Goal: Task Accomplishment & Management: Manage account settings

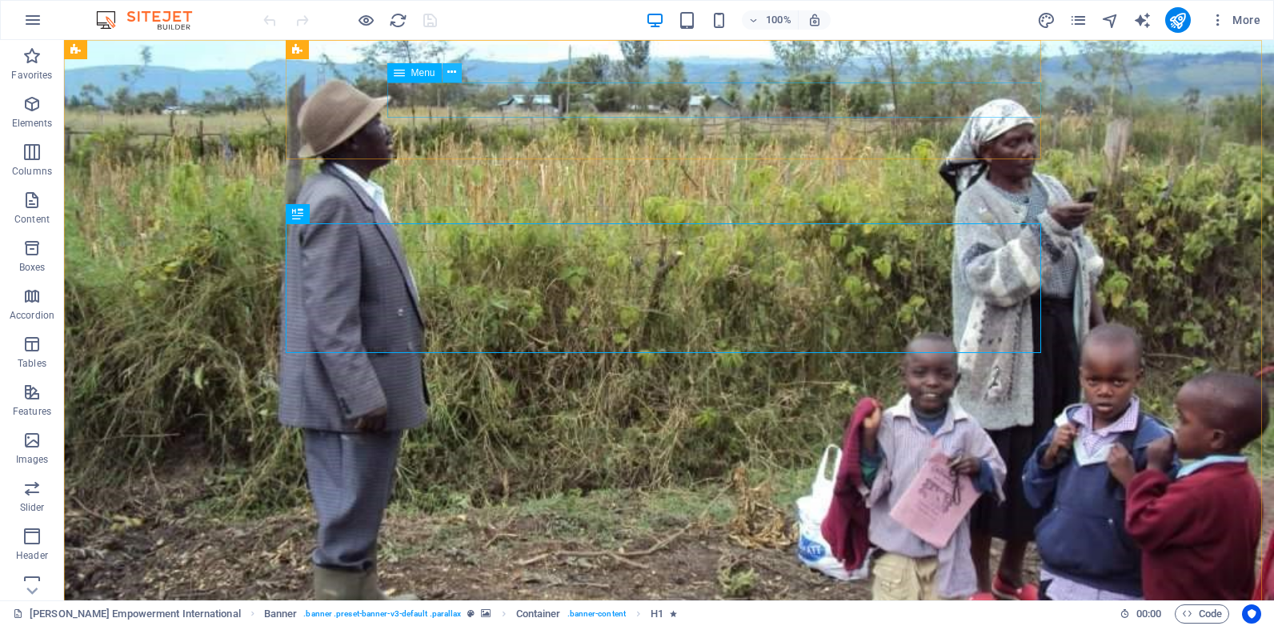
click at [448, 74] on icon at bounding box center [451, 72] width 9 height 17
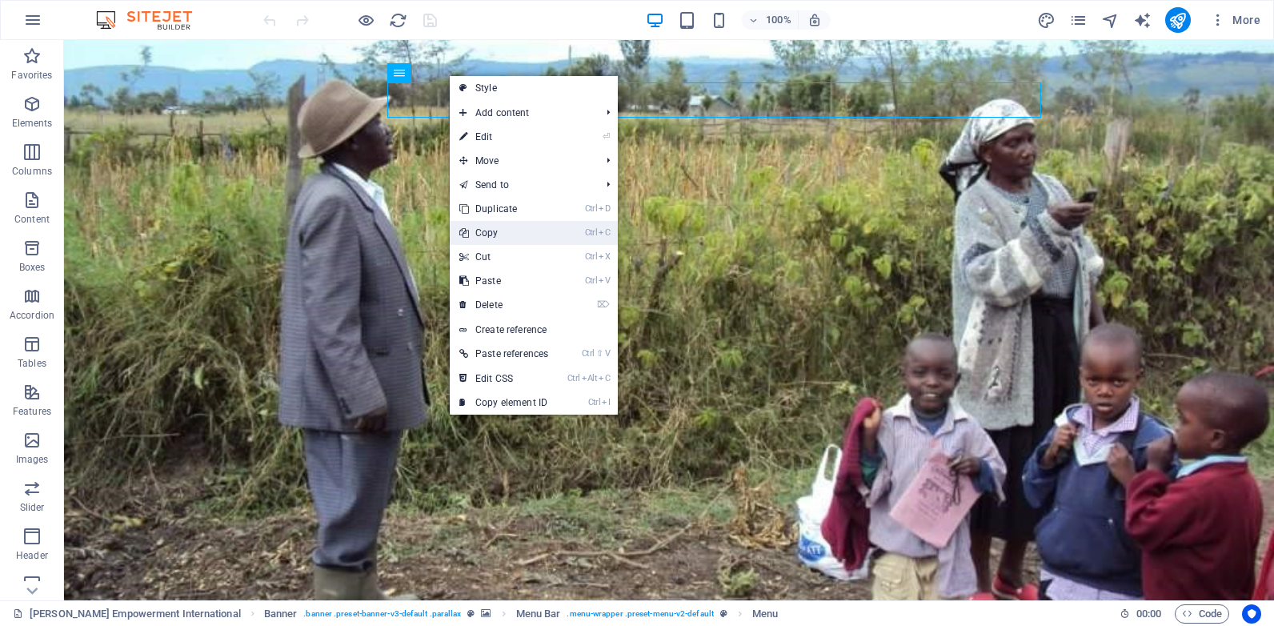
click at [509, 231] on link "Ctrl C Copy" at bounding box center [504, 233] width 108 height 24
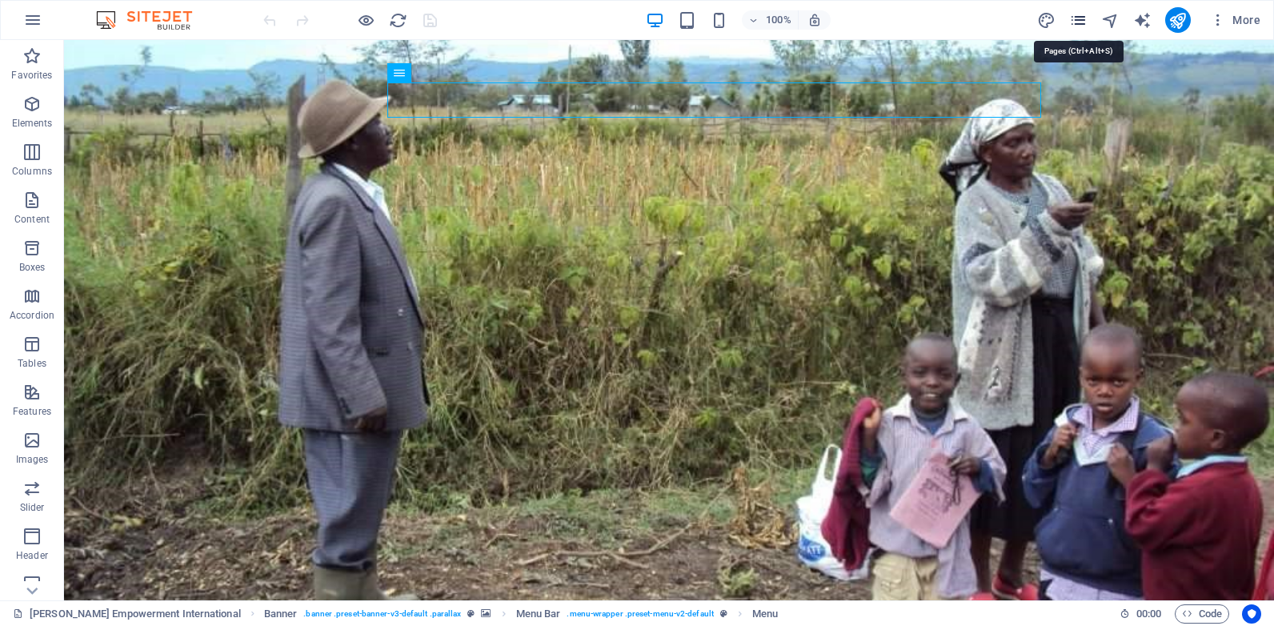
click at [1085, 21] on icon "pages" at bounding box center [1078, 20] width 18 height 18
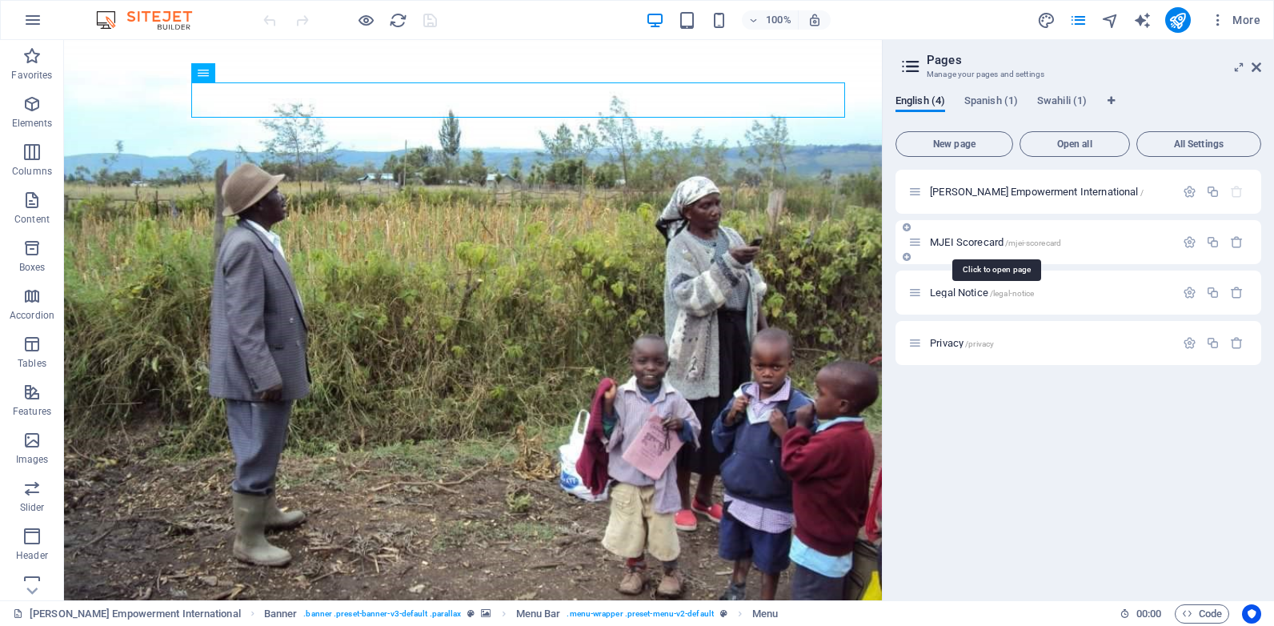
click at [985, 247] on span "MJEI Scorecard /mjei-scorecard" at bounding box center [995, 242] width 131 height 12
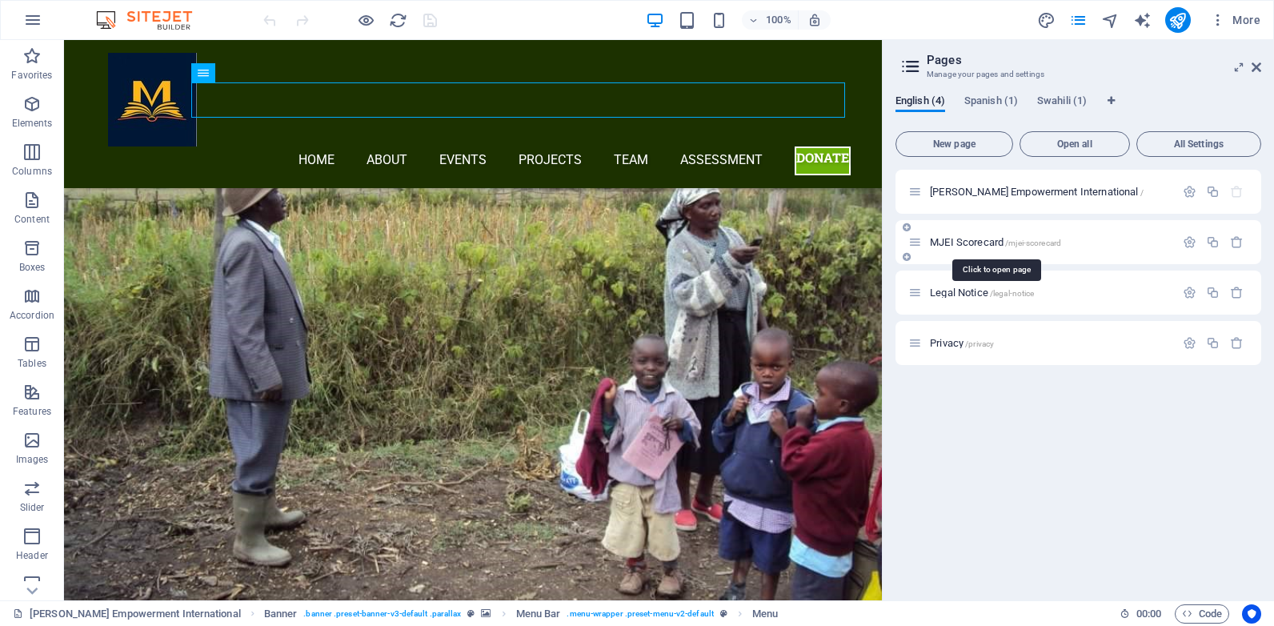
click at [985, 247] on div "MJEI Scorecard /mjei-scorecard" at bounding box center [1079, 242] width 366 height 44
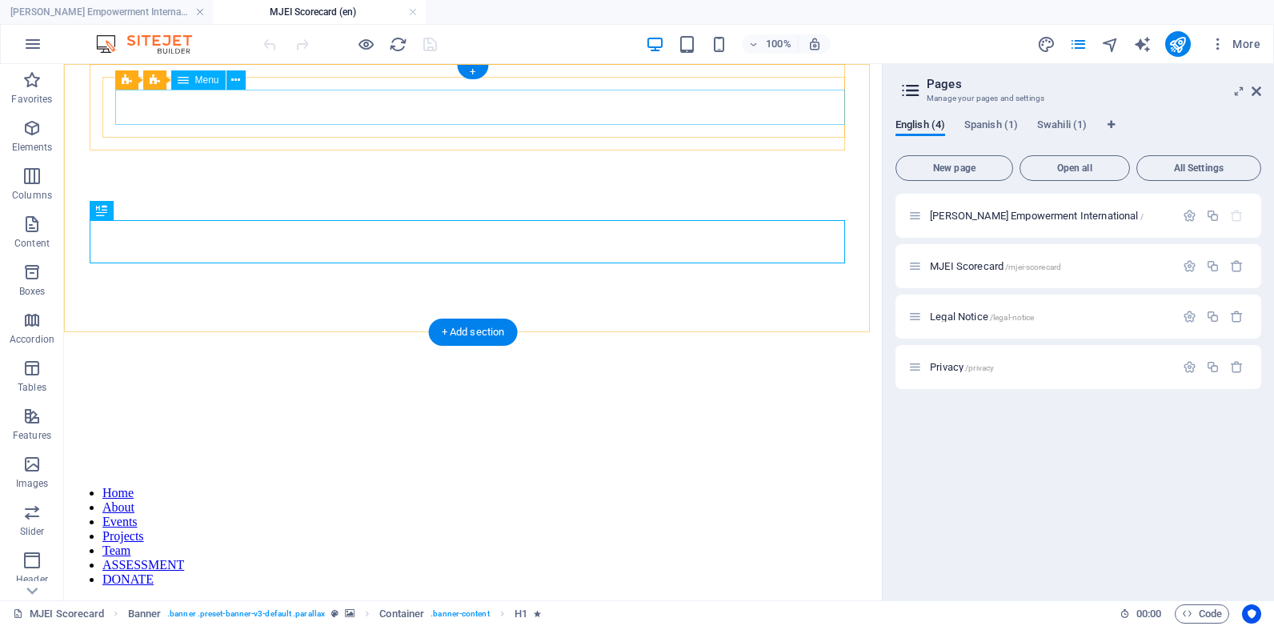
click at [418, 486] on nav "Home About Events Projects Team ASSESSMENT DONATE" at bounding box center [472, 536] width 805 height 101
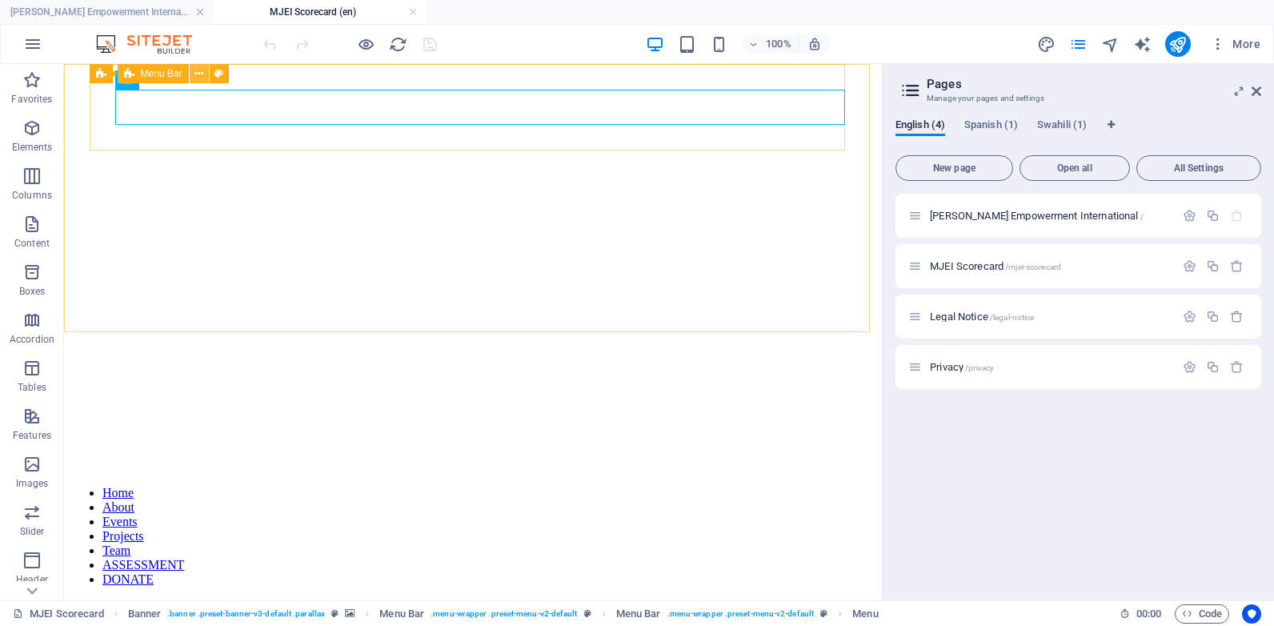
click at [201, 78] on icon at bounding box center [199, 74] width 9 height 17
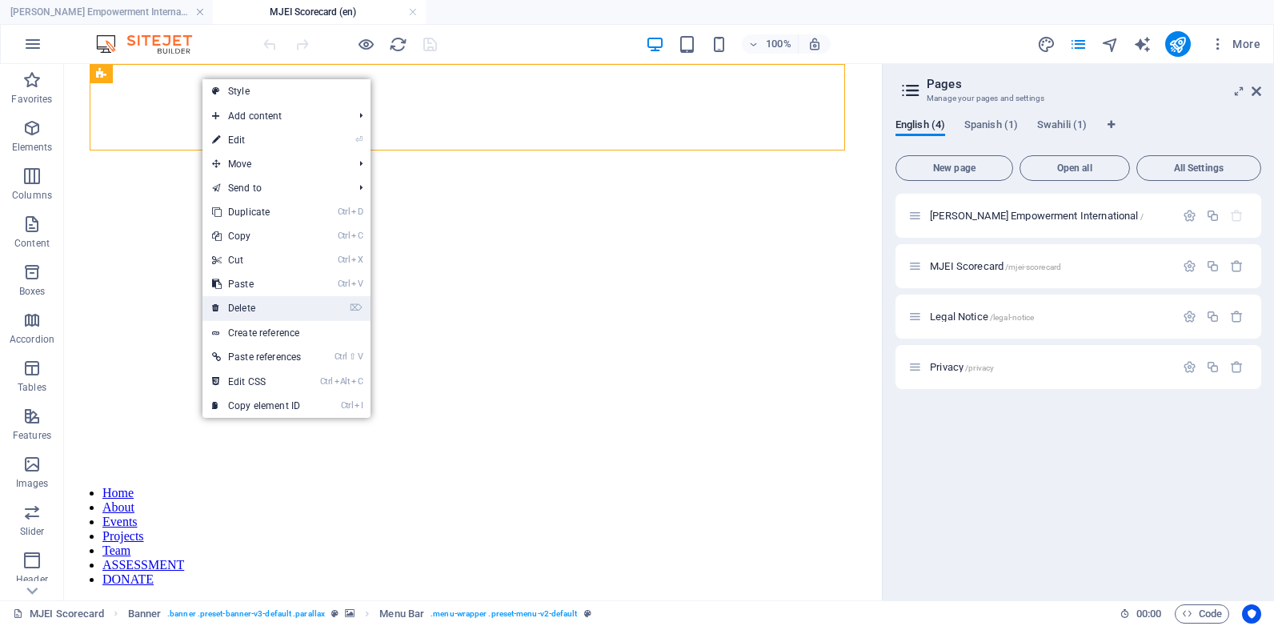
click at [259, 305] on link "⌦ Delete" at bounding box center [257, 308] width 108 height 24
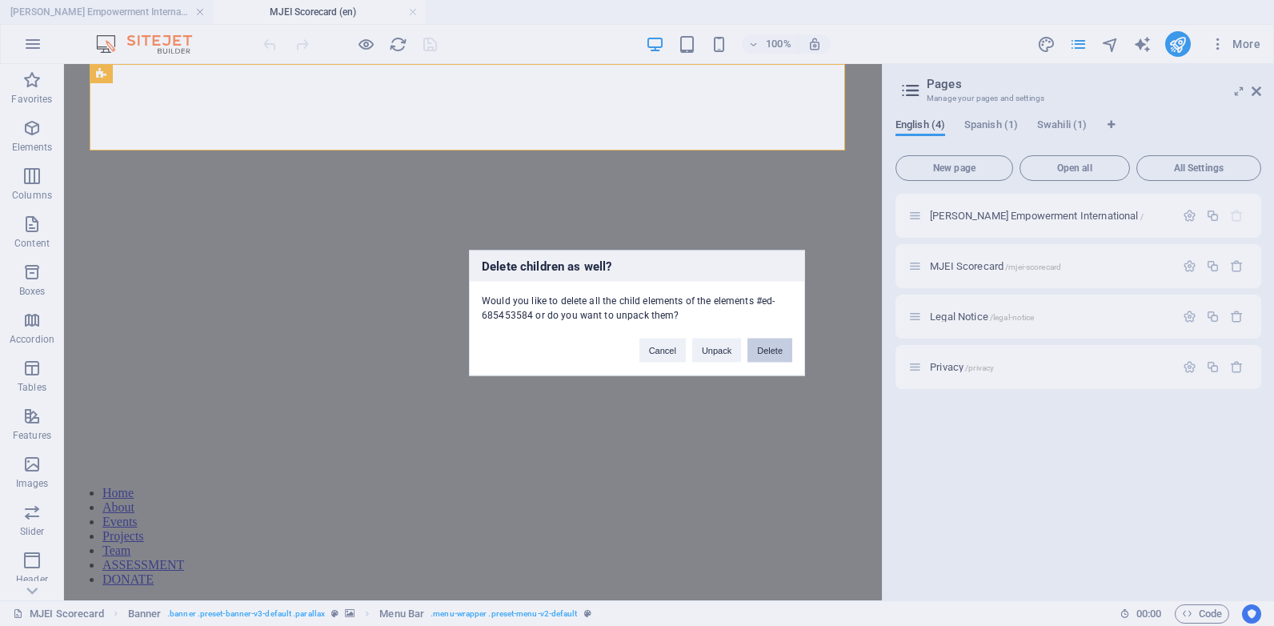
click at [760, 348] on button "Delete" at bounding box center [770, 351] width 45 height 24
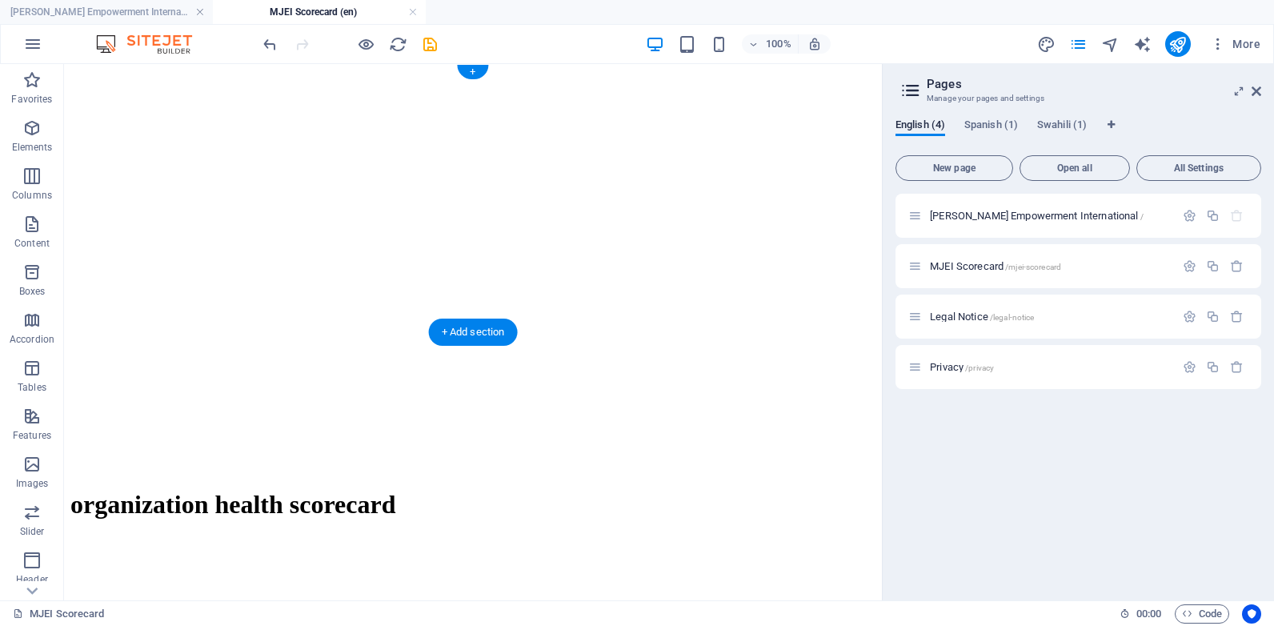
click at [76, 70] on figure at bounding box center [472, 70] width 805 height 0
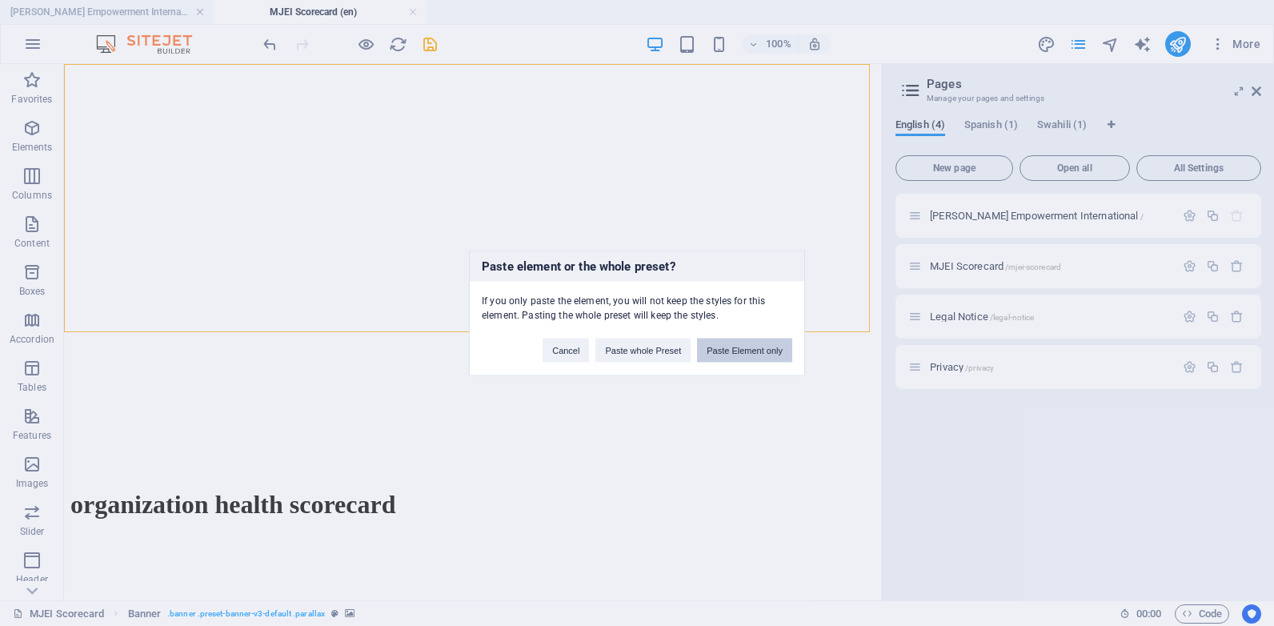
click at [721, 351] on button "Paste Element only" at bounding box center [744, 351] width 95 height 24
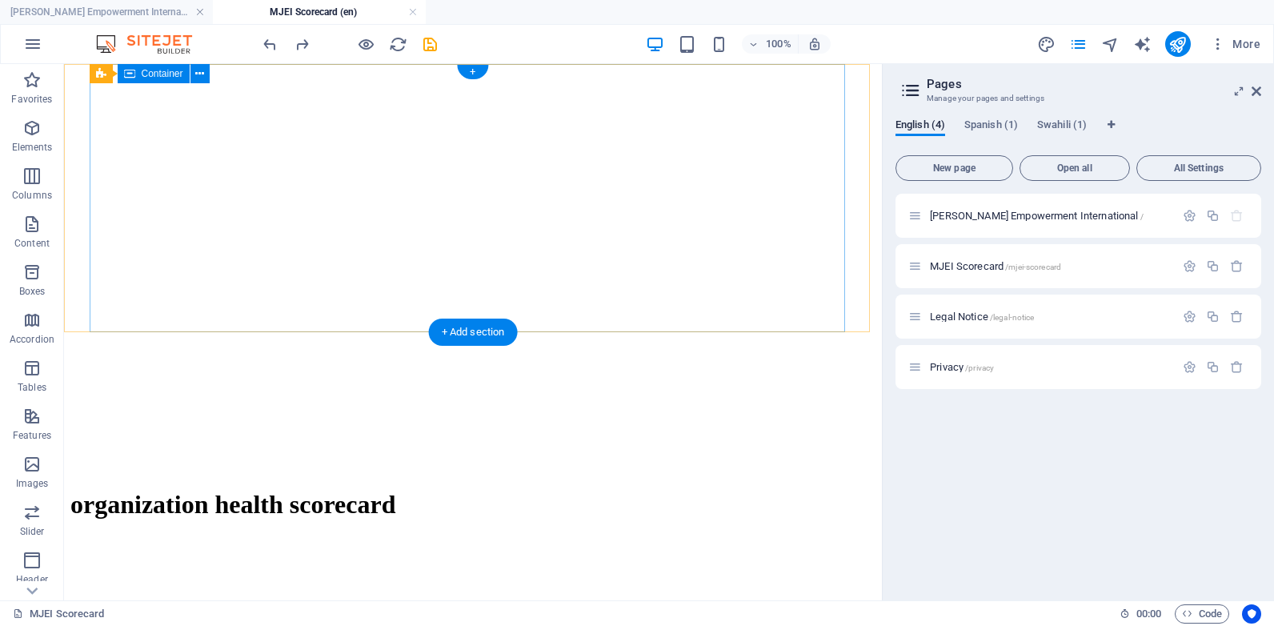
click at [345, 473] on div "organization health scorecard" at bounding box center [472, 505] width 805 height 64
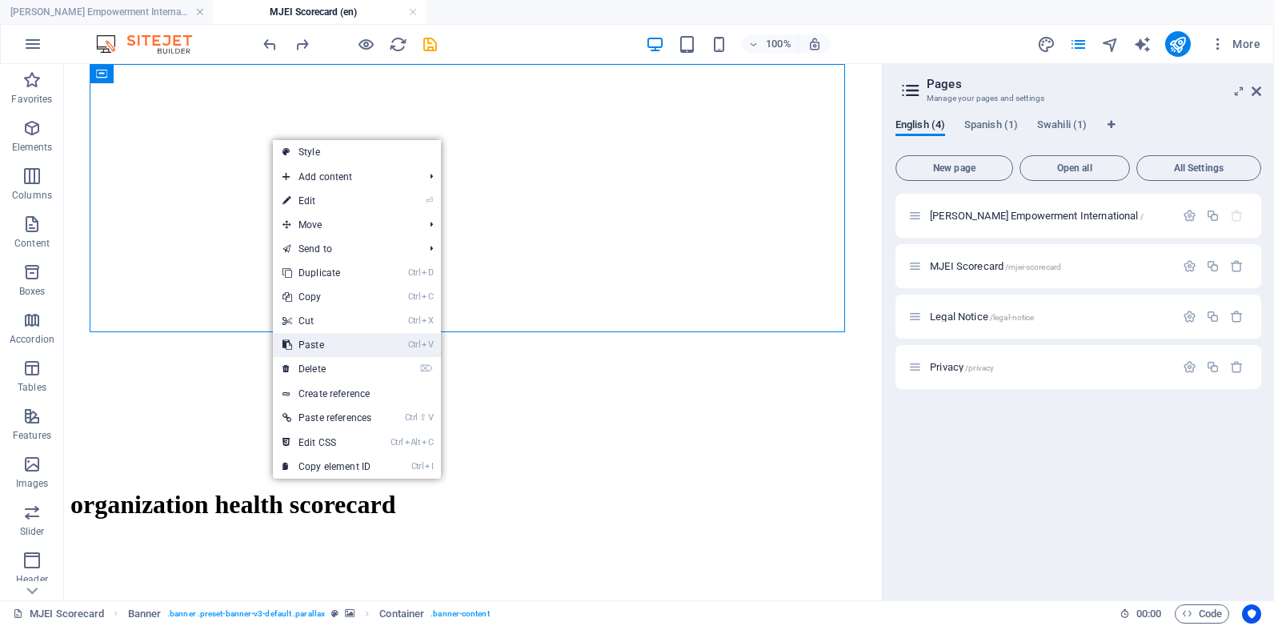
click at [352, 345] on link "Ctrl V Paste" at bounding box center [327, 345] width 108 height 24
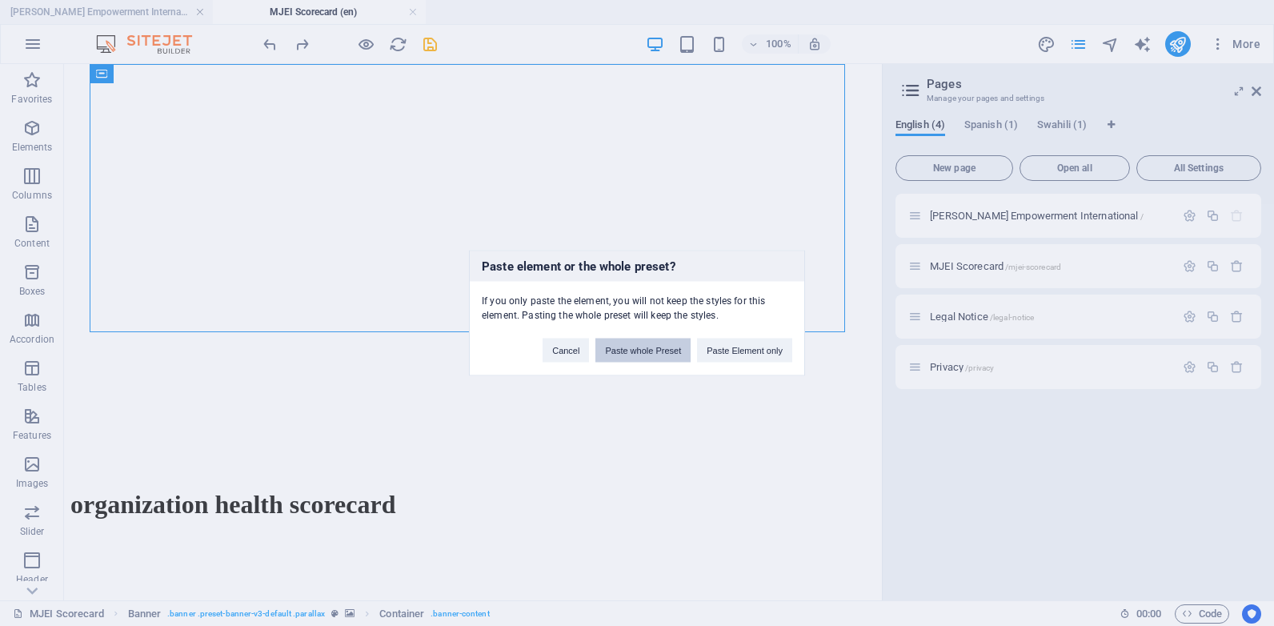
click at [650, 350] on button "Paste whole Preset" at bounding box center [643, 351] width 95 height 24
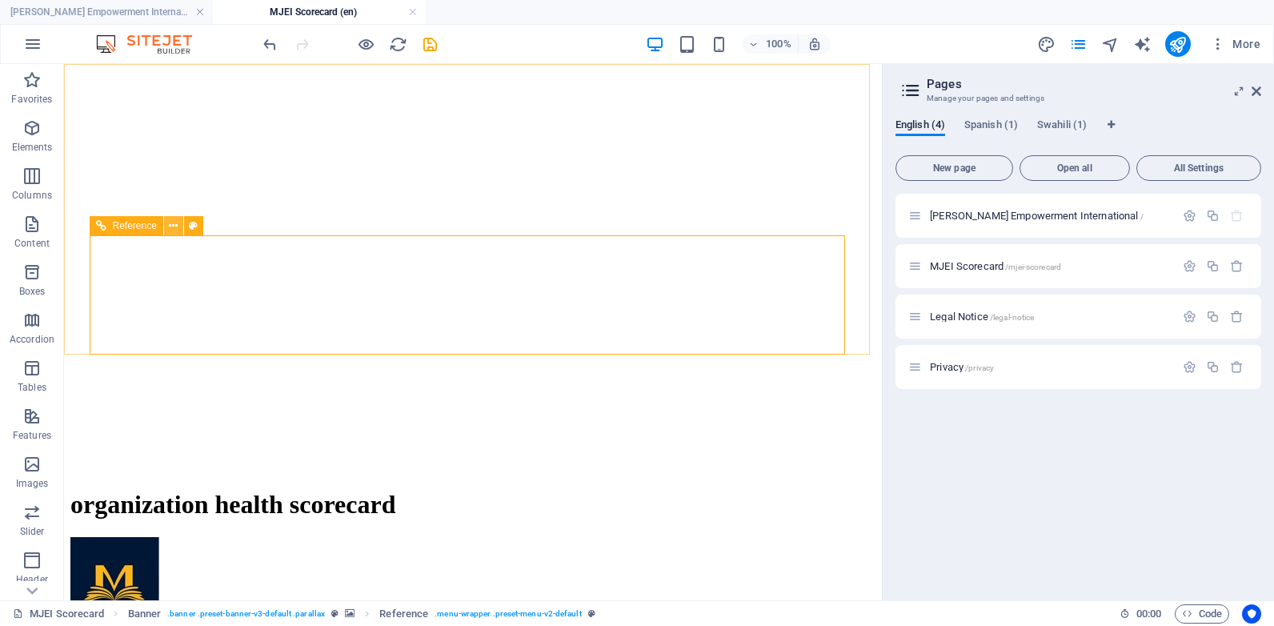
click at [169, 227] on icon at bounding box center [173, 226] width 9 height 17
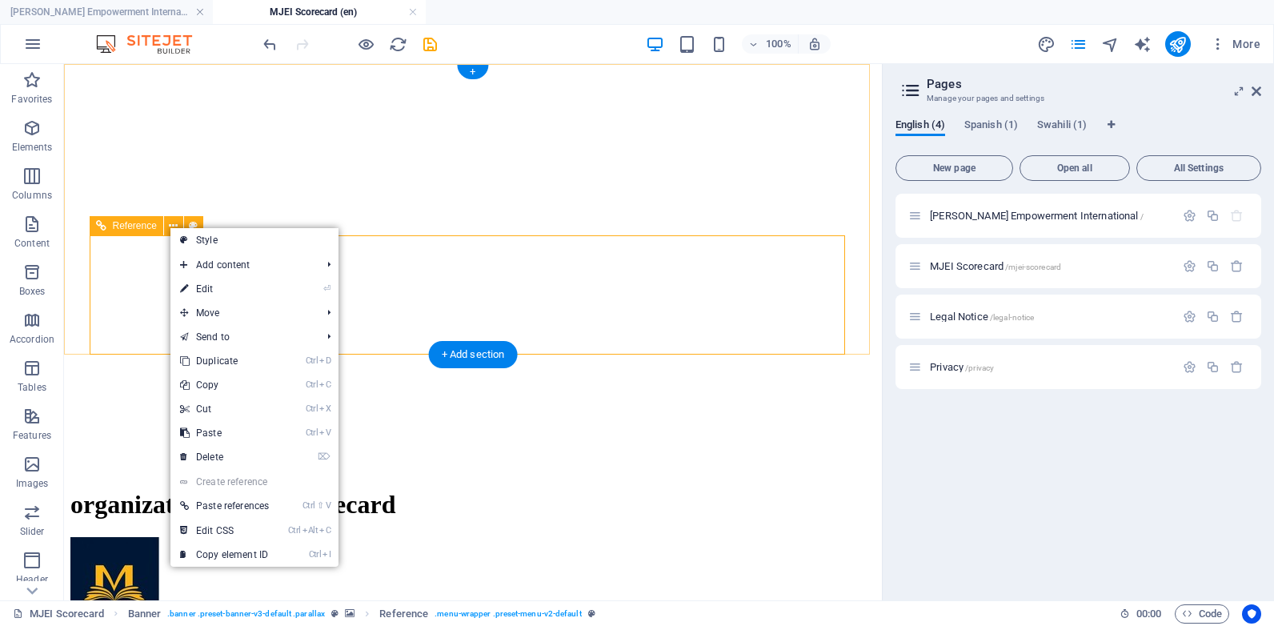
click at [142, 537] on figure at bounding box center [472, 585] width 805 height 97
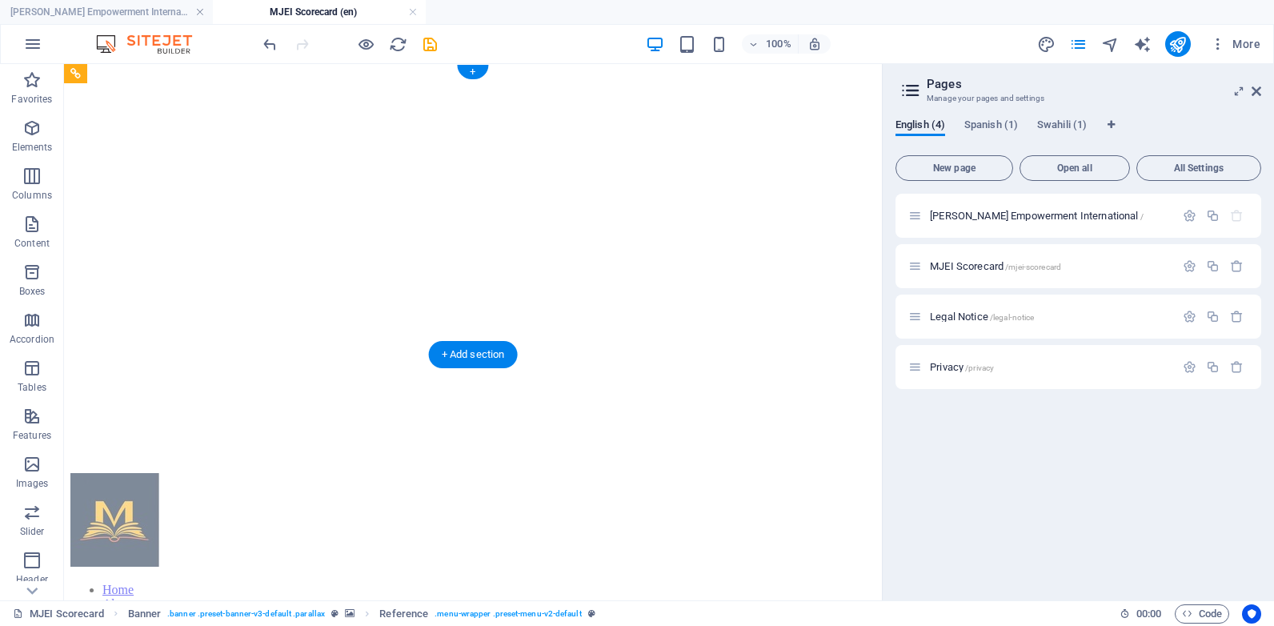
drag, startPoint x: 158, startPoint y: 287, endPoint x: 195, endPoint y: 90, distance: 200.5
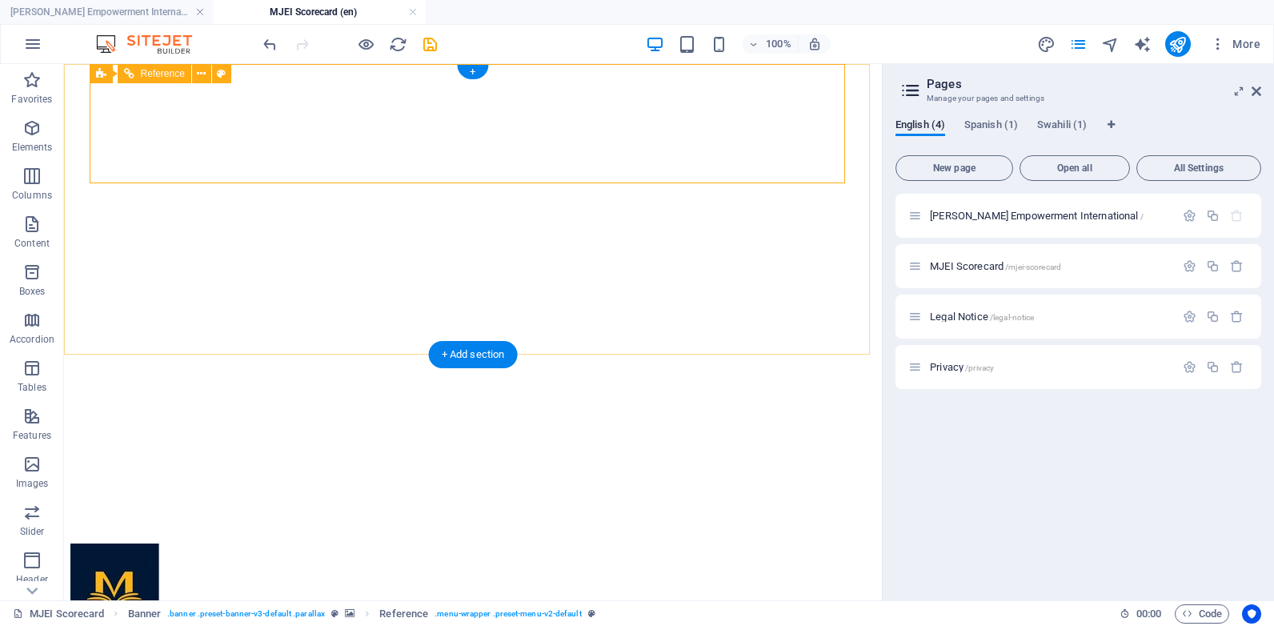
click at [174, 544] on figure at bounding box center [472, 592] width 805 height 97
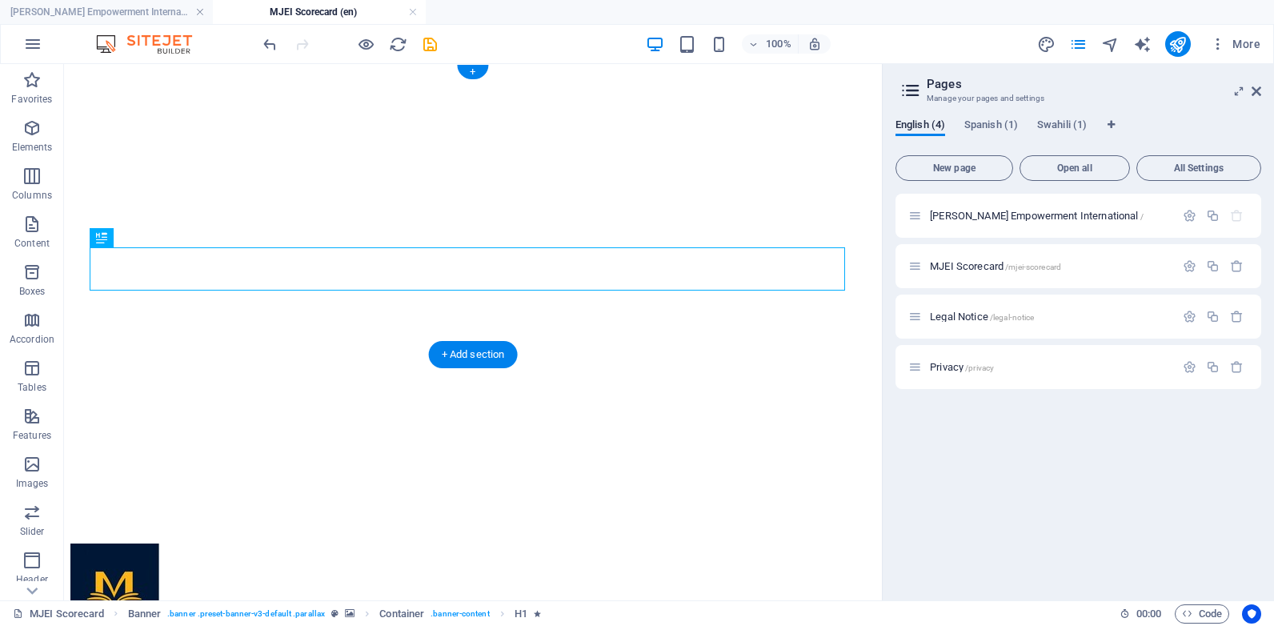
drag, startPoint x: 163, startPoint y: 299, endPoint x: 106, endPoint y: 336, distance: 68.4
click at [162, 544] on figure at bounding box center [472, 592] width 805 height 97
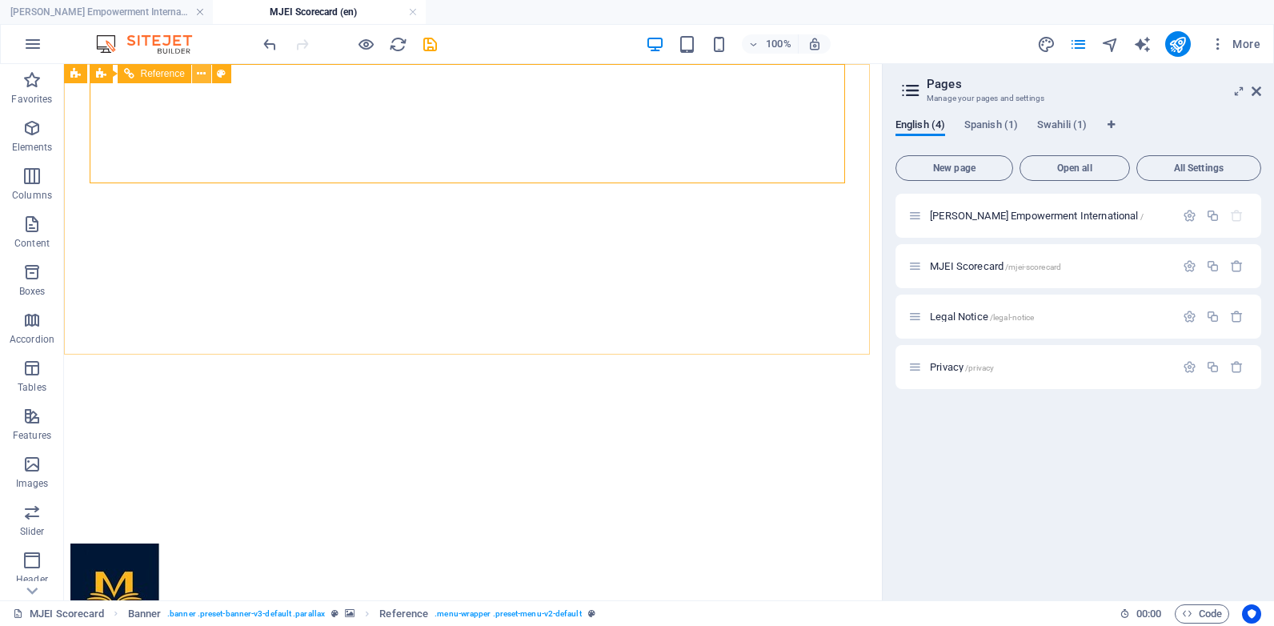
click at [205, 76] on icon at bounding box center [201, 74] width 9 height 17
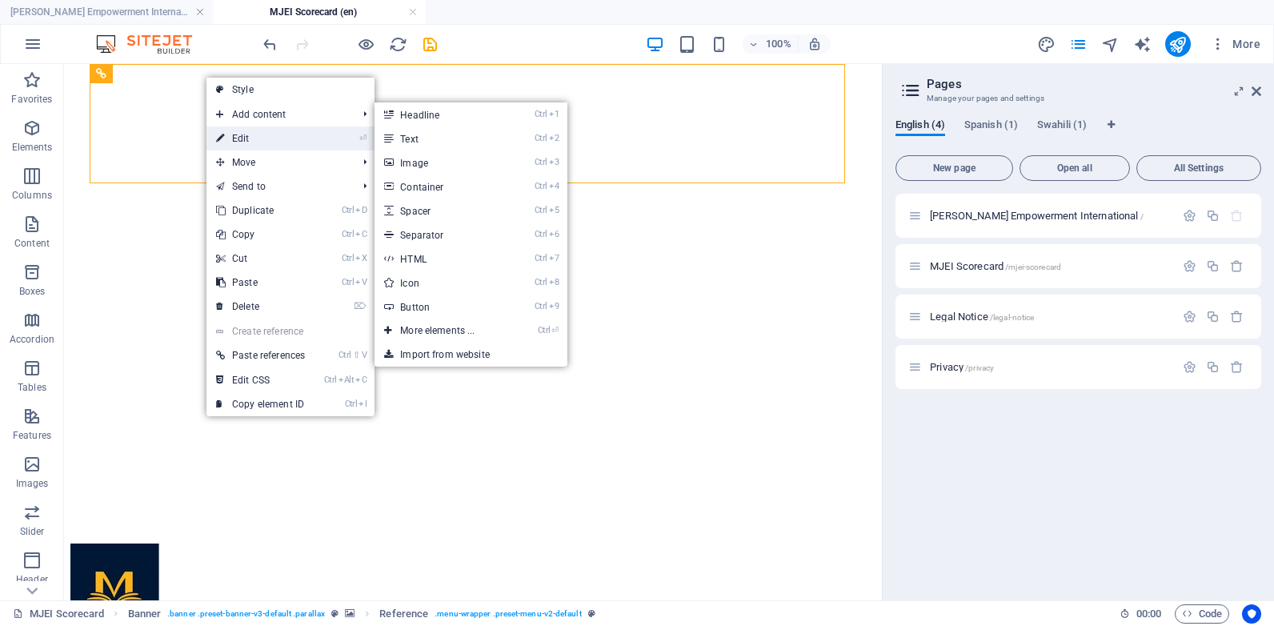
click at [254, 147] on link "⏎ Edit" at bounding box center [261, 138] width 108 height 24
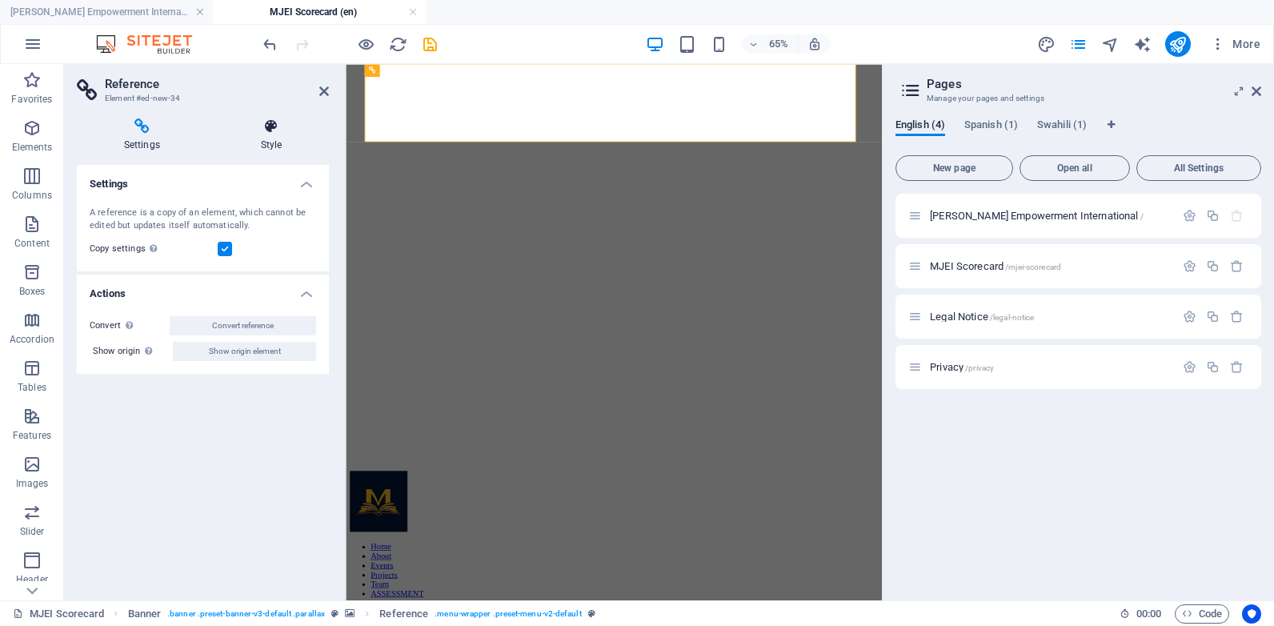
click at [275, 129] on icon at bounding box center [271, 126] width 115 height 16
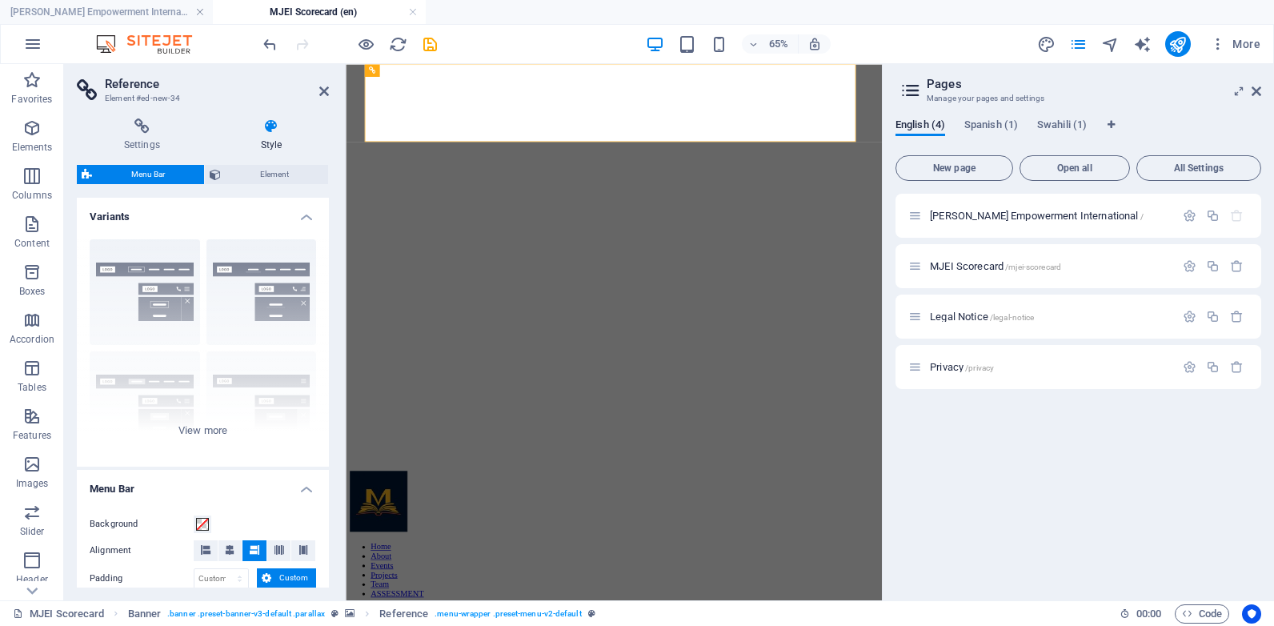
click at [330, 91] on aside "Reference Element #ed-new-34 Settings Style Settings A reference is a copy of a…" at bounding box center [205, 332] width 282 height 536
click at [325, 91] on icon at bounding box center [324, 91] width 10 height 13
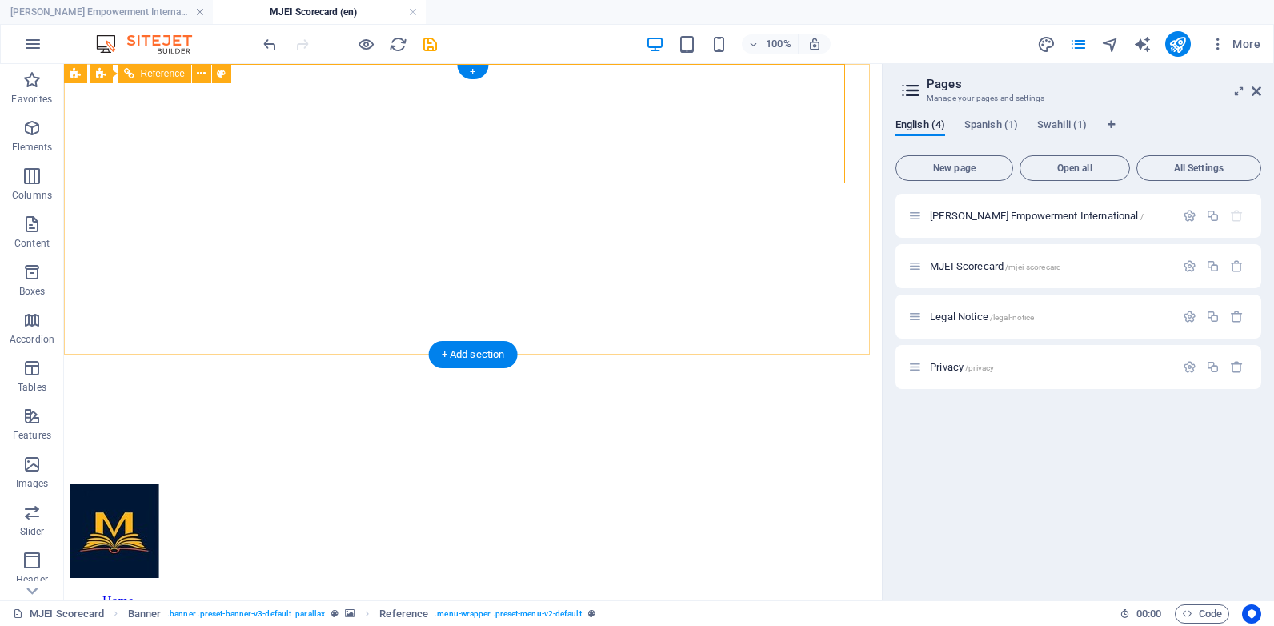
click at [162, 484] on figure at bounding box center [472, 532] width 805 height 97
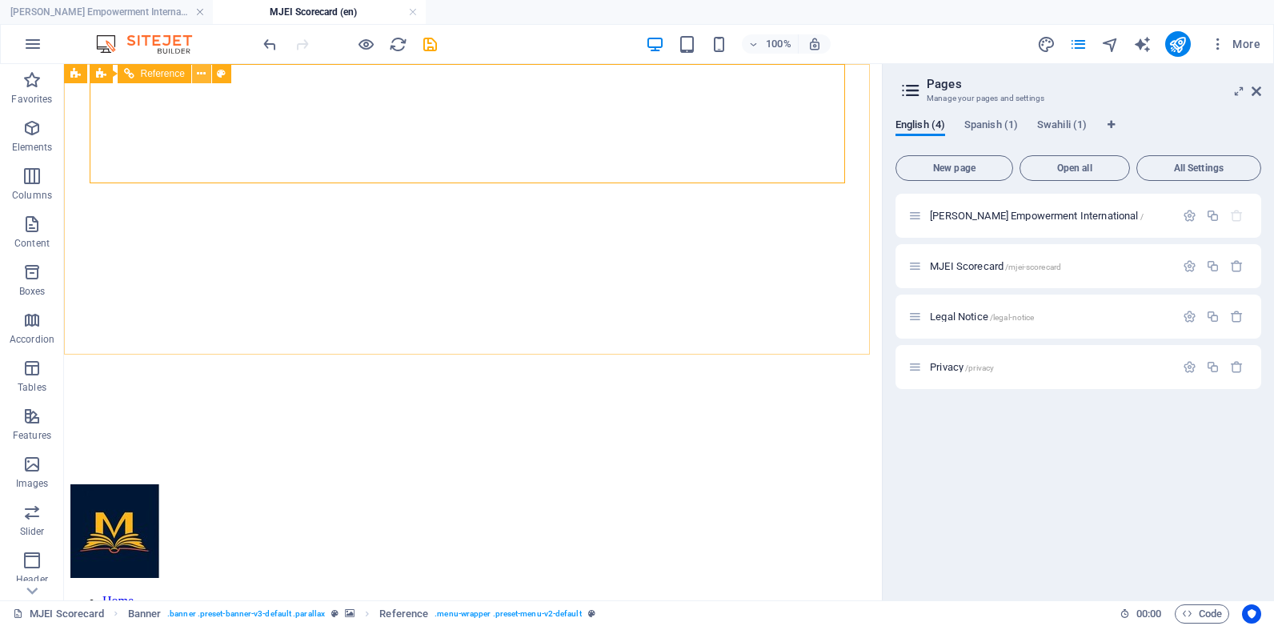
click at [199, 75] on icon at bounding box center [201, 74] width 9 height 17
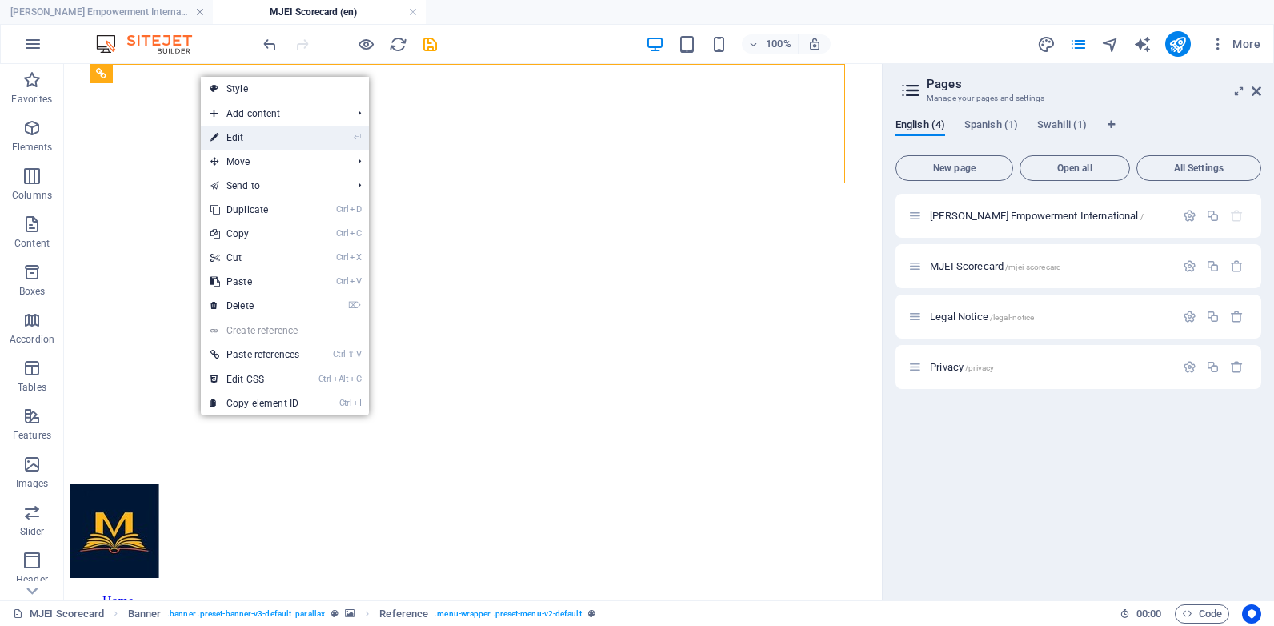
click at [232, 130] on link "⏎ Edit" at bounding box center [255, 138] width 108 height 24
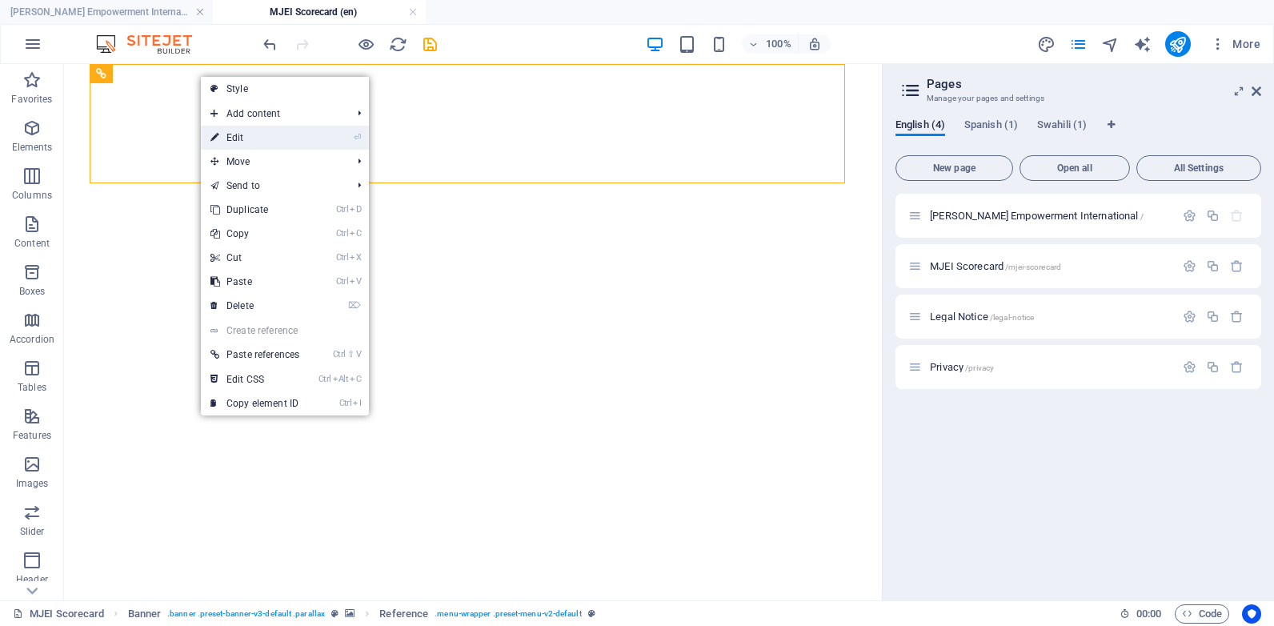
select select "rem"
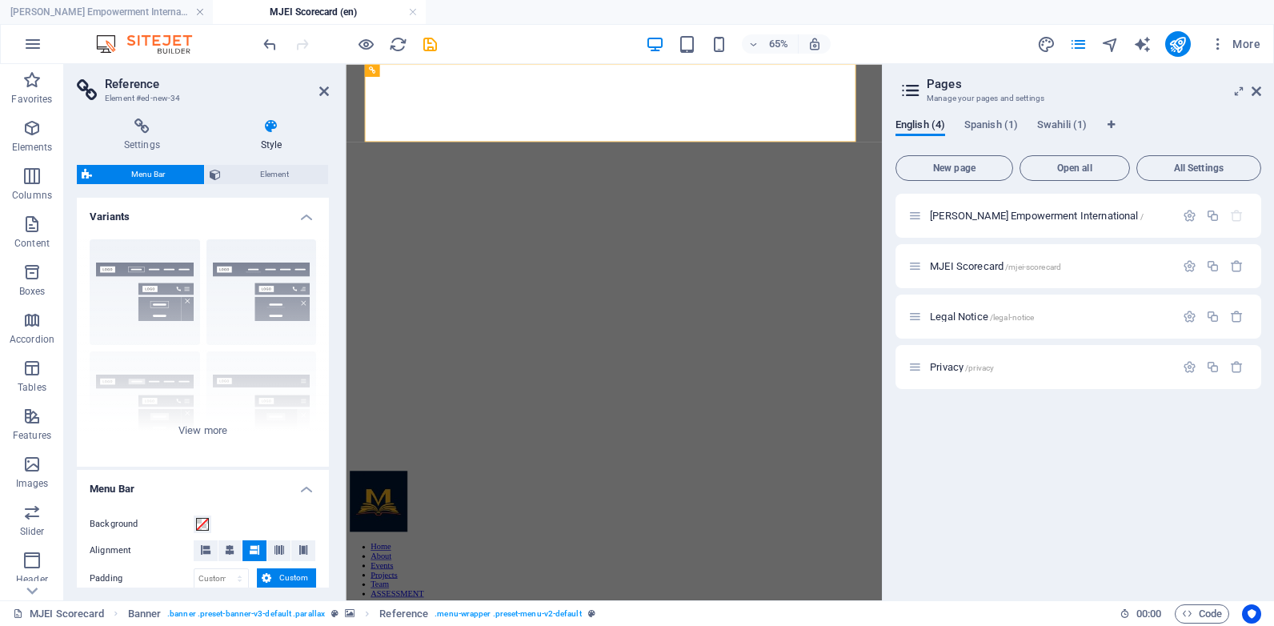
click at [330, 93] on aside "Reference Element #ed-new-34 Settings Style Settings A reference is a copy of a…" at bounding box center [205, 332] width 282 height 536
click at [326, 94] on icon at bounding box center [324, 91] width 10 height 13
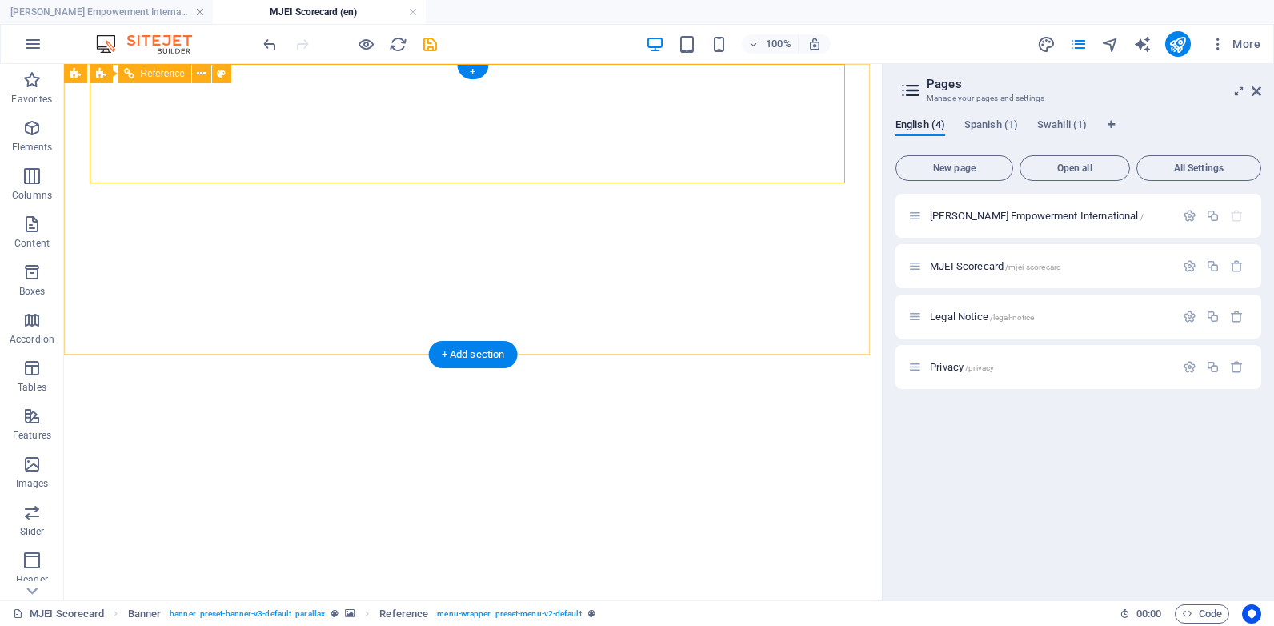
select select "rem"
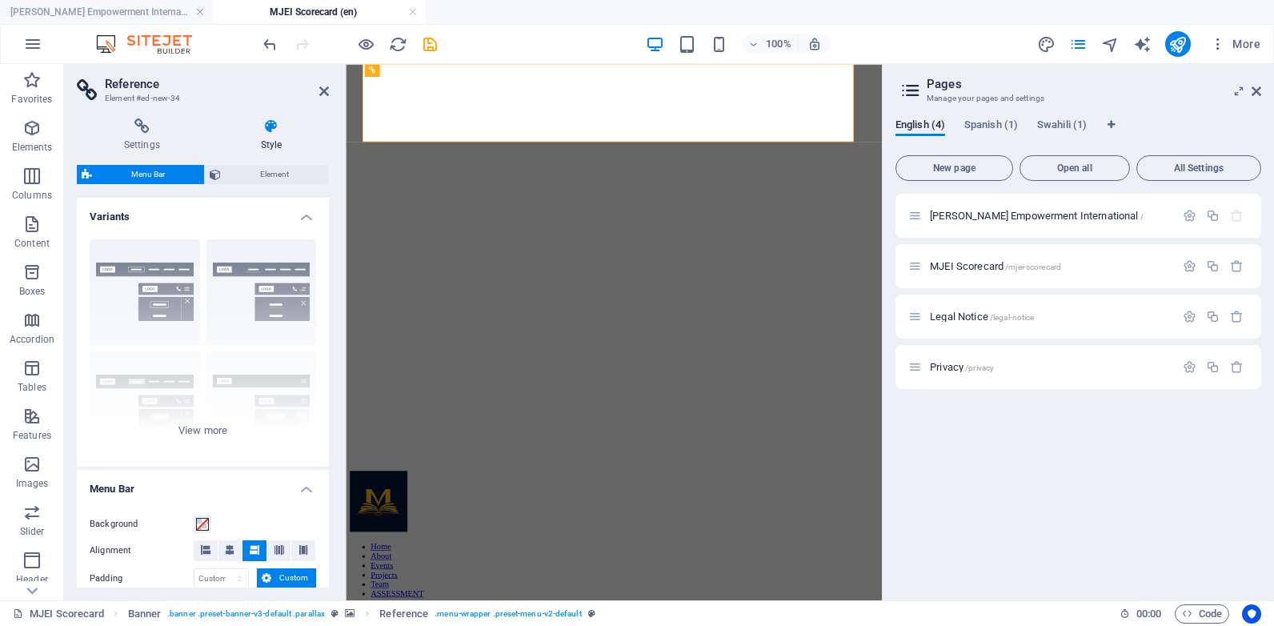
click at [326, 92] on icon at bounding box center [324, 91] width 10 height 13
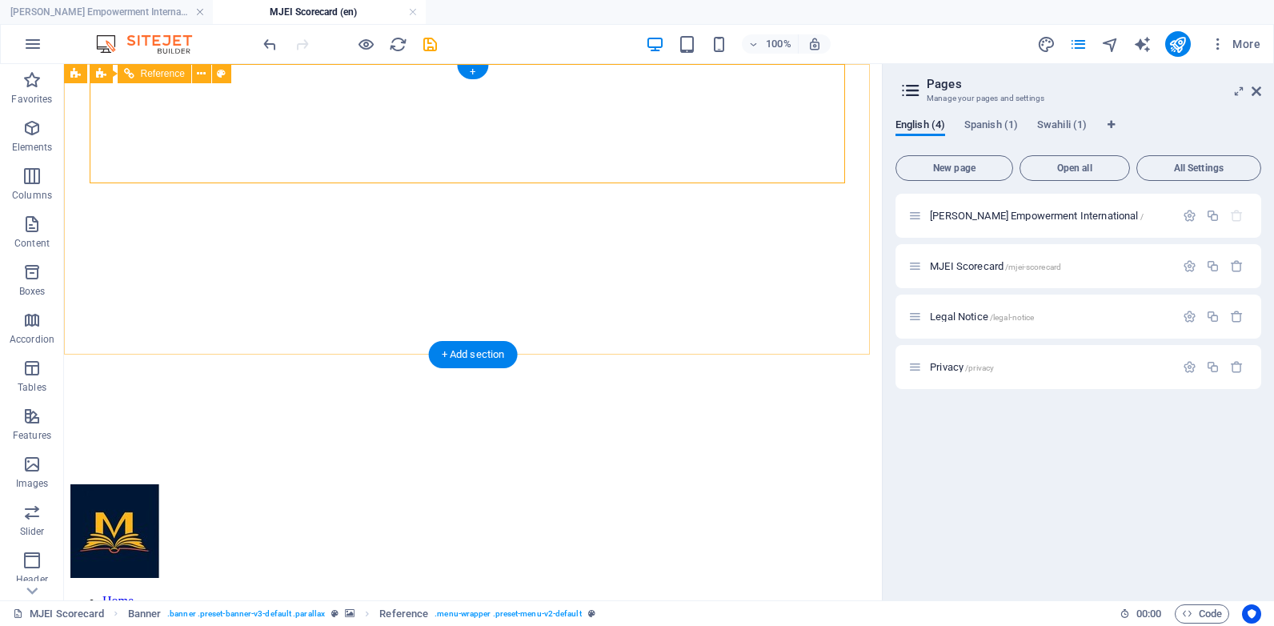
click at [146, 484] on figure at bounding box center [472, 532] width 805 height 97
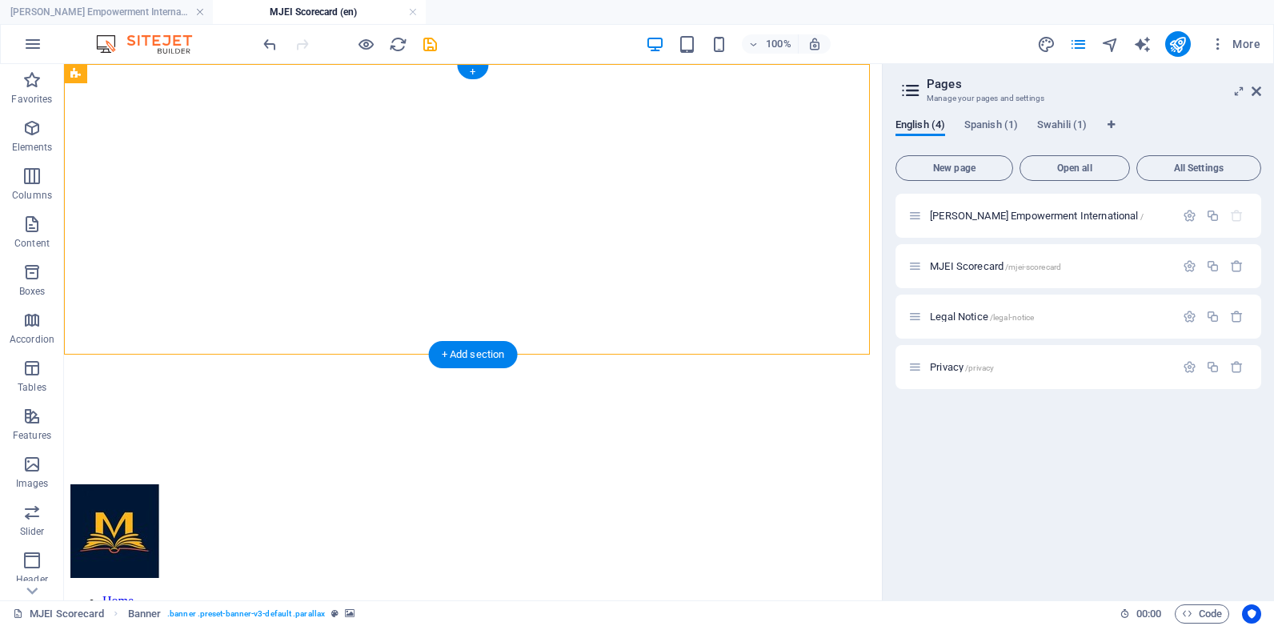
drag, startPoint x: 166, startPoint y: 139, endPoint x: 139, endPoint y: 231, distance: 95.0
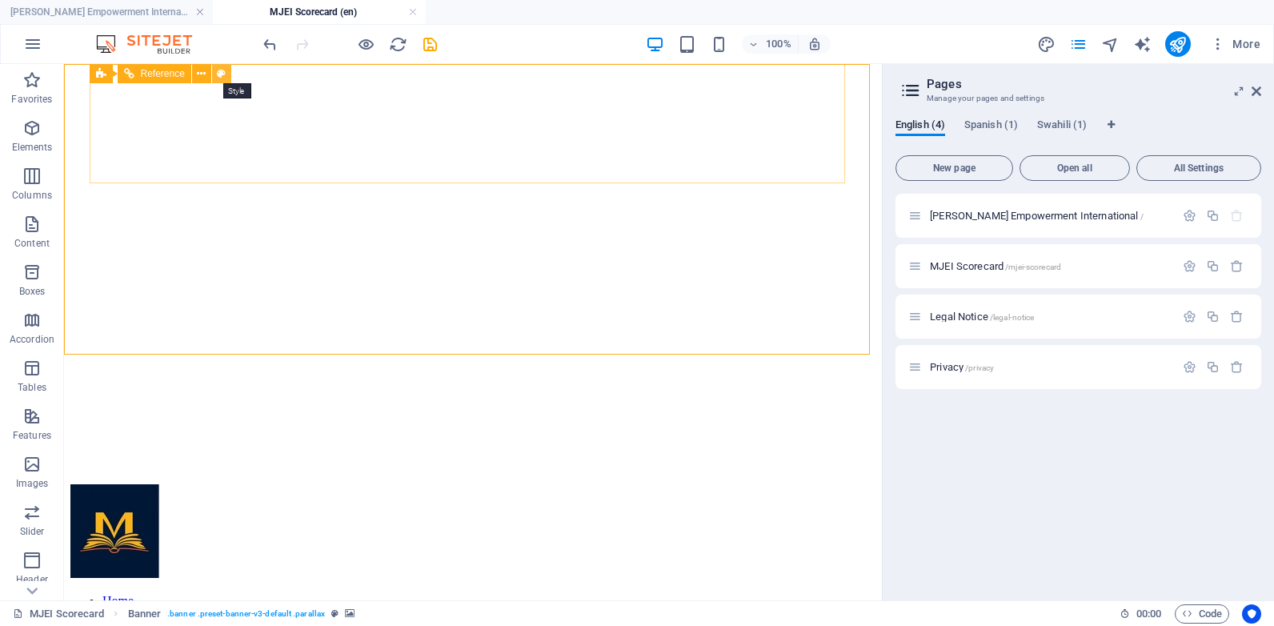
click at [219, 77] on icon at bounding box center [221, 74] width 9 height 17
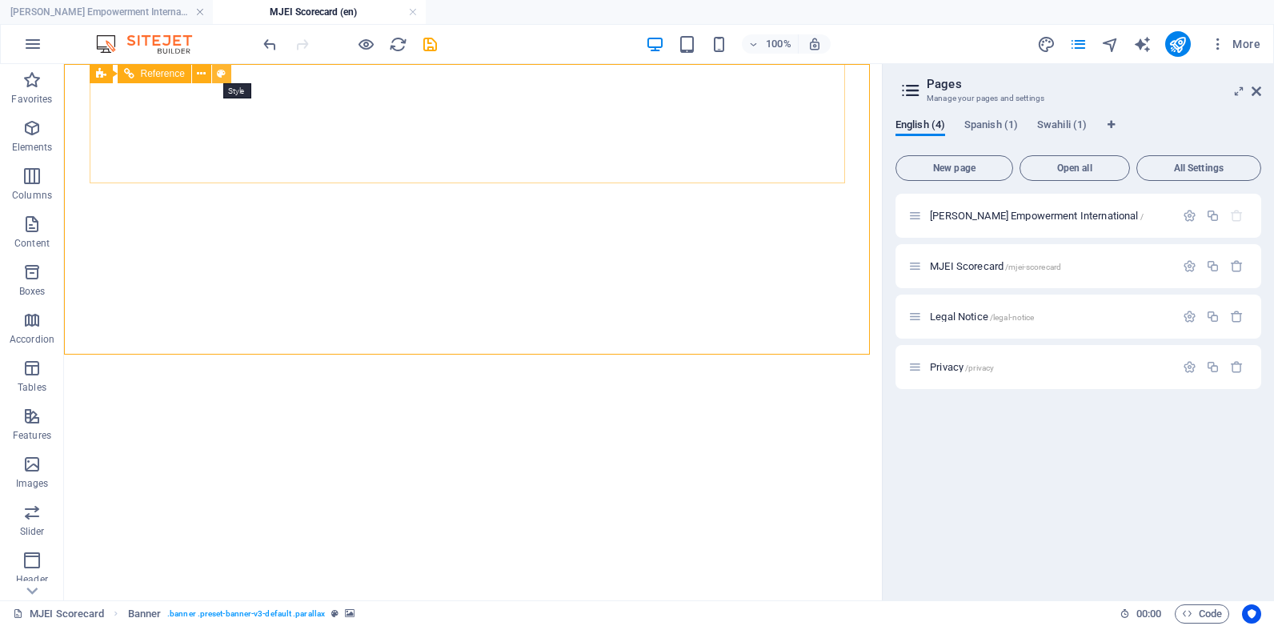
select select "rem"
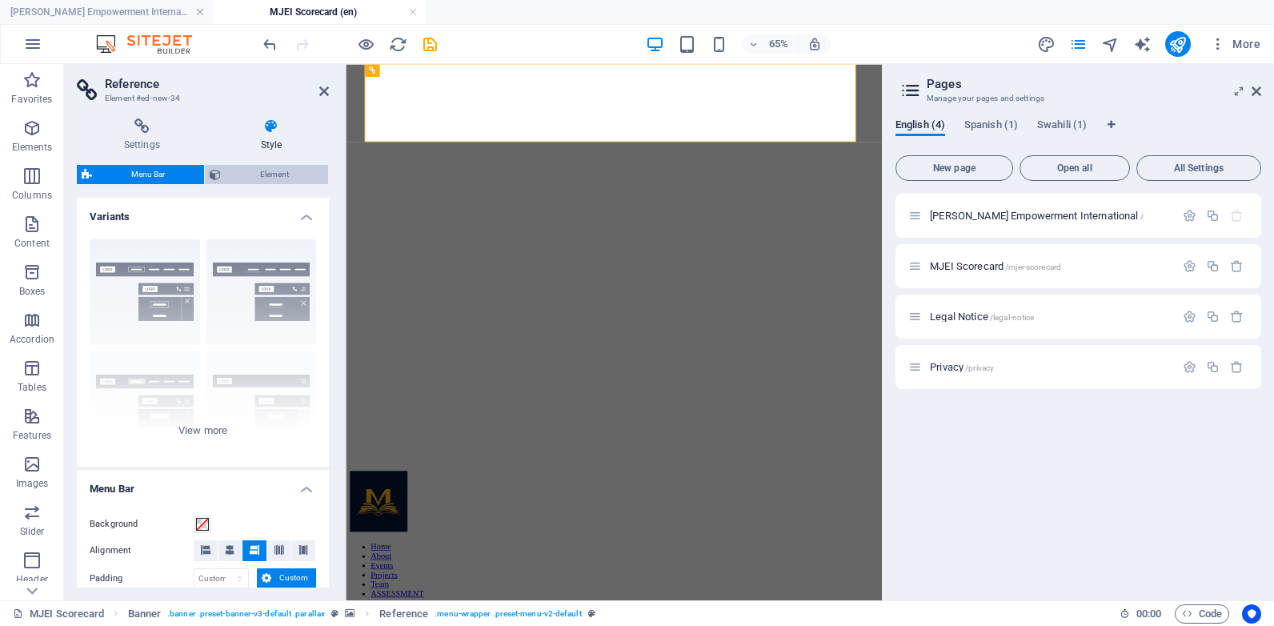
click at [295, 166] on span "Element" at bounding box center [275, 174] width 98 height 19
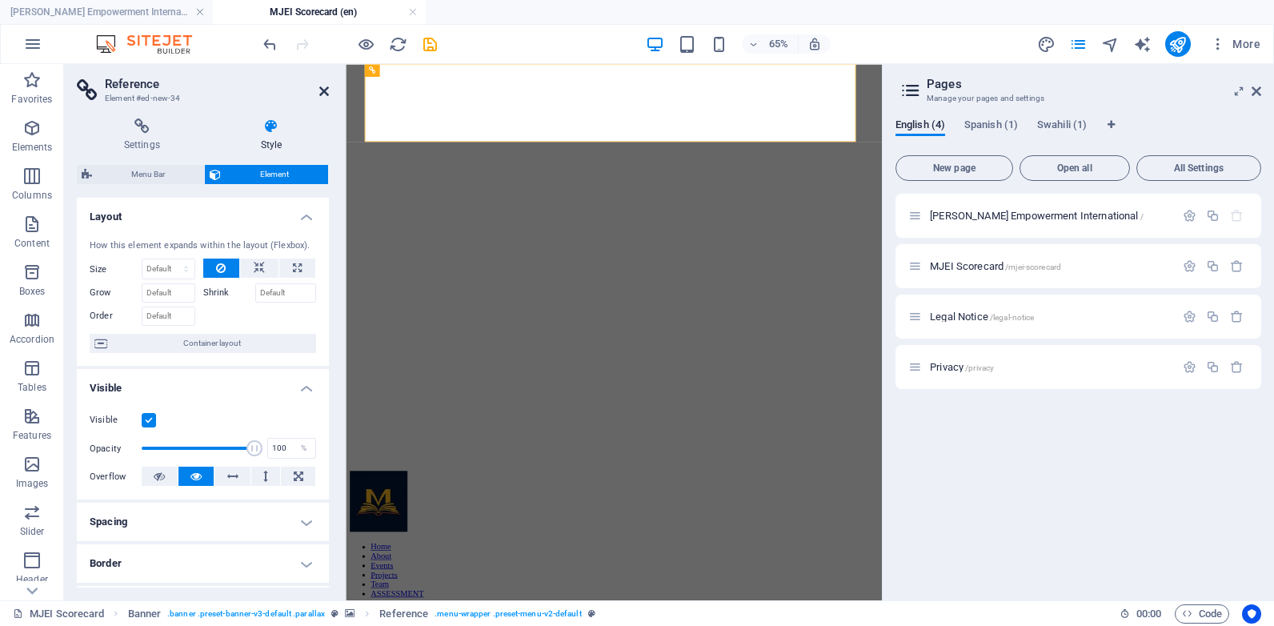
click at [325, 89] on icon at bounding box center [324, 91] width 10 height 13
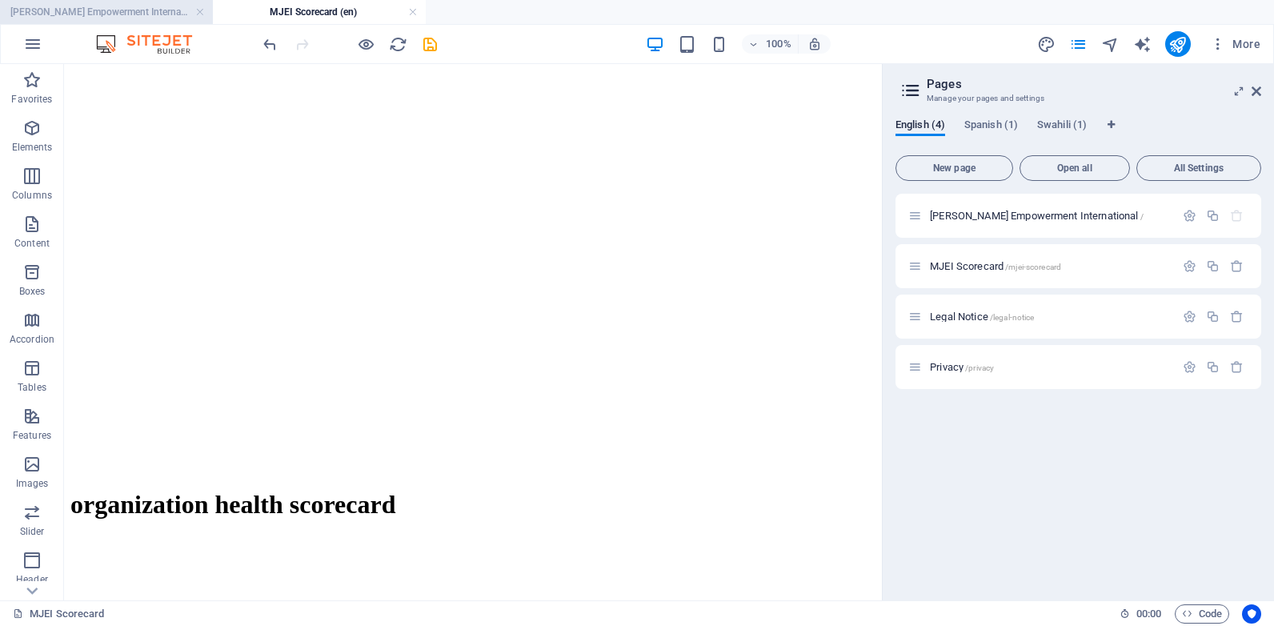
click at [141, 8] on h4 "[PERSON_NAME] Empowerment International (en)" at bounding box center [106, 12] width 213 height 18
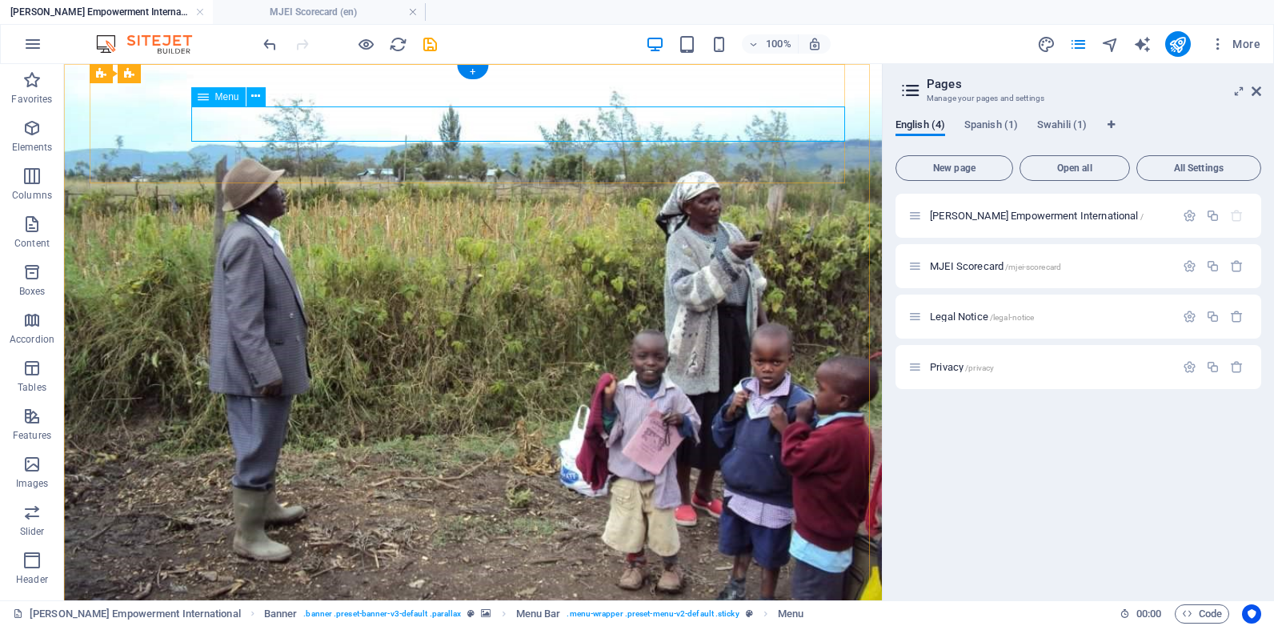
click at [259, 98] on icon at bounding box center [255, 96] width 9 height 17
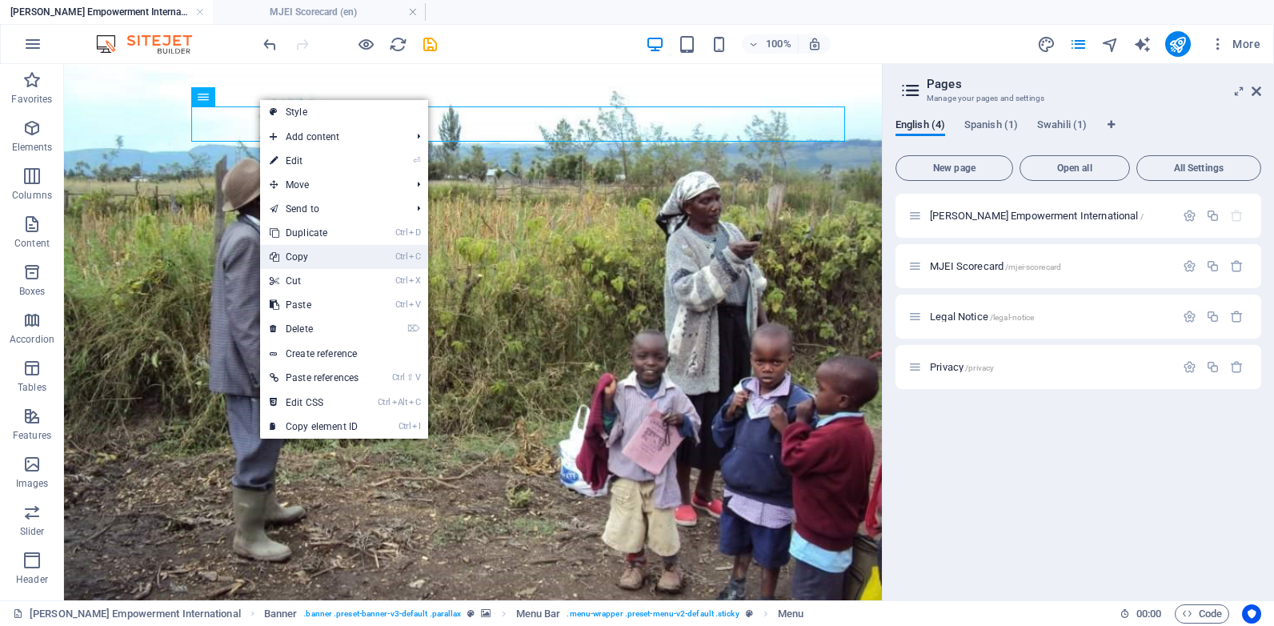
click at [322, 252] on link "Ctrl C Copy" at bounding box center [314, 257] width 108 height 24
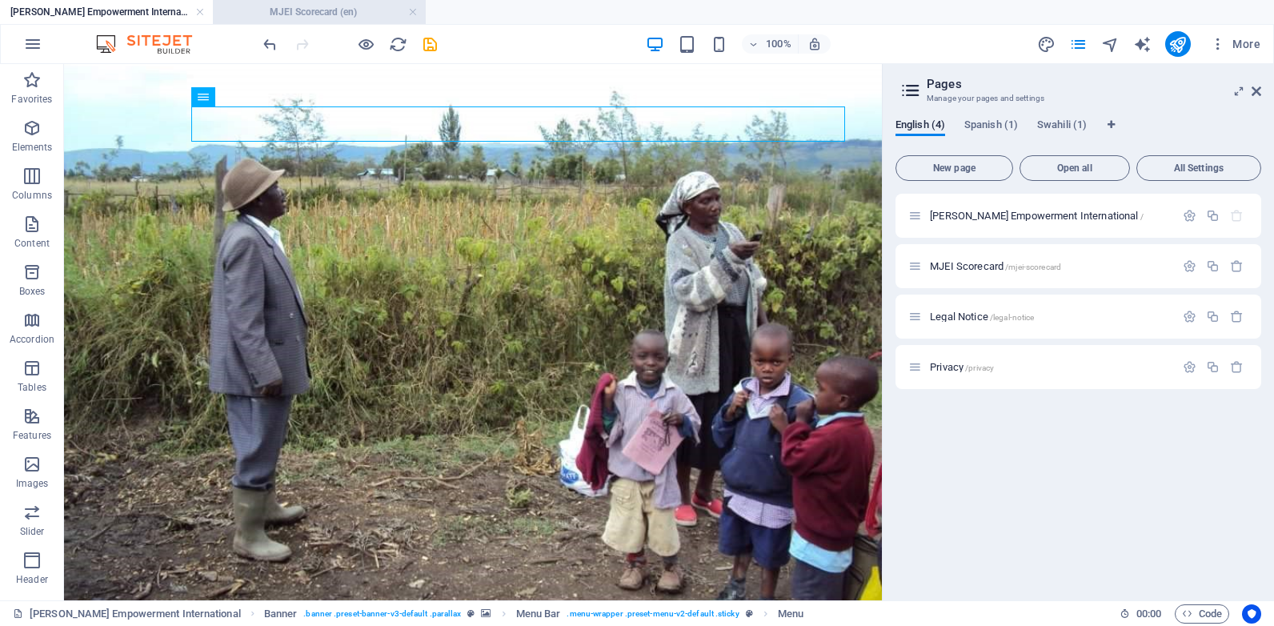
click at [312, 10] on h4 "MJEI Scorecard (en)" at bounding box center [319, 12] width 213 height 18
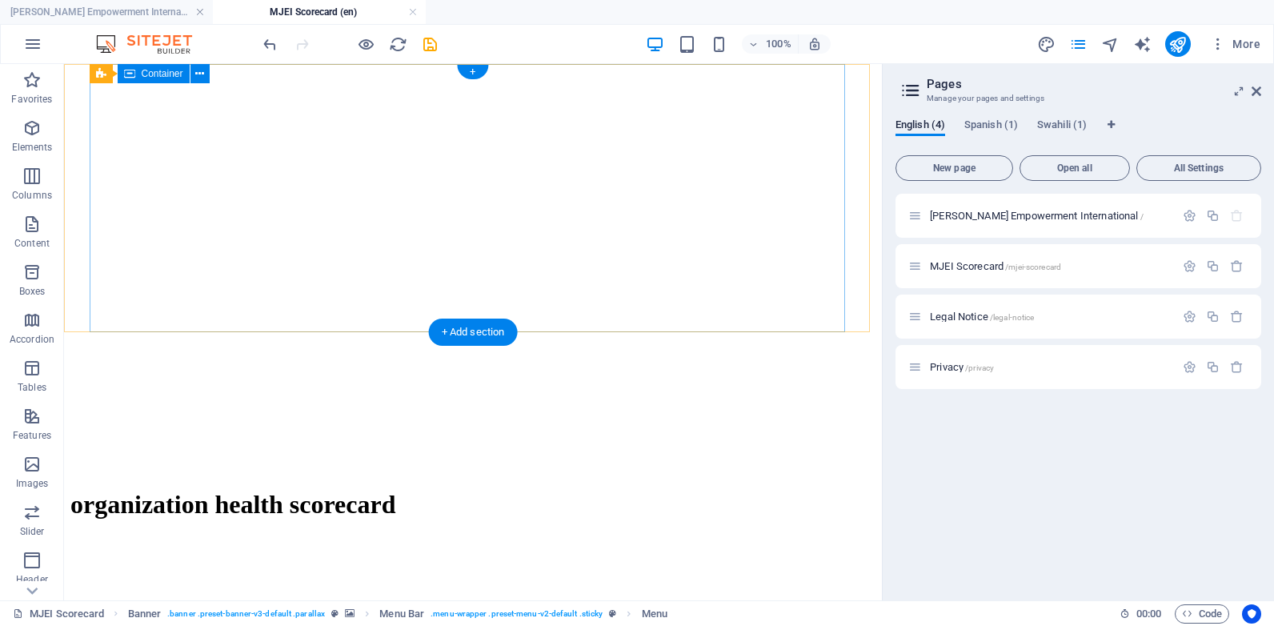
click at [179, 473] on div "organization health scorecard" at bounding box center [472, 505] width 805 height 64
click at [81, 70] on figure at bounding box center [472, 70] width 805 height 0
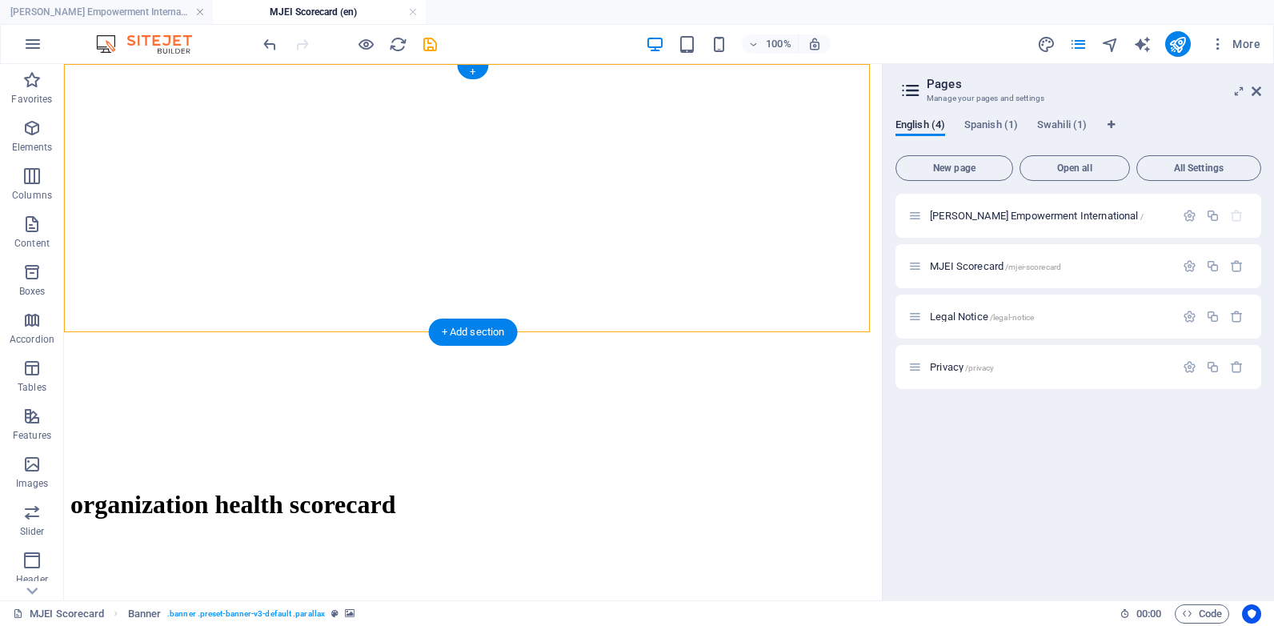
click at [70, 70] on figure at bounding box center [472, 70] width 805 height 0
click at [194, 490] on div "organization health scorecard" at bounding box center [472, 505] width 805 height 30
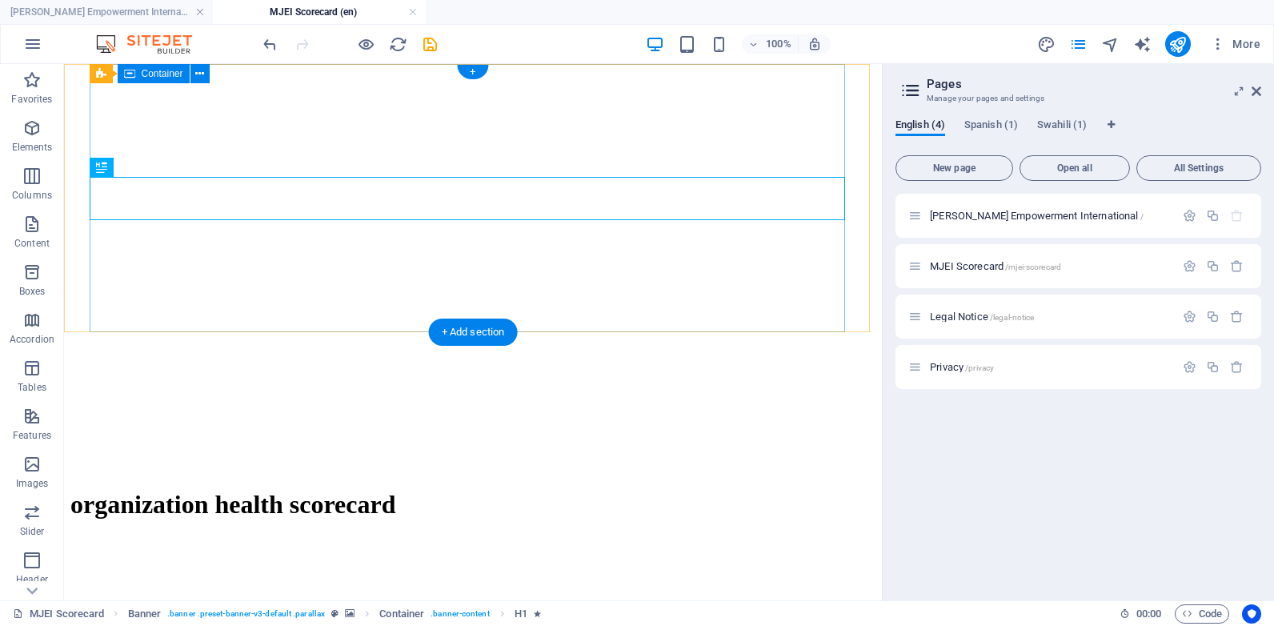
click at [188, 473] on div "organization health scorecard" at bounding box center [472, 505] width 805 height 64
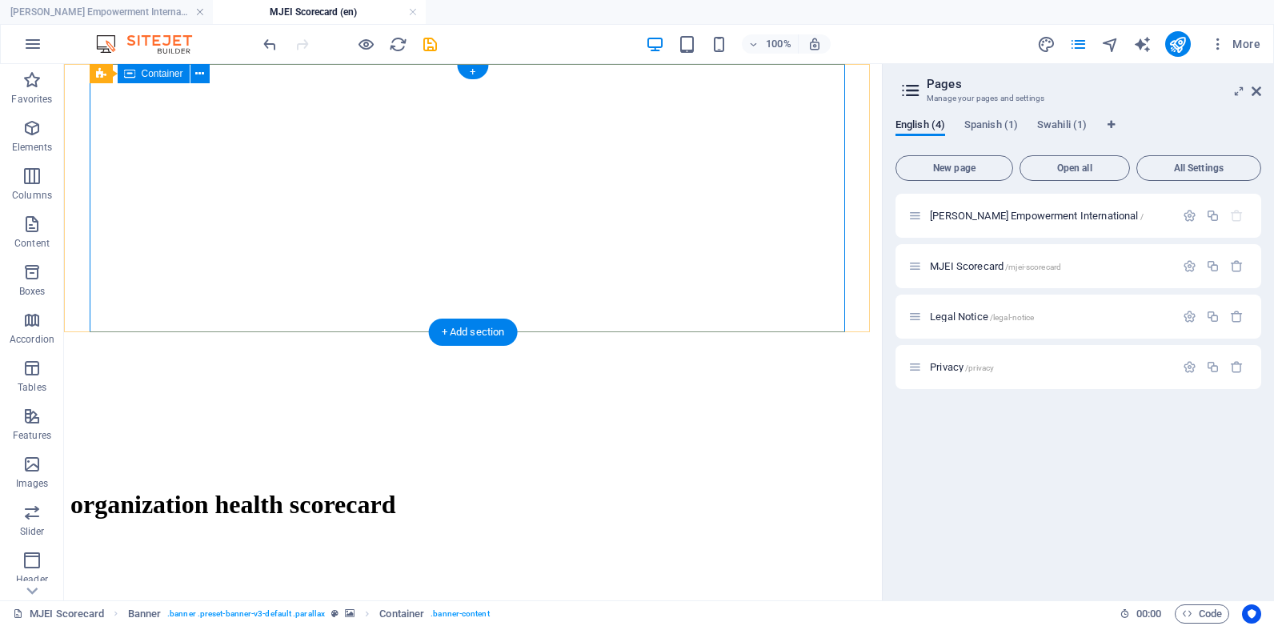
click at [193, 473] on div "organization health scorecard" at bounding box center [472, 505] width 805 height 64
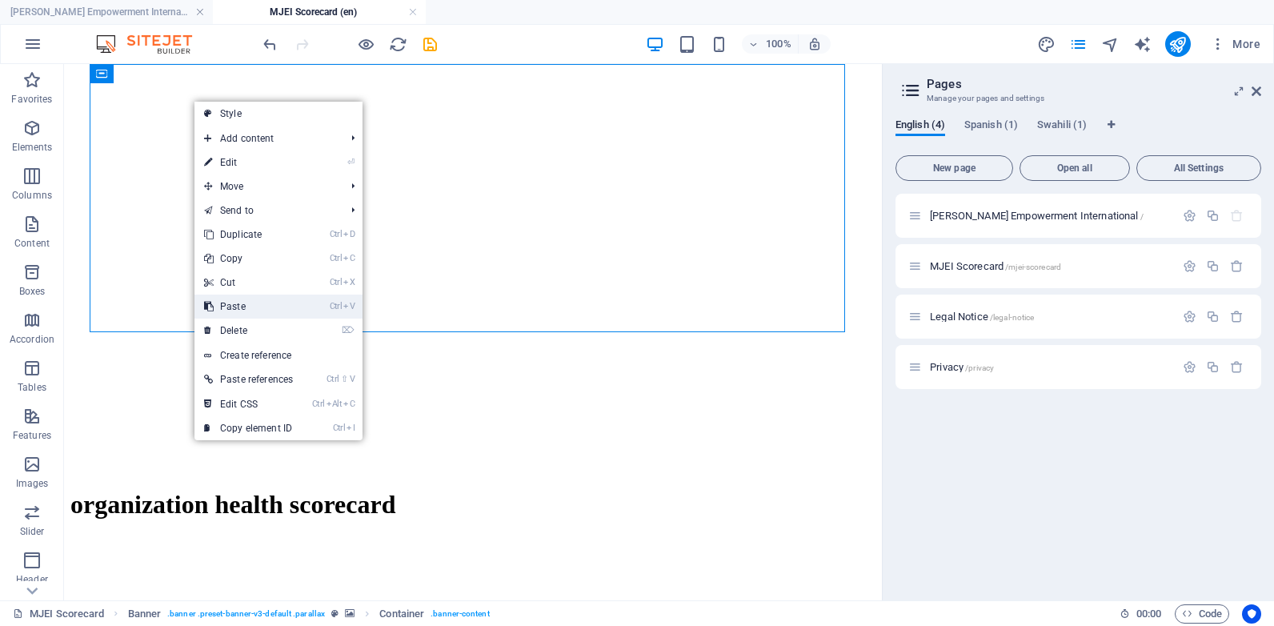
click at [278, 307] on link "Ctrl V Paste" at bounding box center [249, 307] width 108 height 24
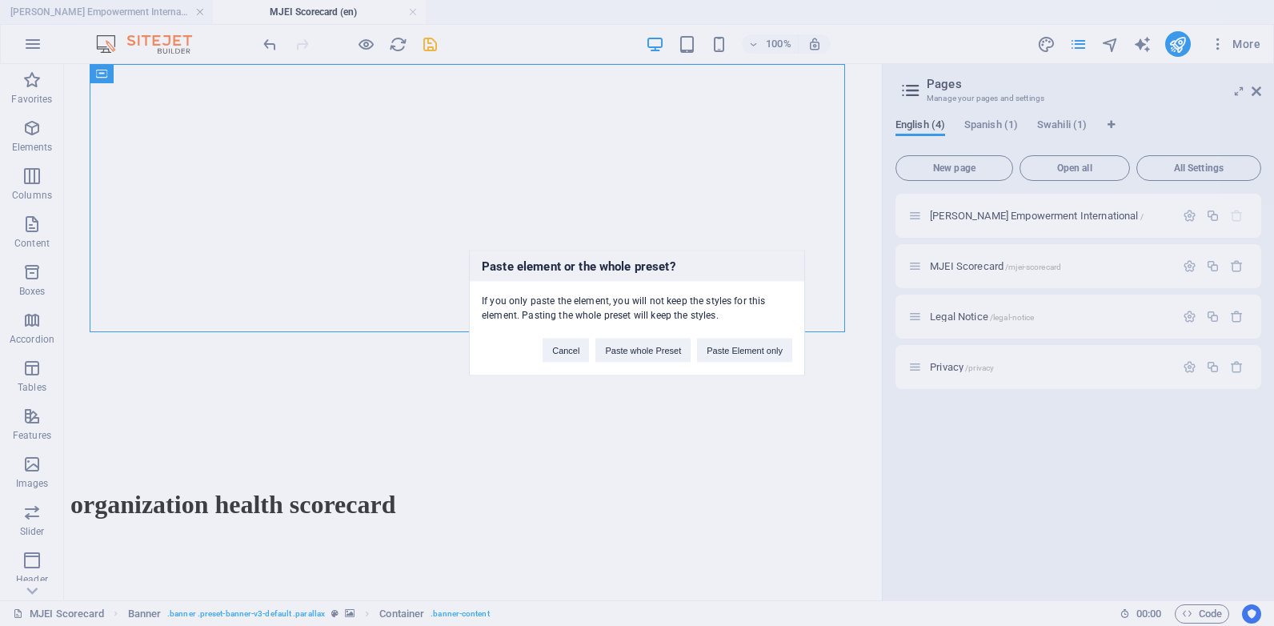
drag, startPoint x: 571, startPoint y: 248, endPoint x: 392, endPoint y: 259, distance: 178.8
click at [392, 259] on div "Paste element or the whole preset? If you only paste the element, you will not …" at bounding box center [637, 313] width 1274 height 626
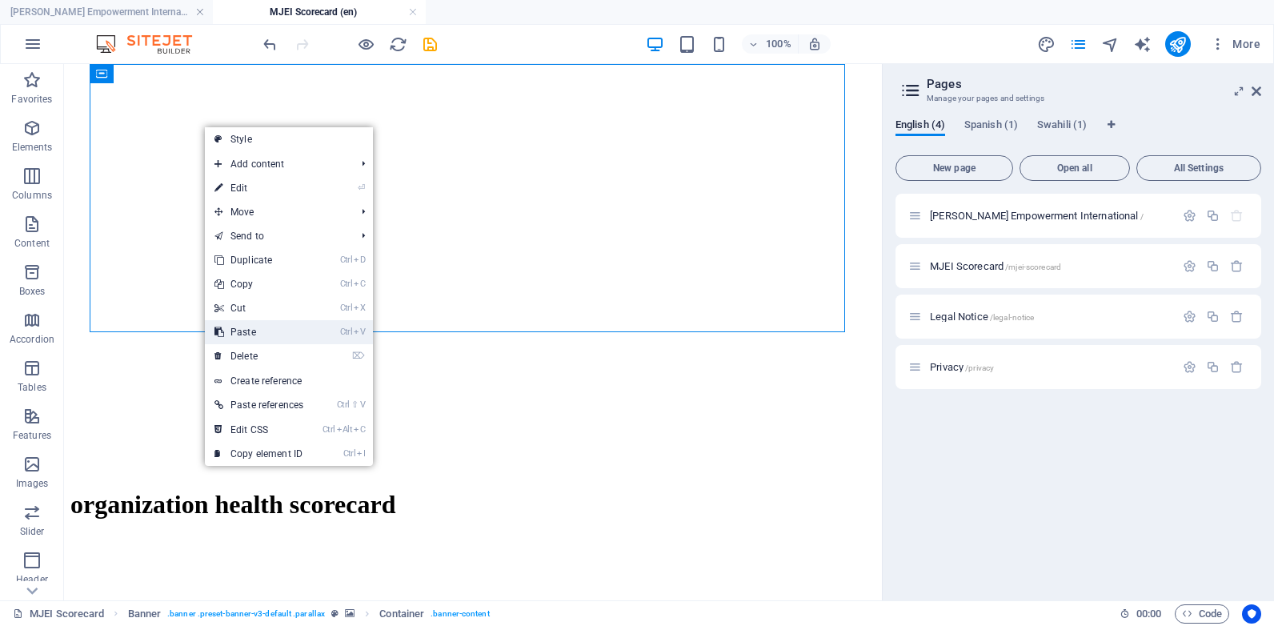
click at [323, 335] on li "Ctrl V Paste" at bounding box center [289, 332] width 168 height 24
click at [321, 331] on li "Ctrl V Paste" at bounding box center [289, 332] width 168 height 24
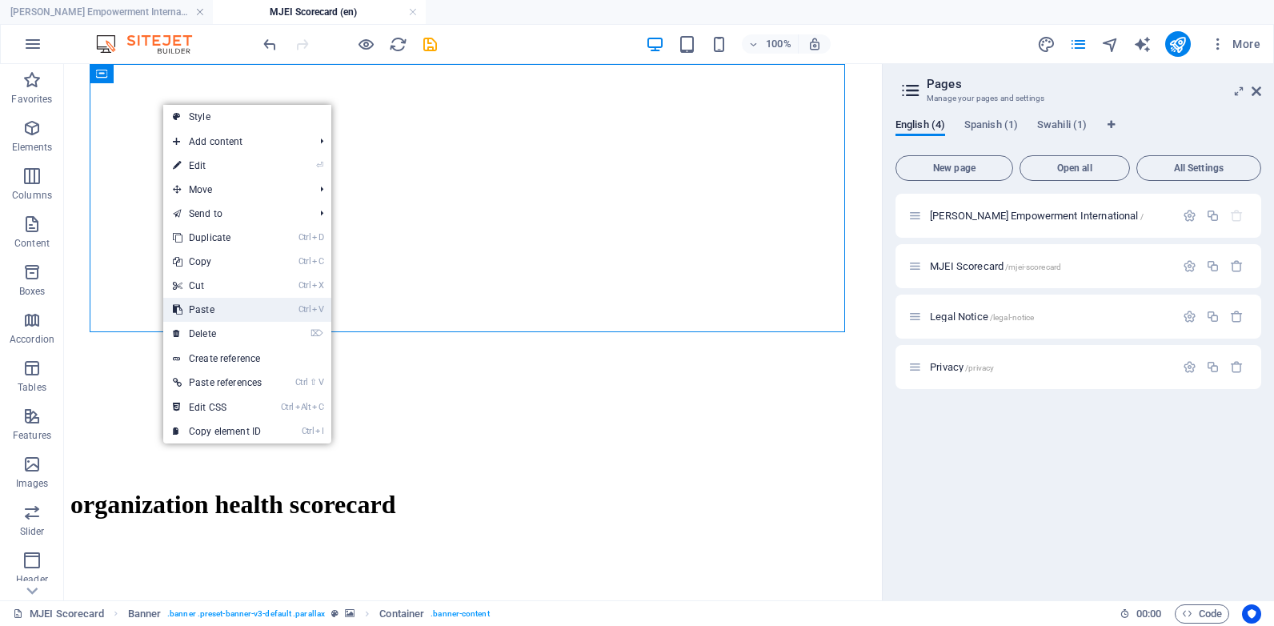
click at [286, 302] on li "Ctrl V Paste" at bounding box center [247, 310] width 168 height 24
click at [227, 307] on link "Ctrl V Paste" at bounding box center [217, 310] width 108 height 24
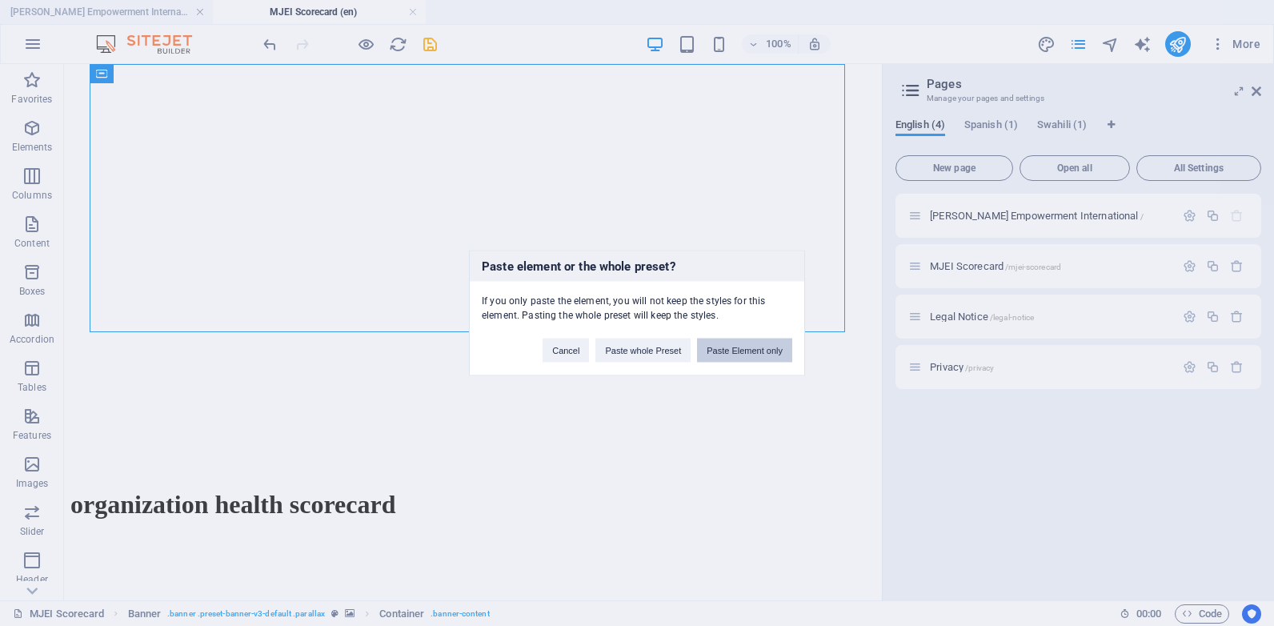
click at [734, 346] on button "Paste Element only" at bounding box center [744, 351] width 95 height 24
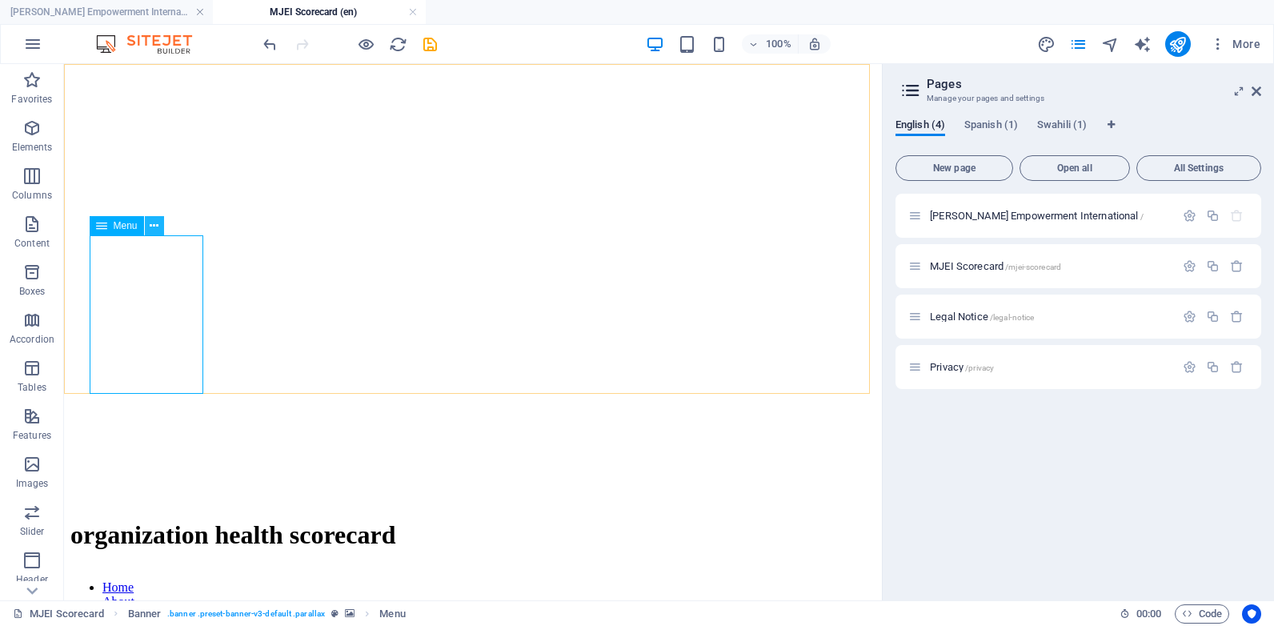
click at [158, 230] on icon at bounding box center [154, 226] width 9 height 17
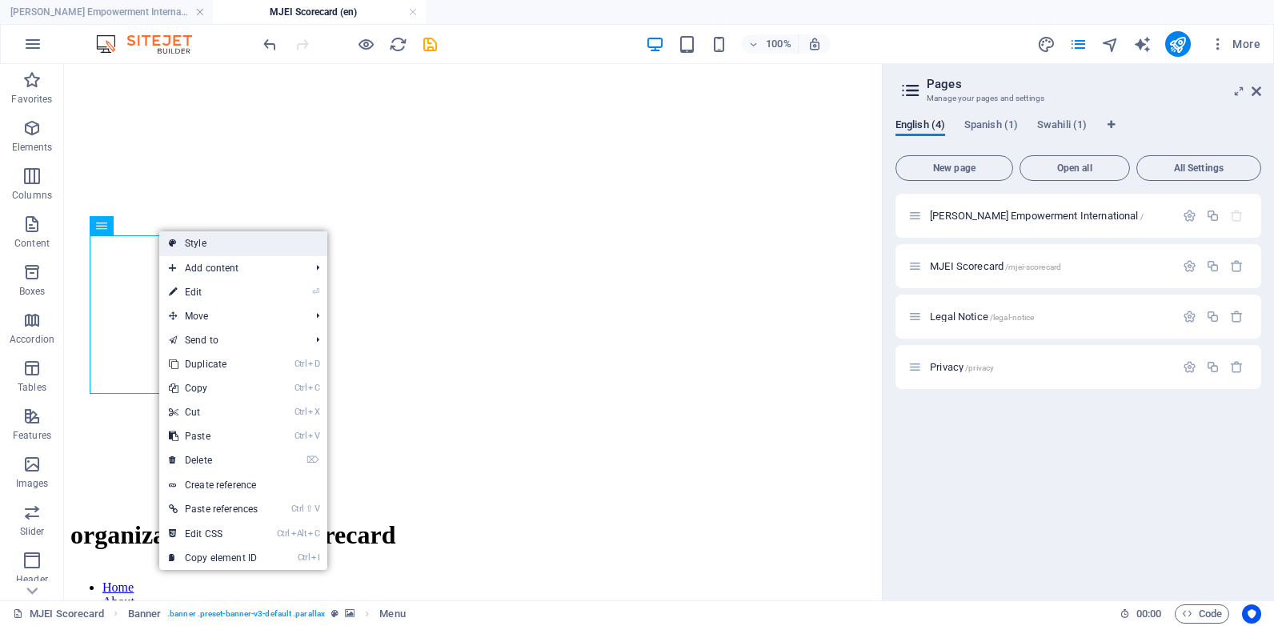
click at [195, 248] on link "Style" at bounding box center [243, 243] width 168 height 24
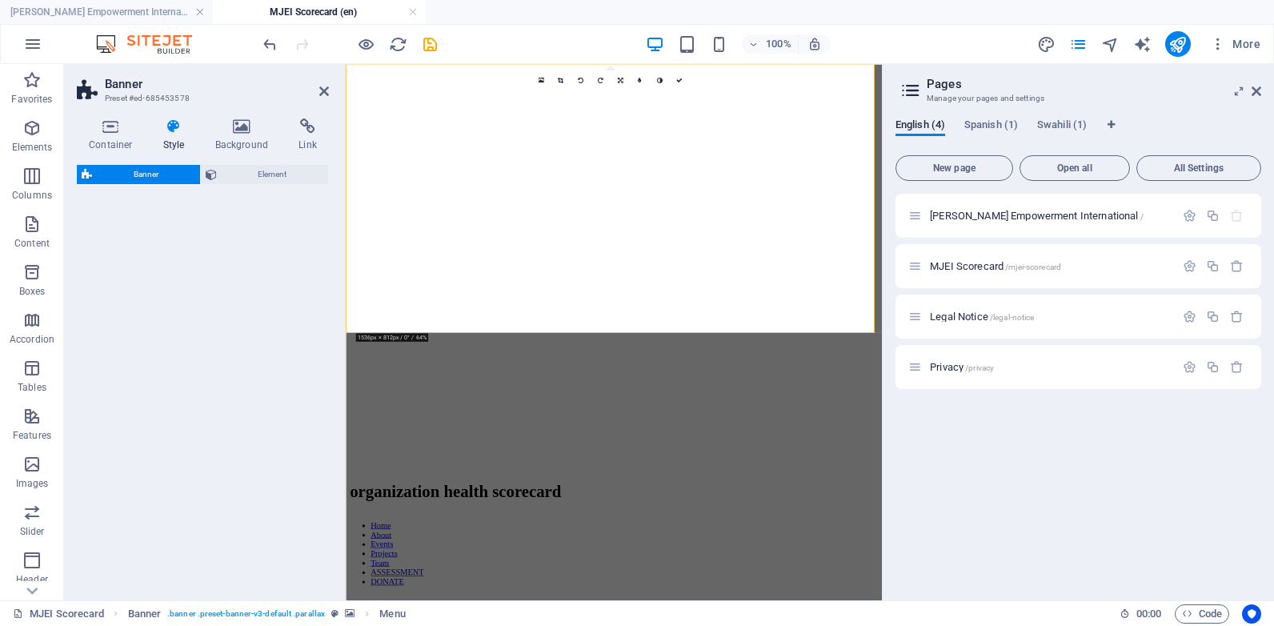
select select "rem"
select select "px"
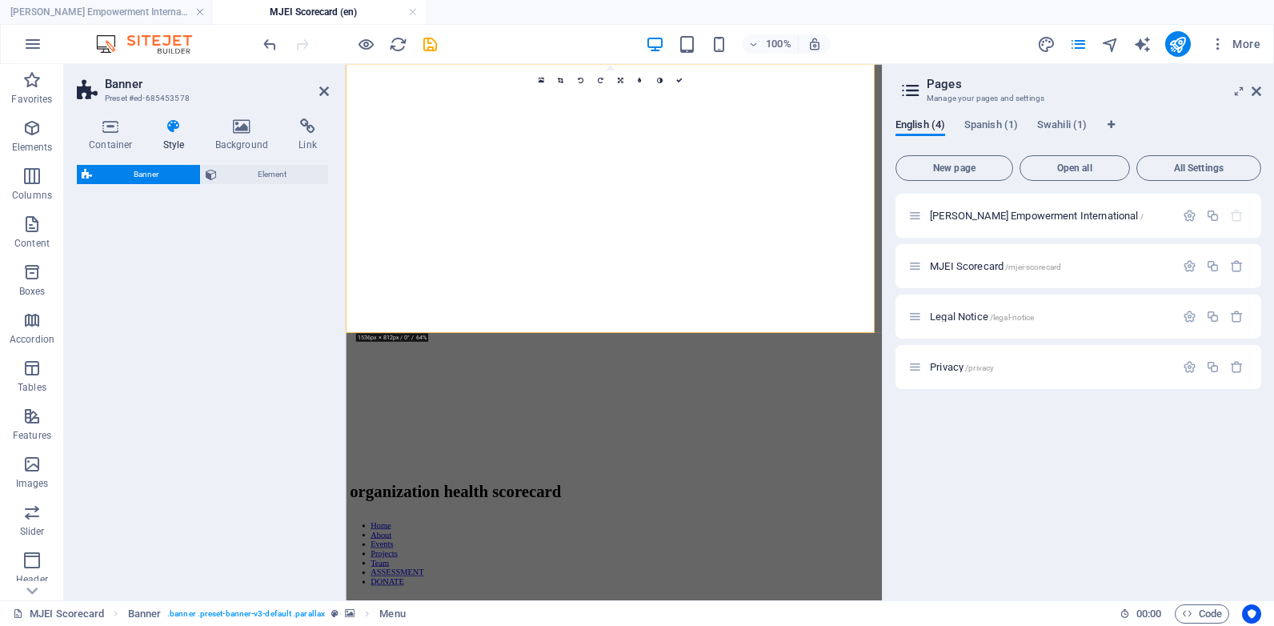
select select "px"
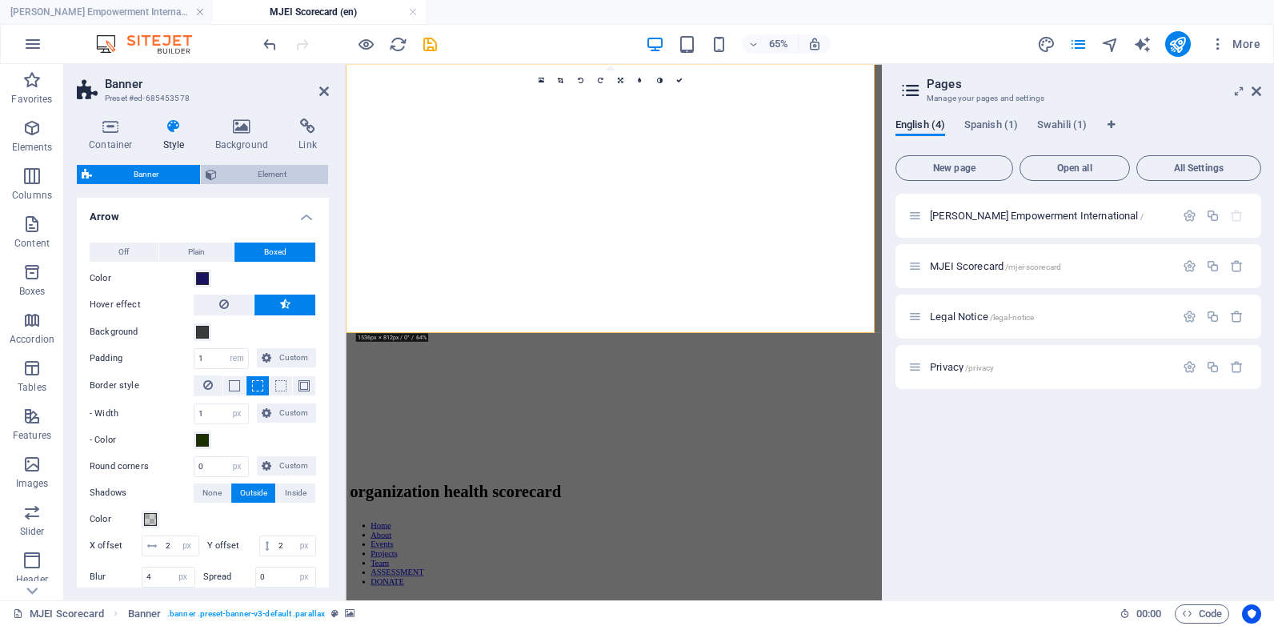
click at [279, 170] on span "Element" at bounding box center [273, 174] width 102 height 19
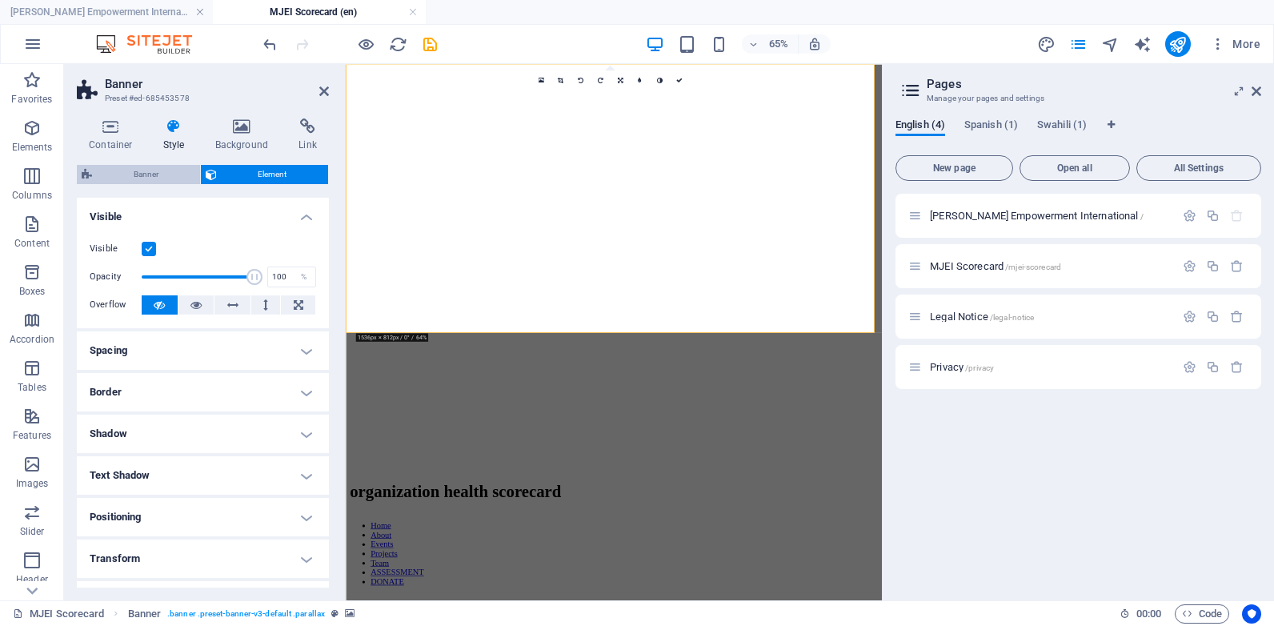
click at [170, 165] on span "Banner" at bounding box center [146, 174] width 98 height 19
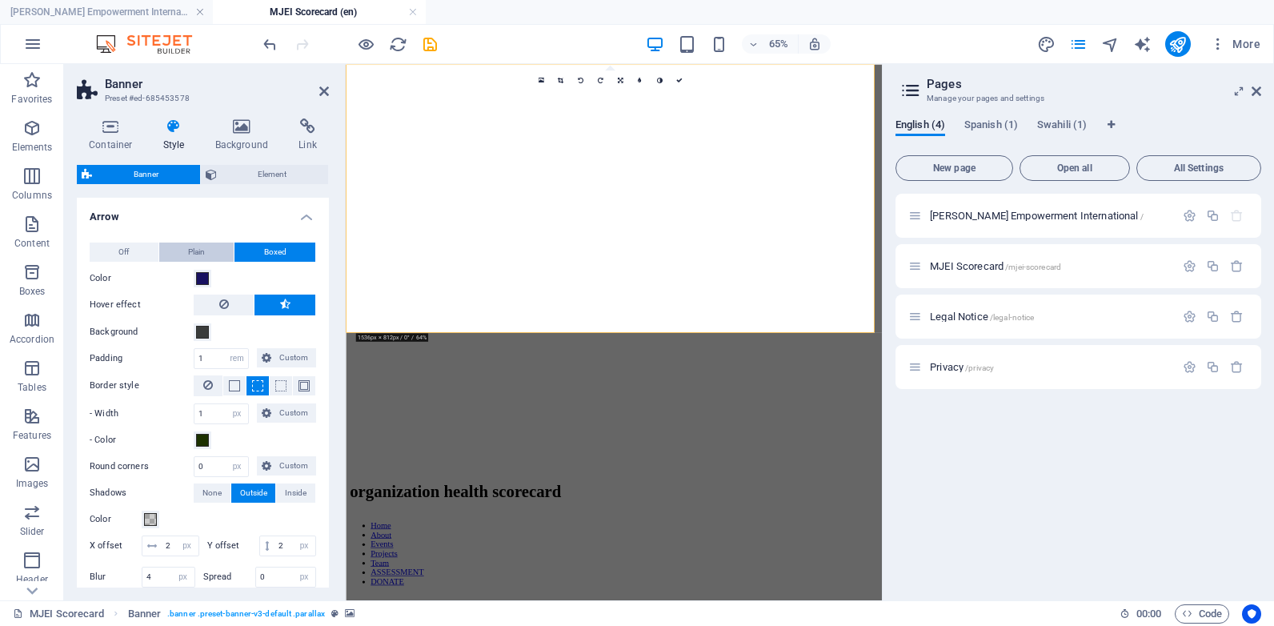
click at [179, 252] on button "Plain" at bounding box center [196, 252] width 75 height 19
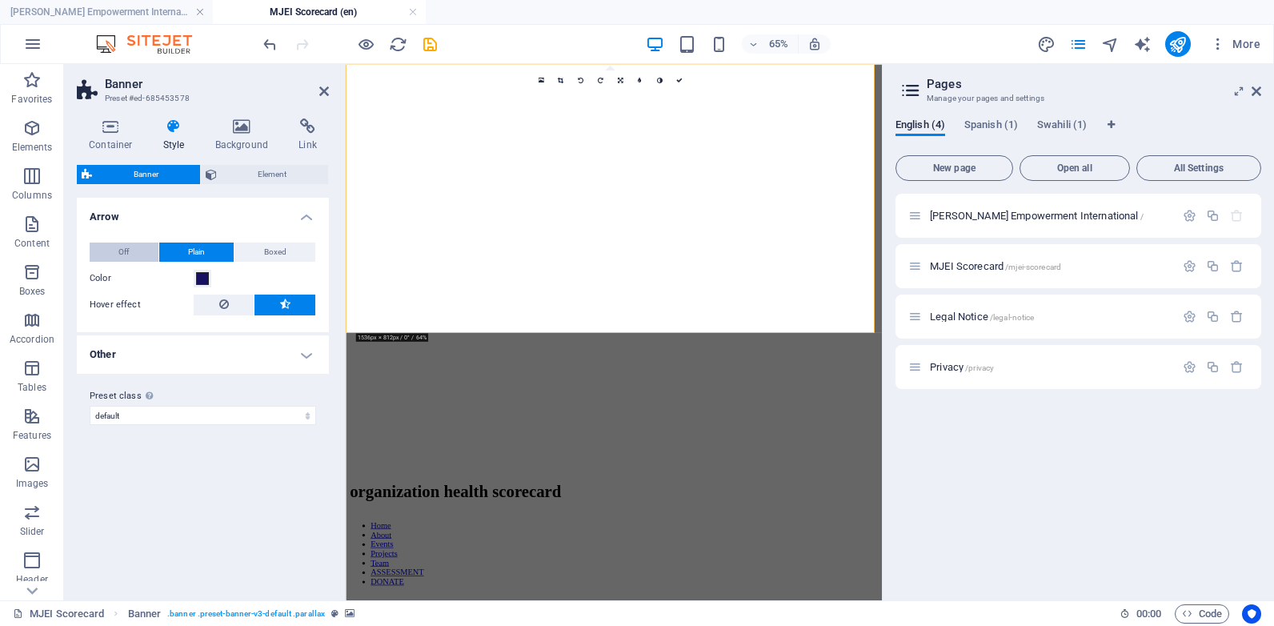
click at [127, 254] on span "Off" at bounding box center [123, 252] width 10 height 19
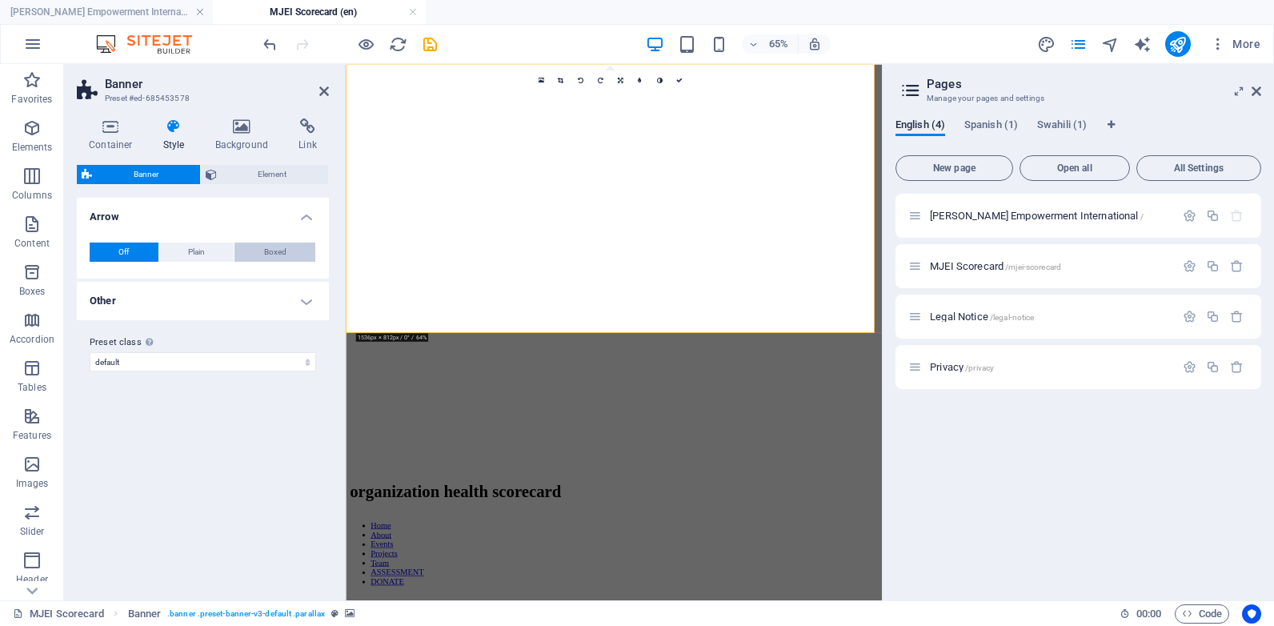
click at [265, 253] on span "Boxed" at bounding box center [275, 252] width 22 height 19
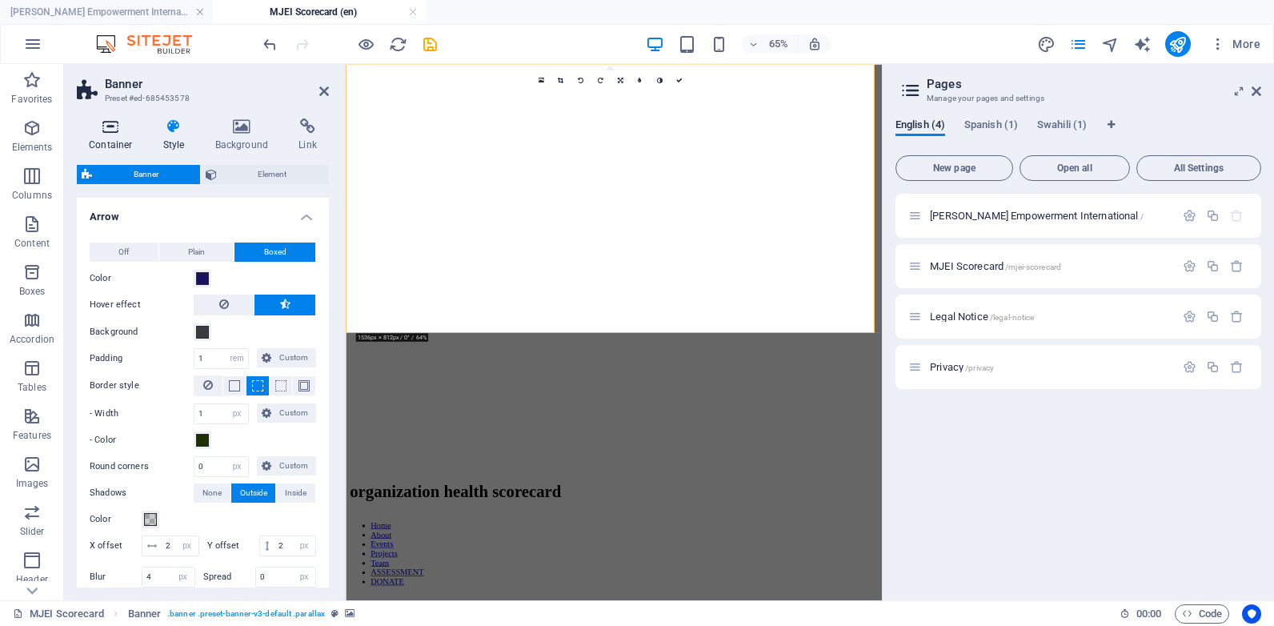
click at [113, 145] on h4 "Container" at bounding box center [114, 135] width 74 height 34
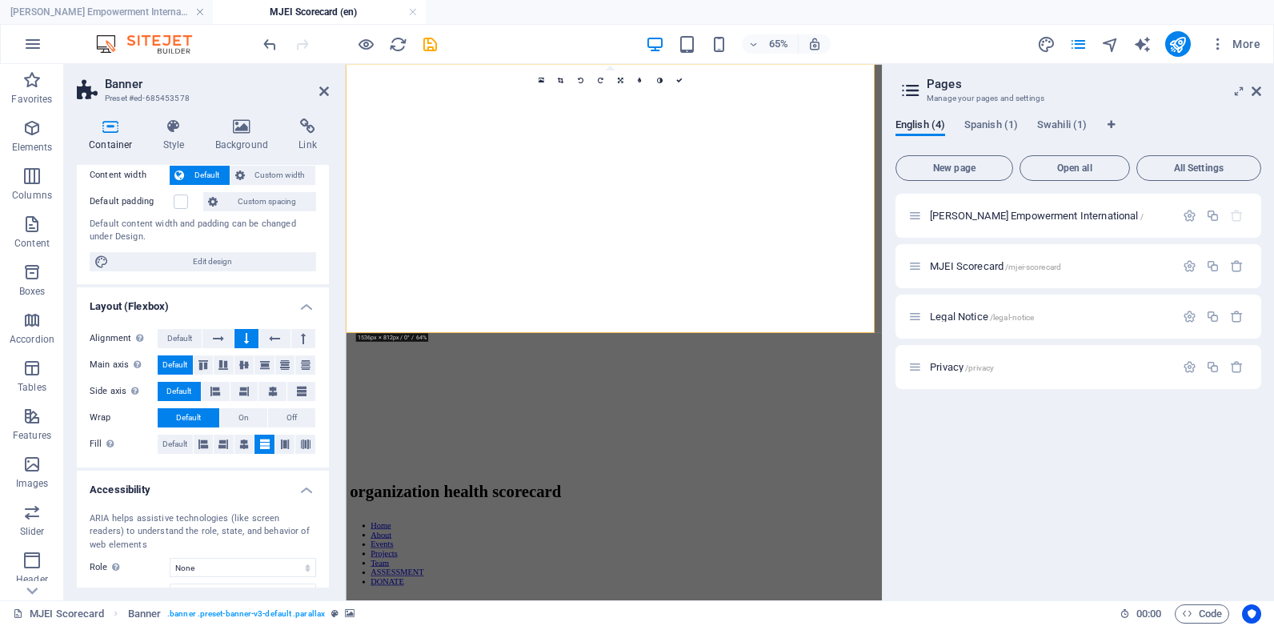
scroll to position [198, 0]
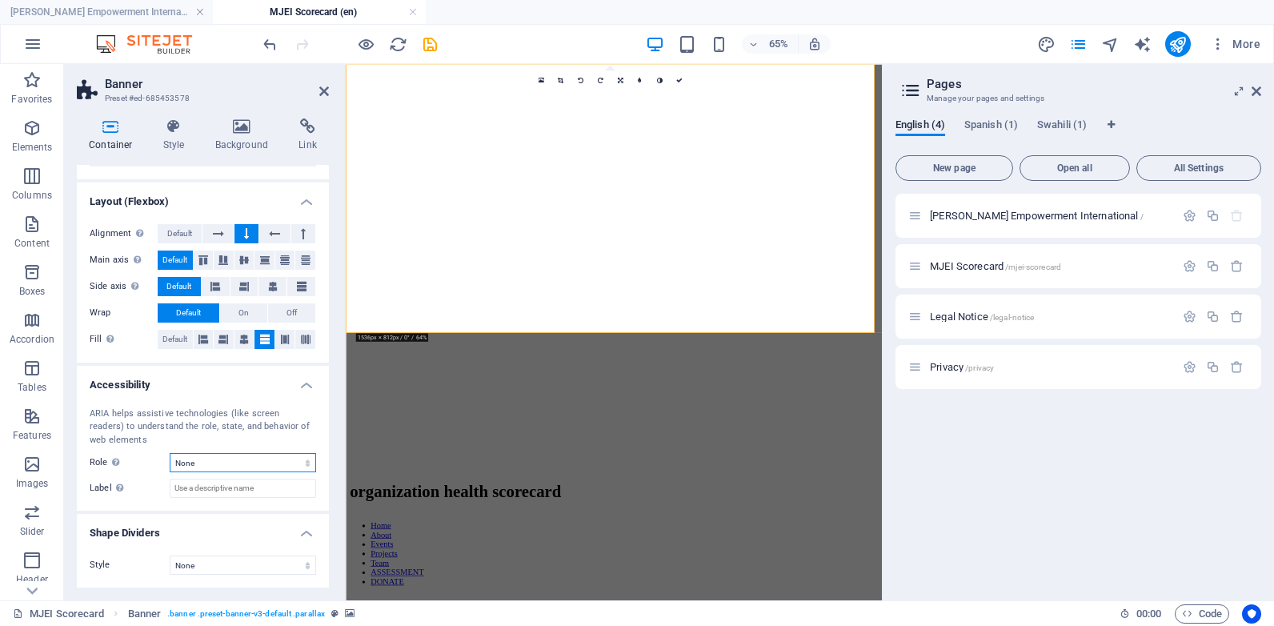
click at [303, 457] on select "None Alert Article Banner Comment Complementary Dialog Footer Header Marquee Pr…" at bounding box center [243, 462] width 146 height 19
click at [283, 565] on select "None Triangle Square Diagonal Polygon 1 Polygon 2 Zigzag Multiple Zigzags Waves…" at bounding box center [243, 565] width 146 height 19
select select "polygon-1"
click at [170, 556] on select "None Triangle Square Diagonal Polygon 1 Polygon 2 Zigzag Multiple Zigzags Waves…" at bounding box center [243, 565] width 146 height 19
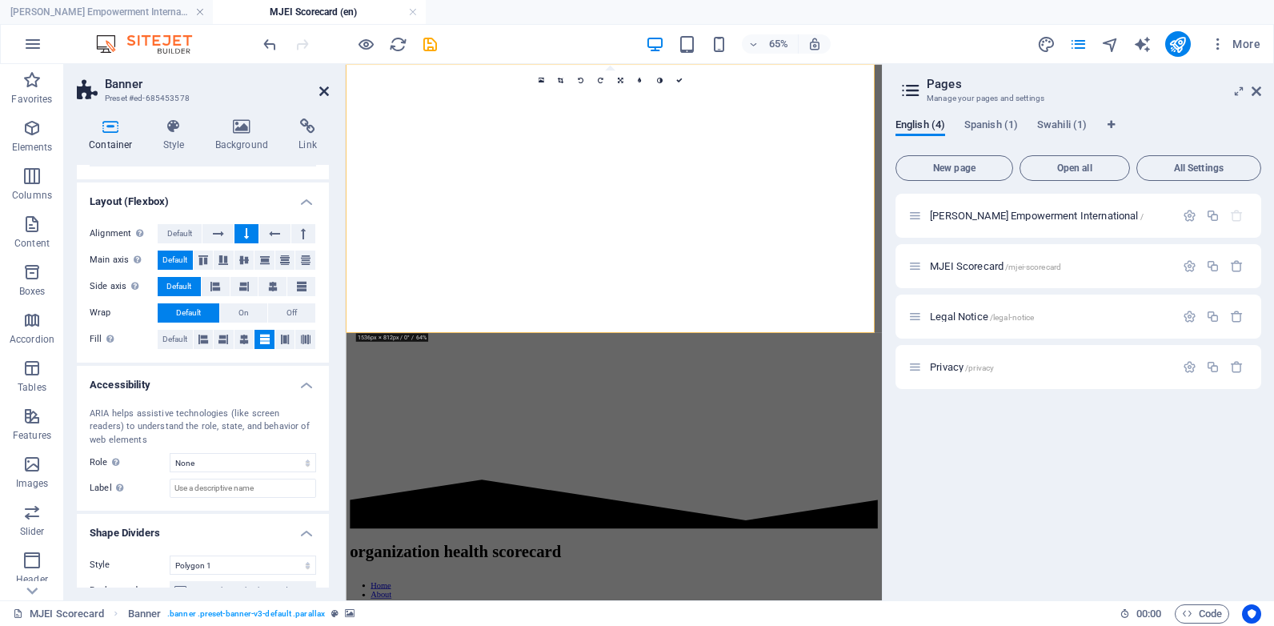
click at [323, 87] on icon at bounding box center [324, 91] width 10 height 13
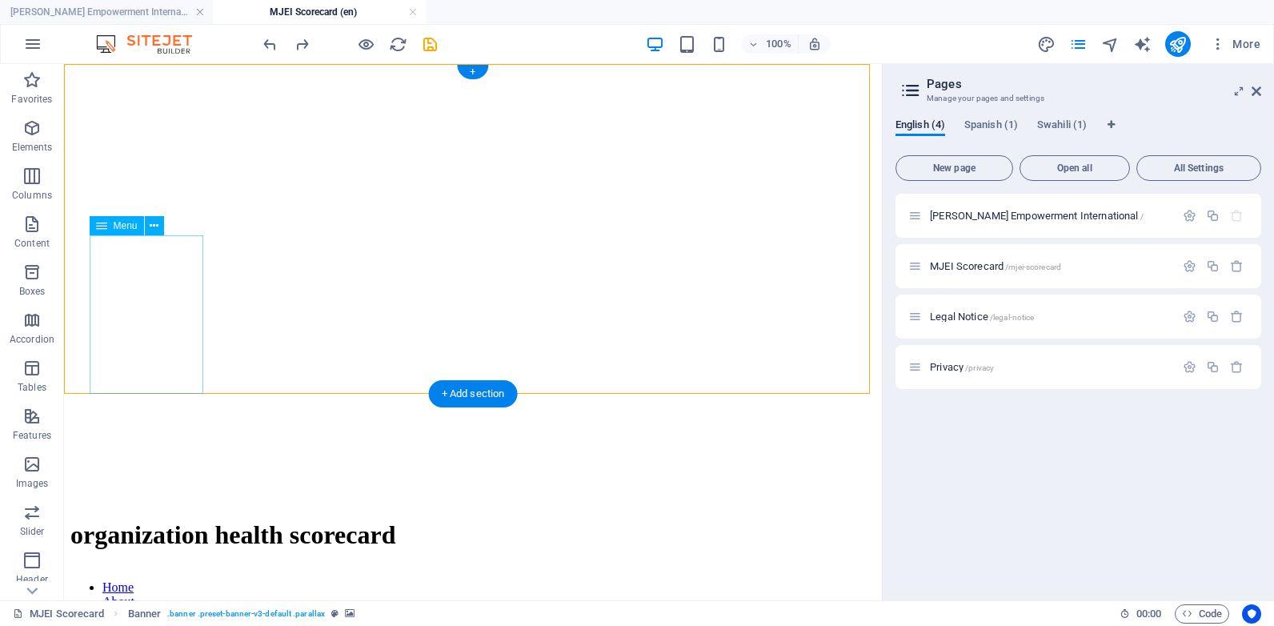
click at [158, 580] on nav "Home About Events Projects Team ASSESSMENT DONATE" at bounding box center [472, 630] width 805 height 101
click at [153, 224] on icon at bounding box center [154, 226] width 9 height 17
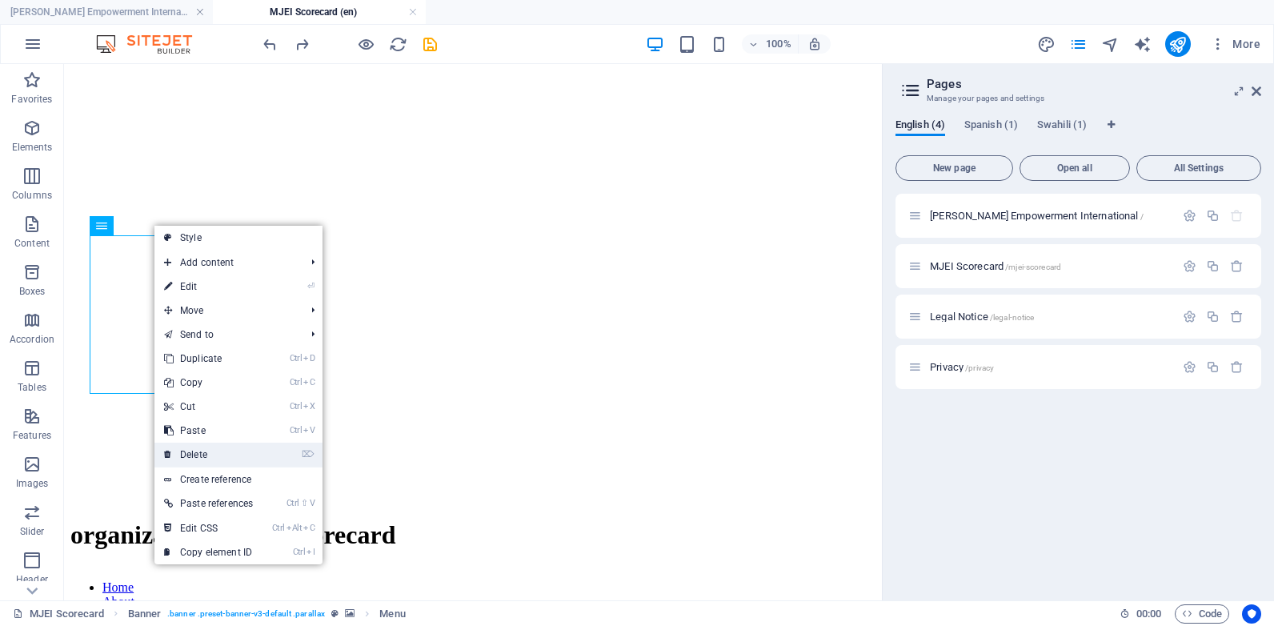
click at [216, 457] on link "⌦ Delete" at bounding box center [208, 455] width 108 height 24
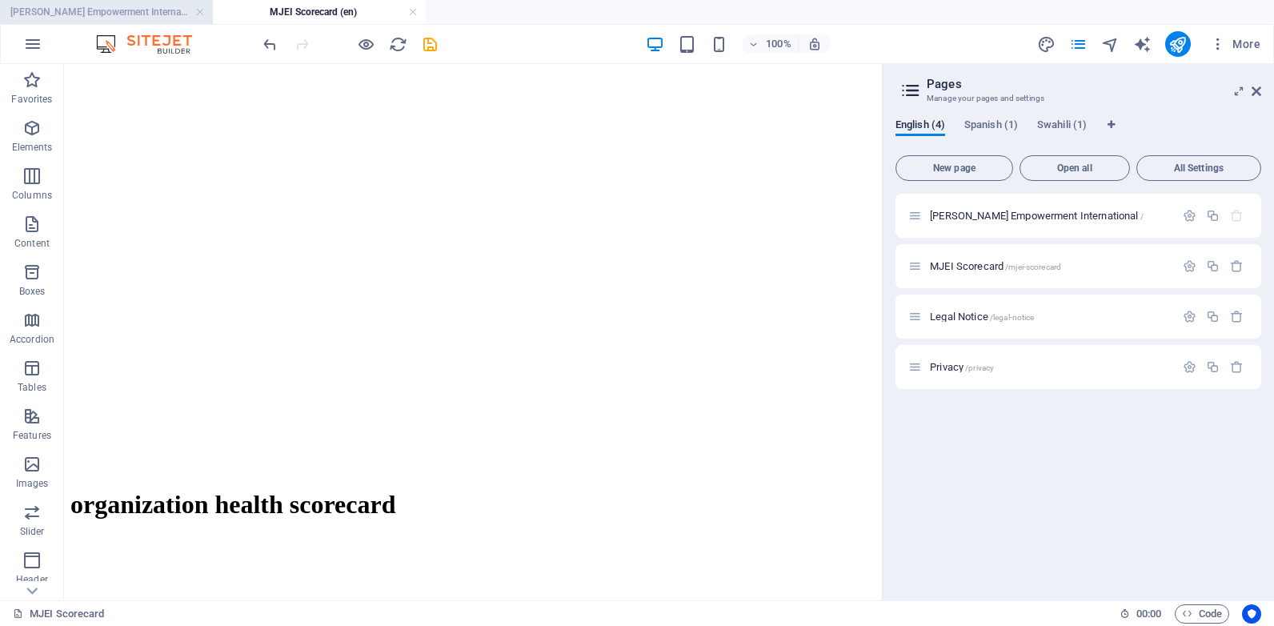
click at [127, 8] on h4 "[PERSON_NAME] Empowerment International (en)" at bounding box center [106, 12] width 213 height 18
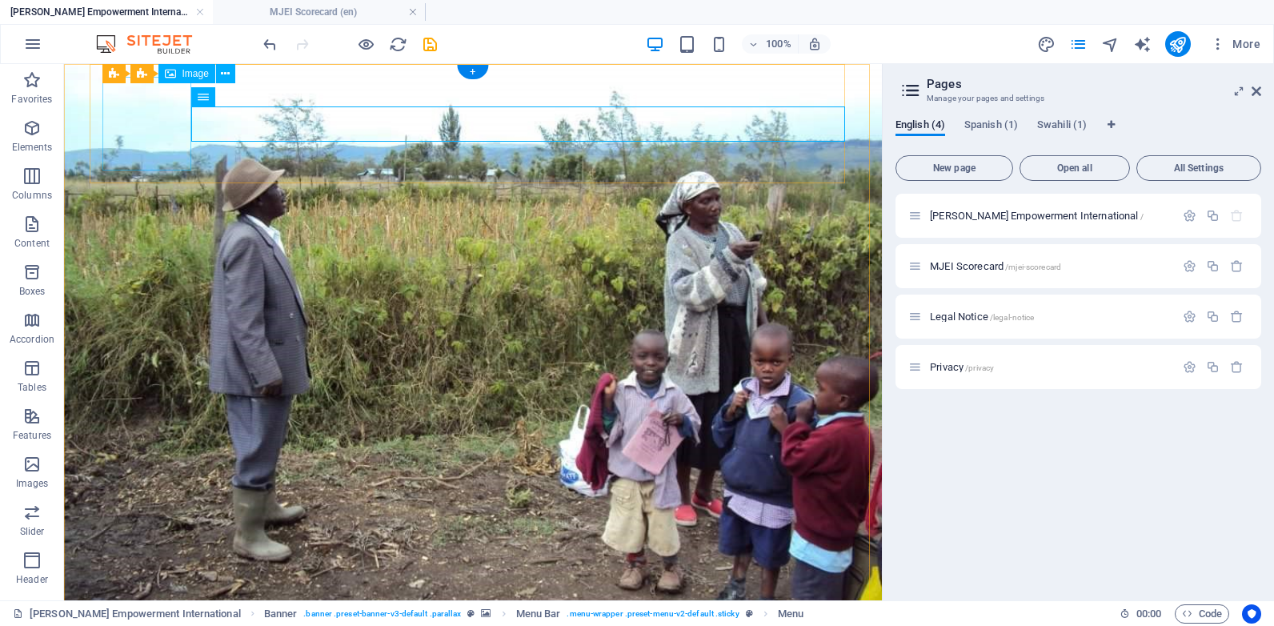
click at [254, 100] on icon at bounding box center [255, 96] width 9 height 17
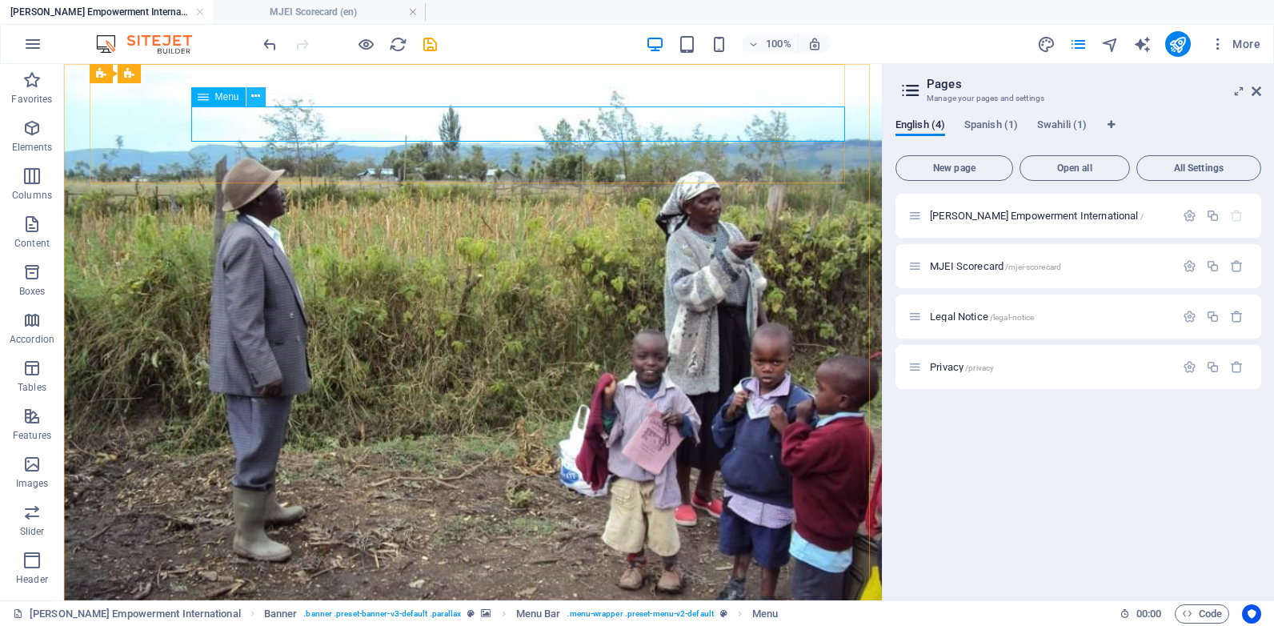
click at [254, 104] on button at bounding box center [256, 96] width 19 height 19
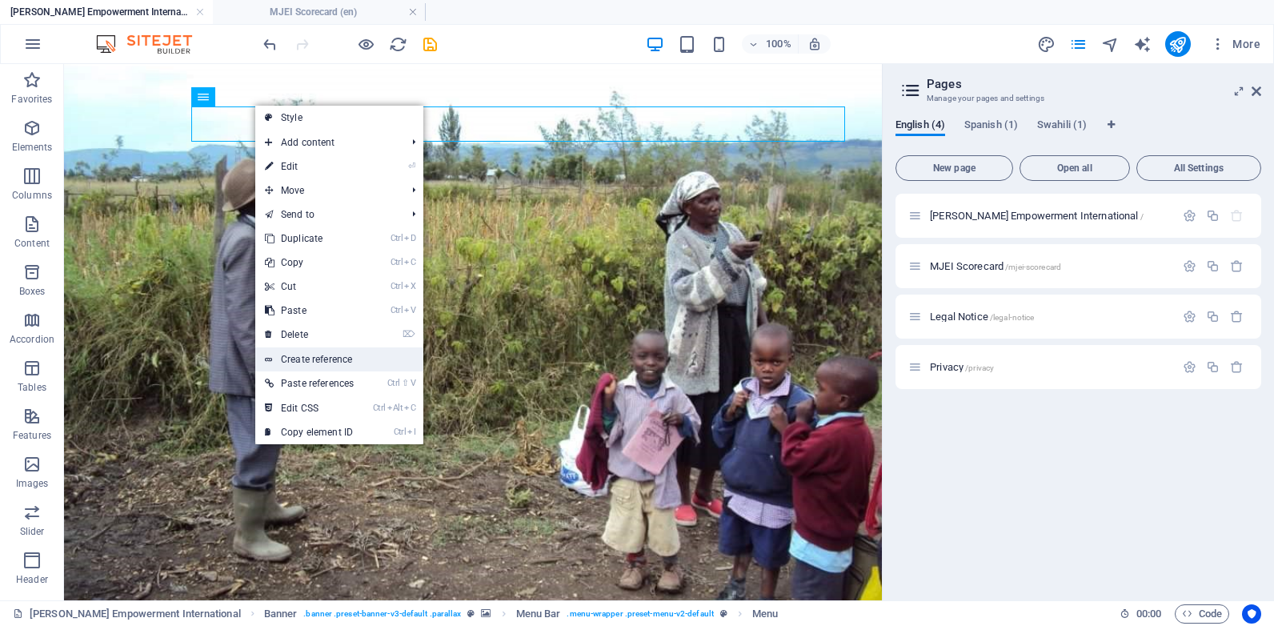
click at [340, 365] on link "Create reference" at bounding box center [339, 359] width 168 height 24
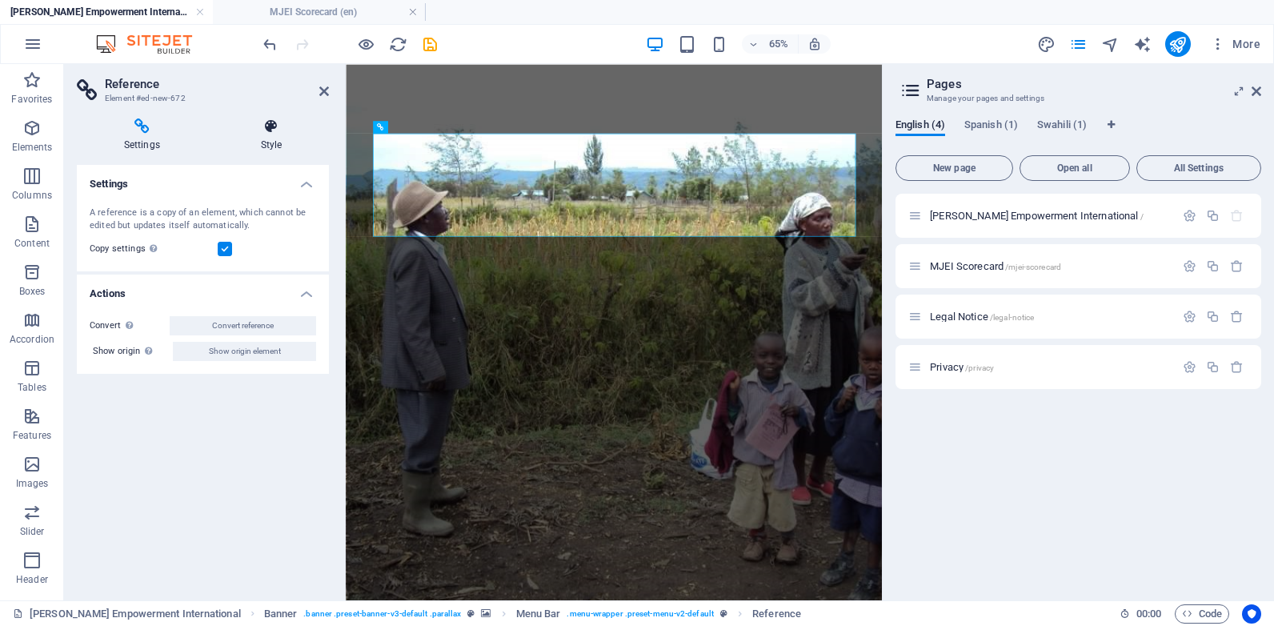
click at [271, 138] on h4 "Style" at bounding box center [271, 135] width 115 height 34
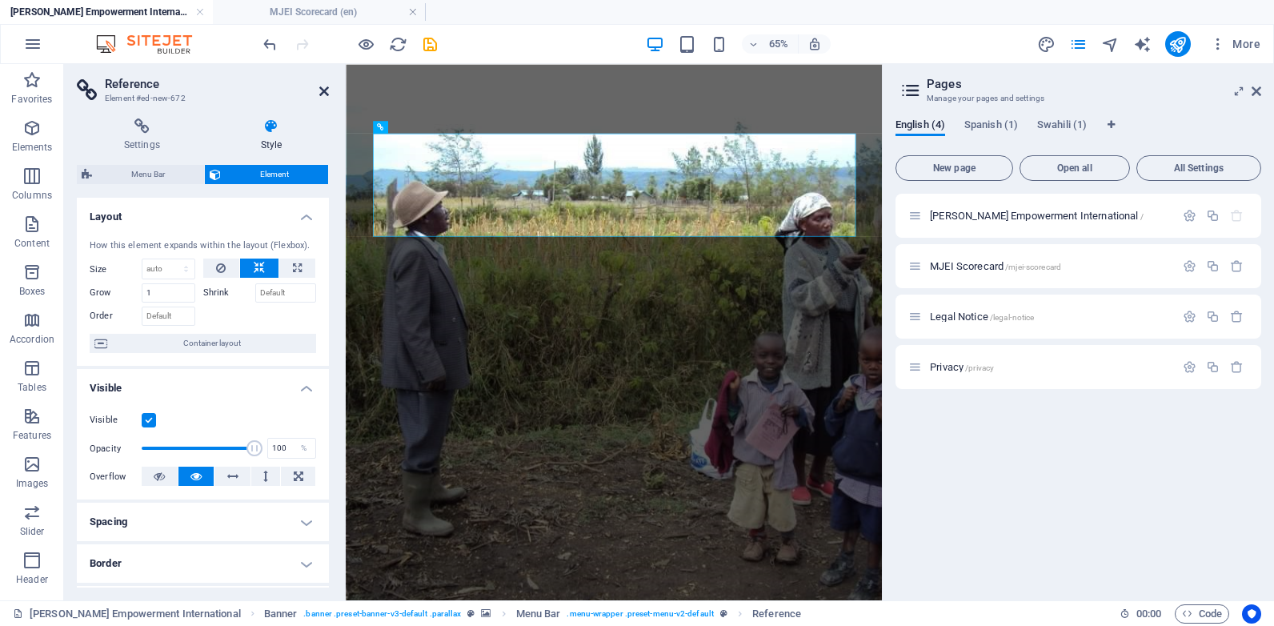
click at [323, 95] on icon at bounding box center [324, 91] width 10 height 13
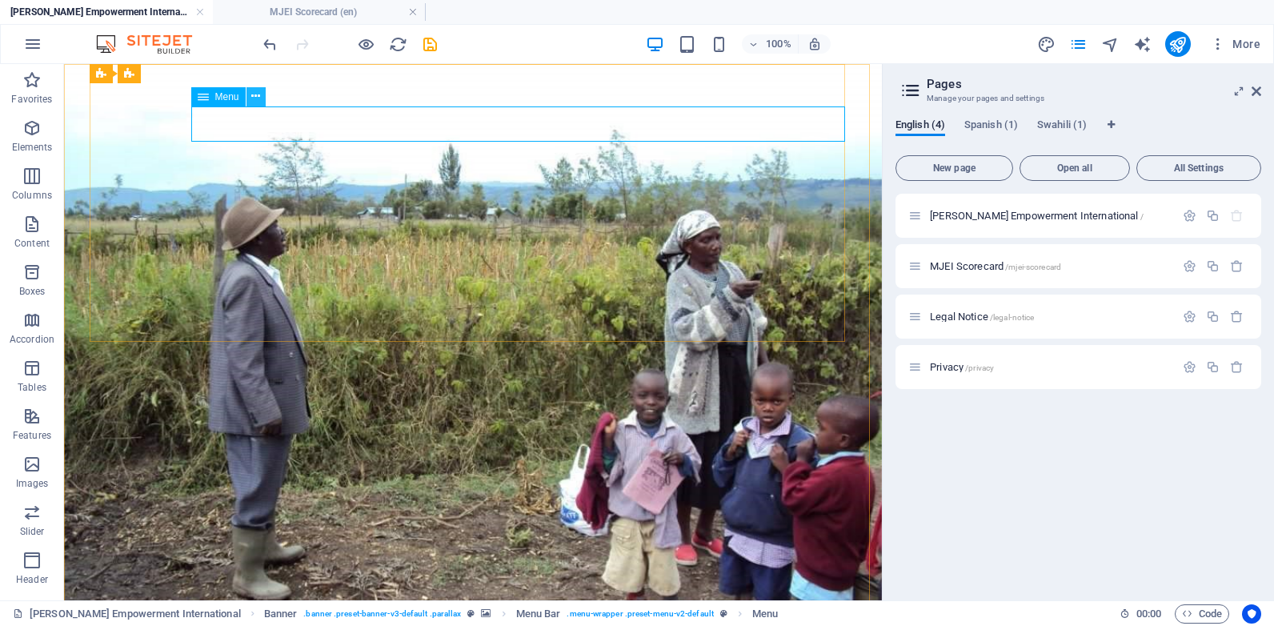
click at [255, 98] on icon at bounding box center [255, 96] width 9 height 17
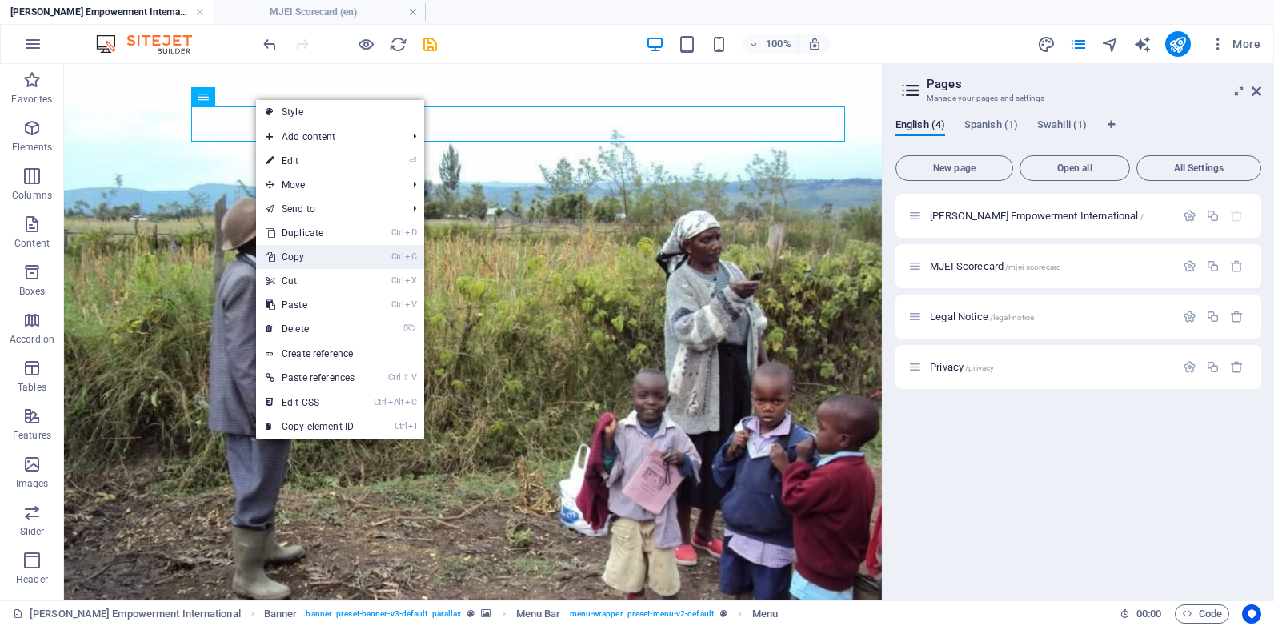
click at [316, 254] on link "Ctrl C Copy" at bounding box center [310, 257] width 108 height 24
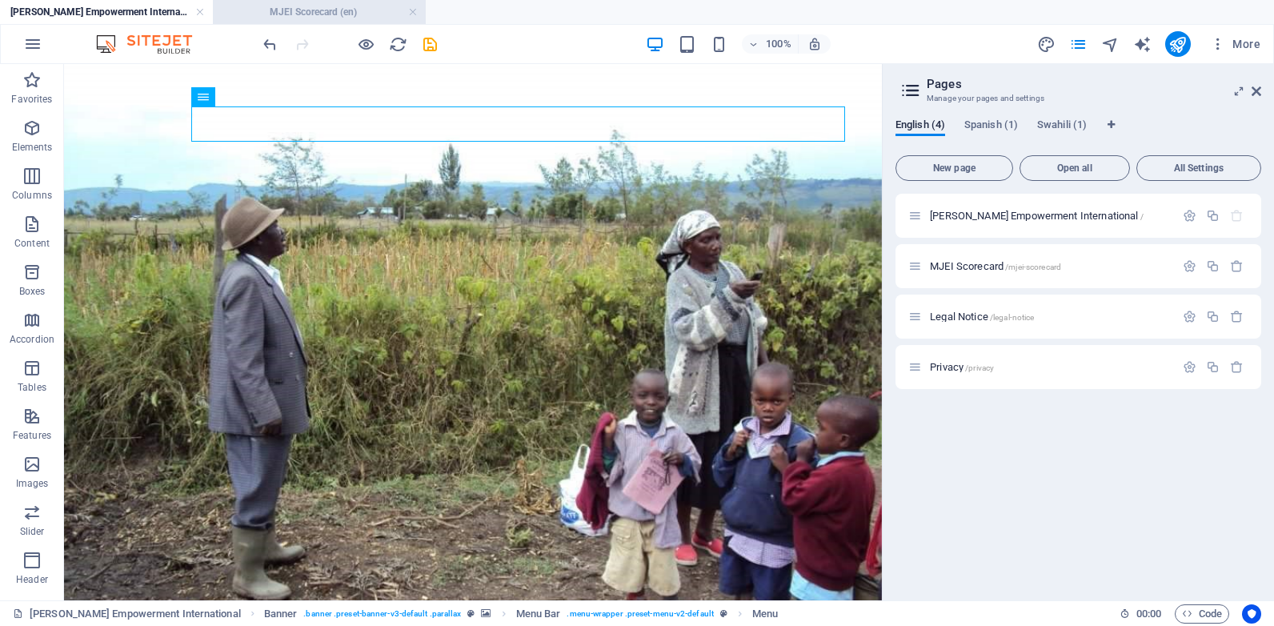
click at [291, 21] on li "MJEI Scorecard (en)" at bounding box center [319, 12] width 213 height 24
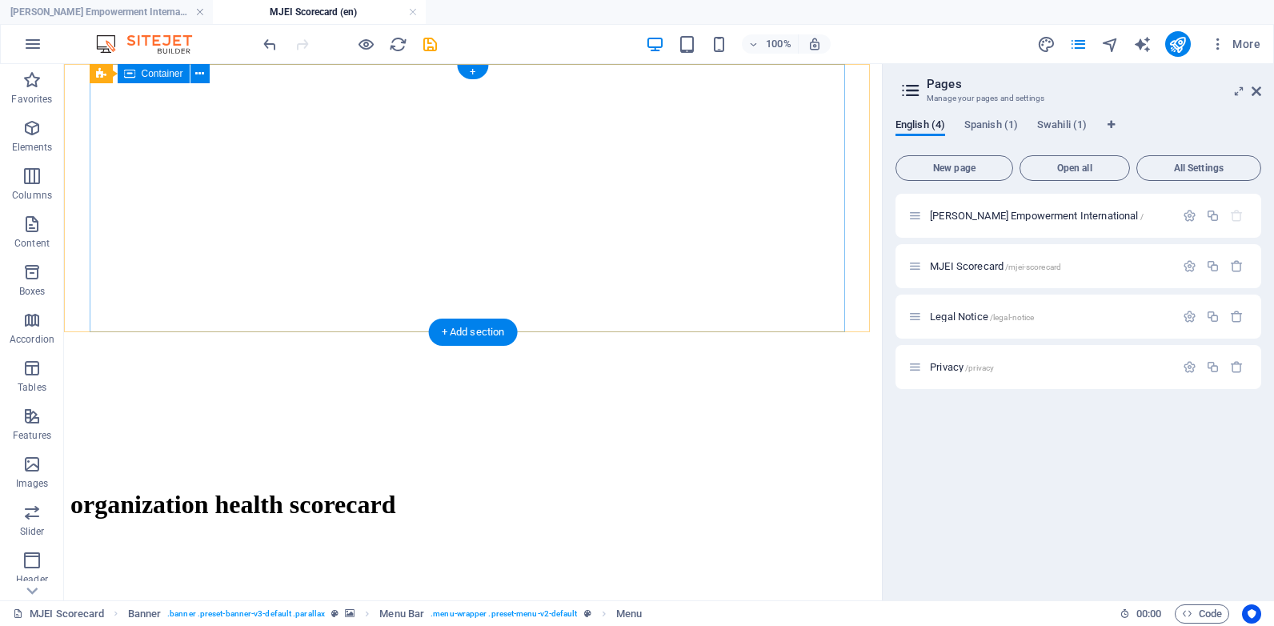
click at [221, 473] on div "organization health scorecard" at bounding box center [472, 505] width 805 height 64
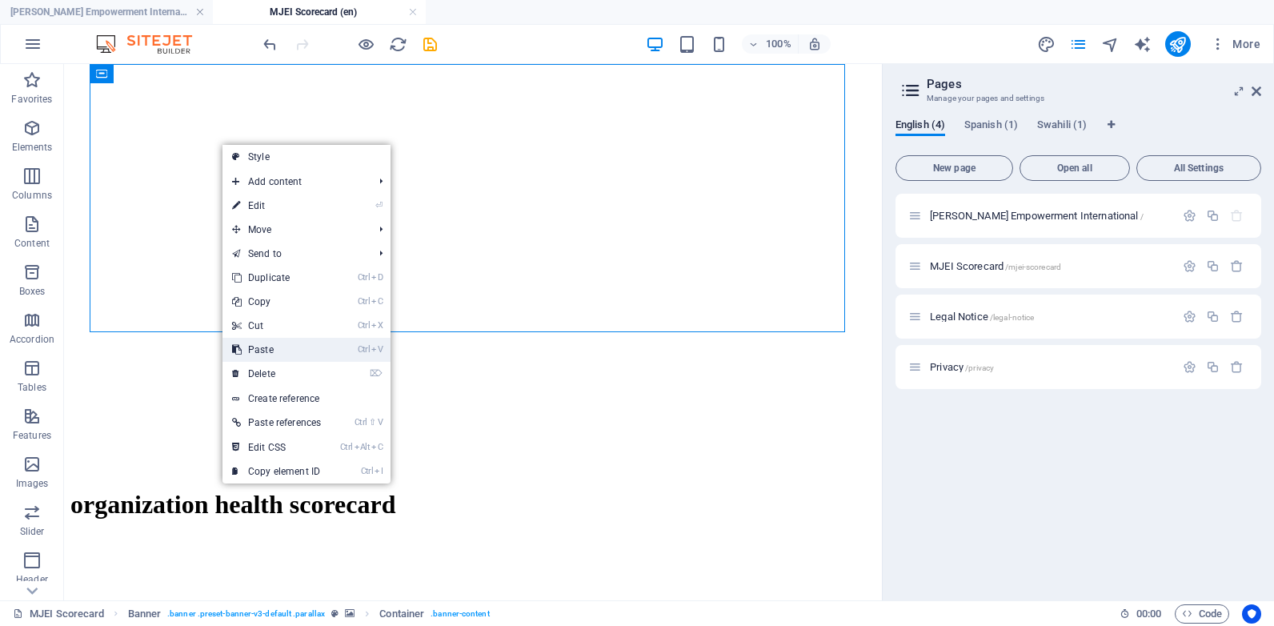
click at [316, 351] on link "Ctrl V Paste" at bounding box center [277, 350] width 108 height 24
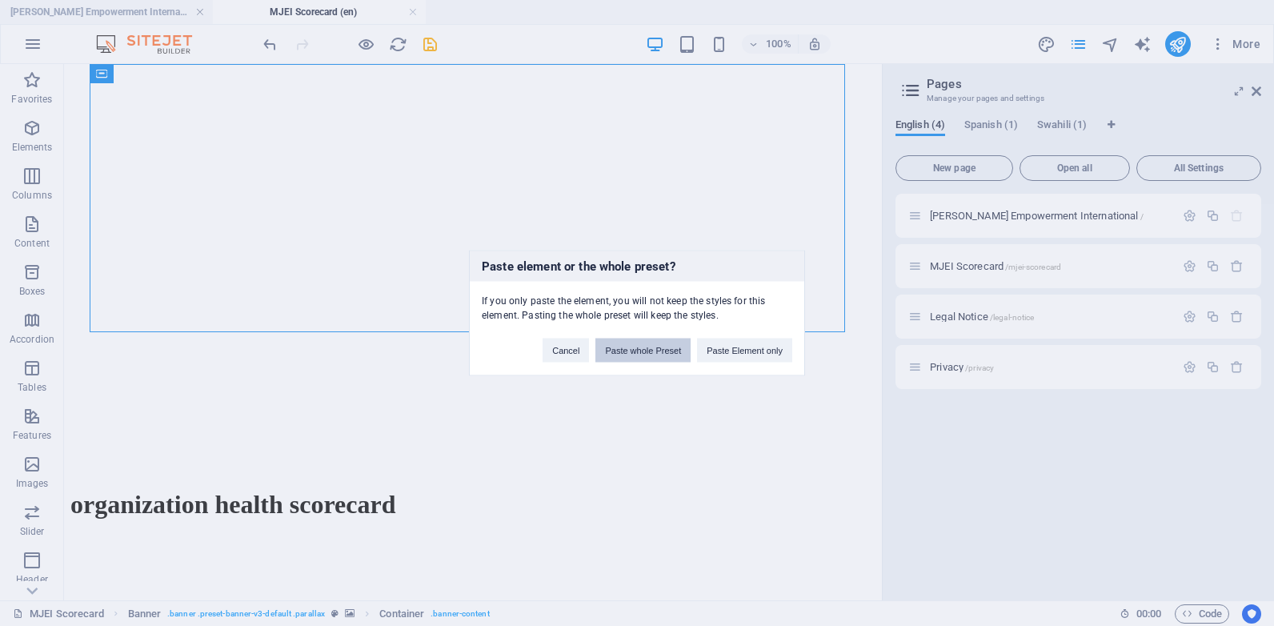
click at [657, 351] on button "Paste whole Preset" at bounding box center [643, 351] width 95 height 24
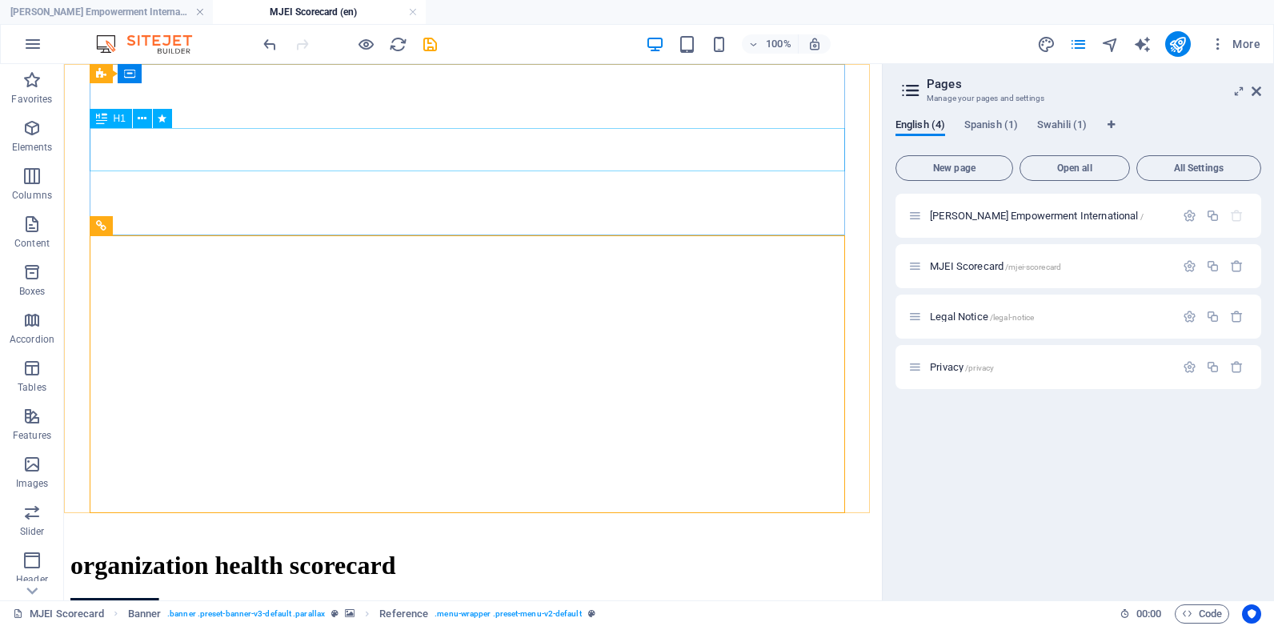
drag, startPoint x: 176, startPoint y: 227, endPoint x: 176, endPoint y: 120, distance: 107.3
click at [176, 120] on div "Drag here to replace the existing content. Press “Ctrl” if you want to create a…" at bounding box center [473, 332] width 818 height 536
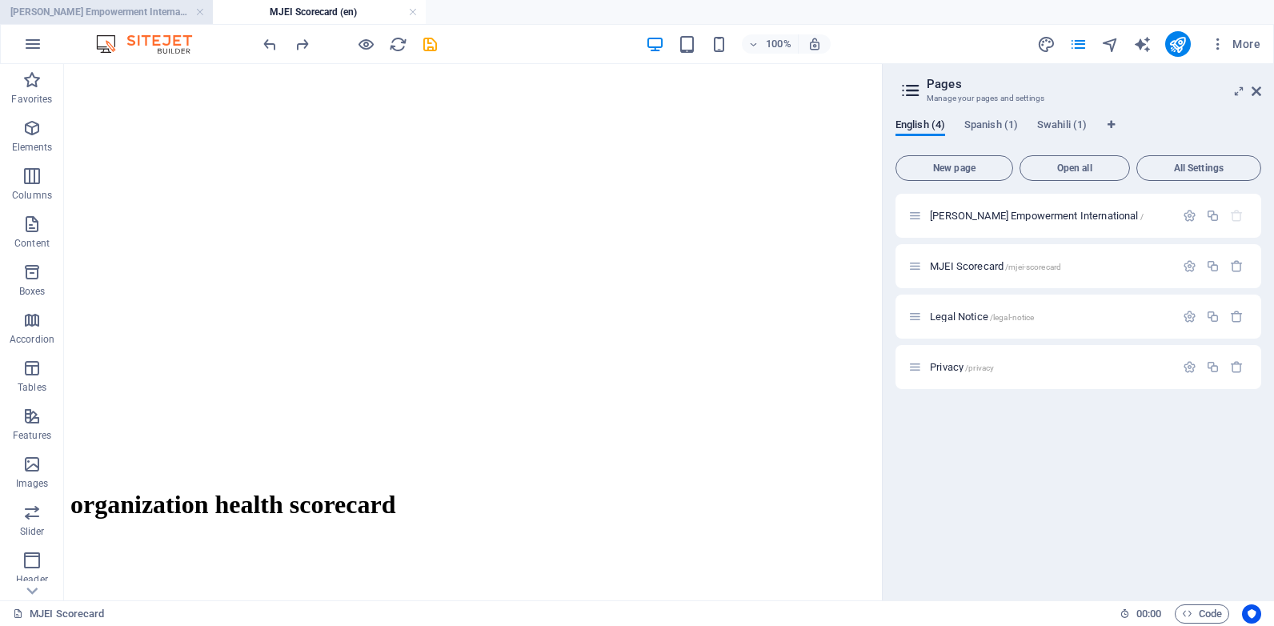
click at [141, 5] on h4 "[PERSON_NAME] Empowerment International (en)" at bounding box center [106, 12] width 213 height 18
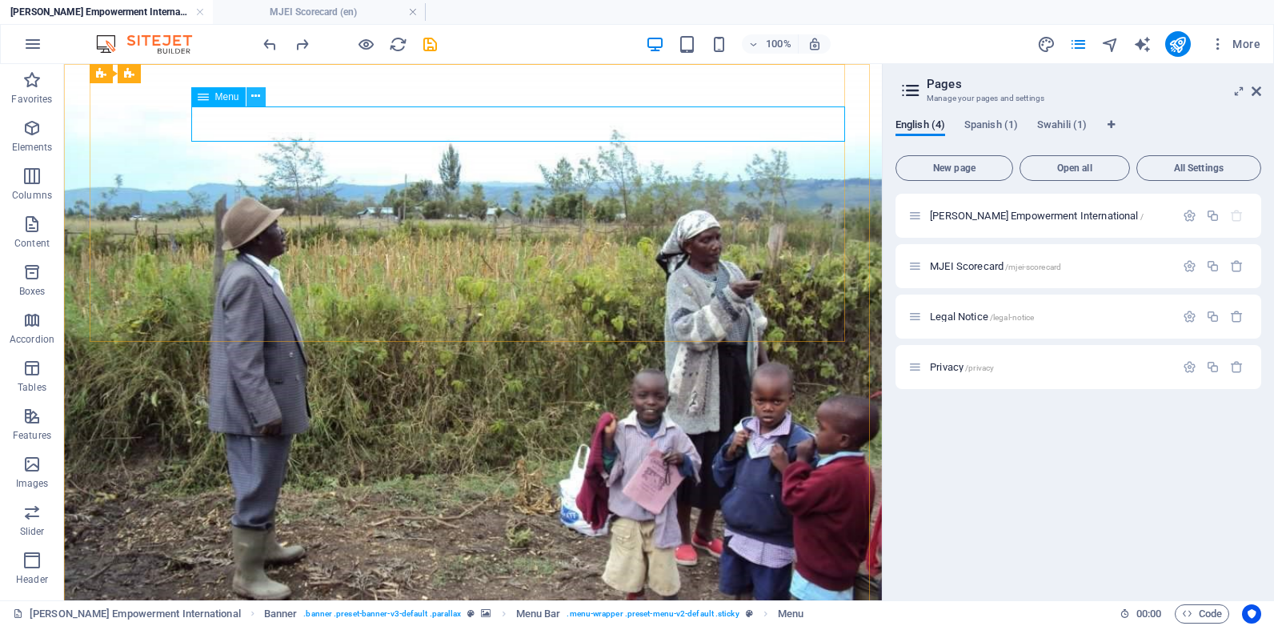
click at [257, 98] on icon at bounding box center [255, 96] width 9 height 17
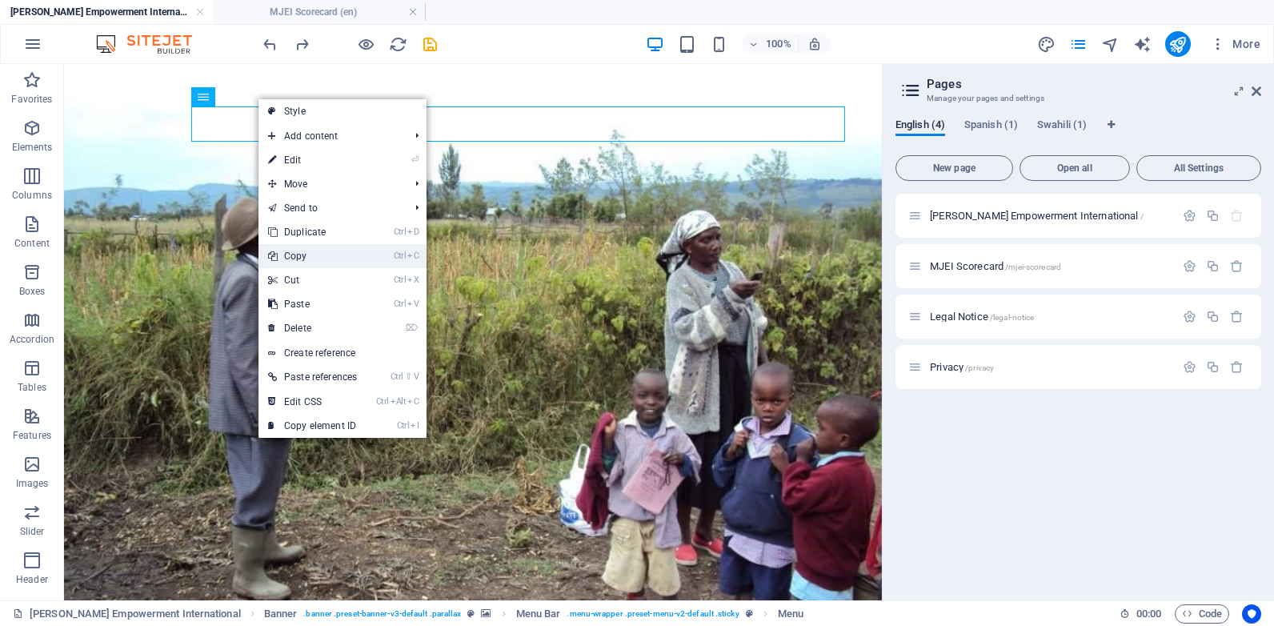
click at [313, 256] on link "Ctrl C Copy" at bounding box center [313, 256] width 108 height 24
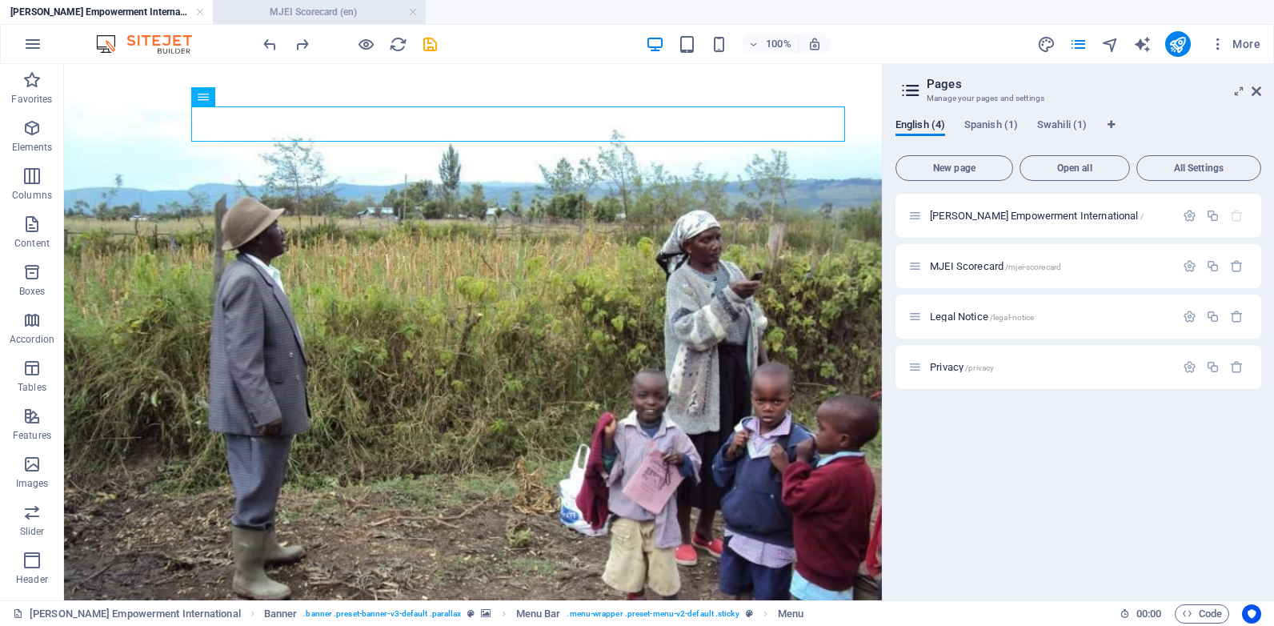
click at [298, 6] on h4 "MJEI Scorecard (en)" at bounding box center [319, 12] width 213 height 18
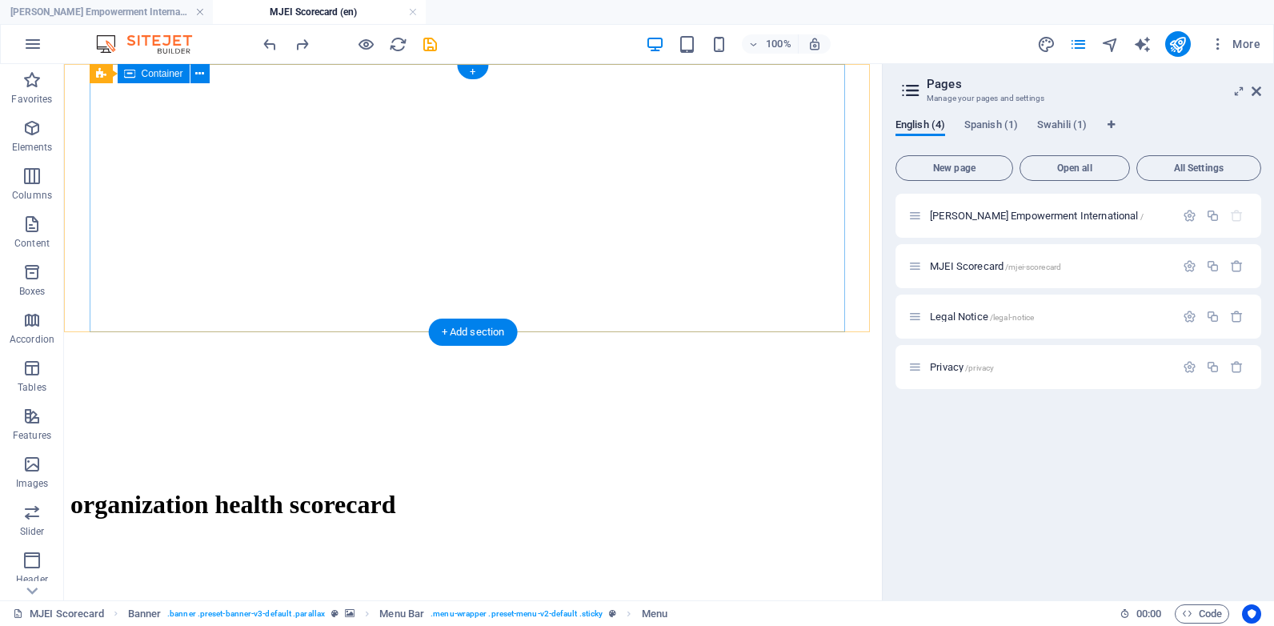
click at [252, 473] on div "organization health scorecard" at bounding box center [472, 505] width 805 height 64
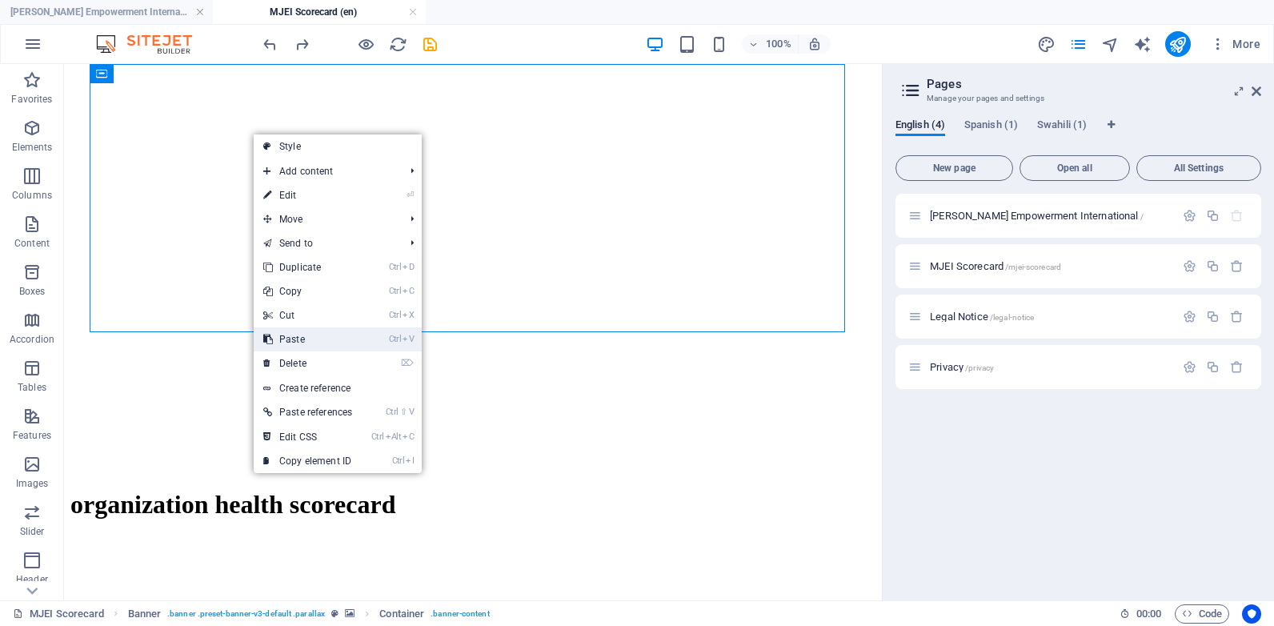
click at [309, 339] on link "Ctrl V Paste" at bounding box center [308, 339] width 108 height 24
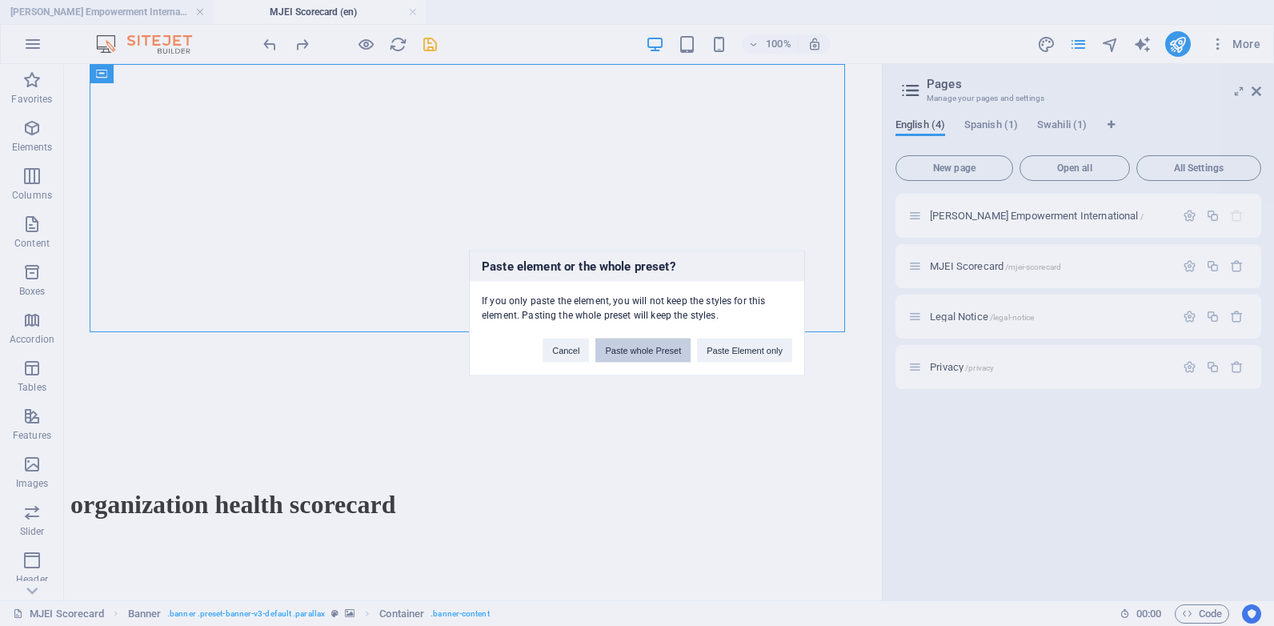
click at [656, 351] on button "Paste whole Preset" at bounding box center [643, 351] width 95 height 24
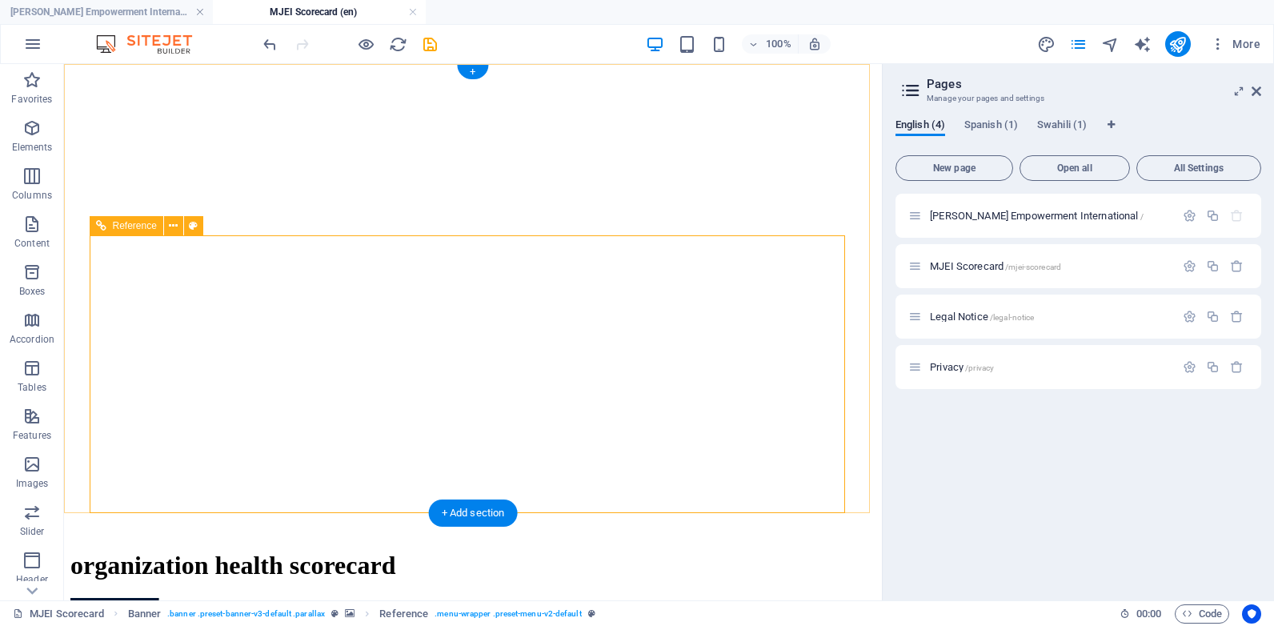
click at [175, 227] on icon at bounding box center [173, 226] width 9 height 17
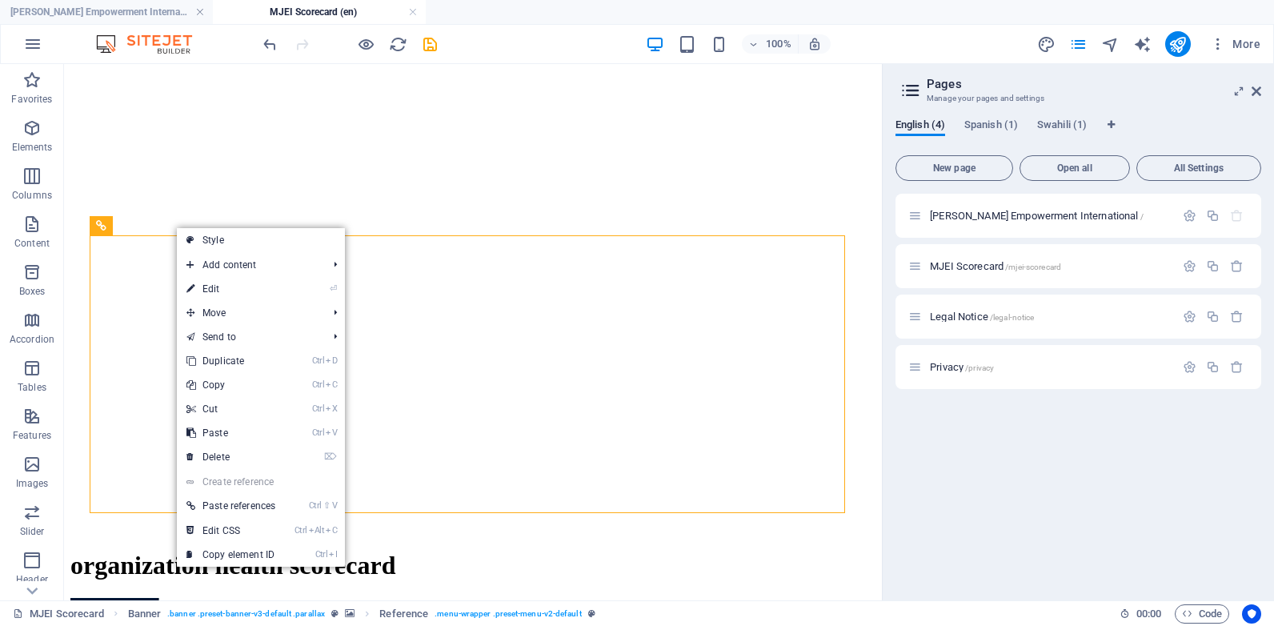
click at [212, 291] on link "⏎ Edit" at bounding box center [231, 289] width 108 height 24
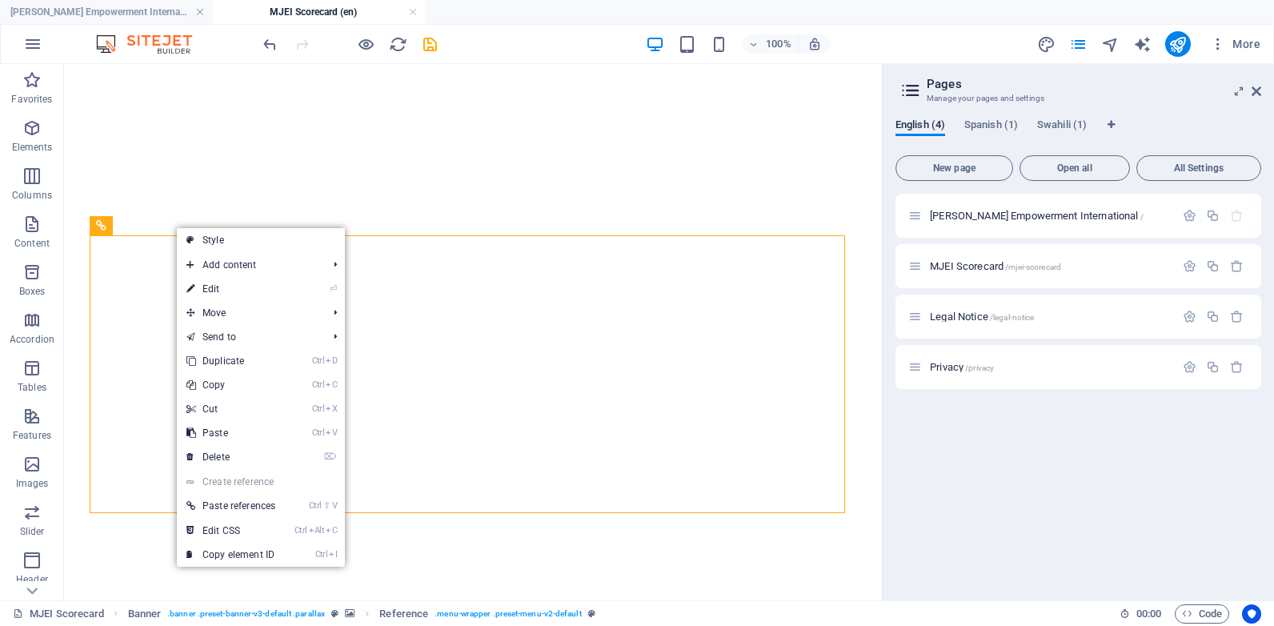
select select "rem"
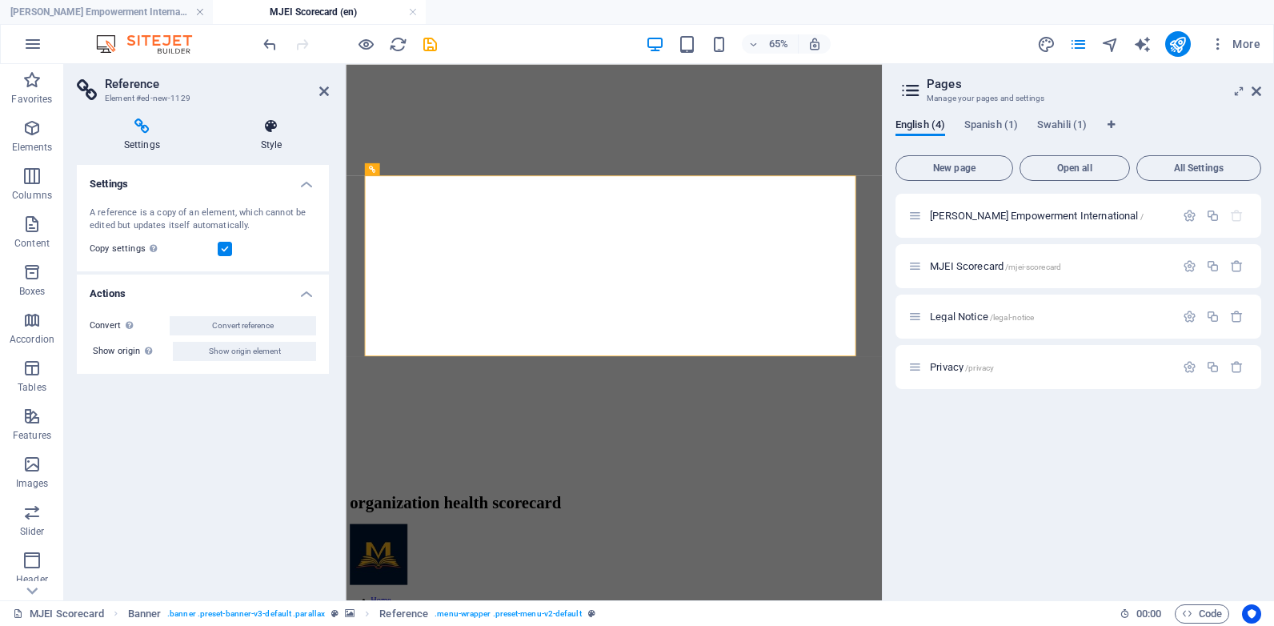
click at [270, 135] on h4 "Style" at bounding box center [271, 135] width 115 height 34
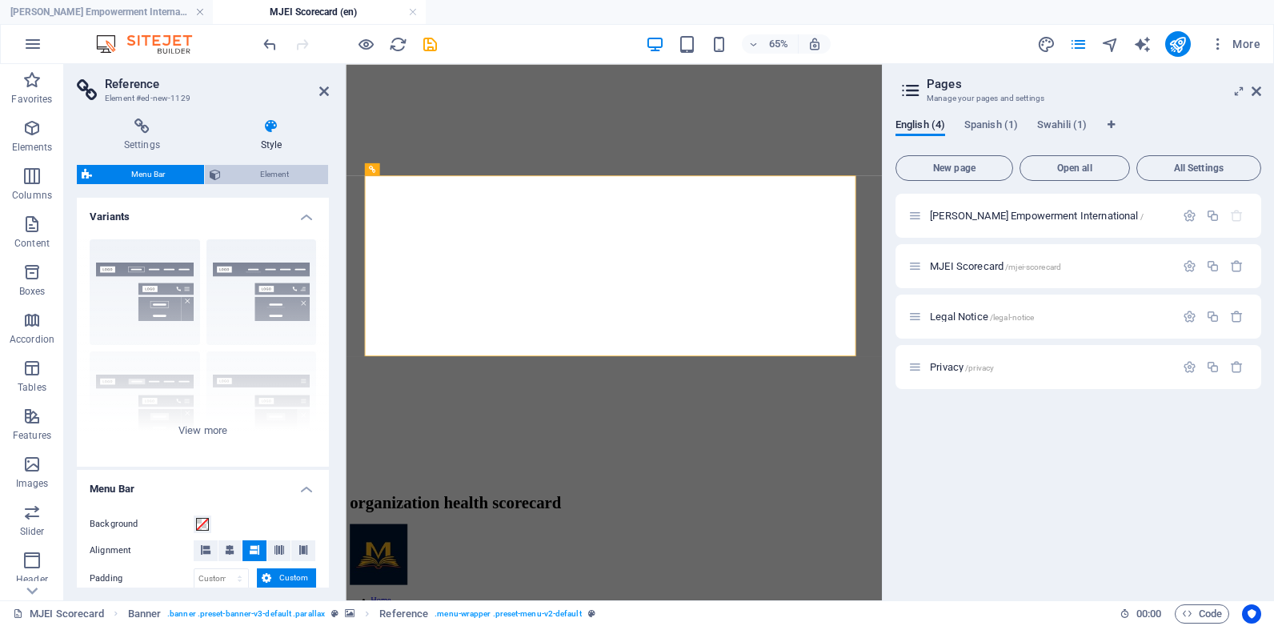
click at [283, 176] on span "Element" at bounding box center [275, 174] width 98 height 19
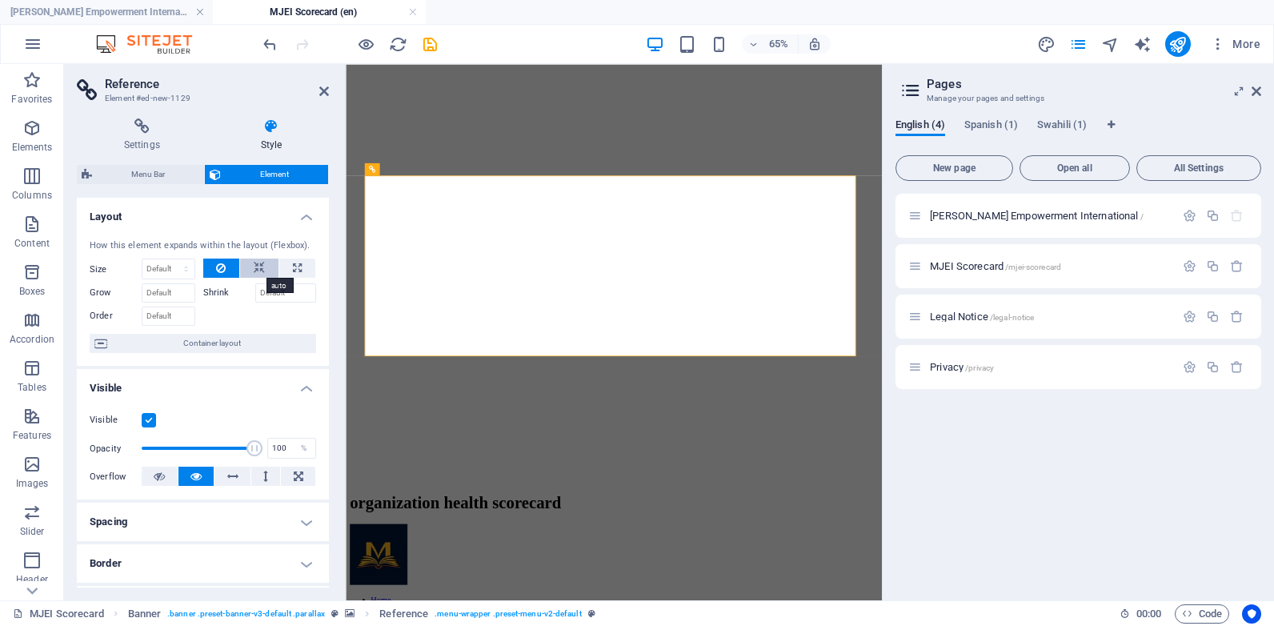
click at [262, 261] on icon at bounding box center [259, 268] width 11 height 19
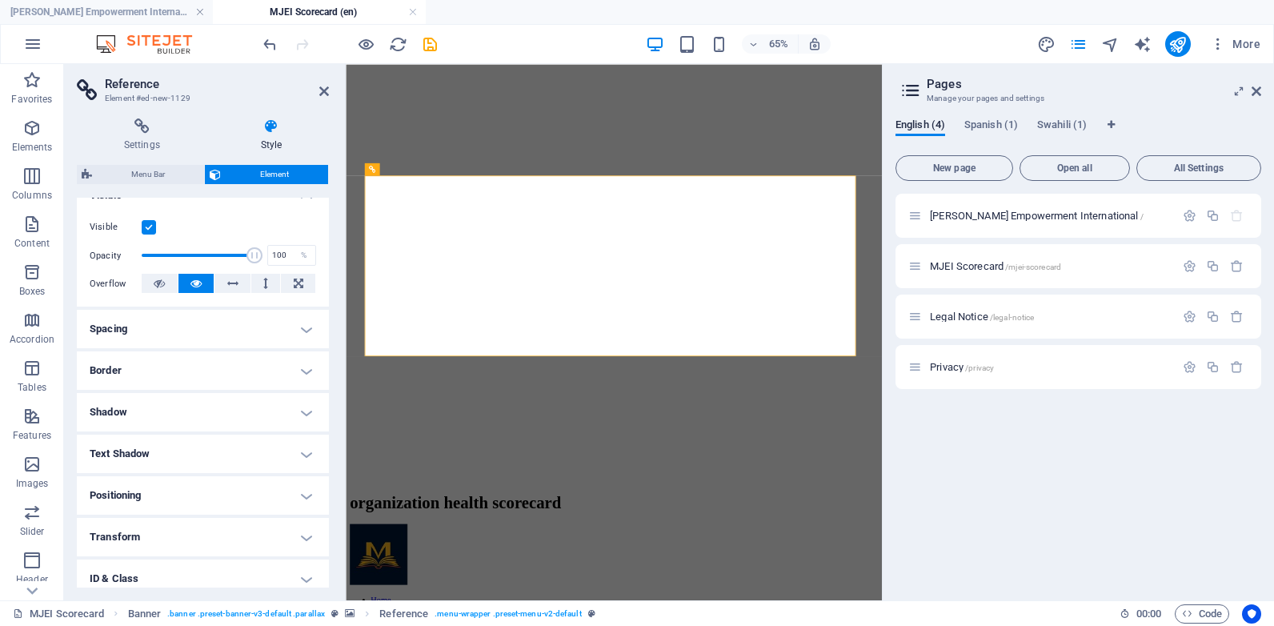
scroll to position [0, 0]
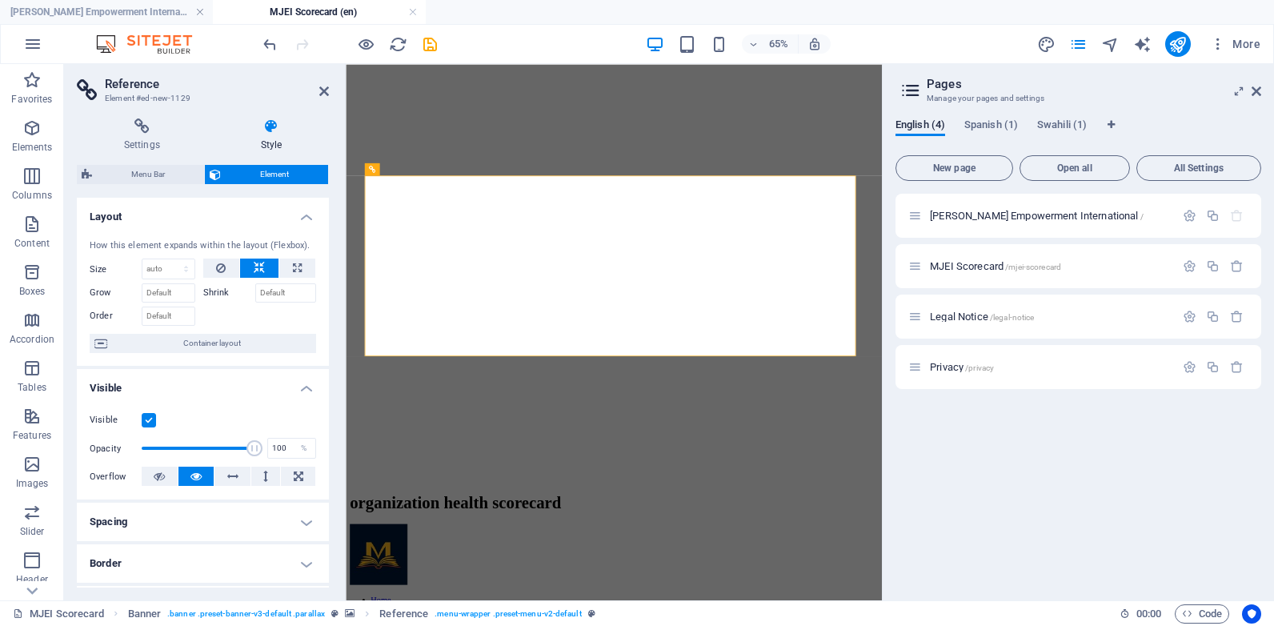
drag, startPoint x: 325, startPoint y: 286, endPoint x: 325, endPoint y: 352, distance: 66.4
click at [325, 352] on div "How this element expands within the layout (Flexbox). Size Default auto px % 1/…" at bounding box center [203, 297] width 252 height 140
drag, startPoint x: 324, startPoint y: 347, endPoint x: 334, endPoint y: 420, distance: 74.3
click at [334, 420] on div "Settings Style Settings A reference is a copy of an element, which cannot be ed…" at bounding box center [203, 353] width 278 height 495
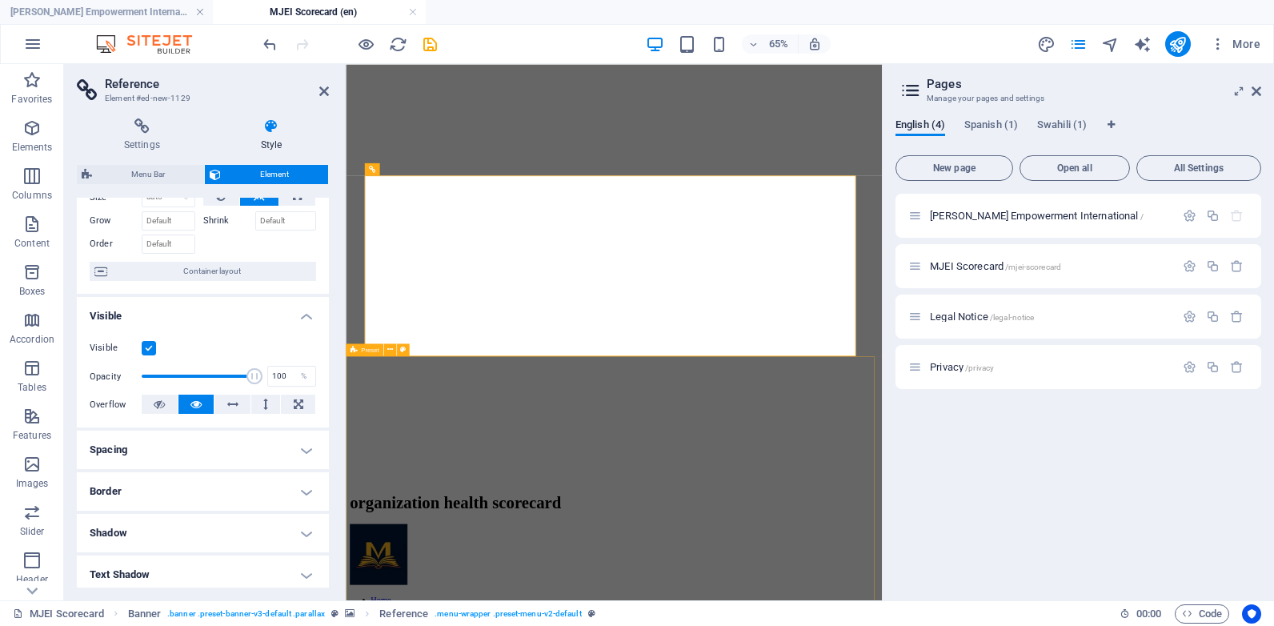
scroll to position [74, 0]
click at [304, 439] on h4 "Spacing" at bounding box center [203, 447] width 252 height 38
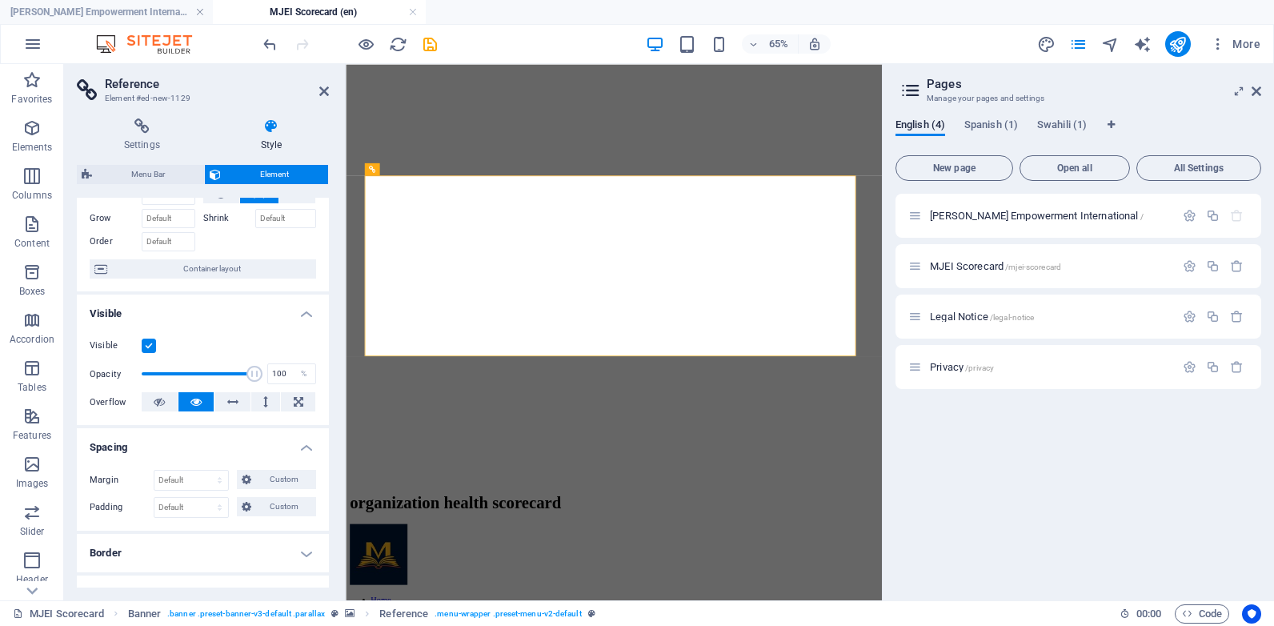
scroll to position [0, 0]
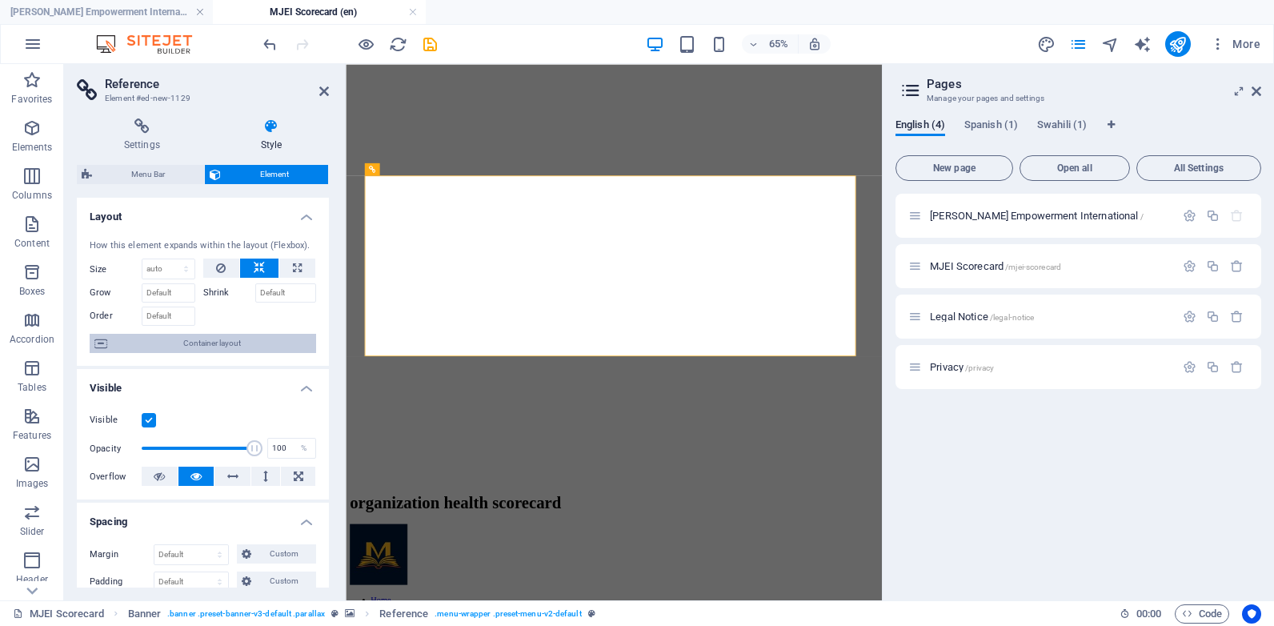
click at [271, 344] on span "Container layout" at bounding box center [211, 343] width 199 height 19
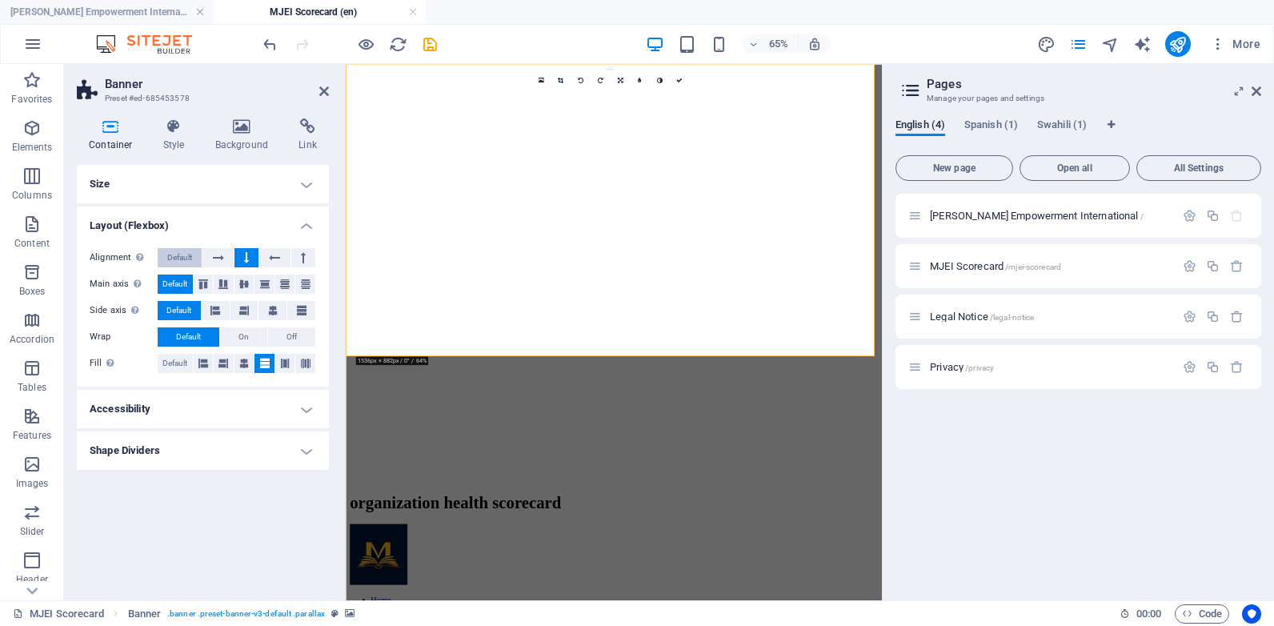
click at [186, 260] on span "Default" at bounding box center [179, 257] width 25 height 19
click at [185, 134] on icon at bounding box center [174, 126] width 46 height 16
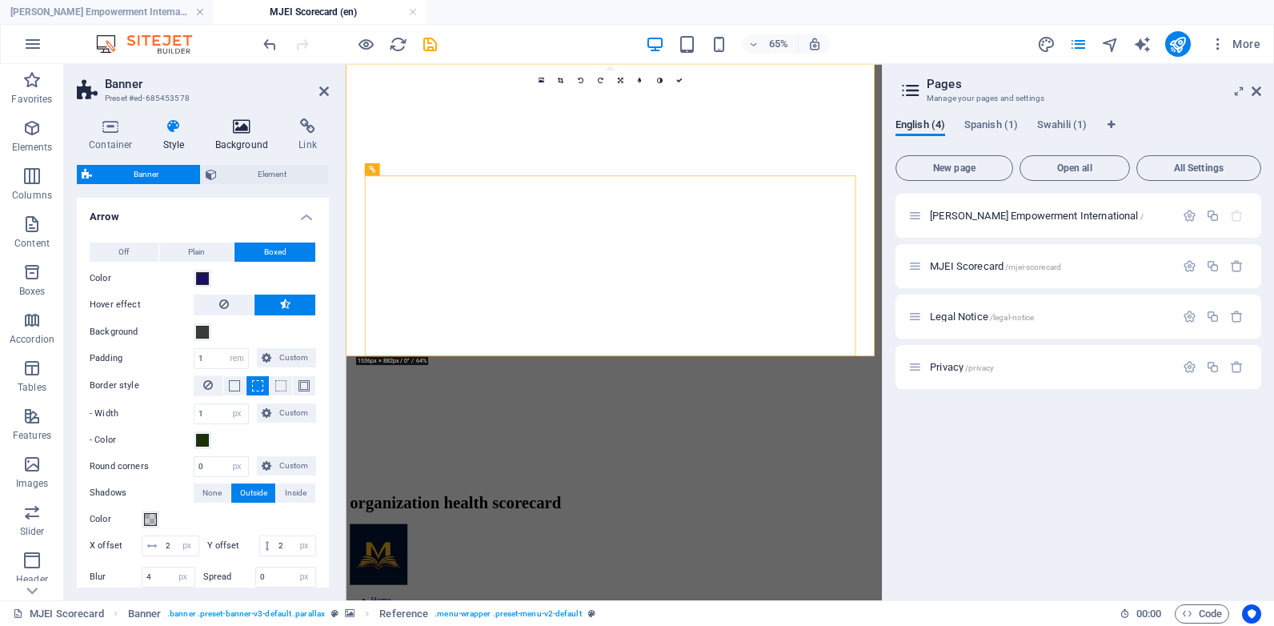
click at [263, 133] on icon at bounding box center [242, 126] width 78 height 16
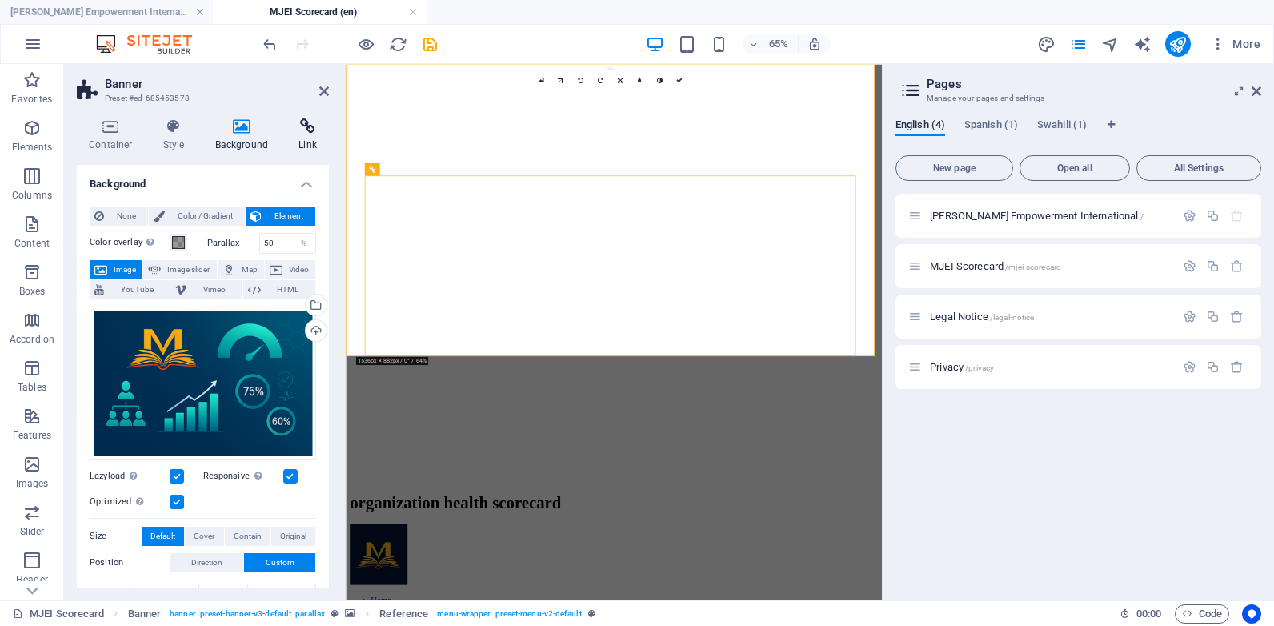
click at [302, 132] on icon at bounding box center [308, 126] width 42 height 16
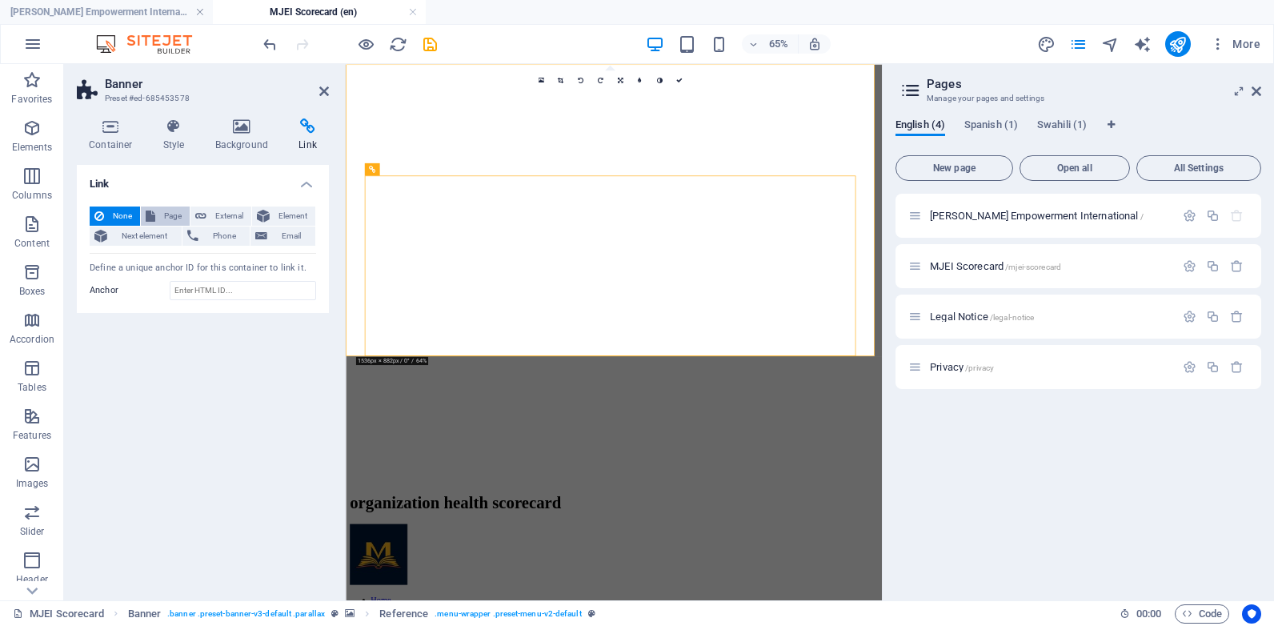
click at [164, 212] on span "Page" at bounding box center [172, 216] width 25 height 19
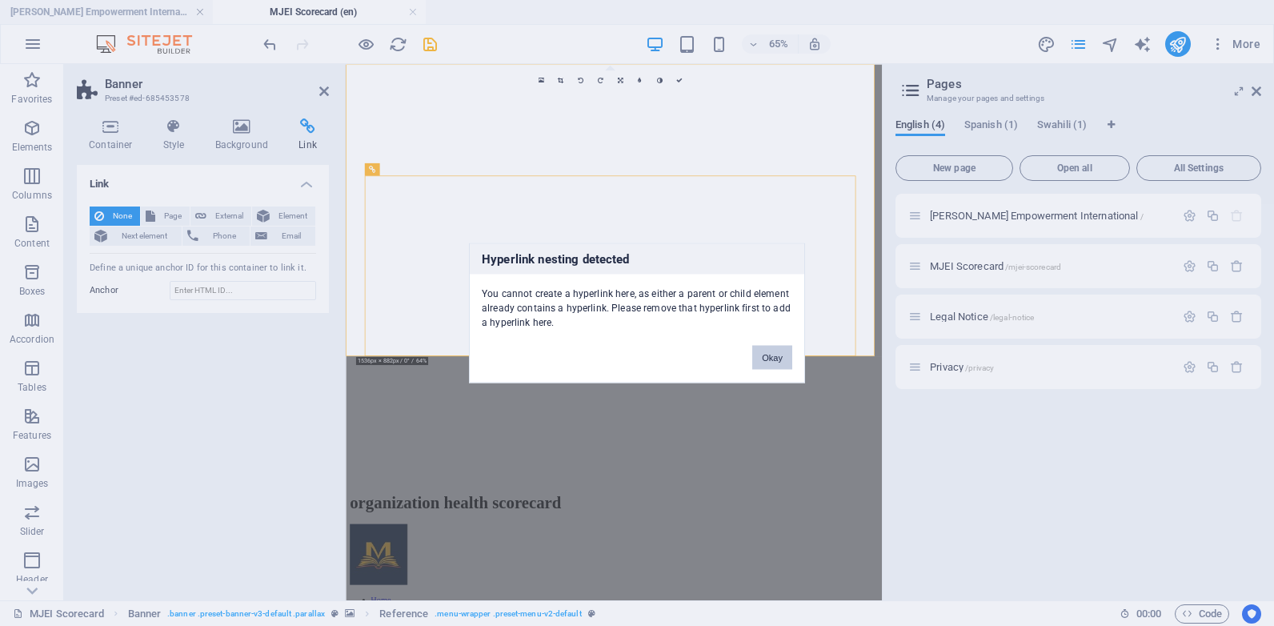
drag, startPoint x: 779, startPoint y: 355, endPoint x: 645, endPoint y: 431, distance: 153.8
click at [779, 355] on button "Okay" at bounding box center [772, 358] width 40 height 24
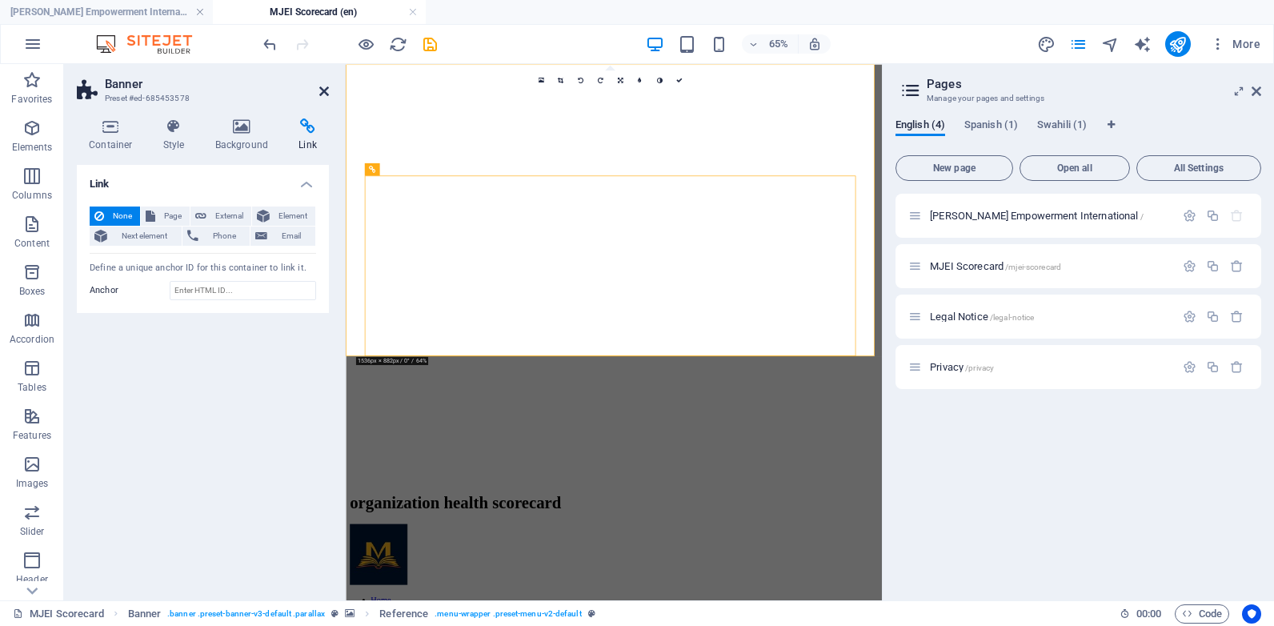
click at [323, 86] on icon at bounding box center [324, 91] width 10 height 13
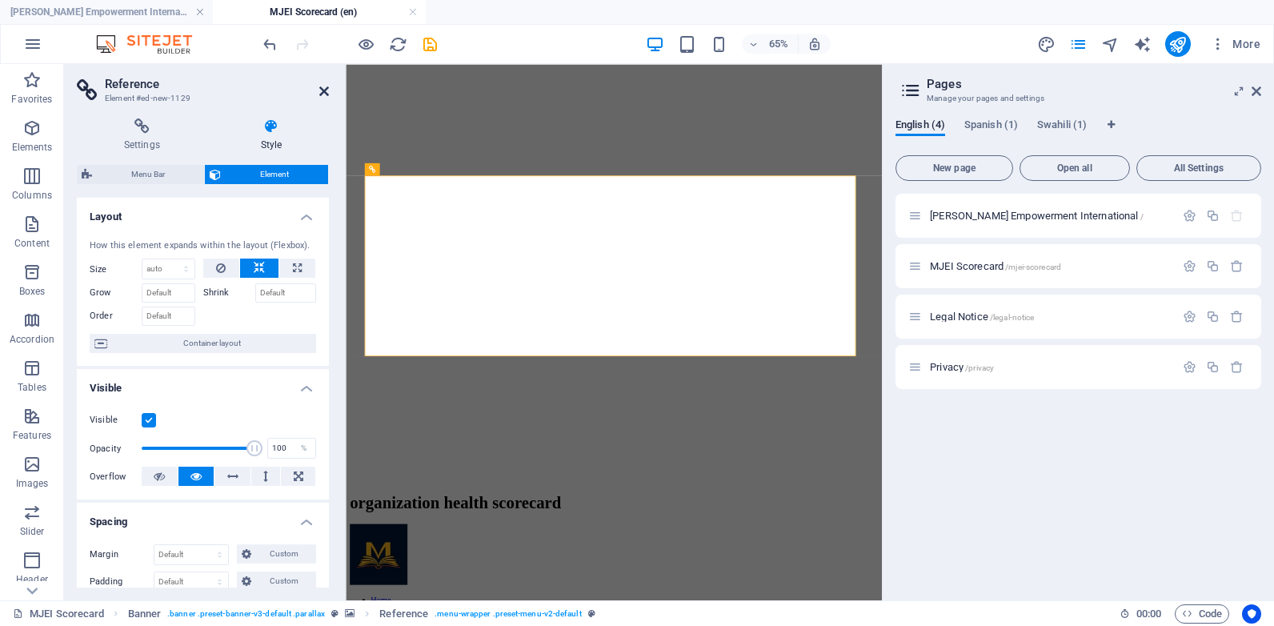
click at [319, 89] on icon at bounding box center [324, 91] width 10 height 13
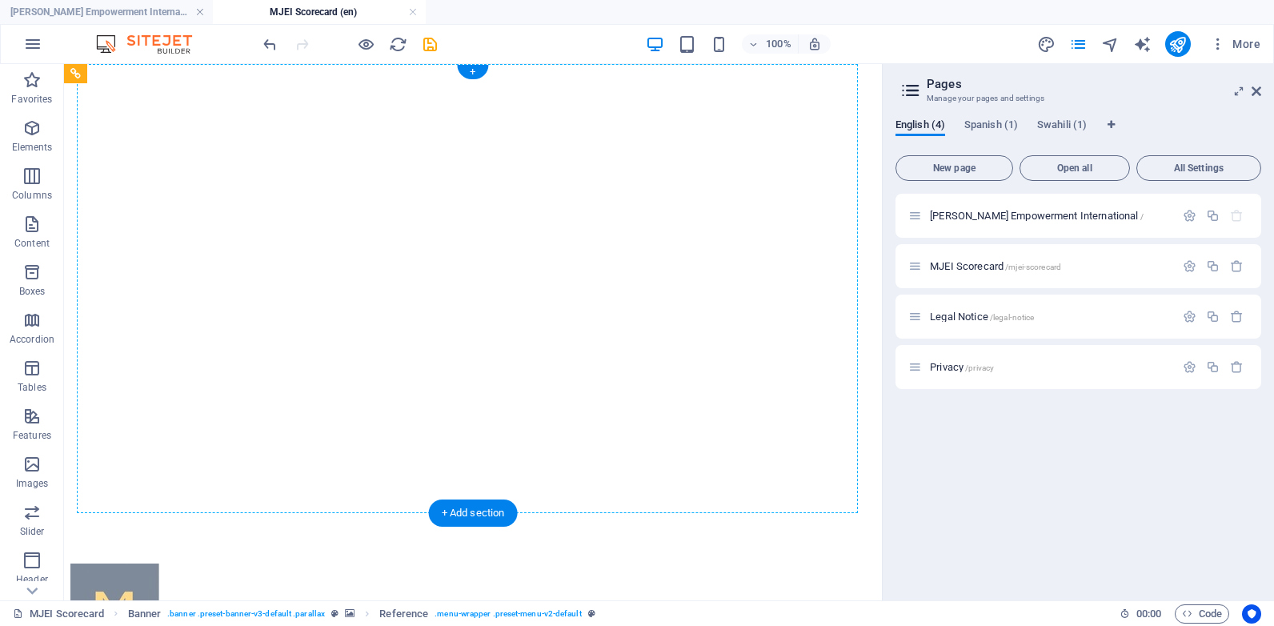
drag, startPoint x: 180, startPoint y: 292, endPoint x: 140, endPoint y: 110, distance: 186.1
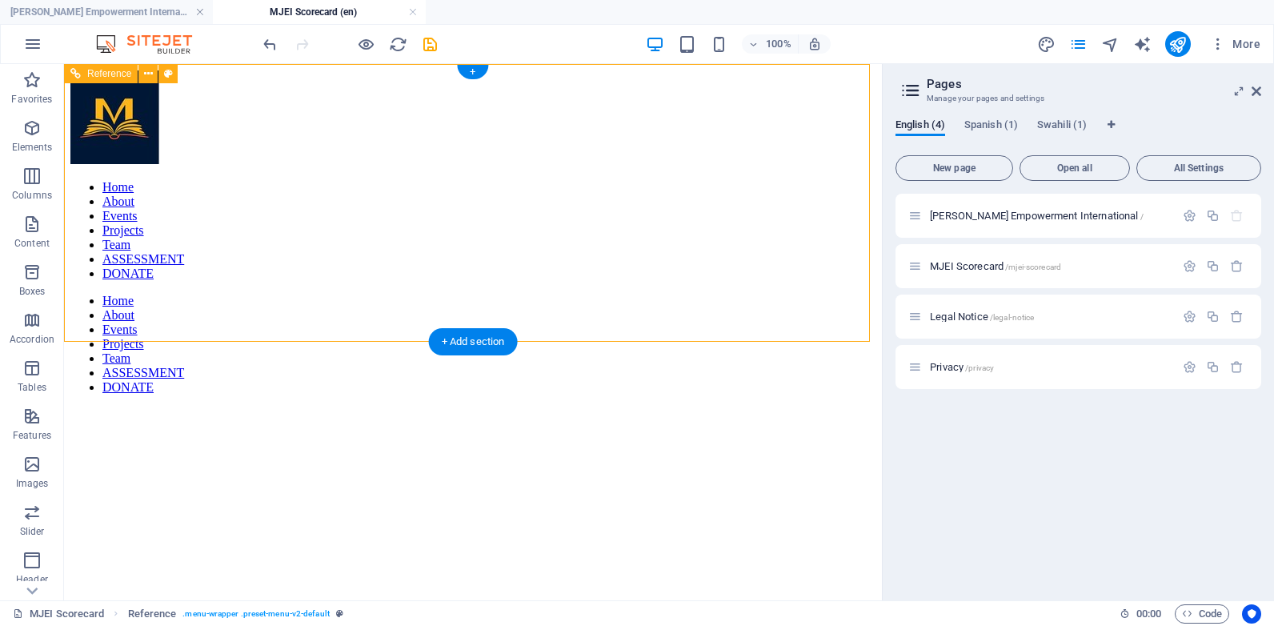
click at [142, 294] on div "Home About Events Projects Team ASSESSMENT DONATE" at bounding box center [472, 344] width 805 height 101
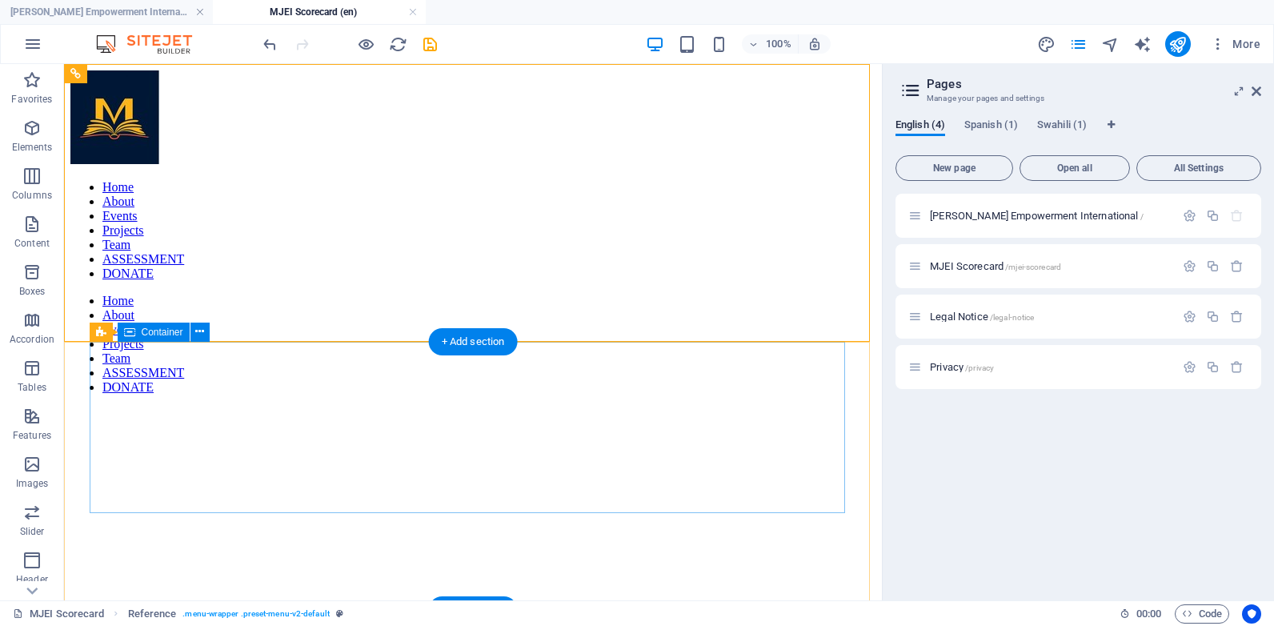
drag, startPoint x: 213, startPoint y: 140, endPoint x: 167, endPoint y: 385, distance: 249.2
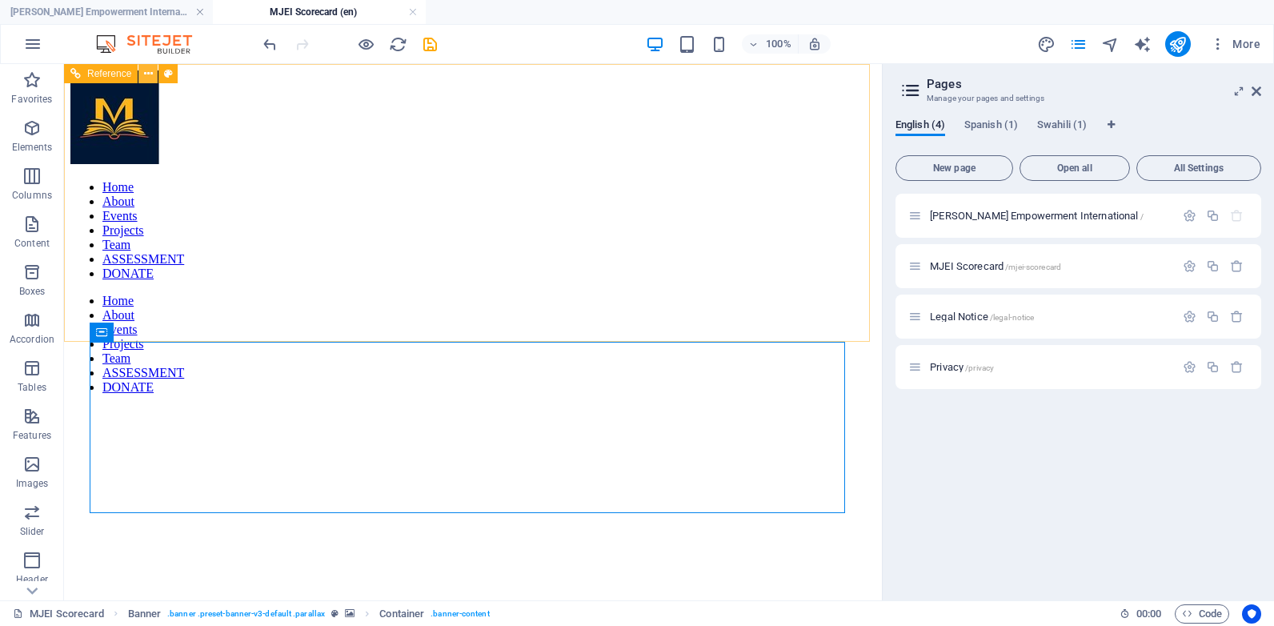
click at [145, 77] on icon at bounding box center [148, 74] width 9 height 17
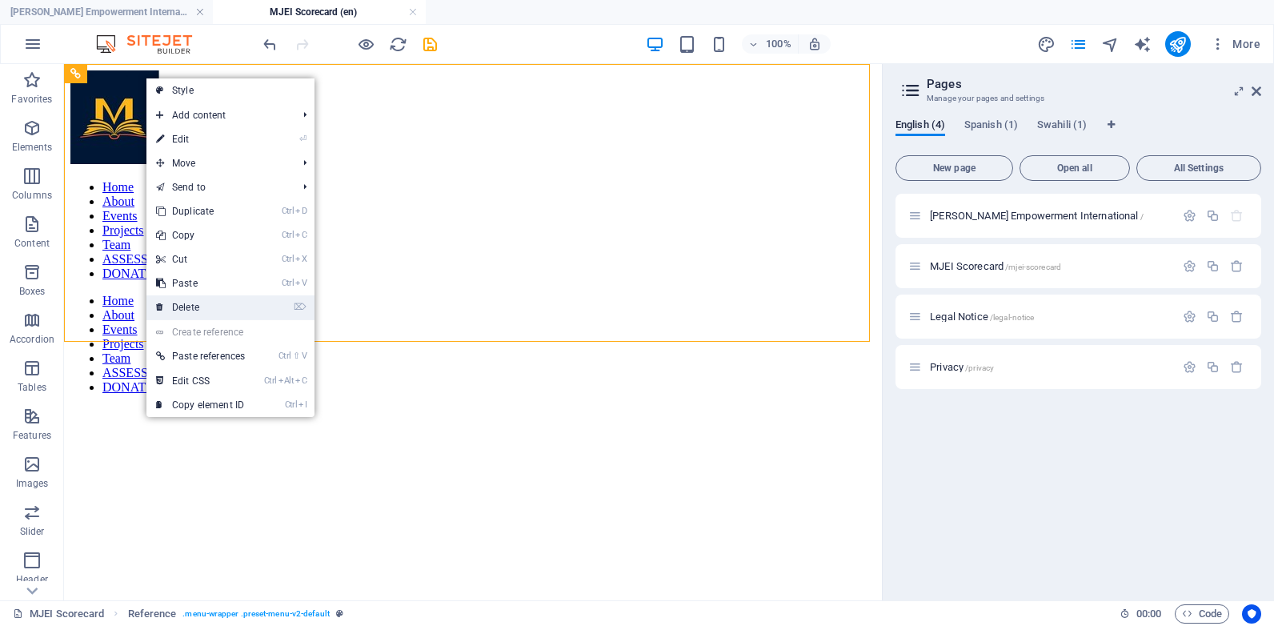
click at [195, 305] on link "⌦ Delete" at bounding box center [200, 307] width 108 height 24
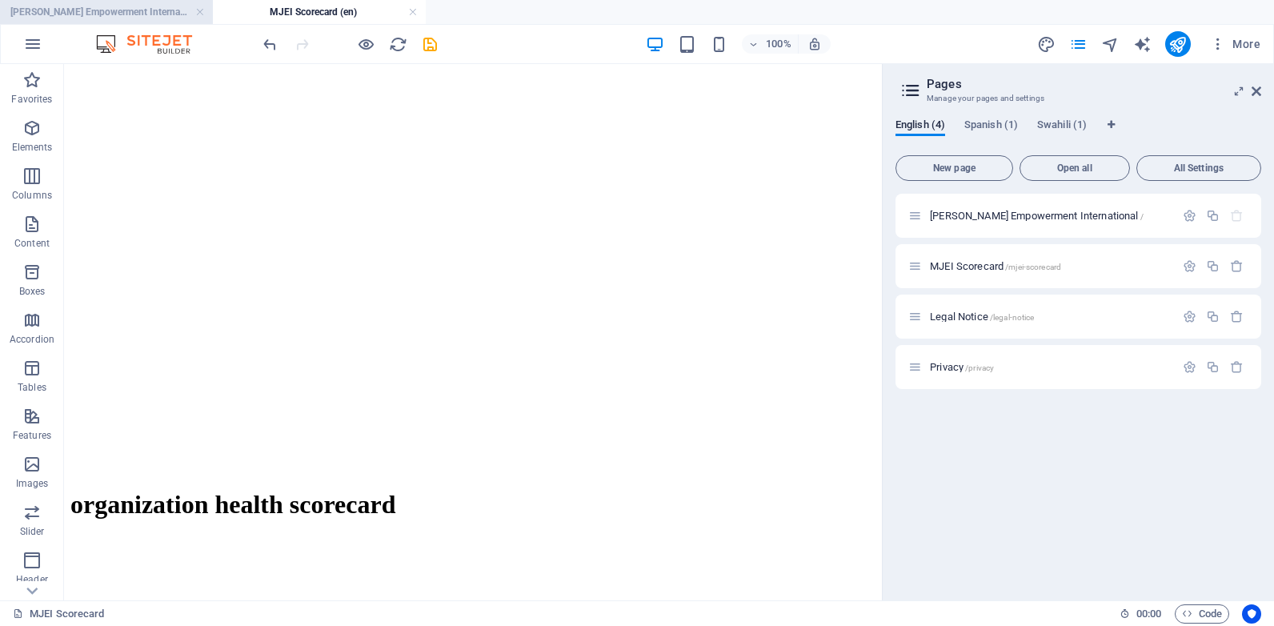
click at [142, 4] on h4 "[PERSON_NAME] Empowerment International (en)" at bounding box center [106, 12] width 213 height 18
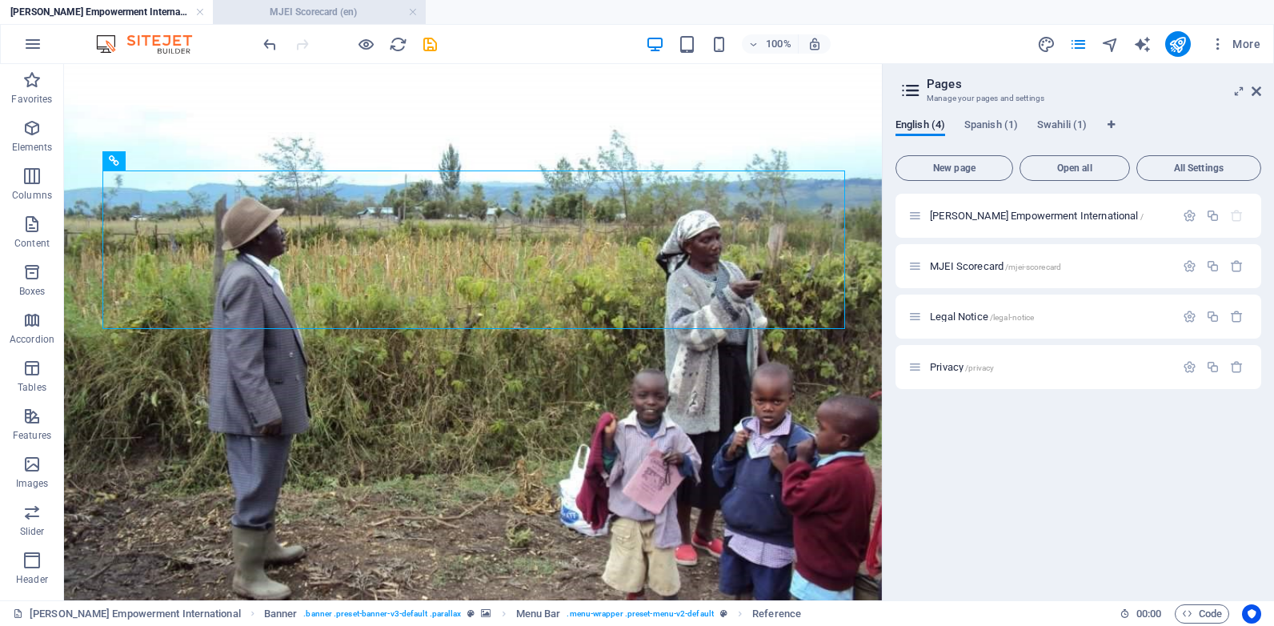
click at [347, 10] on h4 "MJEI Scorecard (en)" at bounding box center [319, 12] width 213 height 18
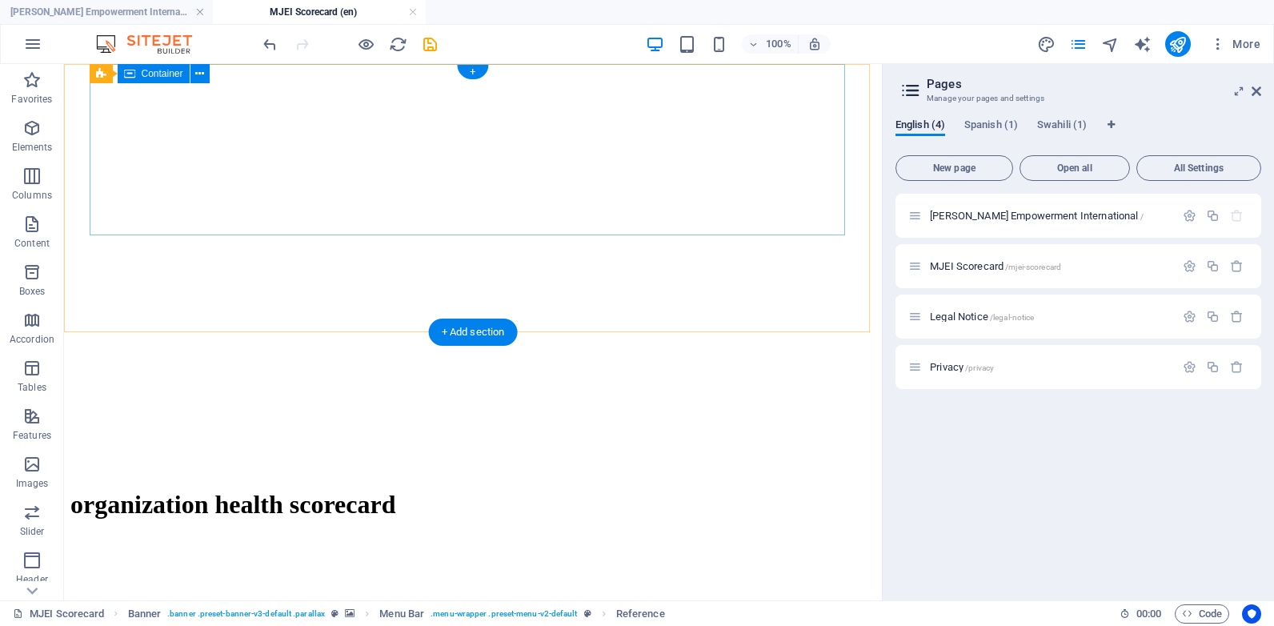
click at [309, 473] on div "organization health scorecard" at bounding box center [472, 505] width 805 height 64
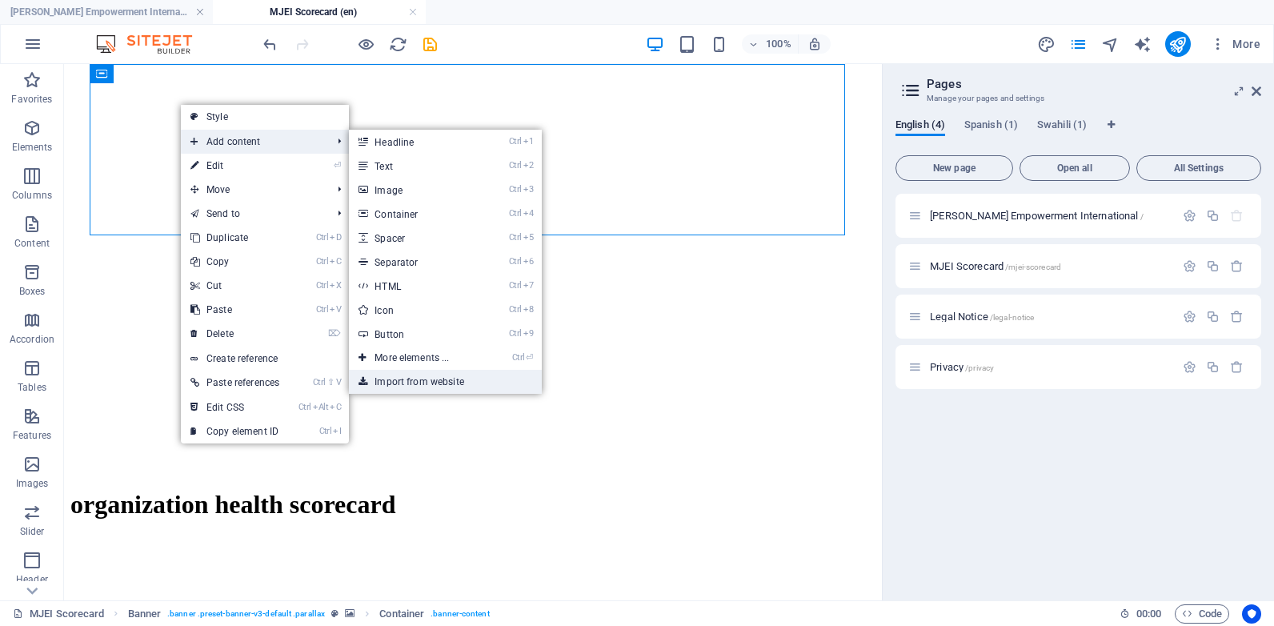
drag, startPoint x: 431, startPoint y: 379, endPoint x: 367, endPoint y: 315, distance: 91.1
click at [431, 379] on link "Import from website" at bounding box center [445, 382] width 192 height 24
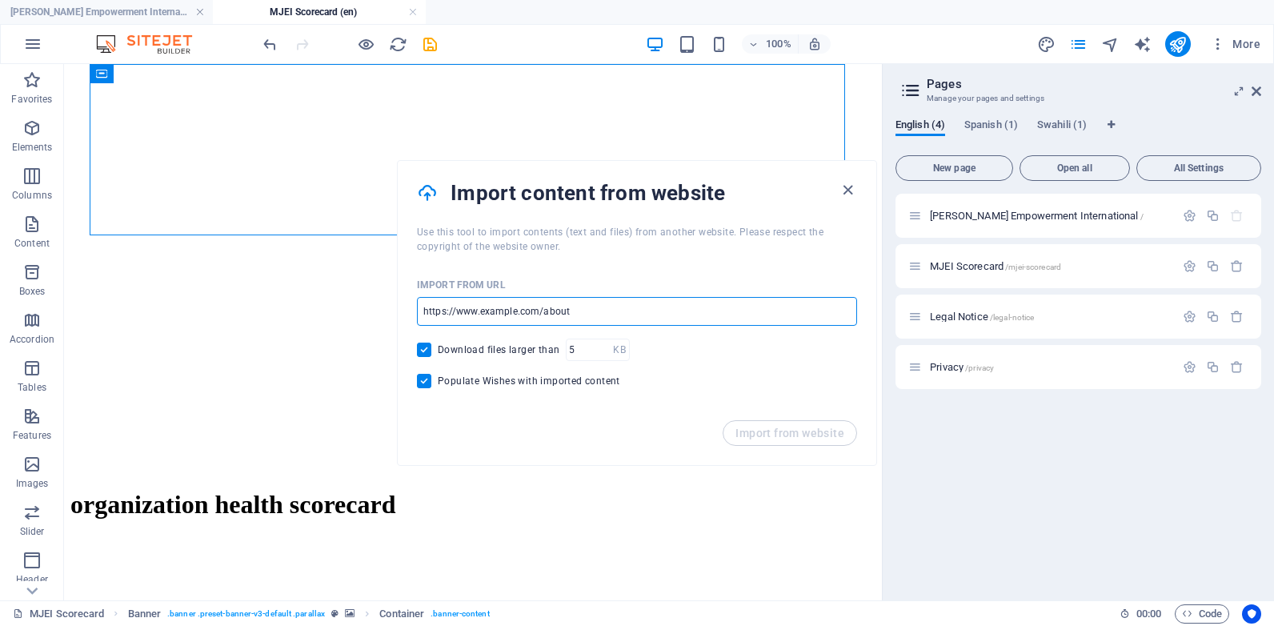
drag, startPoint x: 587, startPoint y: 313, endPoint x: 431, endPoint y: 299, distance: 156.7
click at [431, 299] on input "url" at bounding box center [637, 311] width 440 height 29
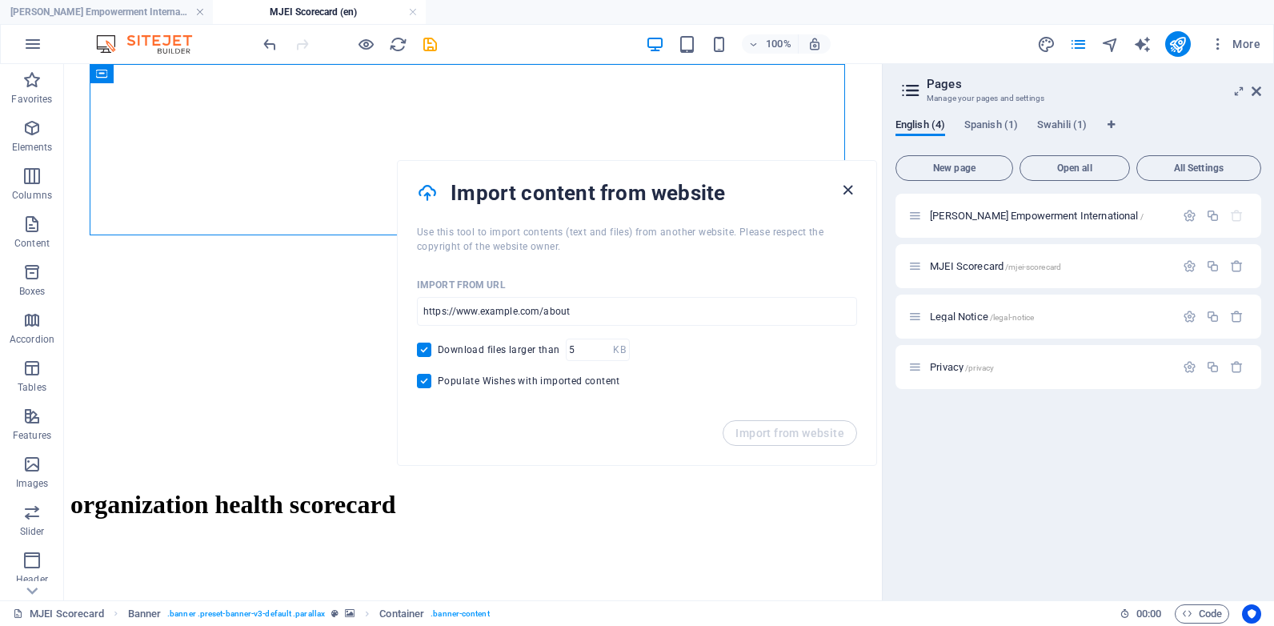
click at [852, 191] on icon "button" at bounding box center [848, 190] width 18 height 18
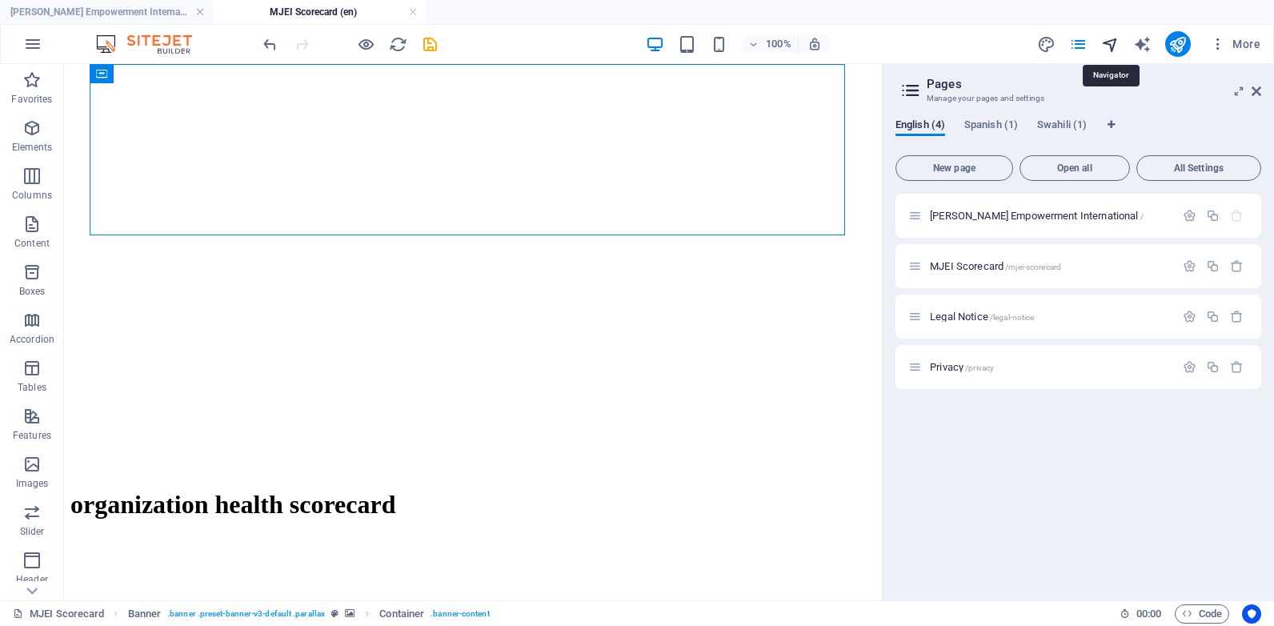
click at [1117, 43] on icon "navigator" at bounding box center [1110, 44] width 18 height 18
click at [1113, 41] on icon "navigator" at bounding box center [1110, 44] width 18 height 18
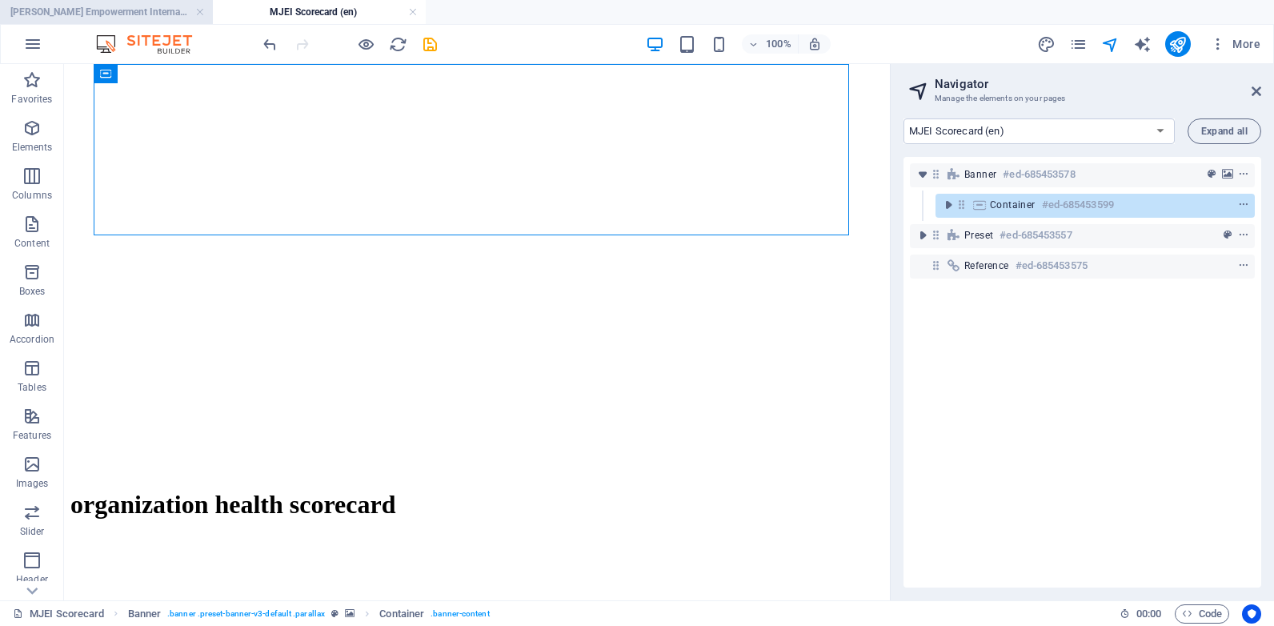
click at [152, 13] on h4 "[PERSON_NAME] Empowerment International (en)" at bounding box center [106, 12] width 213 height 18
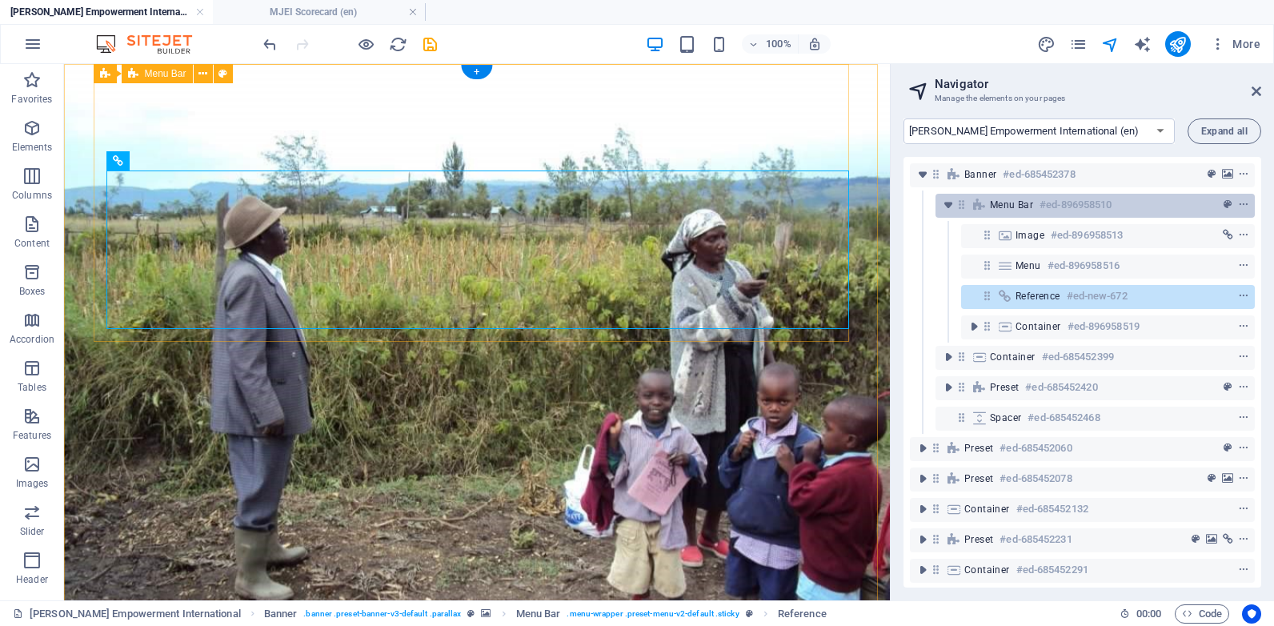
click at [1025, 207] on span "Menu Bar" at bounding box center [1011, 205] width 43 height 13
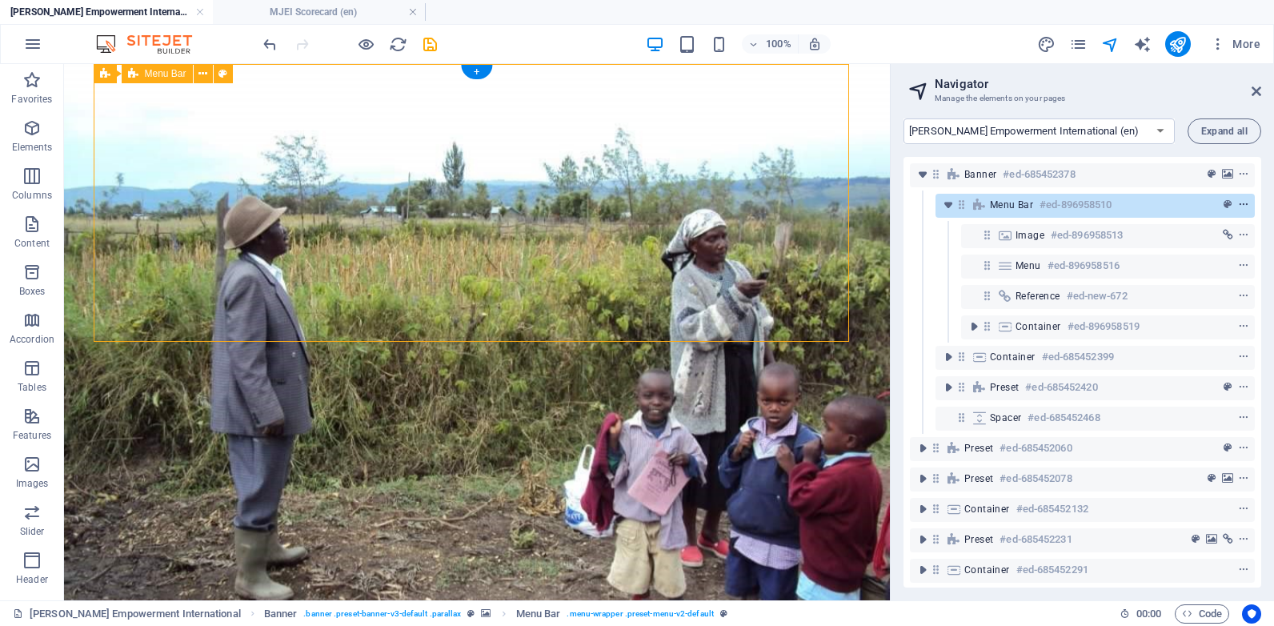
click at [1238, 203] on icon "context-menu" at bounding box center [1243, 204] width 11 height 11
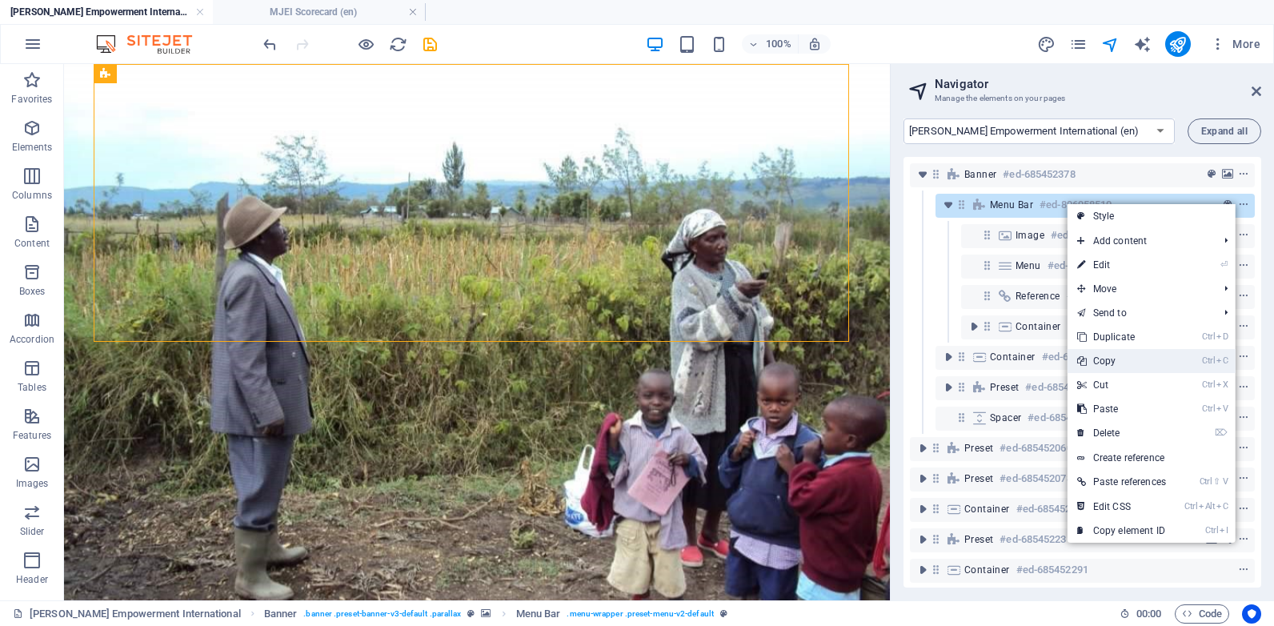
click at [1122, 361] on link "Ctrl C Copy" at bounding box center [1122, 361] width 108 height 24
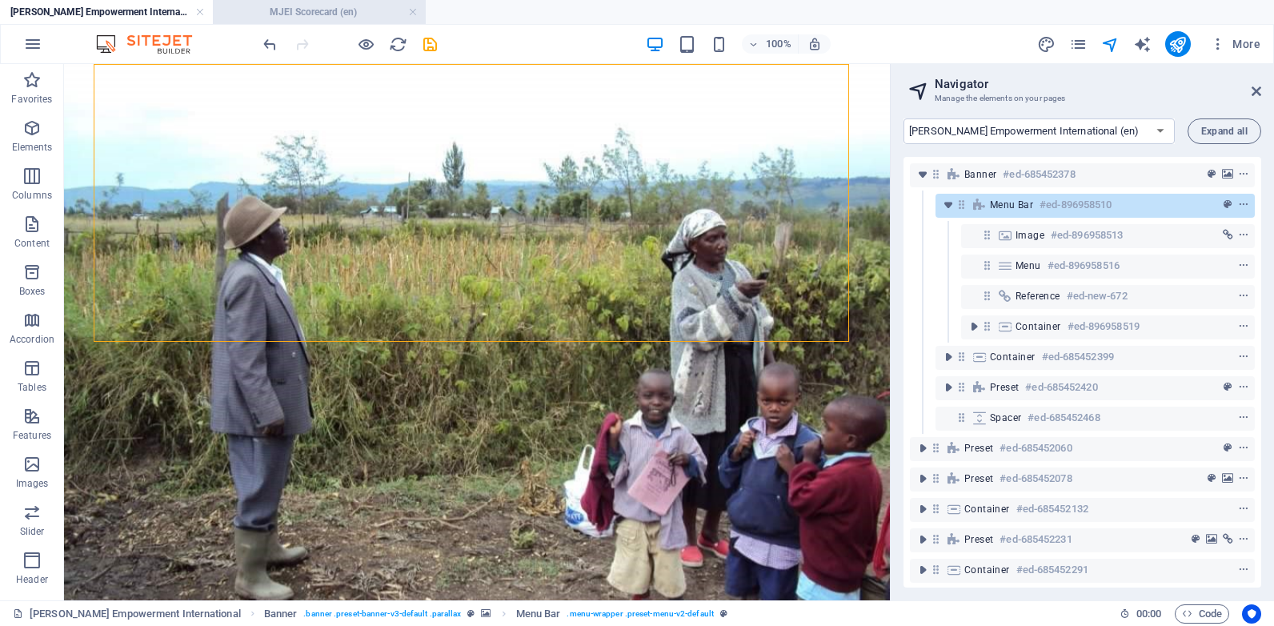
click at [341, 11] on h4 "MJEI Scorecard (en)" at bounding box center [319, 12] width 213 height 18
select select "13362471-en"
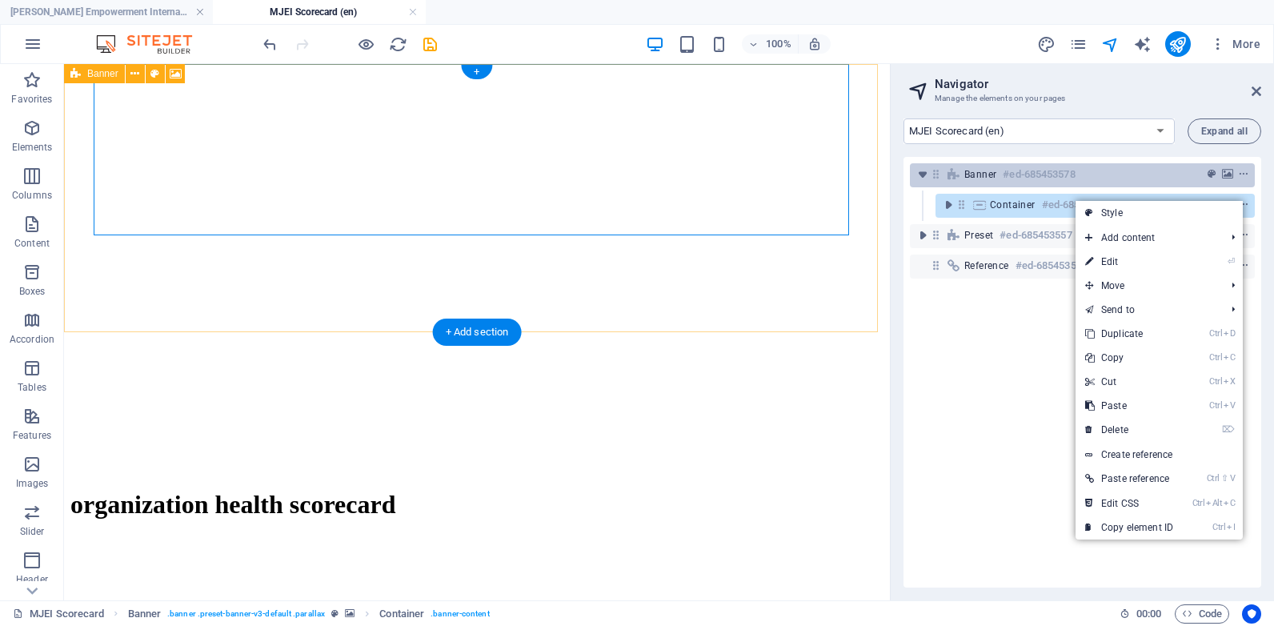
click at [1057, 174] on h6 "#ed-685453578" at bounding box center [1039, 174] width 72 height 19
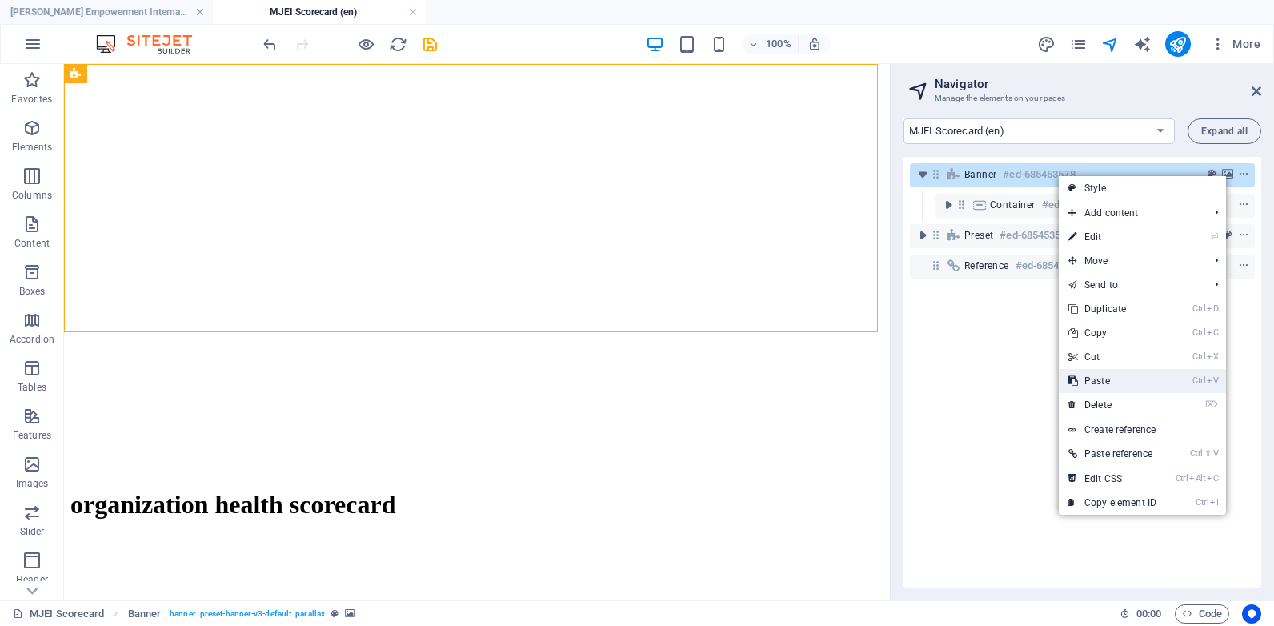
click at [1117, 383] on link "Ctrl V Paste" at bounding box center [1112, 381] width 107 height 24
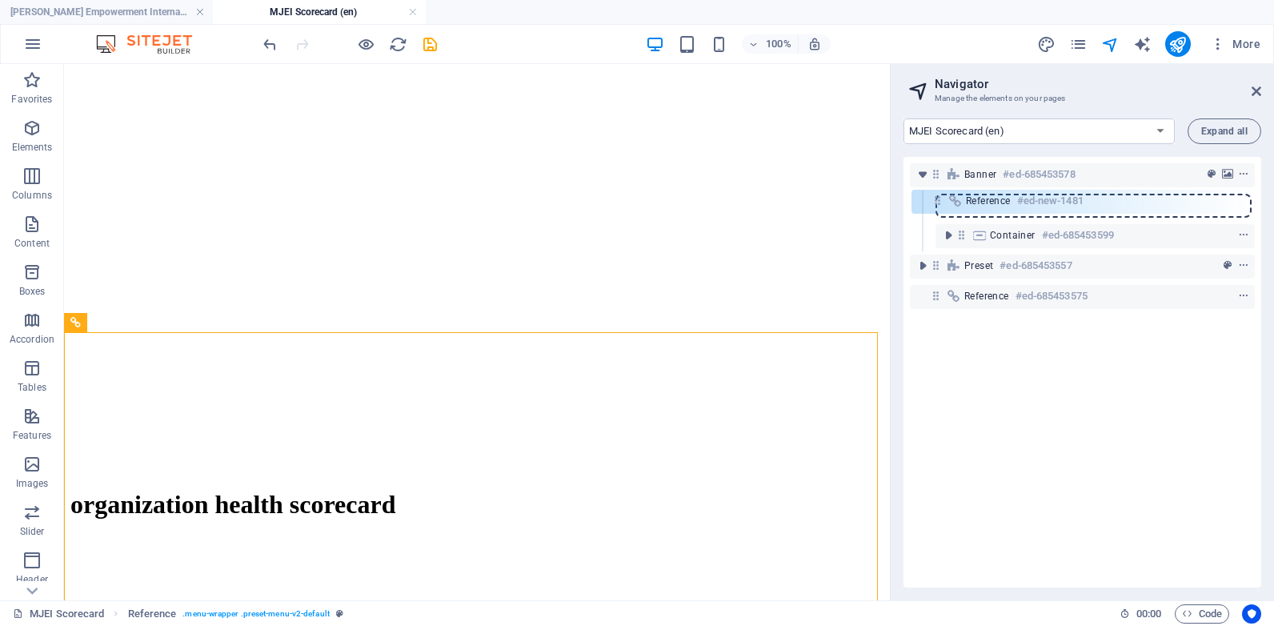
drag, startPoint x: 938, startPoint y: 240, endPoint x: 940, endPoint y: 200, distance: 40.1
click at [940, 200] on div "Banner #ed-685453578 Container #ed-685453599 Reference #ed-new-1481 Preset #ed-…" at bounding box center [1083, 372] width 358 height 431
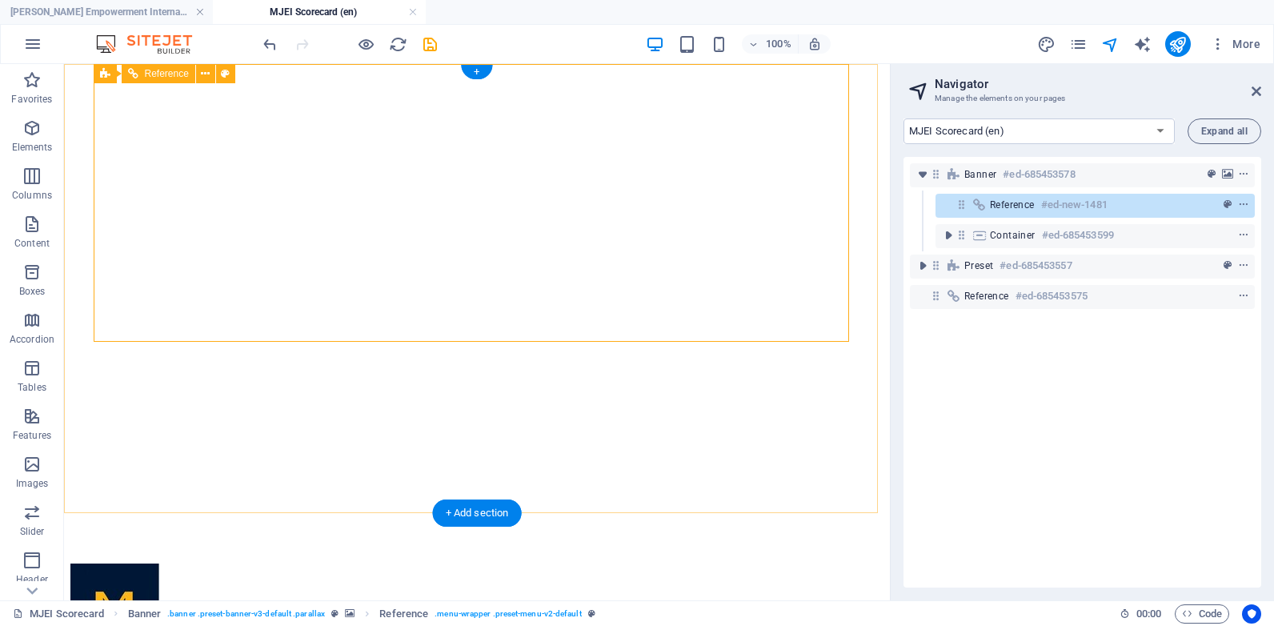
click at [1238, 204] on icon "context-menu" at bounding box center [1243, 204] width 11 height 11
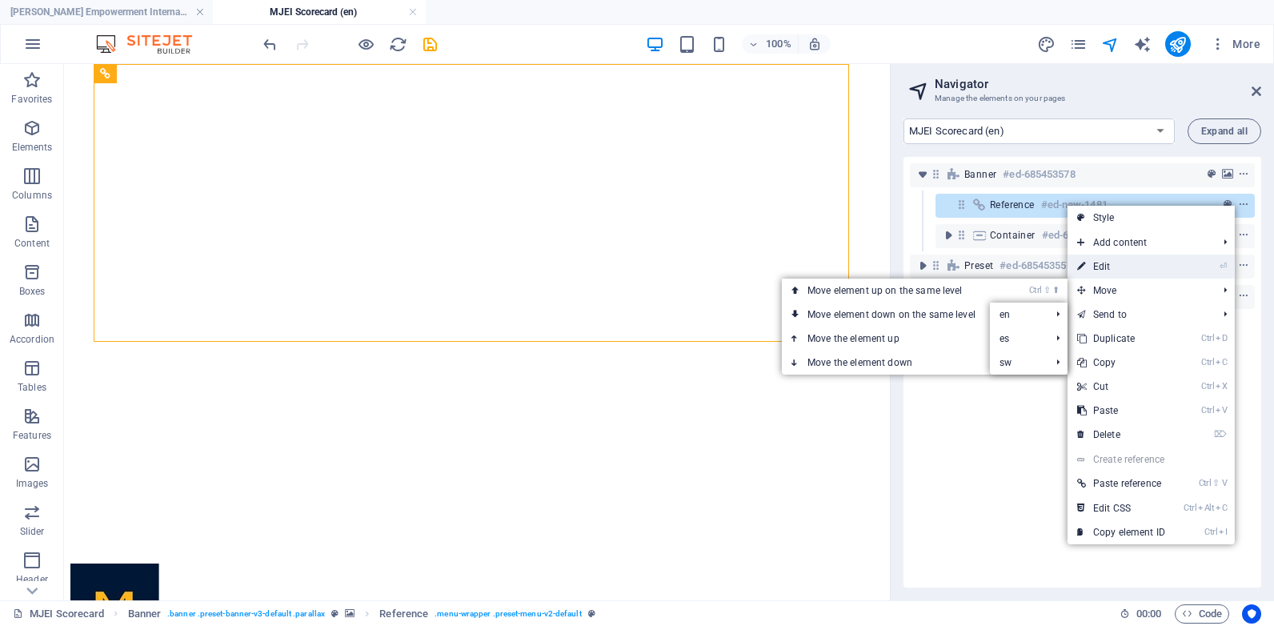
click at [1109, 259] on link "⏎ Edit" at bounding box center [1121, 267] width 107 height 24
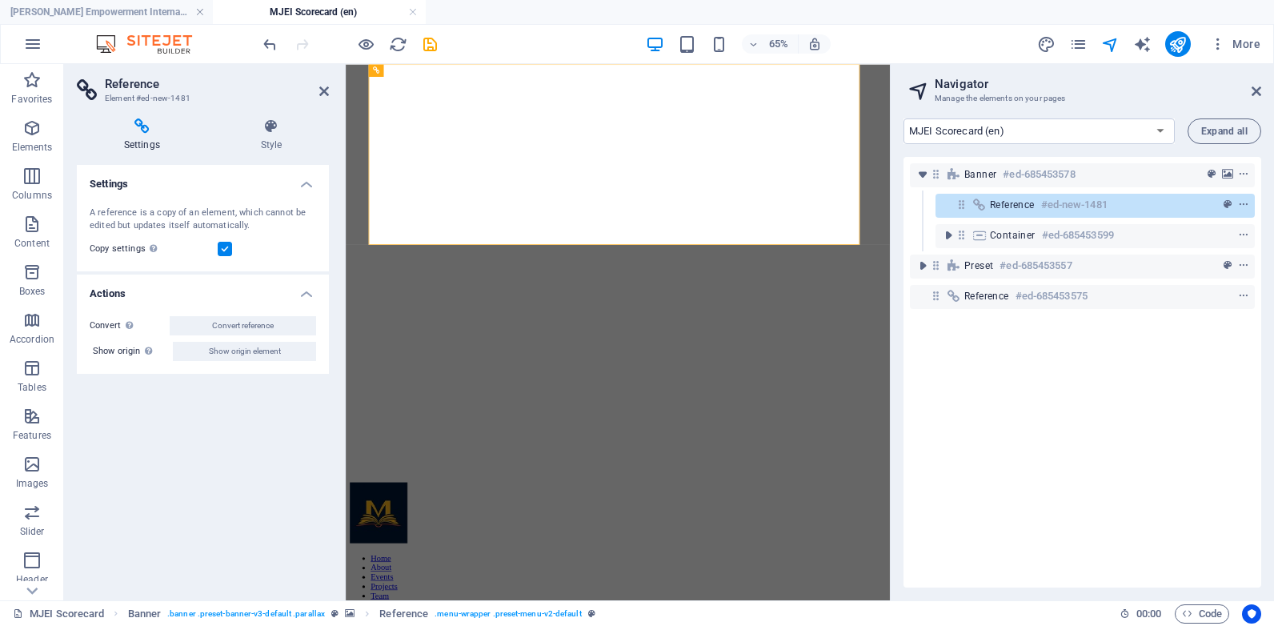
click at [226, 250] on label at bounding box center [225, 249] width 14 height 14
click at [0, 0] on input "Copy settings Use the same settings (flex, animation, position, style) as for t…" at bounding box center [0, 0] width 0 height 0
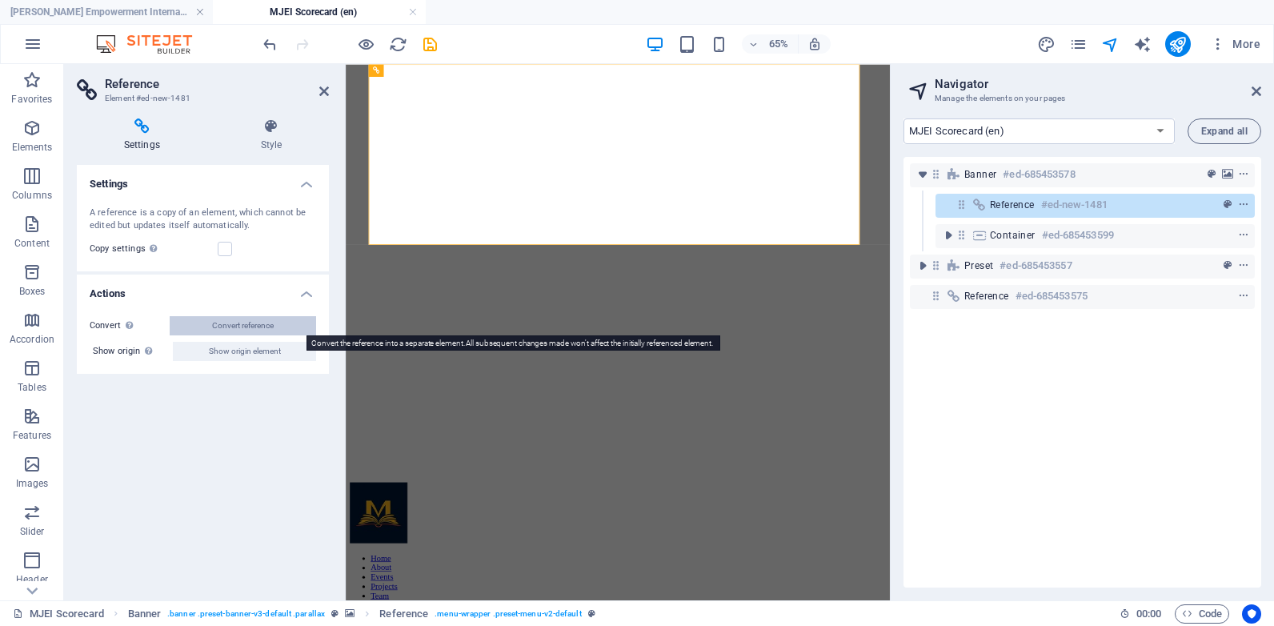
click at [223, 325] on span "Convert reference" at bounding box center [243, 325] width 62 height 19
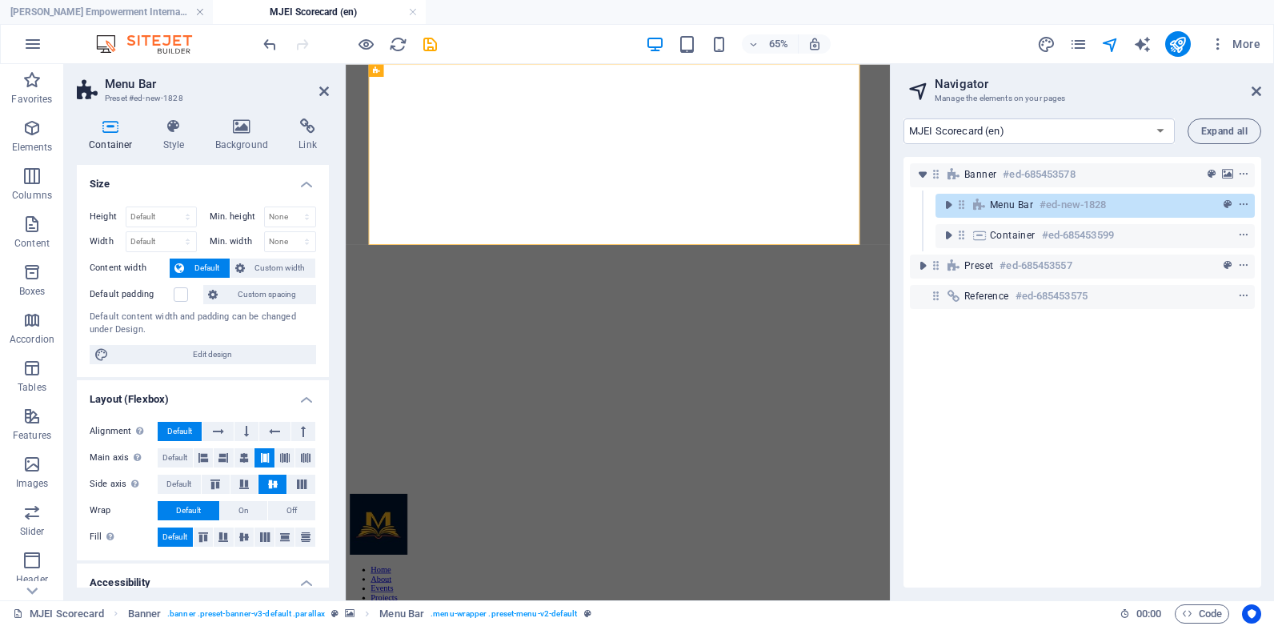
click at [193, 154] on div "Container Style Background Link Size Height Default px rem % vh vw Min. height …" at bounding box center [203, 352] width 252 height 469
click at [178, 144] on h4 "Style" at bounding box center [177, 135] width 52 height 34
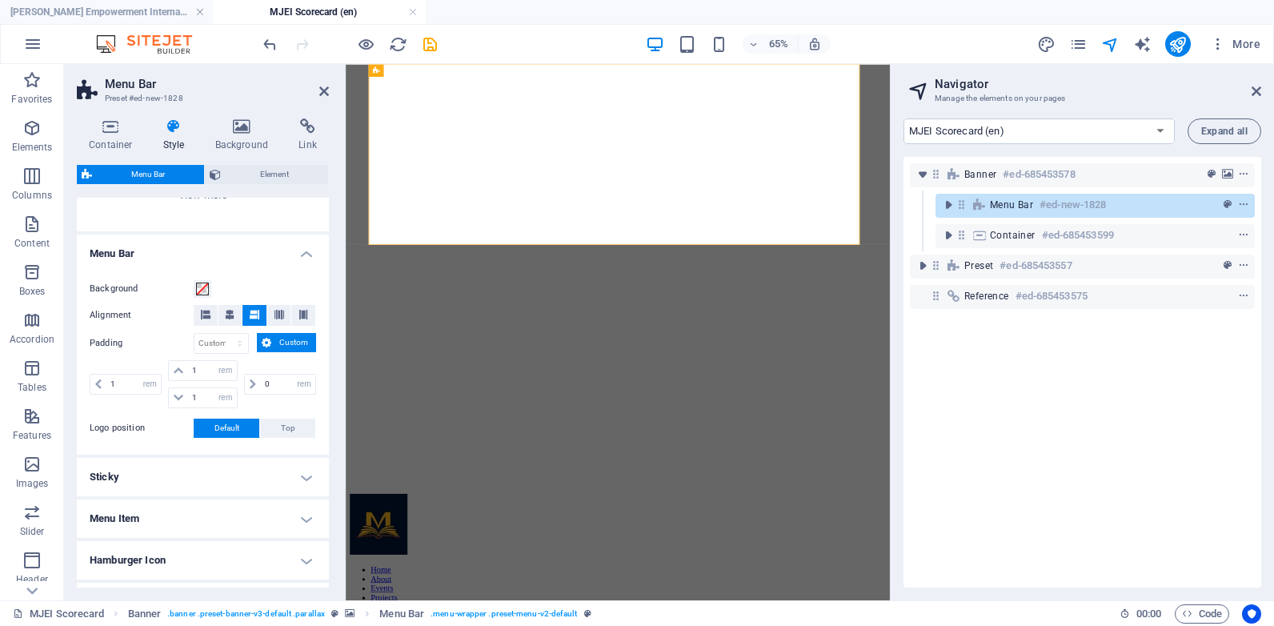
scroll to position [236, 0]
click at [234, 315] on icon at bounding box center [230, 314] width 10 height 10
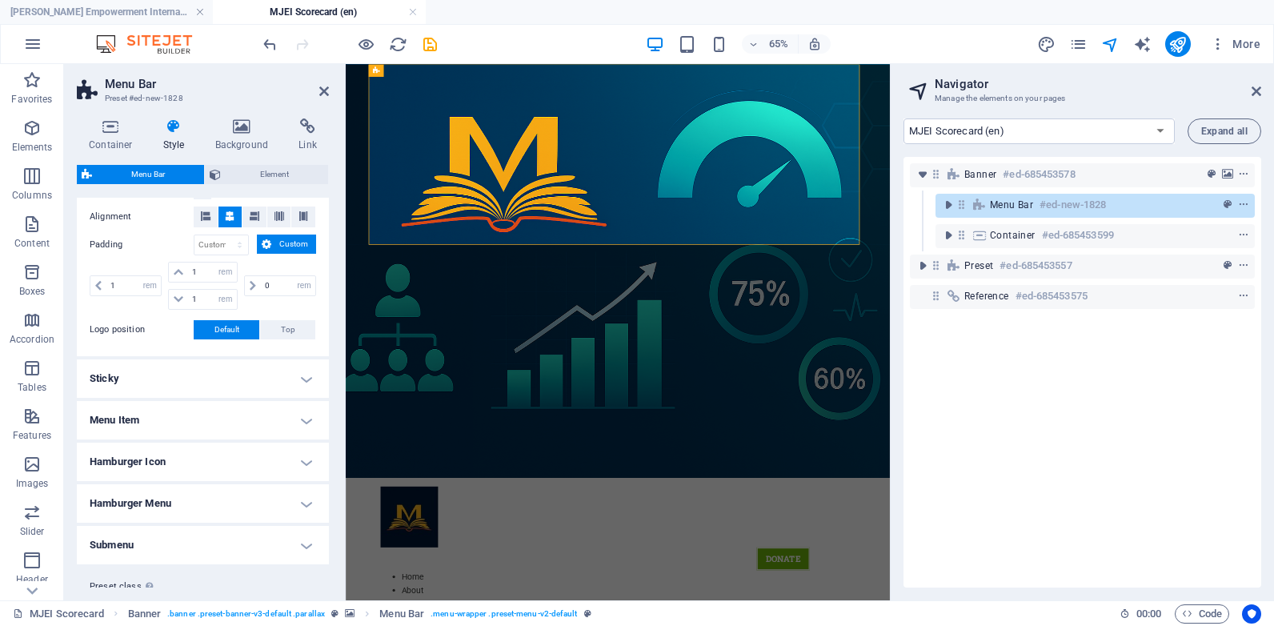
scroll to position [335, 0]
click at [303, 425] on h4 "Menu Item" at bounding box center [203, 418] width 252 height 38
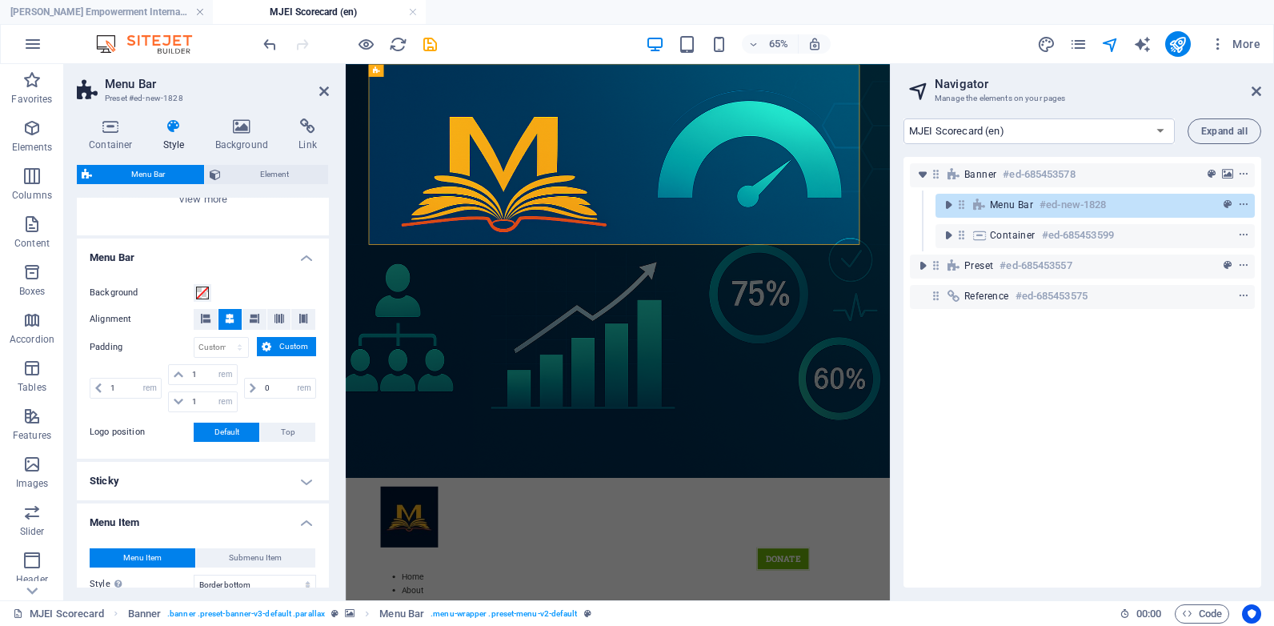
scroll to position [244, 0]
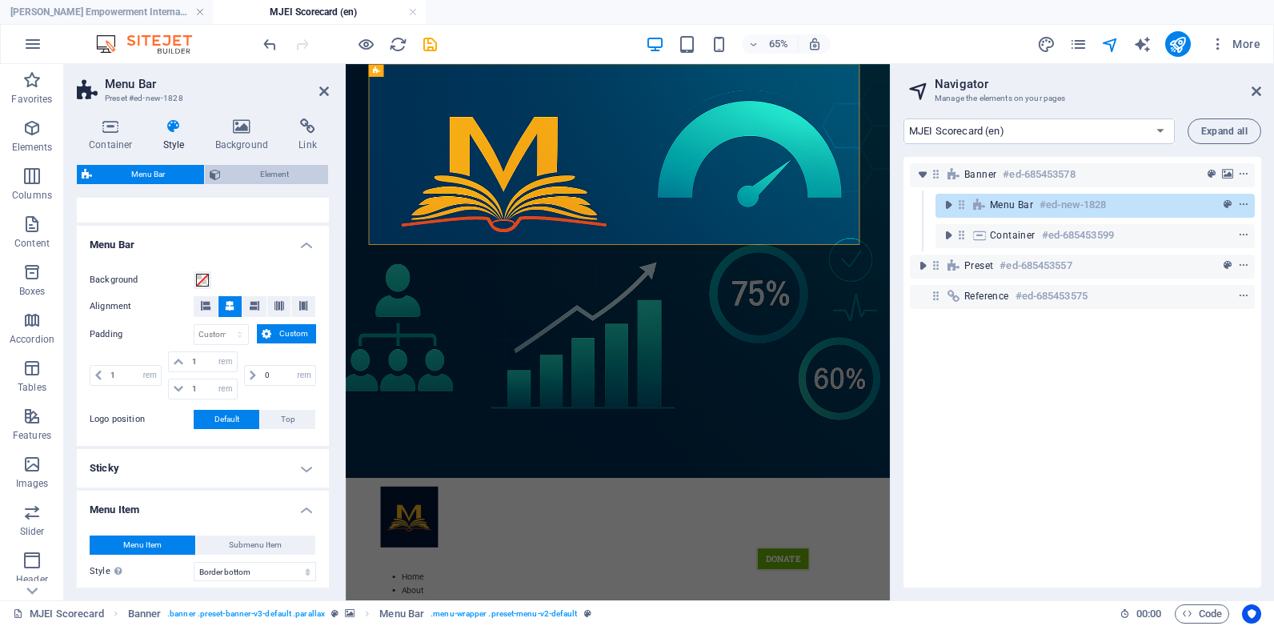
click at [229, 167] on span "Element" at bounding box center [275, 174] width 98 height 19
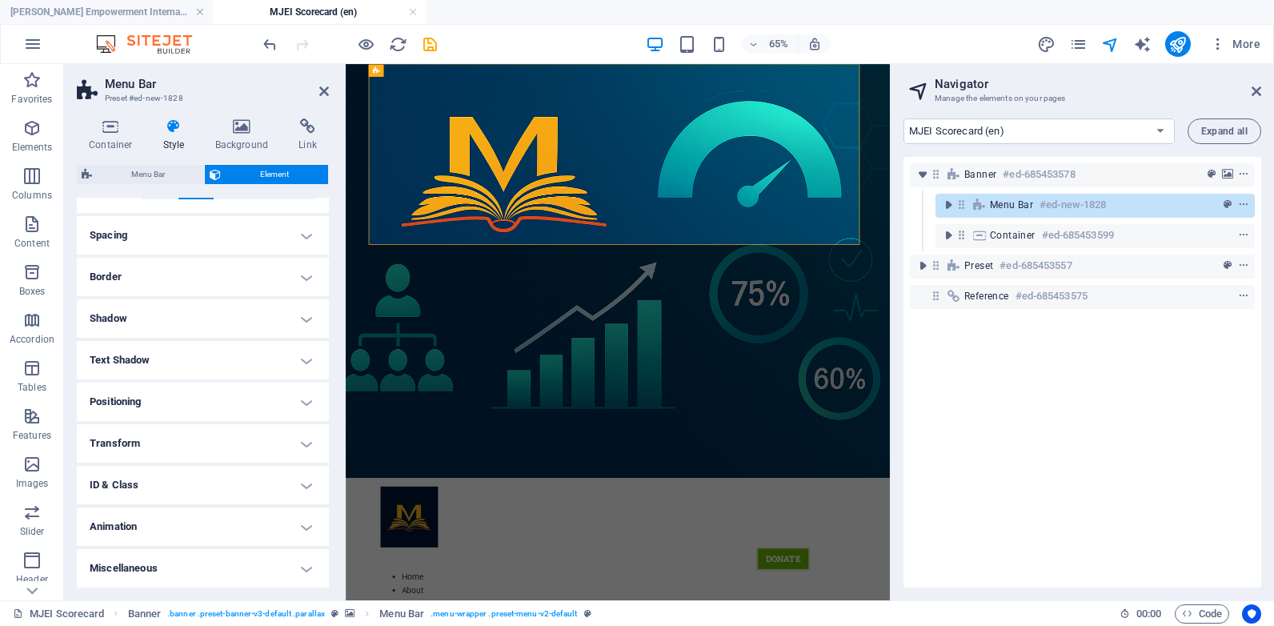
scroll to position [124, 0]
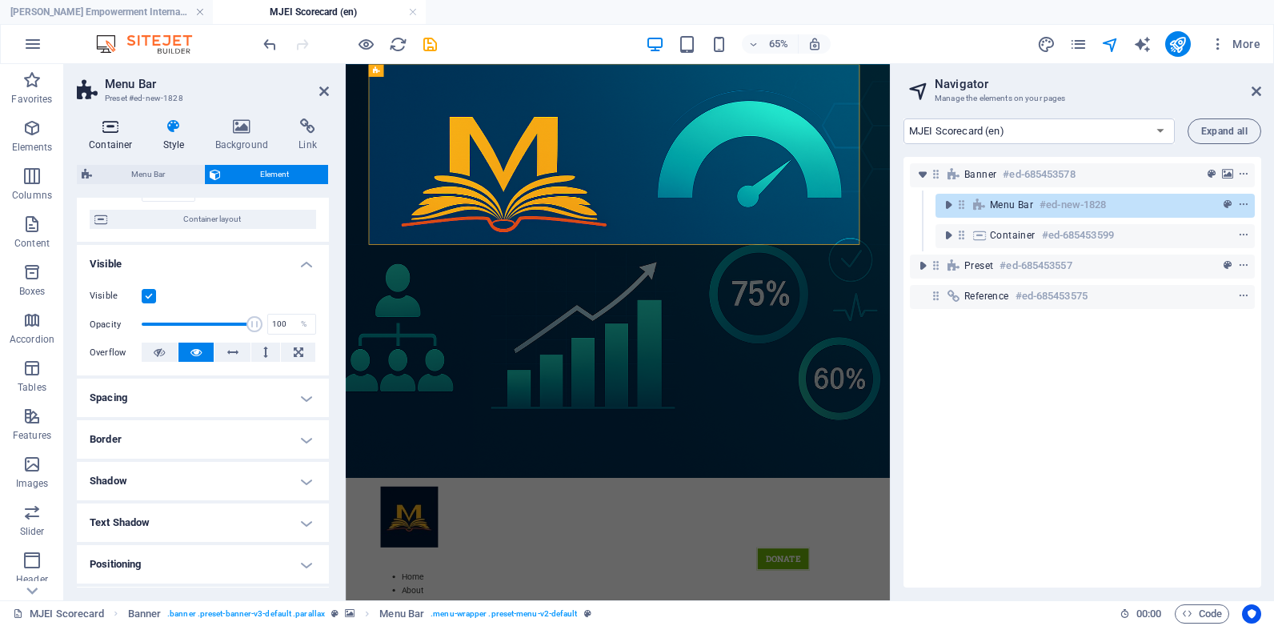
click at [114, 122] on icon at bounding box center [111, 126] width 68 height 16
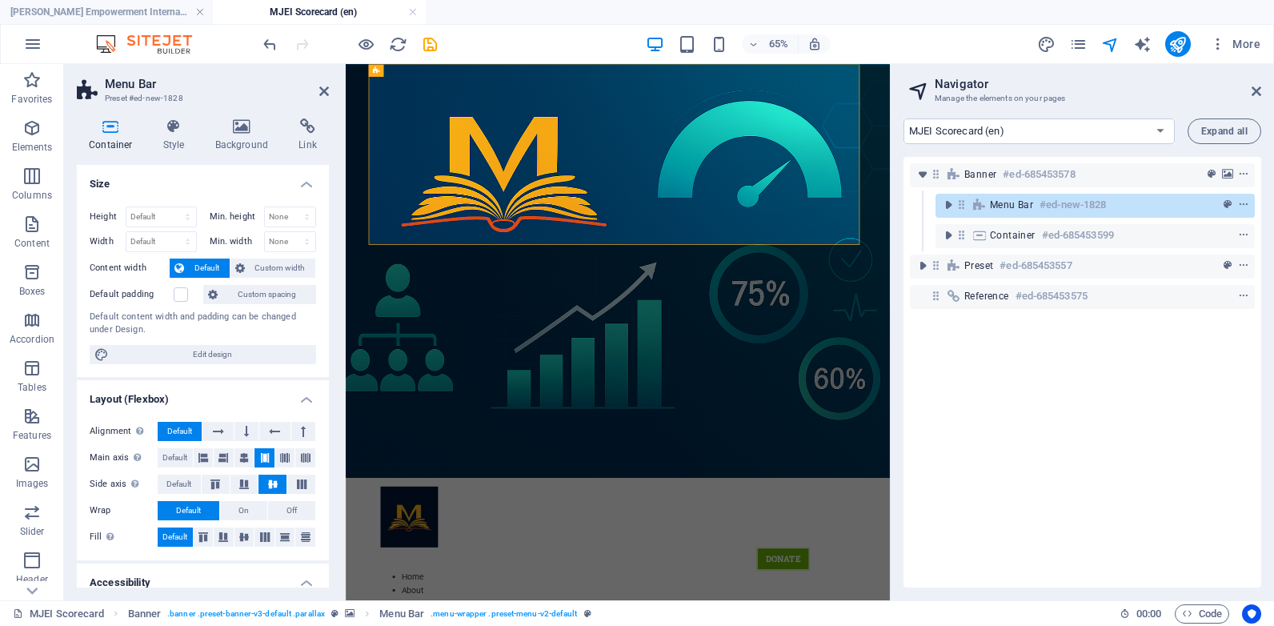
drag, startPoint x: 325, startPoint y: 261, endPoint x: 321, endPoint y: 379, distance: 118.5
click at [321, 379] on ul "Size Height Default px rem % vh vw Min. height None px rem % vh vw Width Defaul…" at bounding box center [203, 475] width 252 height 621
drag, startPoint x: 330, startPoint y: 365, endPoint x: 327, endPoint y: 381, distance: 16.3
click at [327, 381] on div "Container Style Background Link Size Height Default px rem % vh vw Min. height …" at bounding box center [203, 353] width 278 height 495
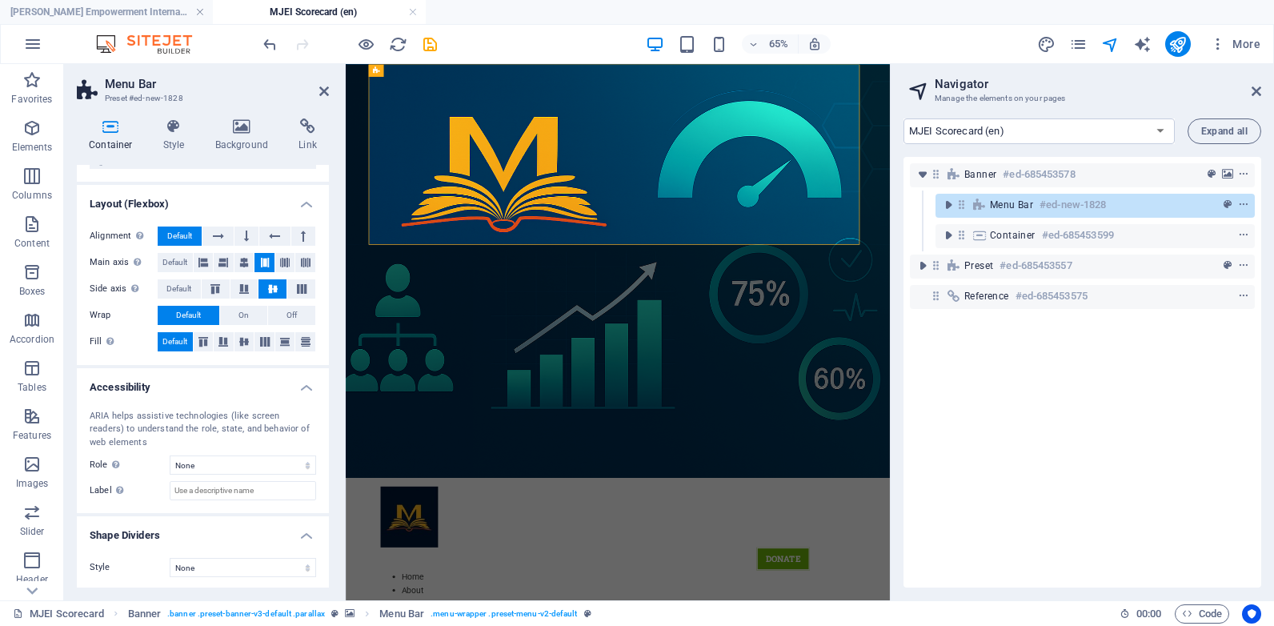
scroll to position [198, 0]
click at [280, 465] on select "None Alert Article Banner Comment Complementary Dialog Footer Header Marquee Pr…" at bounding box center [243, 462] width 146 height 19
click at [281, 463] on select "None Alert Article Banner Comment Complementary Dialog Footer Header Marquee Pr…" at bounding box center [243, 462] width 146 height 19
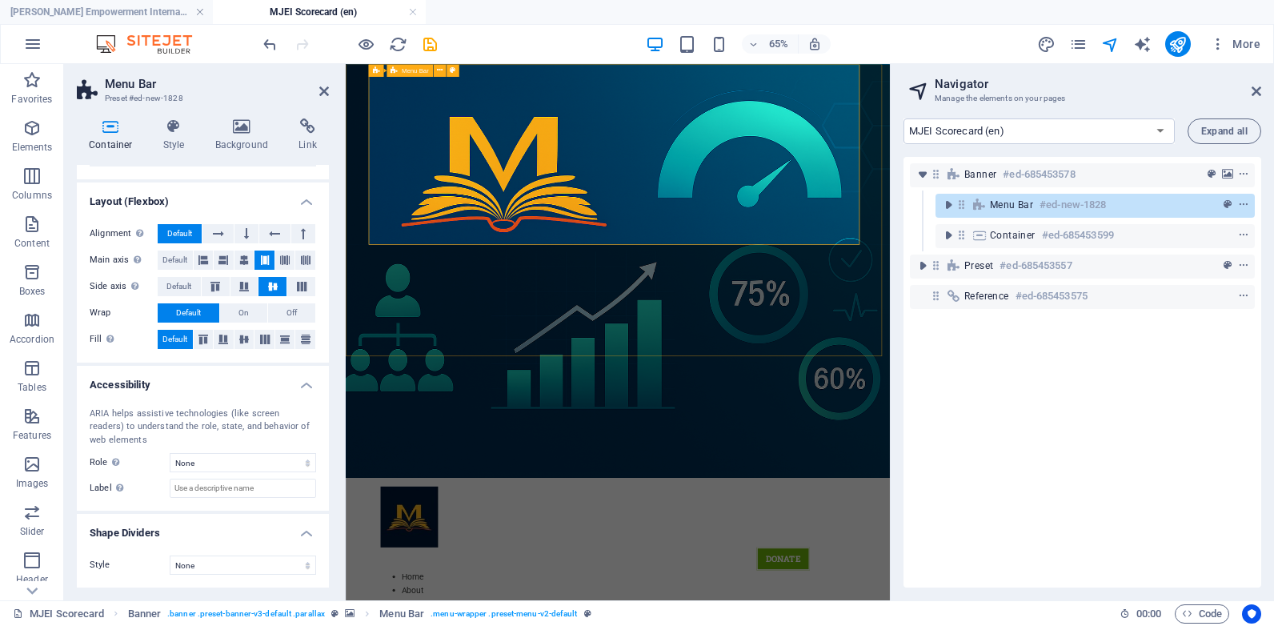
click at [329, 90] on aside "Menu Bar Preset #ed-new-1828 Container Style Background Link Size Height Defaul…" at bounding box center [205, 332] width 282 height 536
click at [322, 92] on icon at bounding box center [324, 91] width 10 height 13
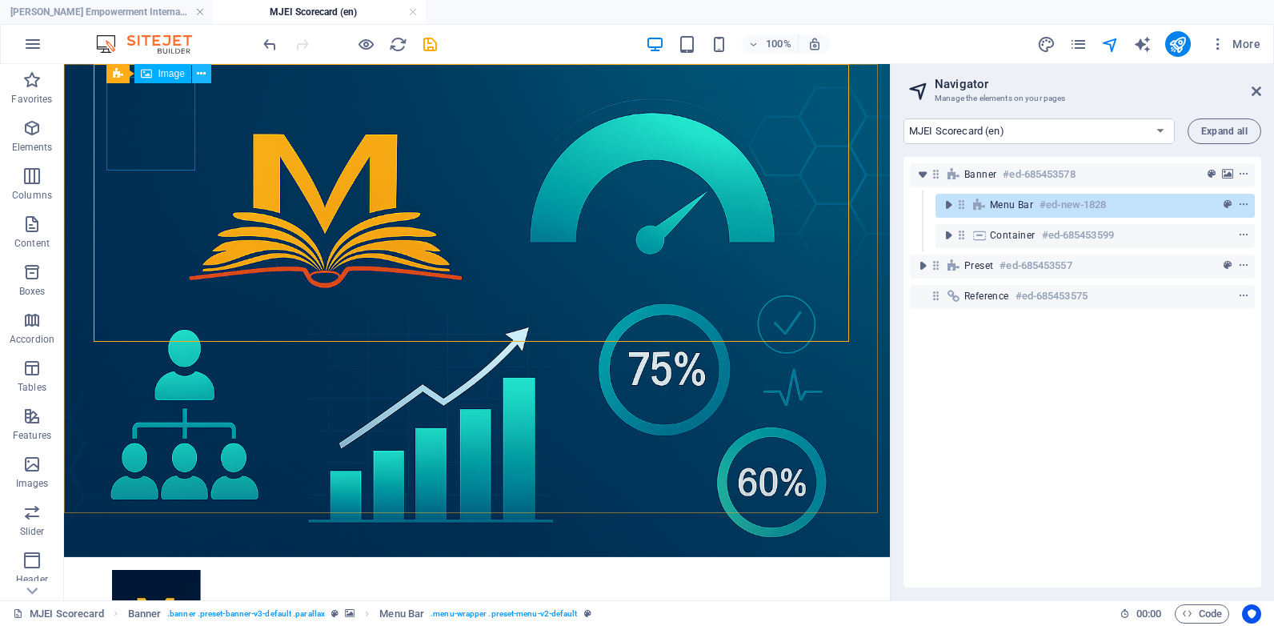
click at [200, 76] on icon at bounding box center [201, 74] width 9 height 17
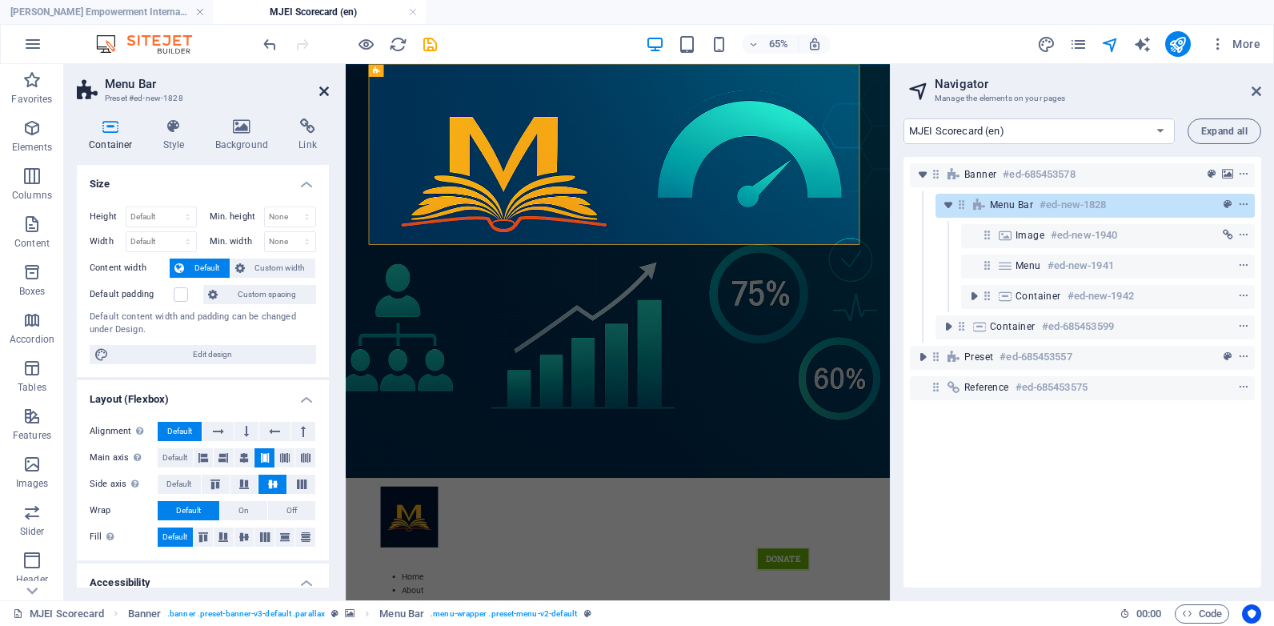
click at [327, 92] on icon at bounding box center [324, 91] width 10 height 13
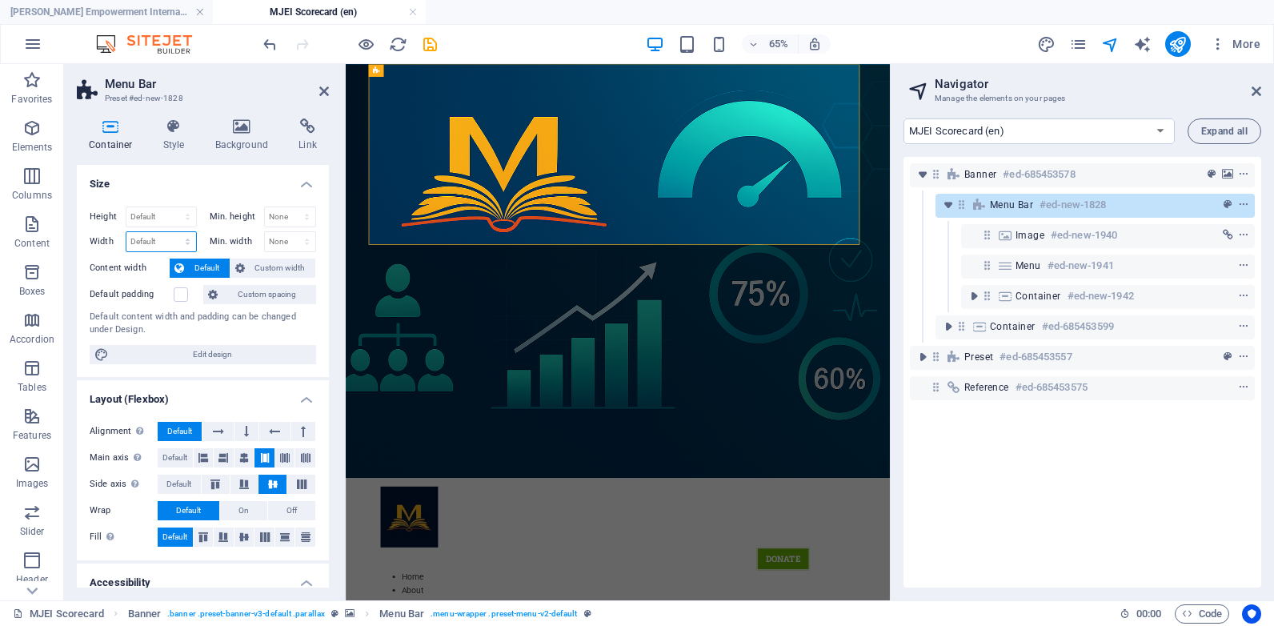
drag, startPoint x: 86, startPoint y: 174, endPoint x: 150, endPoint y: 239, distance: 90.6
click at [150, 239] on select "Default px rem % em vh vw" at bounding box center [161, 241] width 70 height 19
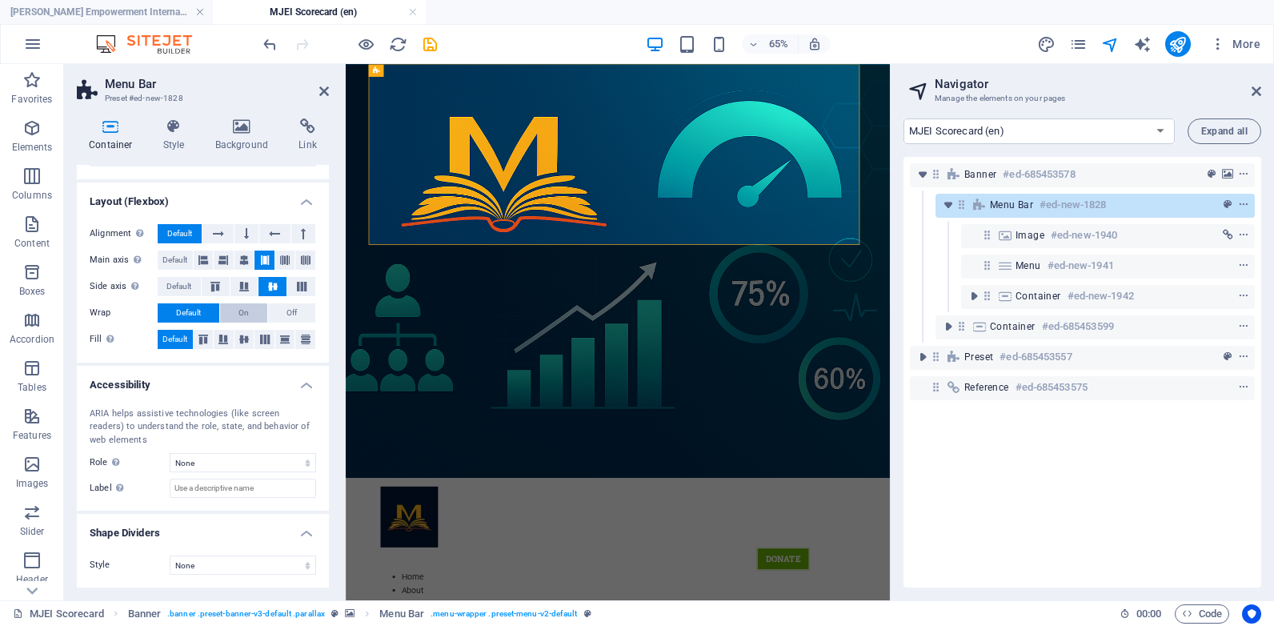
click at [247, 319] on button "On" at bounding box center [243, 312] width 47 height 19
click at [943, 207] on icon "toggle-expand" at bounding box center [949, 205] width 16 height 16
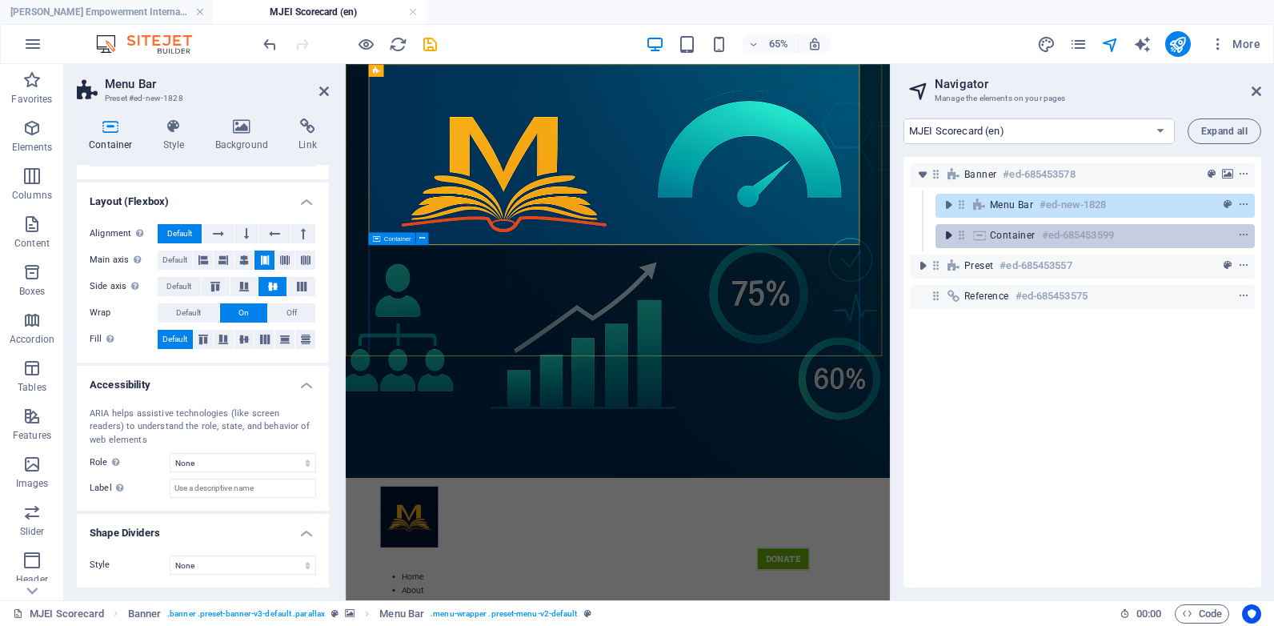
click at [953, 239] on icon "toggle-expand" at bounding box center [949, 235] width 16 height 16
click at [1046, 234] on h6 "#ed-685453599" at bounding box center [1078, 235] width 72 height 19
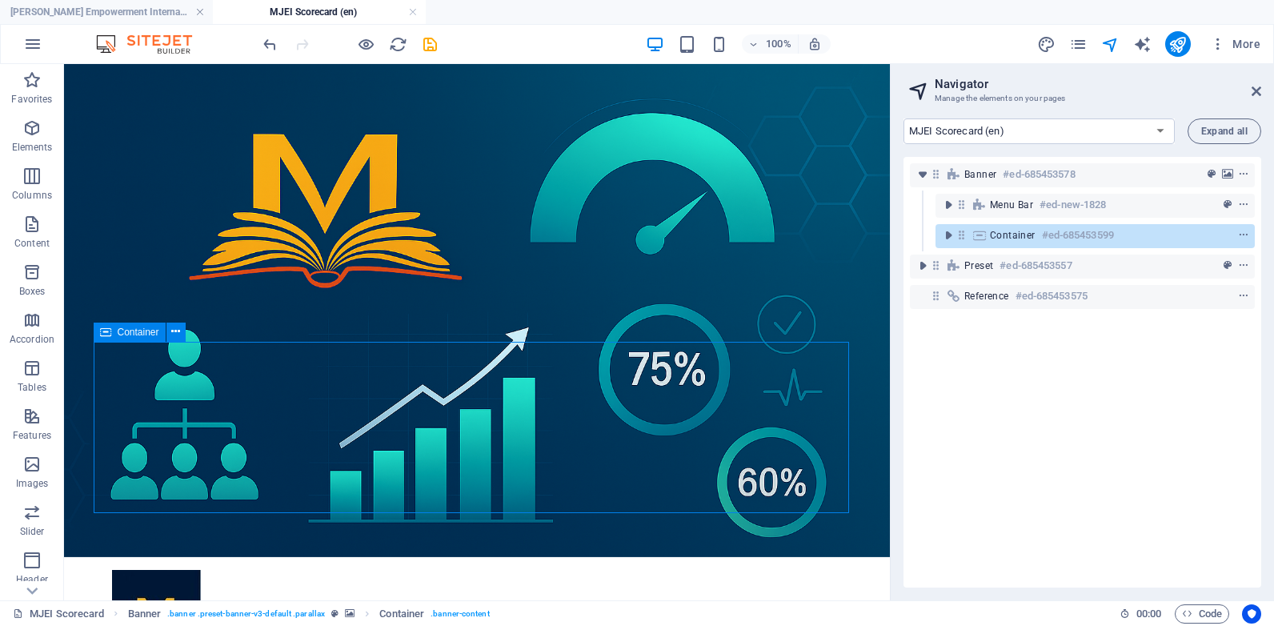
click at [1077, 238] on h6 "#ed-685453599" at bounding box center [1078, 235] width 72 height 19
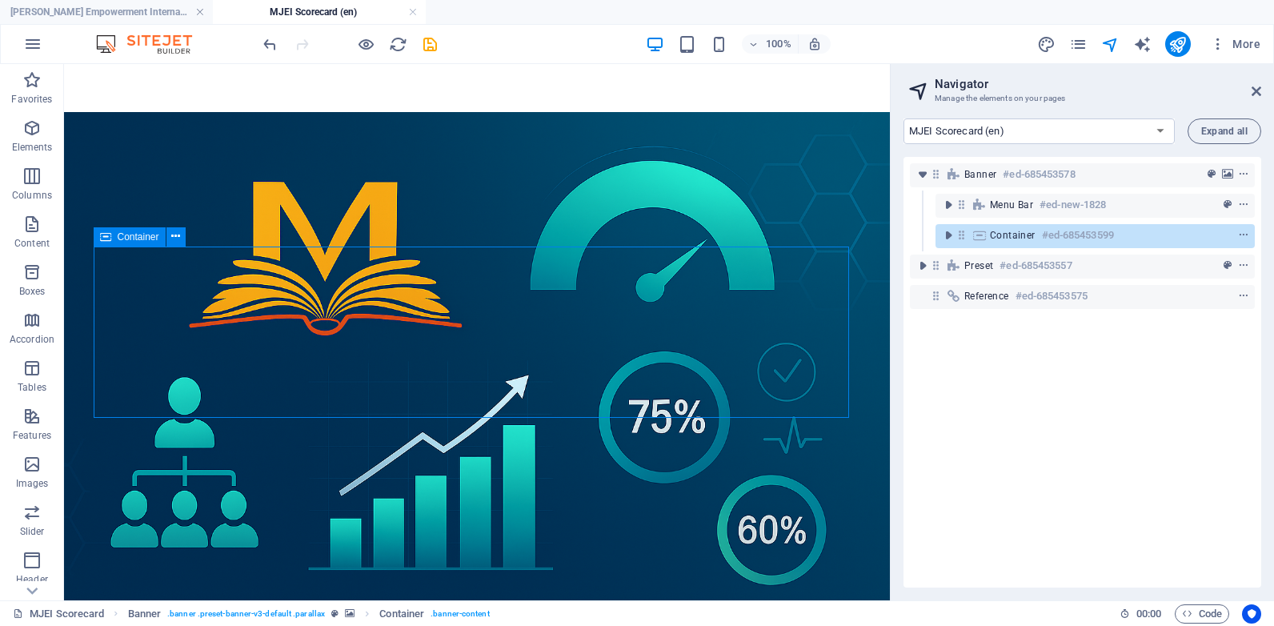
scroll to position [95, 0]
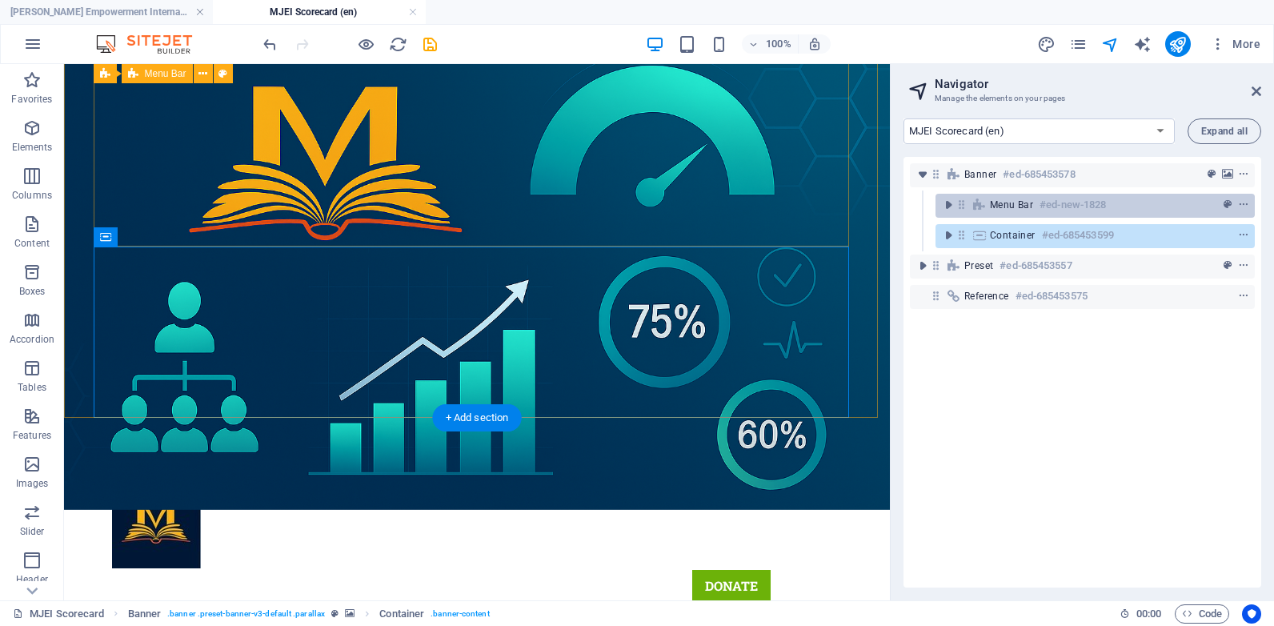
click at [1036, 204] on div "Menu Bar #ed-new-1828" at bounding box center [1082, 204] width 185 height 19
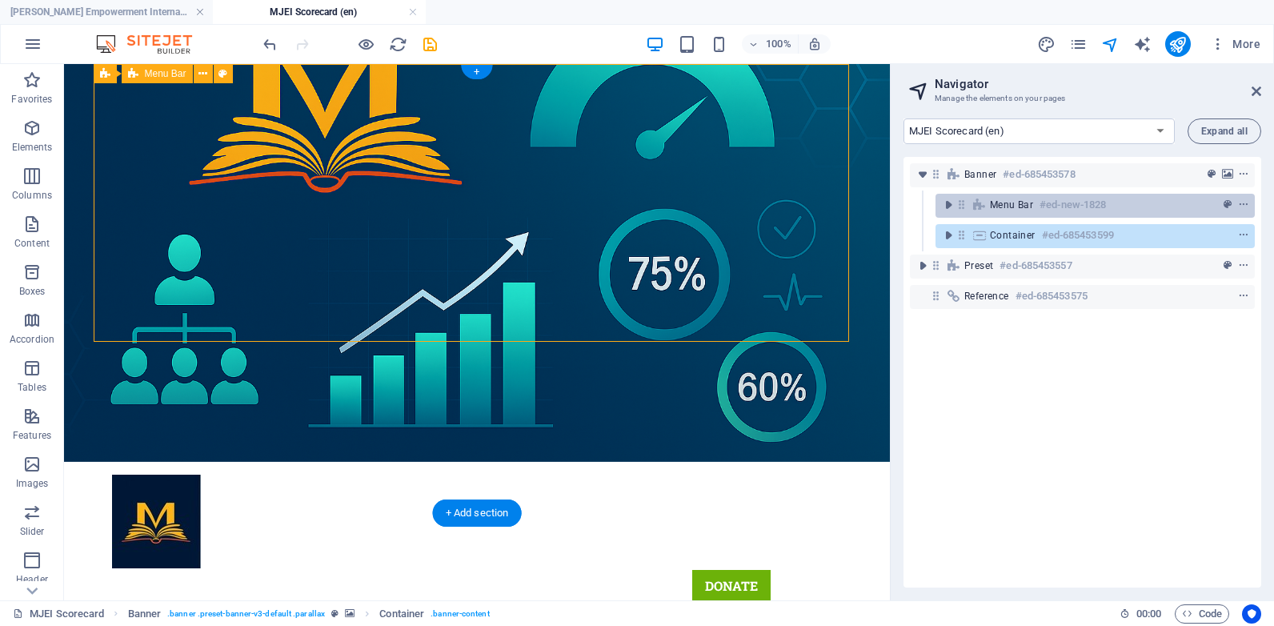
scroll to position [0, 0]
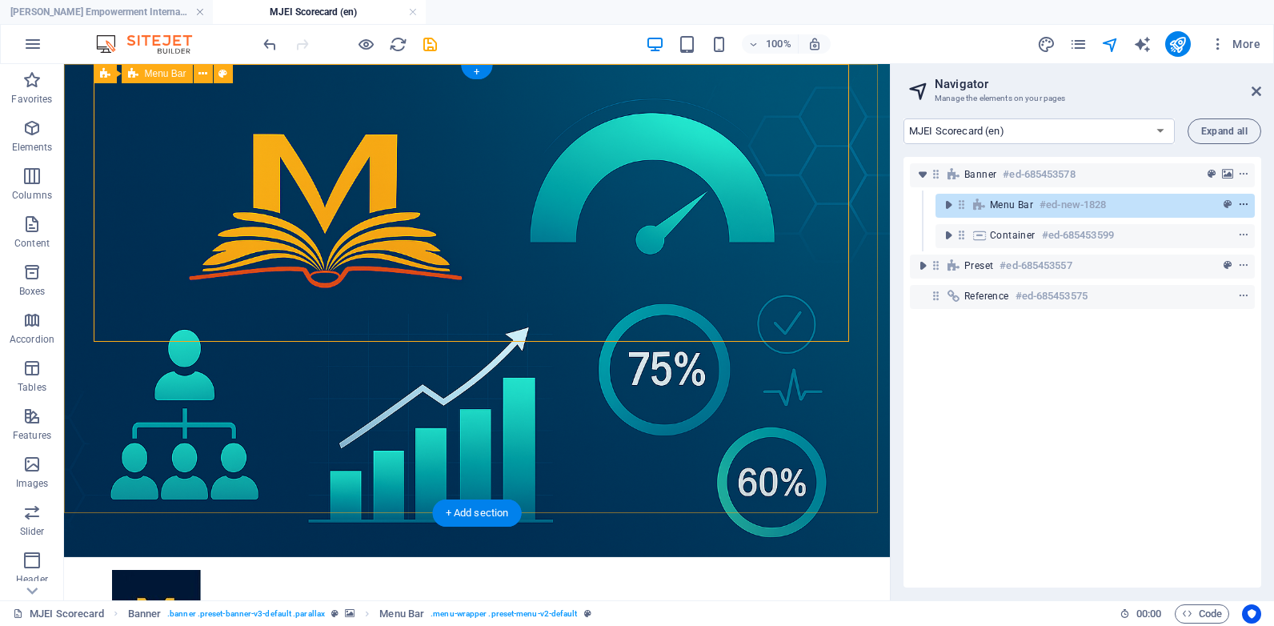
click at [1240, 206] on icon "context-menu" at bounding box center [1243, 204] width 11 height 11
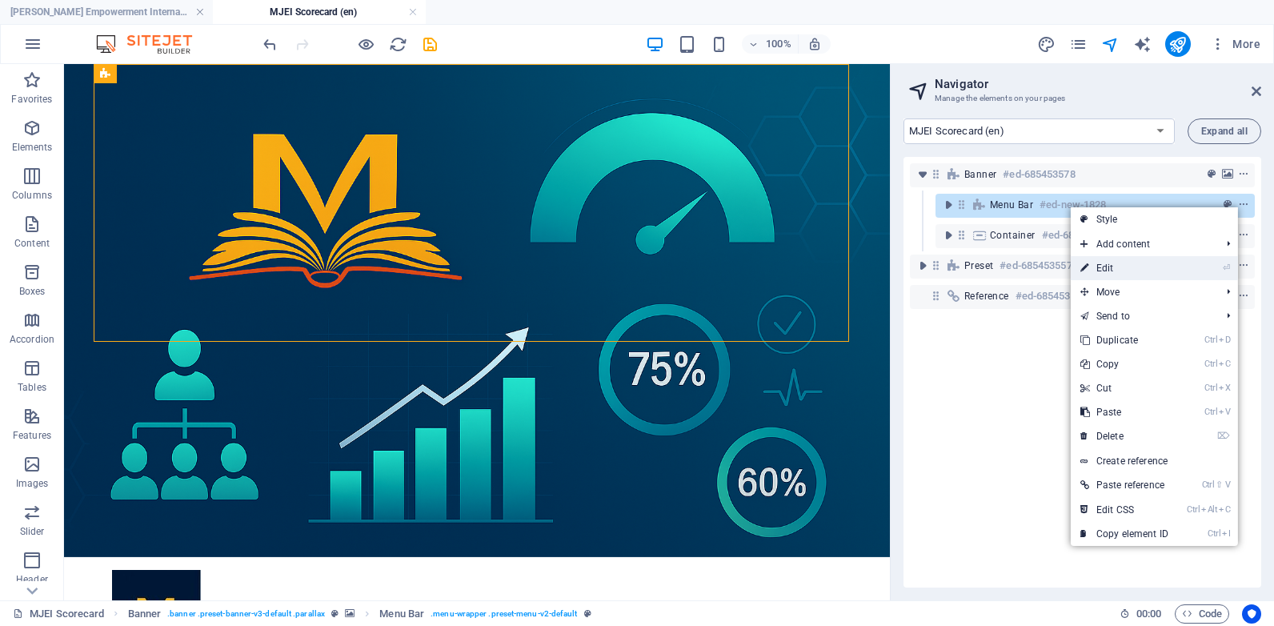
click at [1139, 271] on link "⏎ Edit" at bounding box center [1124, 268] width 107 height 24
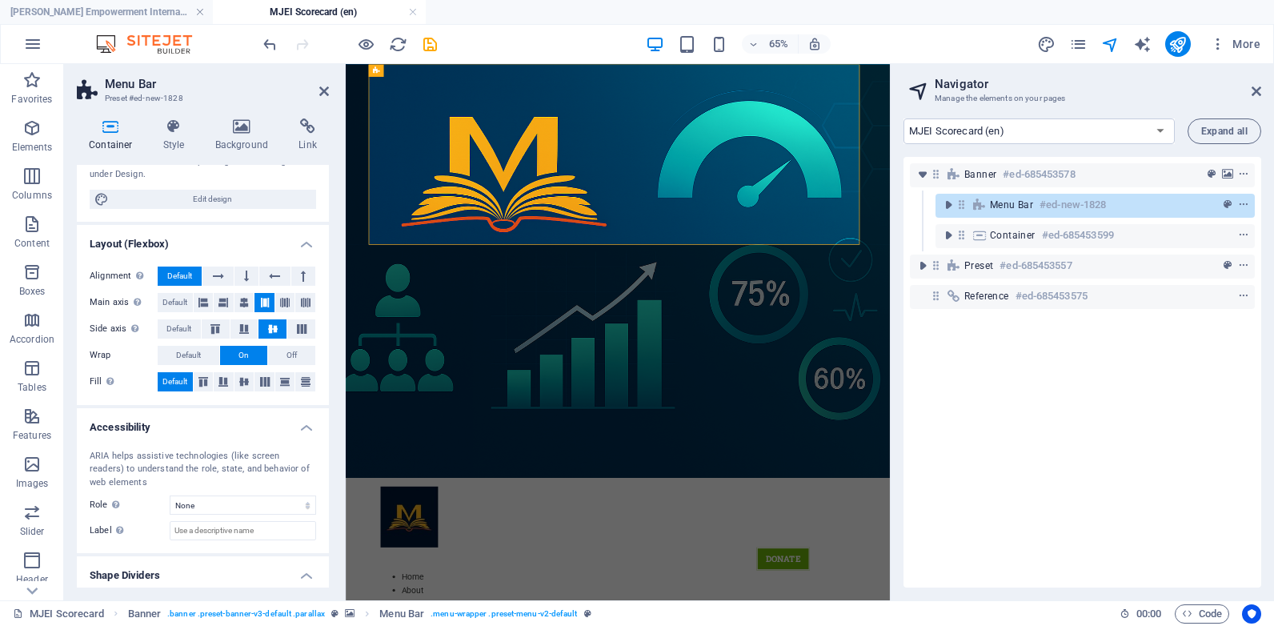
scroll to position [198, 0]
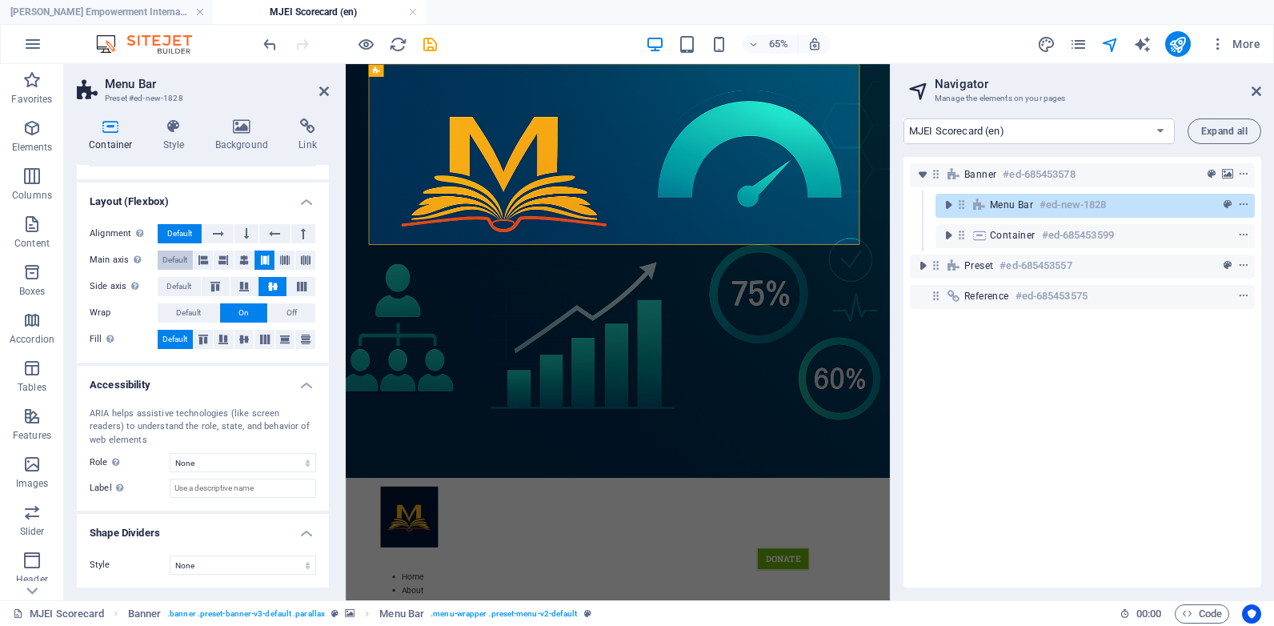
click at [170, 256] on span "Default" at bounding box center [174, 260] width 25 height 19
click at [179, 288] on span "Default" at bounding box center [178, 286] width 25 height 19
click at [189, 314] on span "Default" at bounding box center [188, 312] width 25 height 19
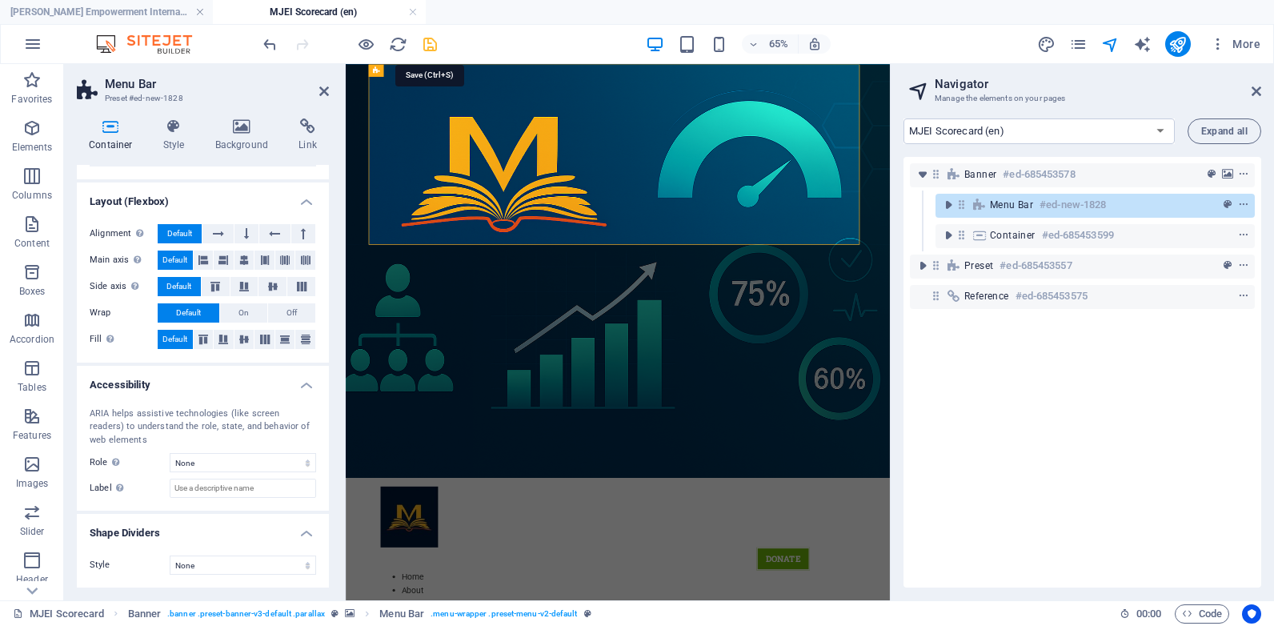
click at [424, 45] on icon "save" at bounding box center [430, 44] width 18 height 18
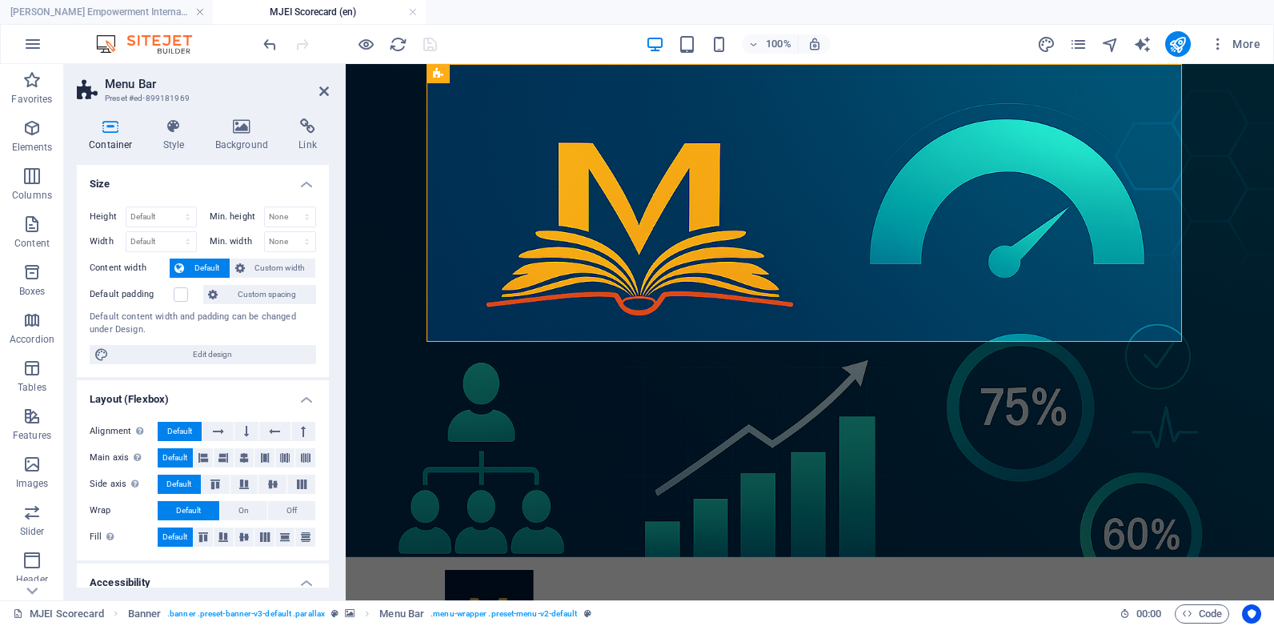
drag, startPoint x: 329, startPoint y: 187, endPoint x: 323, endPoint y: 249, distance: 62.0
click at [323, 249] on div "Container Style Background Link Size Height Default px rem % vh vw Min. height …" at bounding box center [203, 353] width 278 height 495
drag, startPoint x: 325, startPoint y: 240, endPoint x: 331, endPoint y: 319, distance: 79.4
click at [331, 319] on div "Container Style Background Link Size Height Default px rem % vh vw Min. height …" at bounding box center [203, 353] width 278 height 495
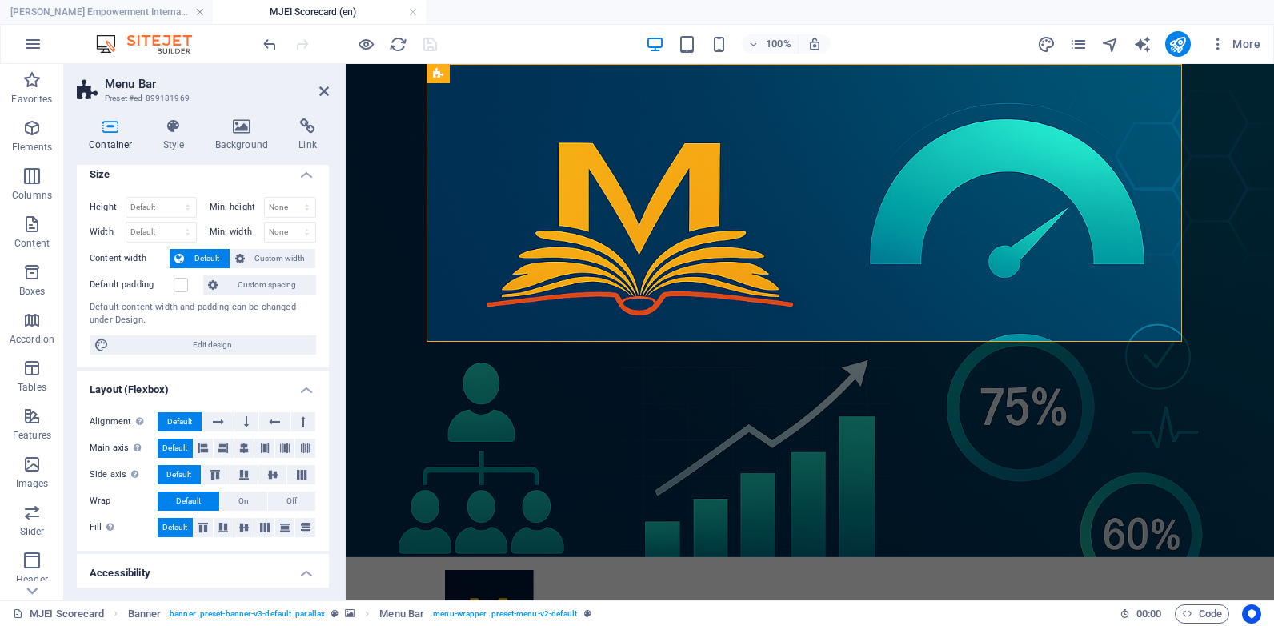
scroll to position [0, 0]
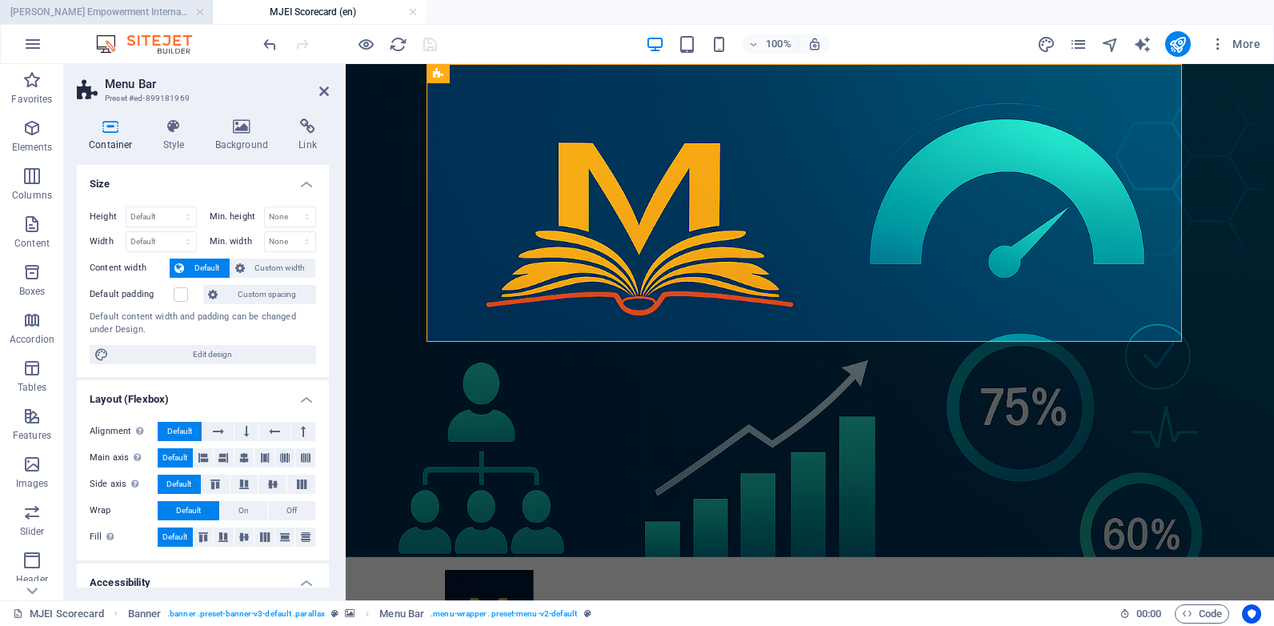
click at [139, 10] on h4 "[PERSON_NAME] Empowerment International (en)" at bounding box center [106, 12] width 213 height 18
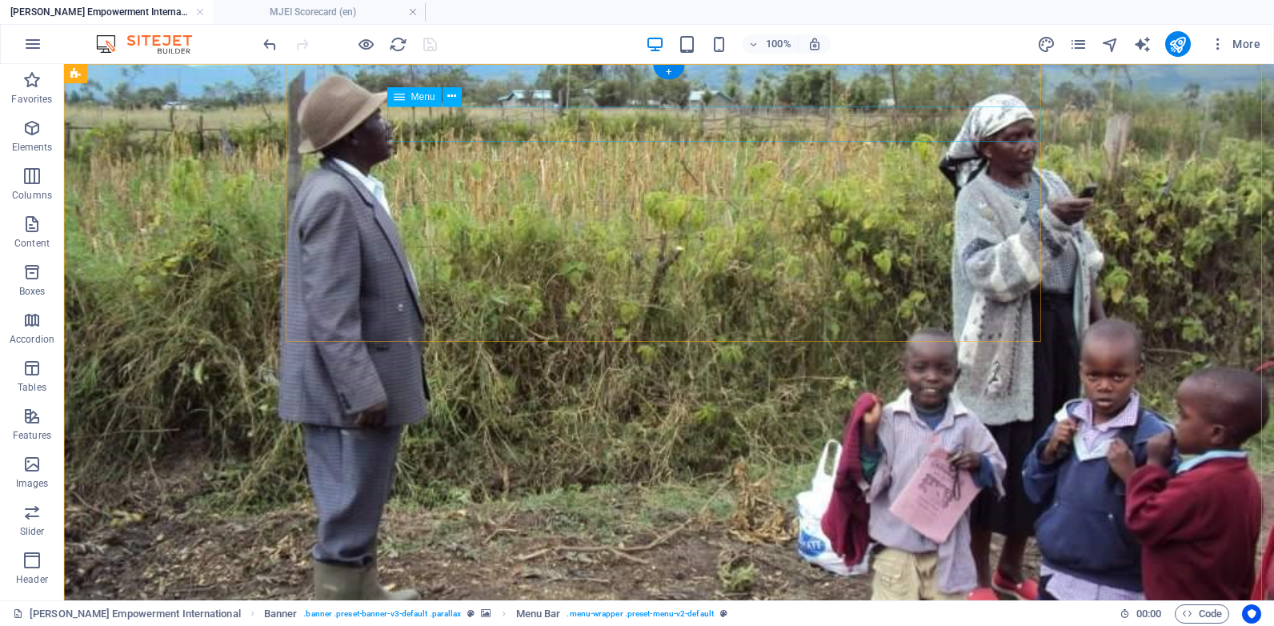
click at [451, 102] on icon at bounding box center [451, 96] width 9 height 17
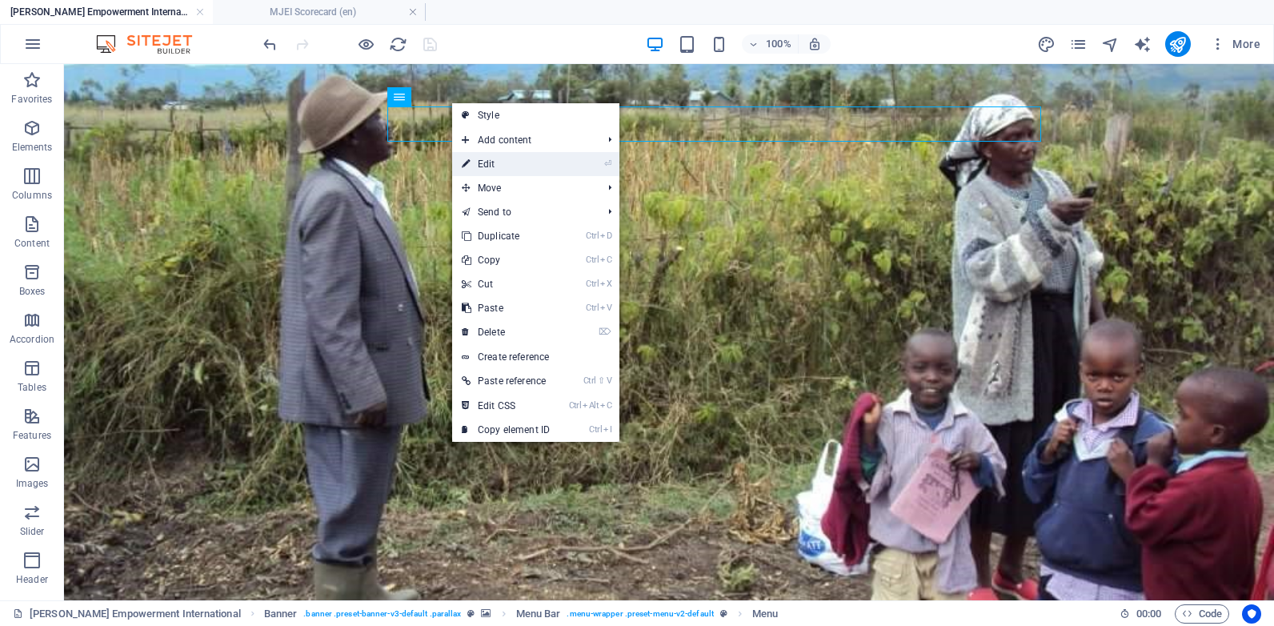
click at [473, 165] on link "⏎ Edit" at bounding box center [505, 164] width 107 height 24
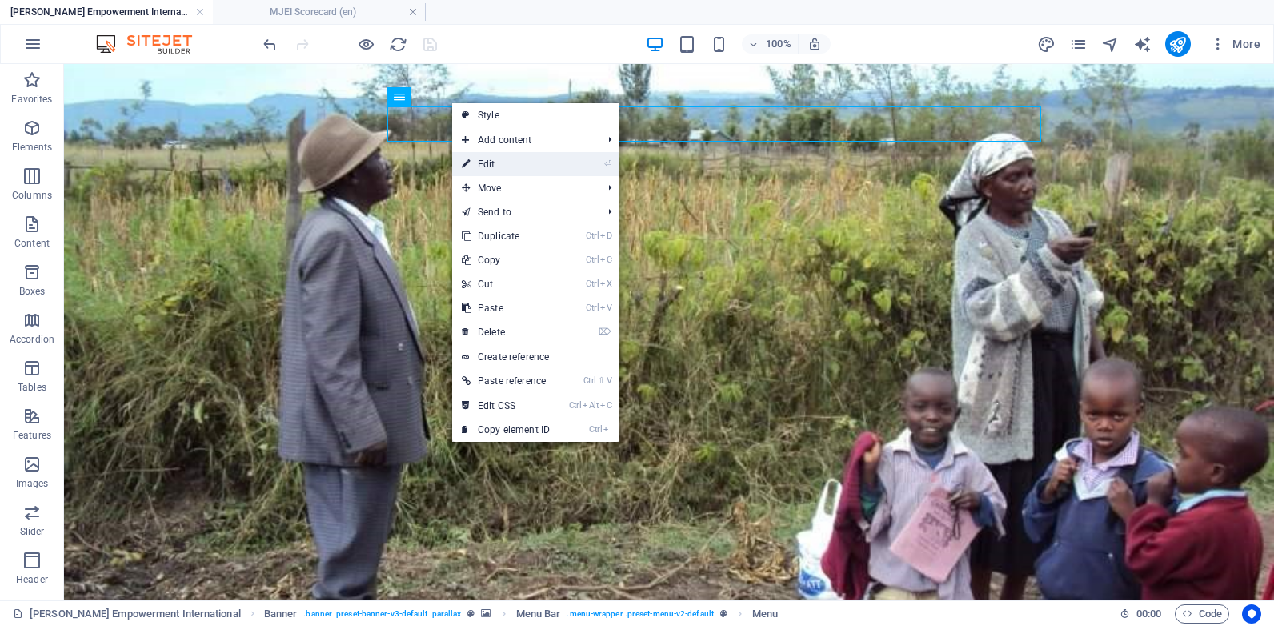
select select "1"
select select "primary"
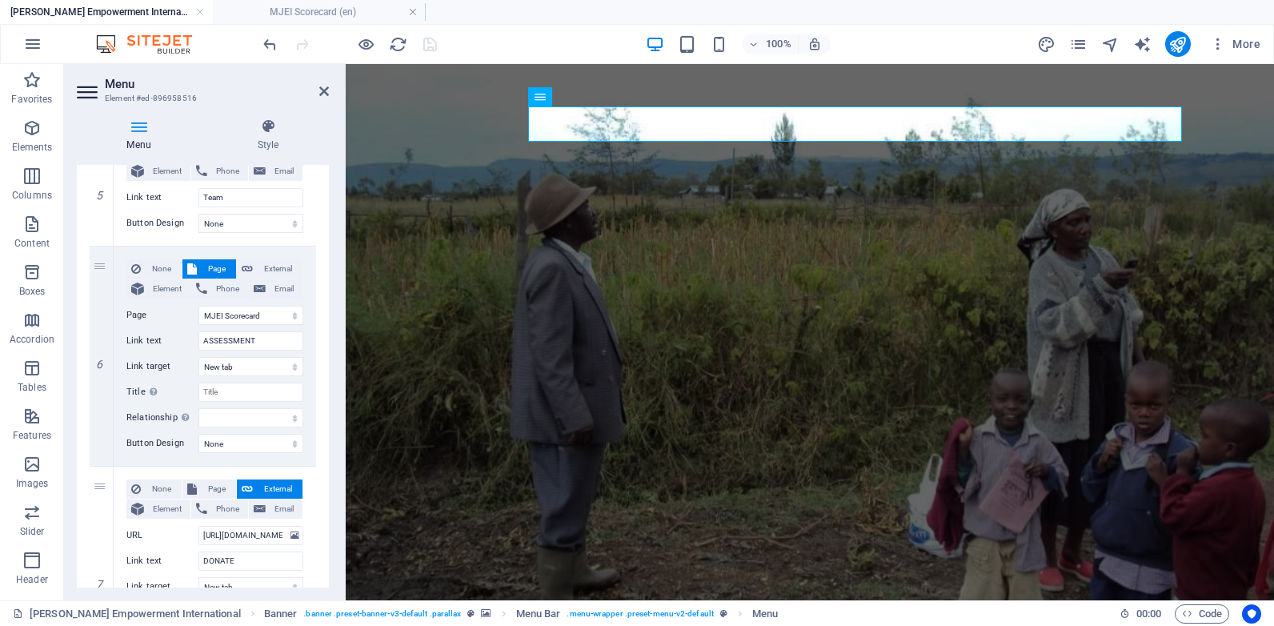
scroll to position [714, 0]
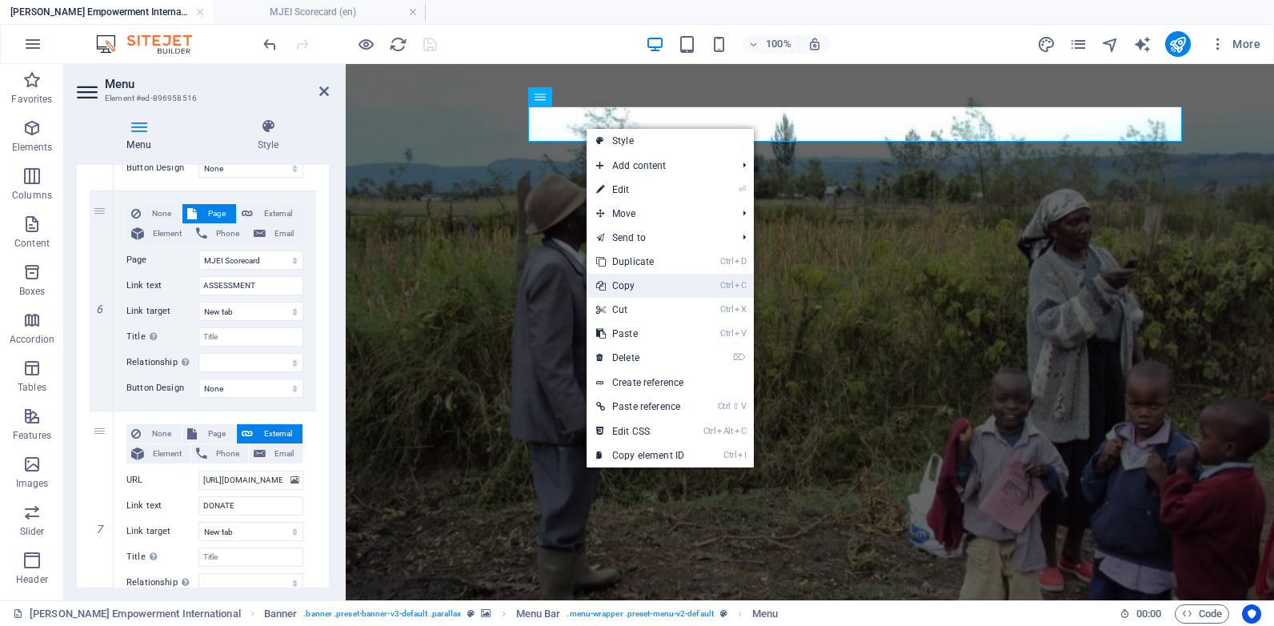
click at [631, 285] on link "Ctrl C Copy" at bounding box center [640, 286] width 107 height 24
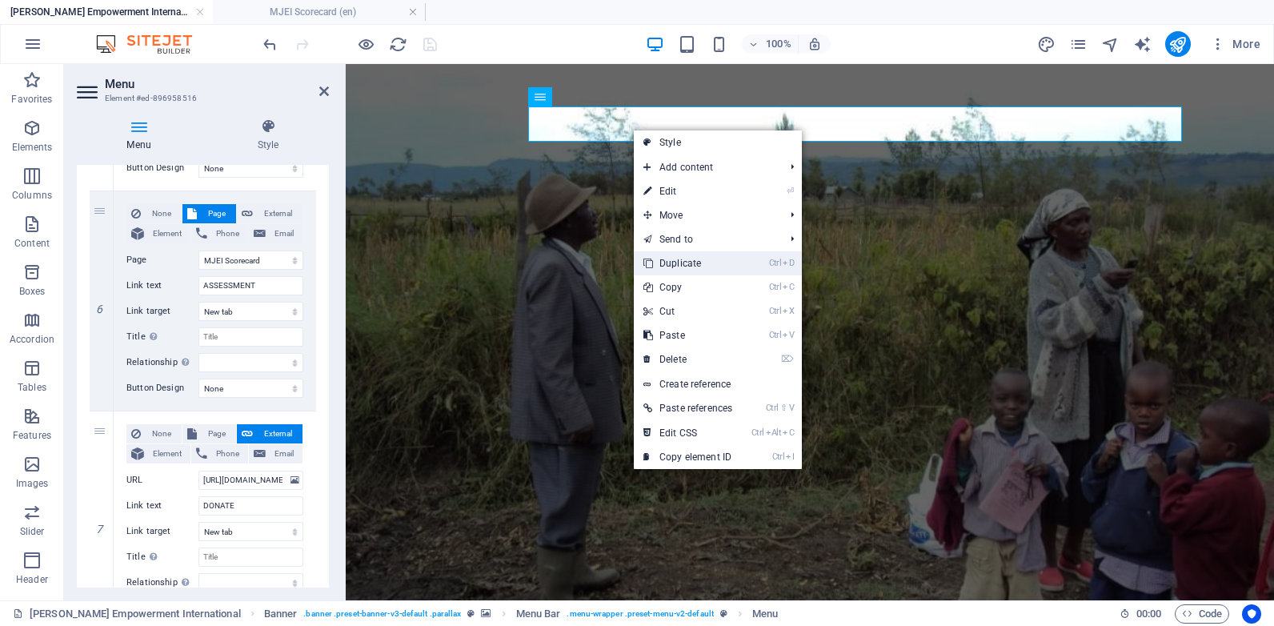
click at [696, 259] on link "Ctrl D Duplicate" at bounding box center [688, 263] width 108 height 24
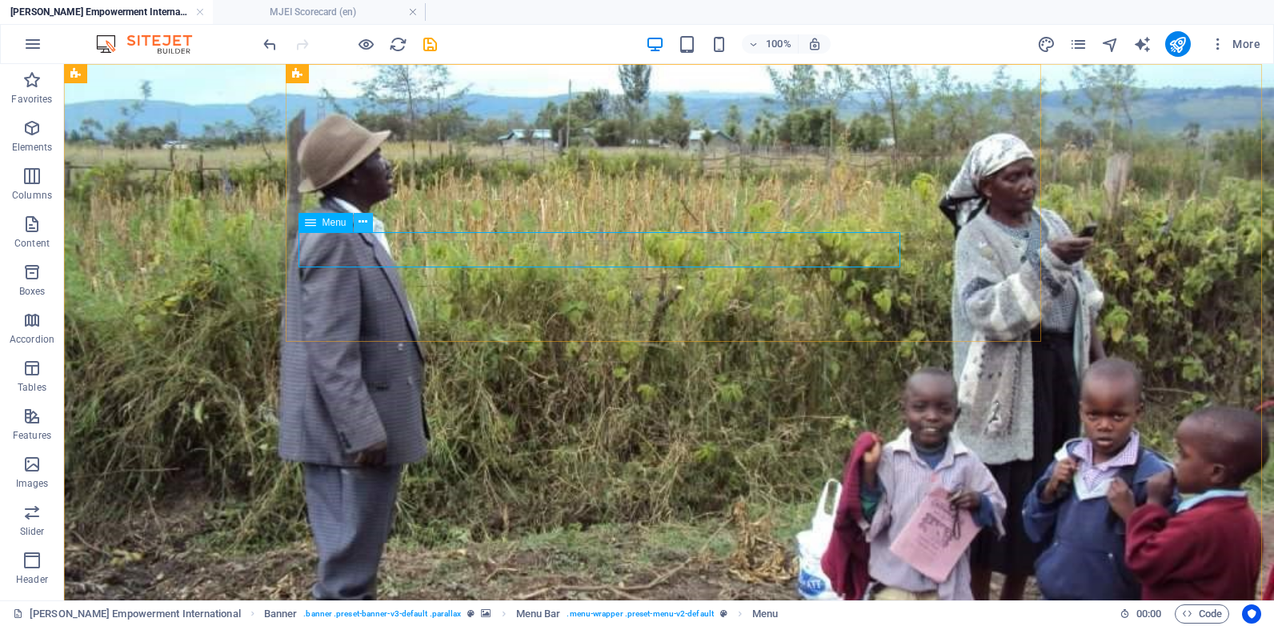
click at [364, 223] on icon at bounding box center [363, 222] width 9 height 17
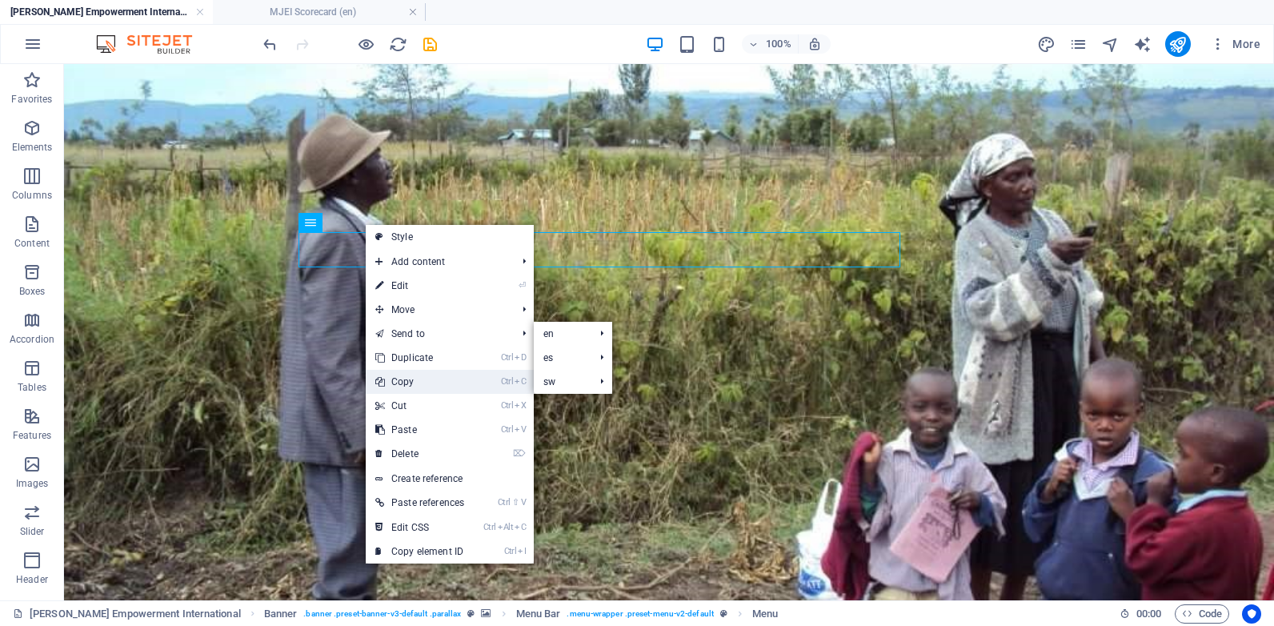
click at [403, 383] on link "Ctrl C Copy" at bounding box center [420, 382] width 108 height 24
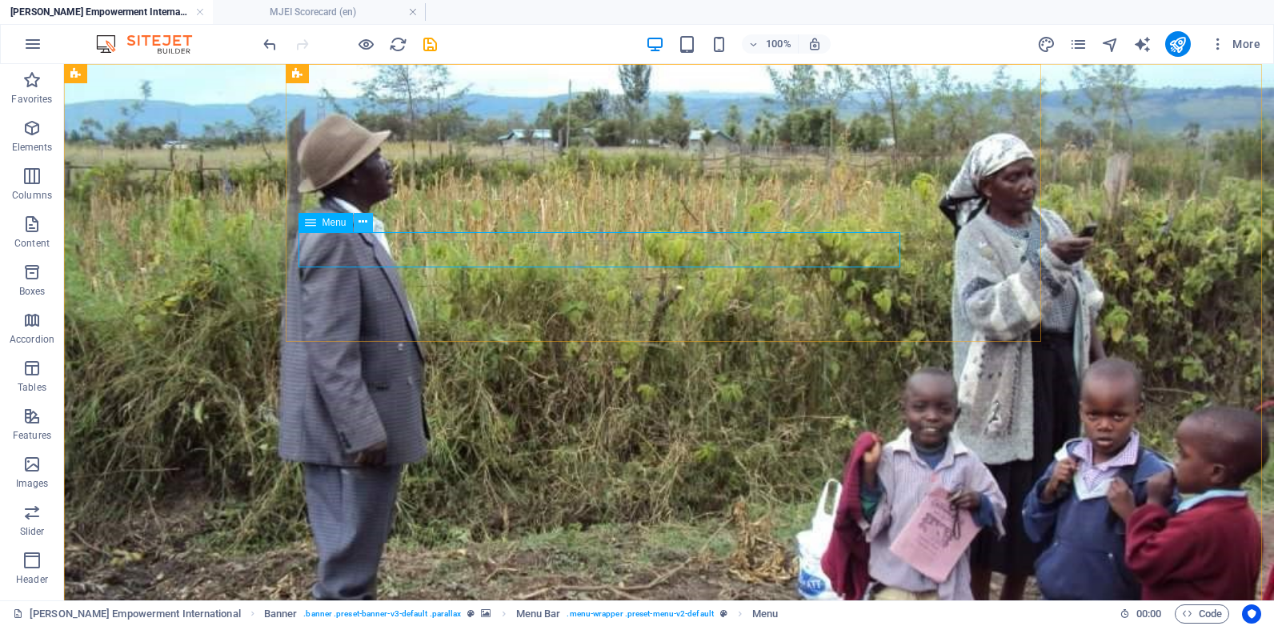
click at [363, 220] on icon at bounding box center [363, 222] width 9 height 17
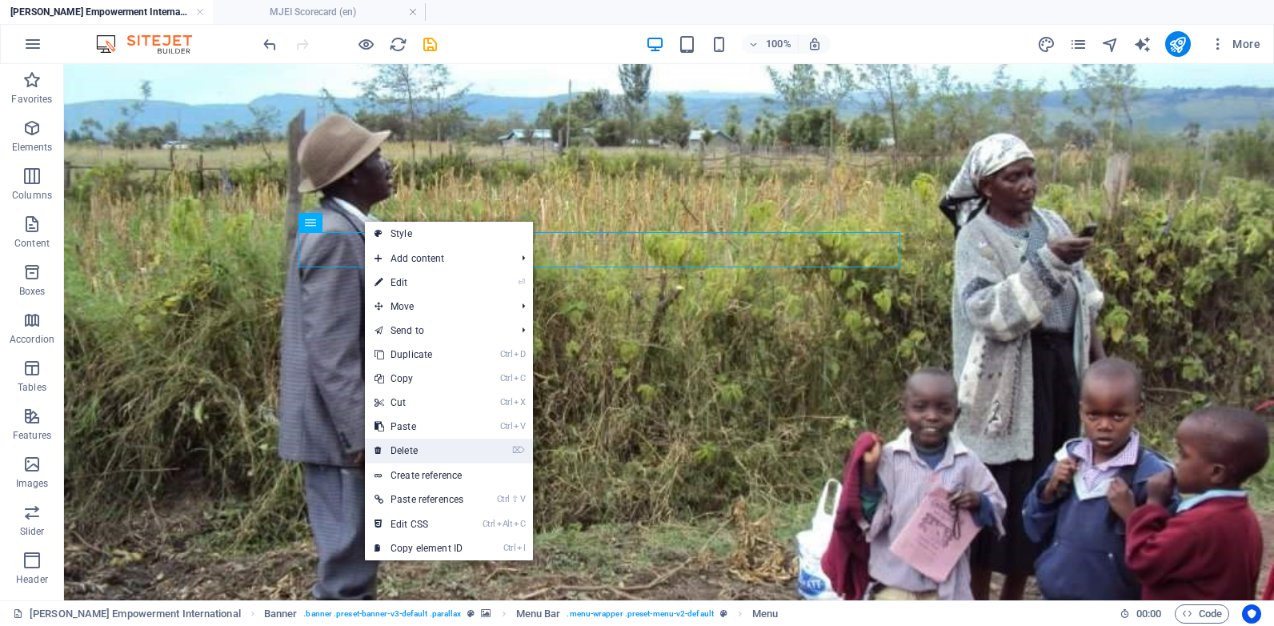
click at [403, 446] on link "⌦ Delete" at bounding box center [419, 451] width 108 height 24
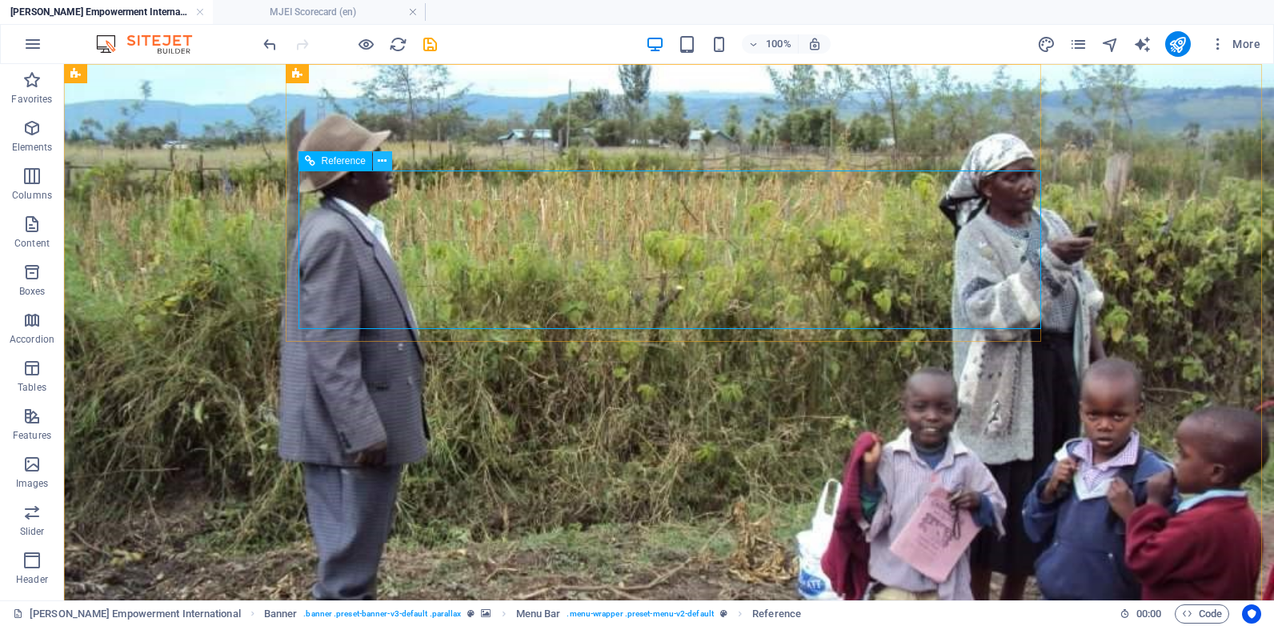
click at [382, 164] on icon at bounding box center [382, 161] width 9 height 17
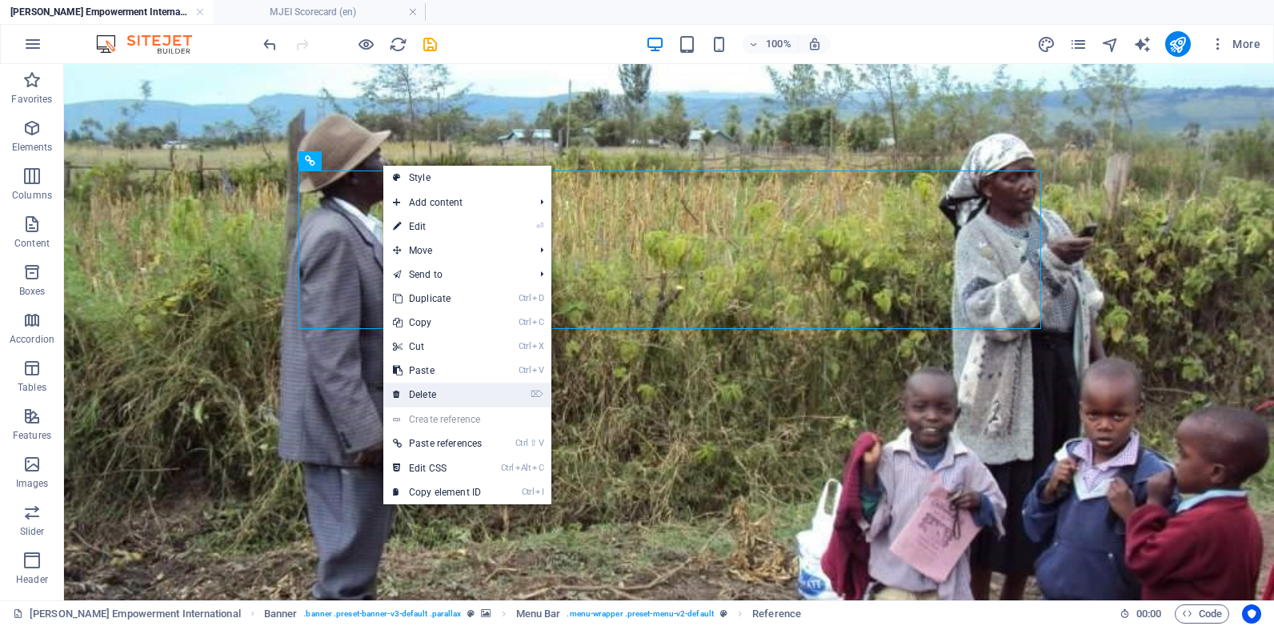
click at [431, 389] on link "⌦ Delete" at bounding box center [437, 395] width 108 height 24
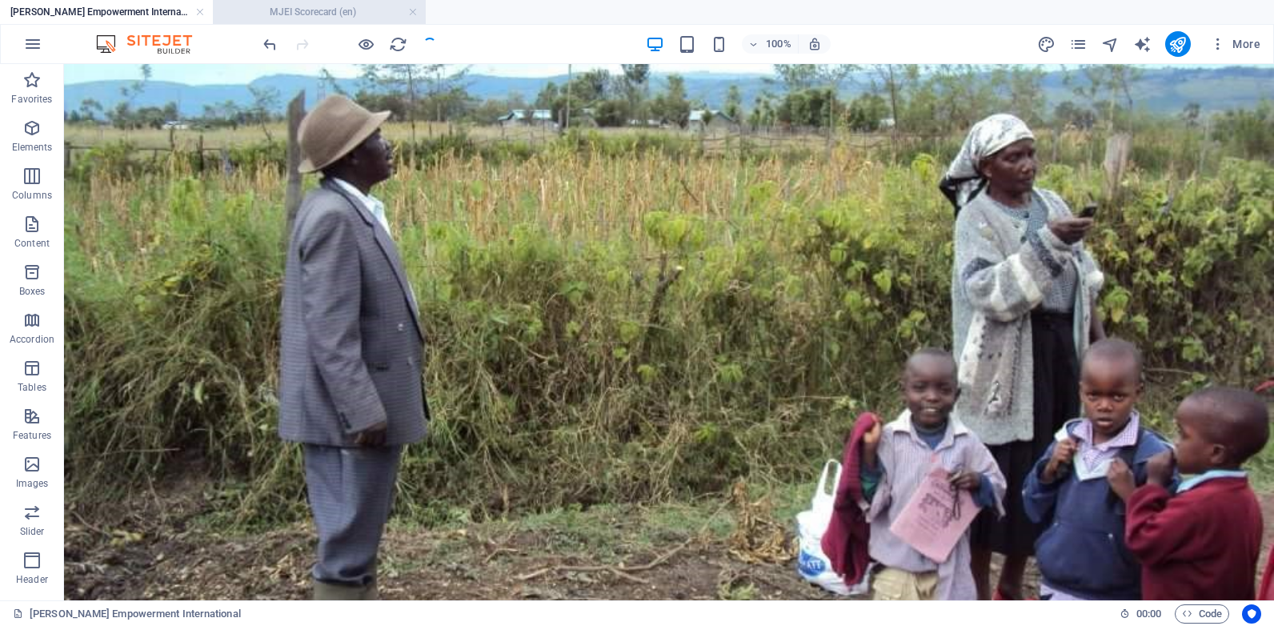
click at [294, 14] on h4 "MJEI Scorecard (en)" at bounding box center [319, 12] width 213 height 18
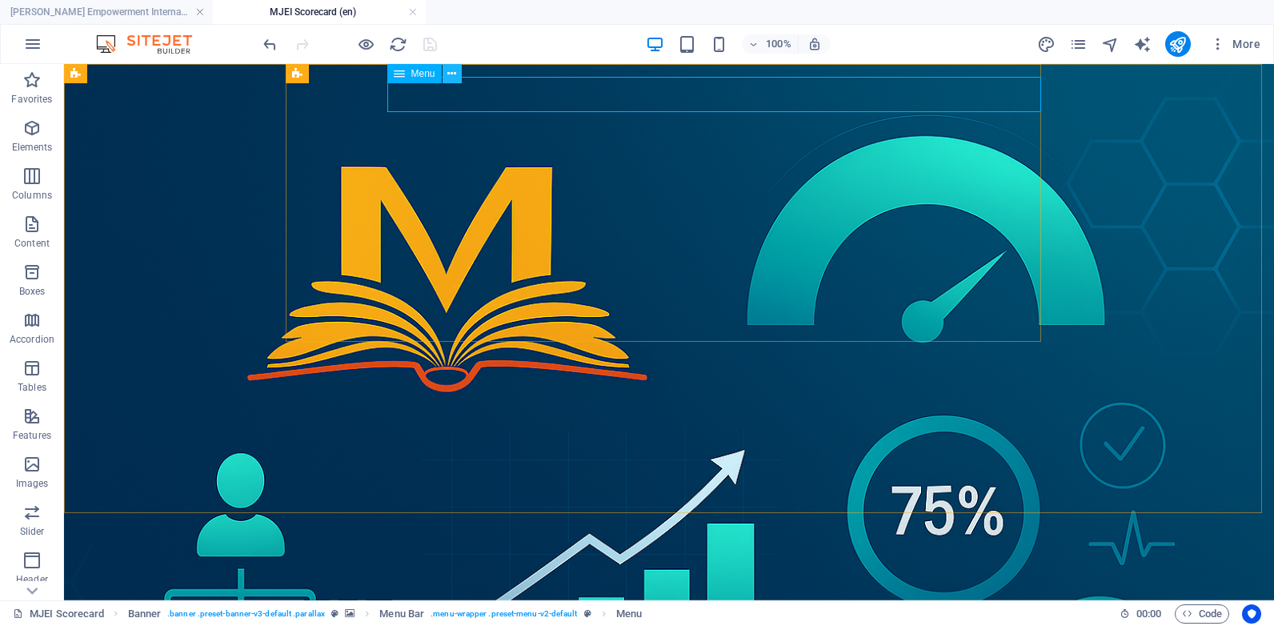
click at [447, 82] on icon at bounding box center [451, 74] width 9 height 17
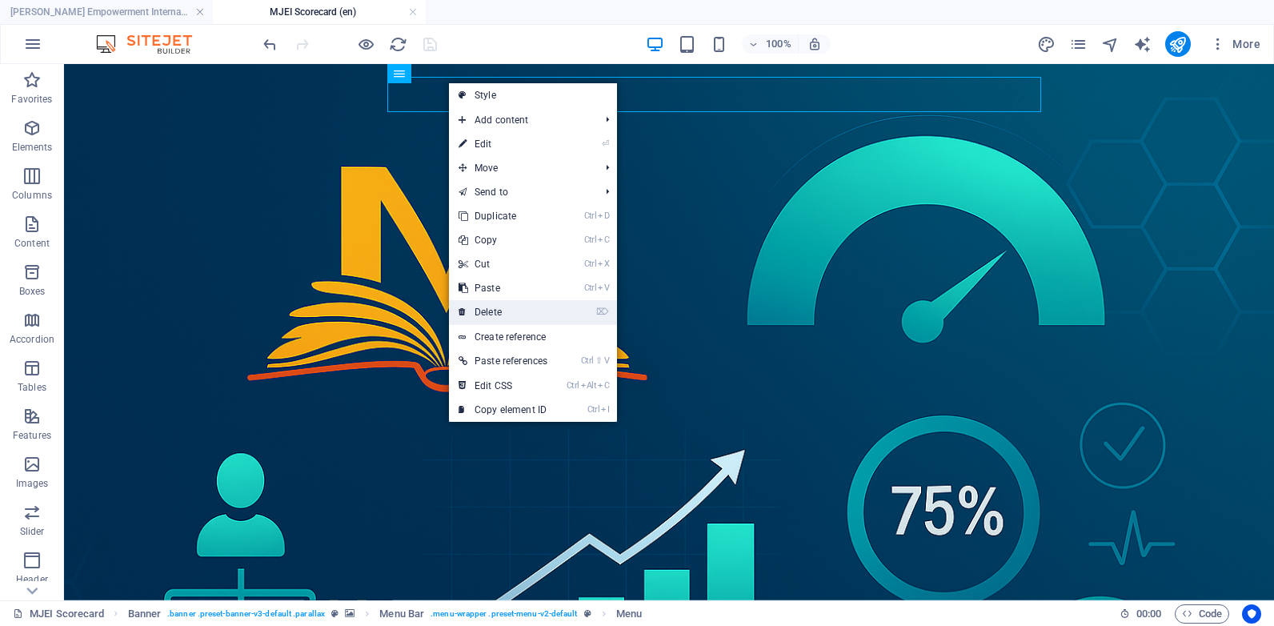
click at [483, 302] on link "⌦ Delete" at bounding box center [503, 312] width 108 height 24
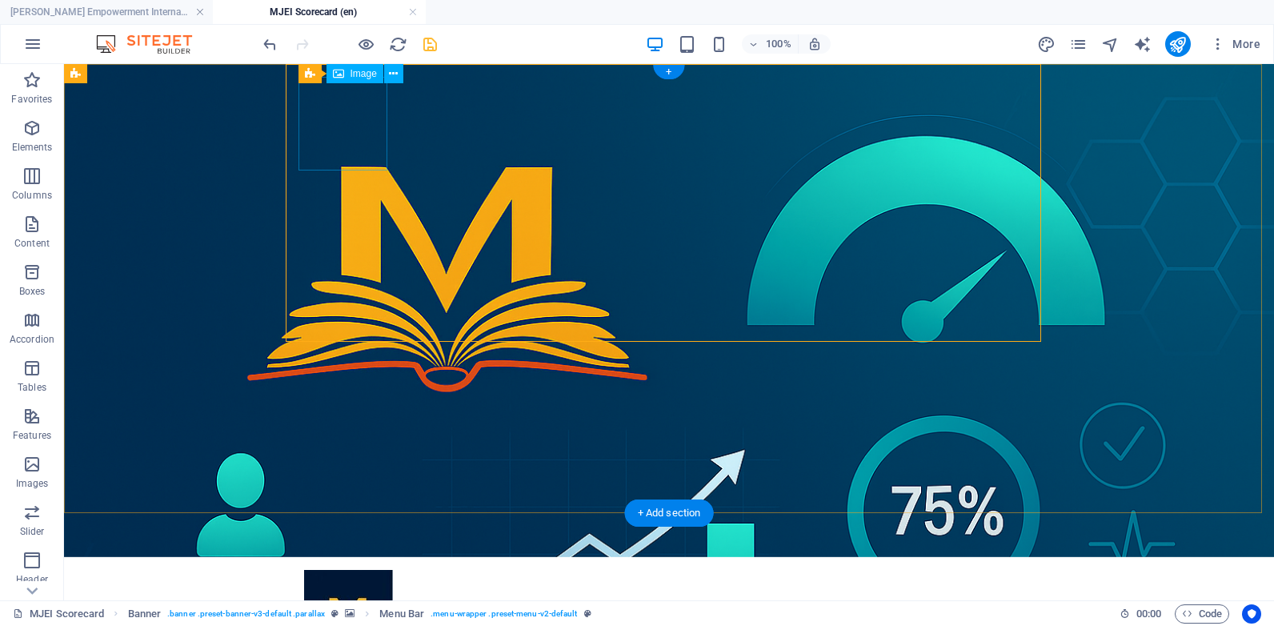
click at [377, 570] on figure at bounding box center [675, 617] width 743 height 94
click at [369, 74] on icon at bounding box center [367, 74] width 9 height 17
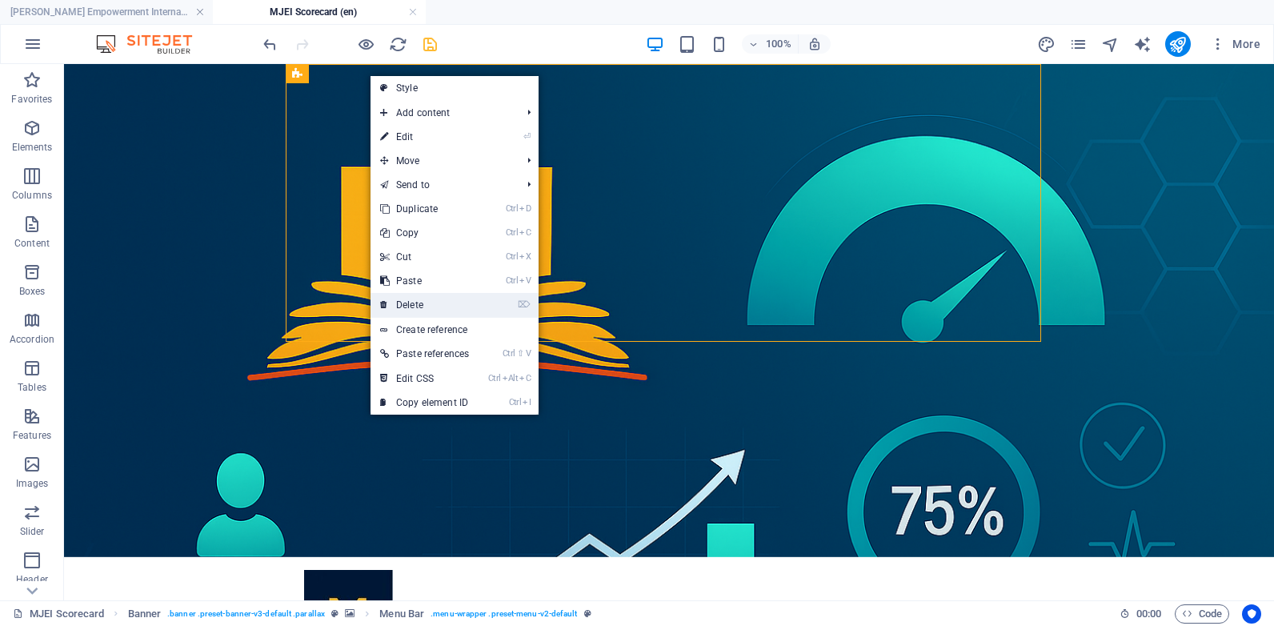
click at [419, 307] on link "⌦ Delete" at bounding box center [425, 305] width 108 height 24
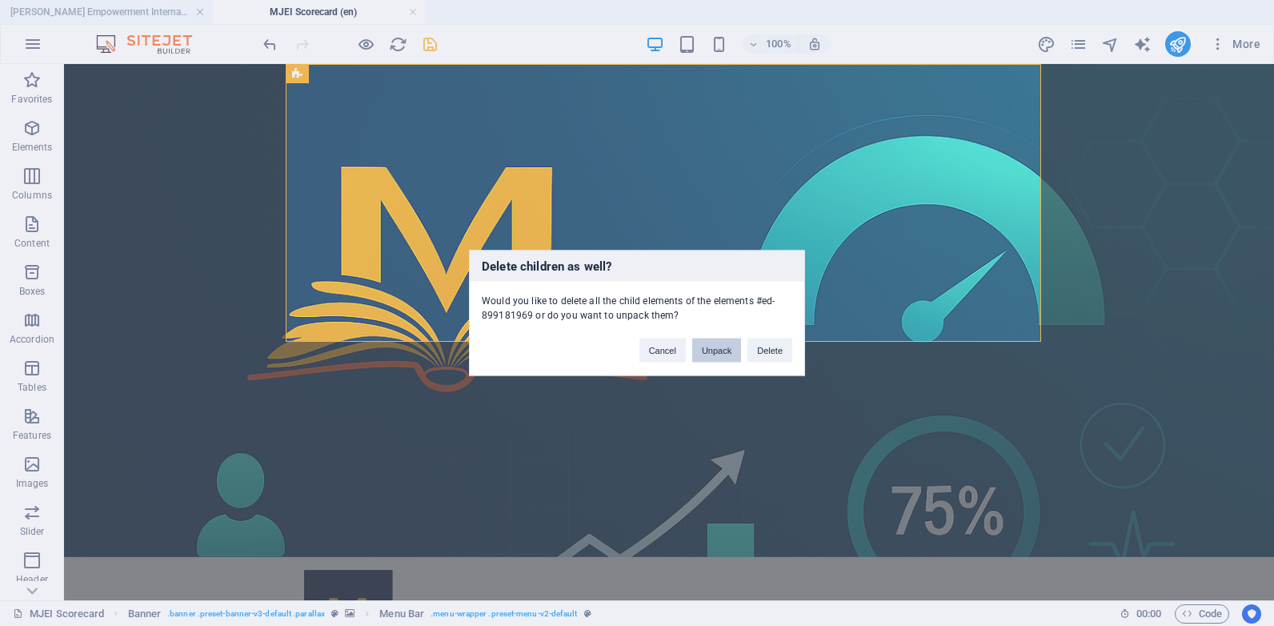
click at [714, 345] on button "Unpack" at bounding box center [716, 351] width 49 height 24
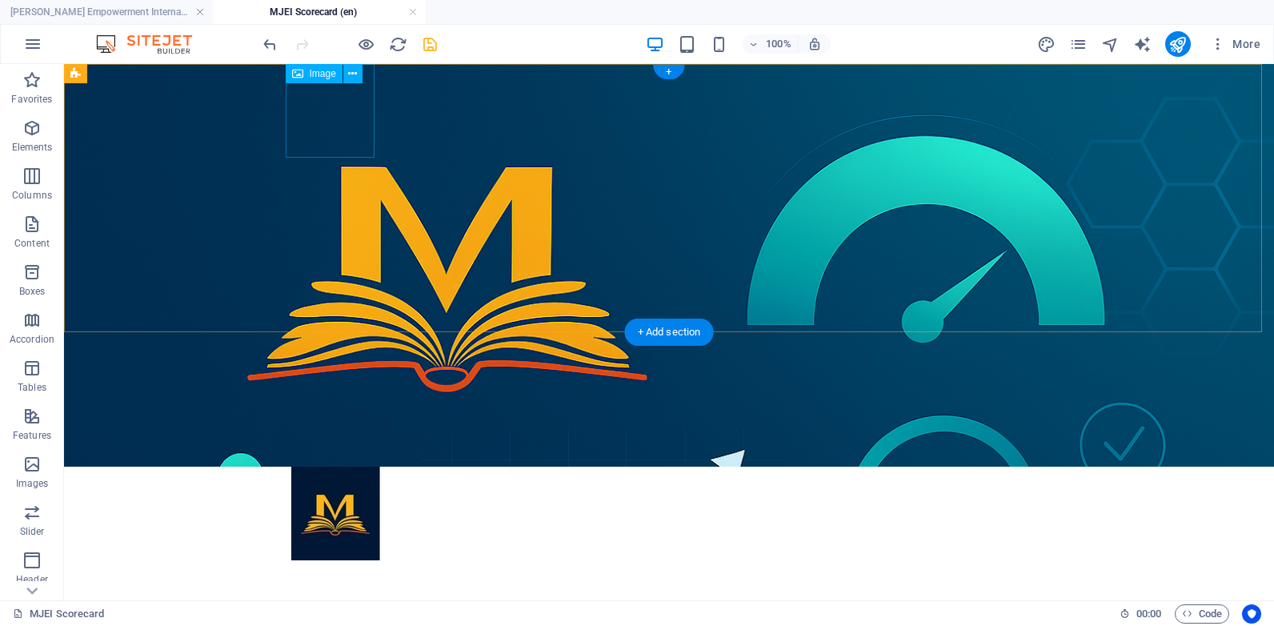
click at [355, 467] on figure at bounding box center [669, 514] width 756 height 94
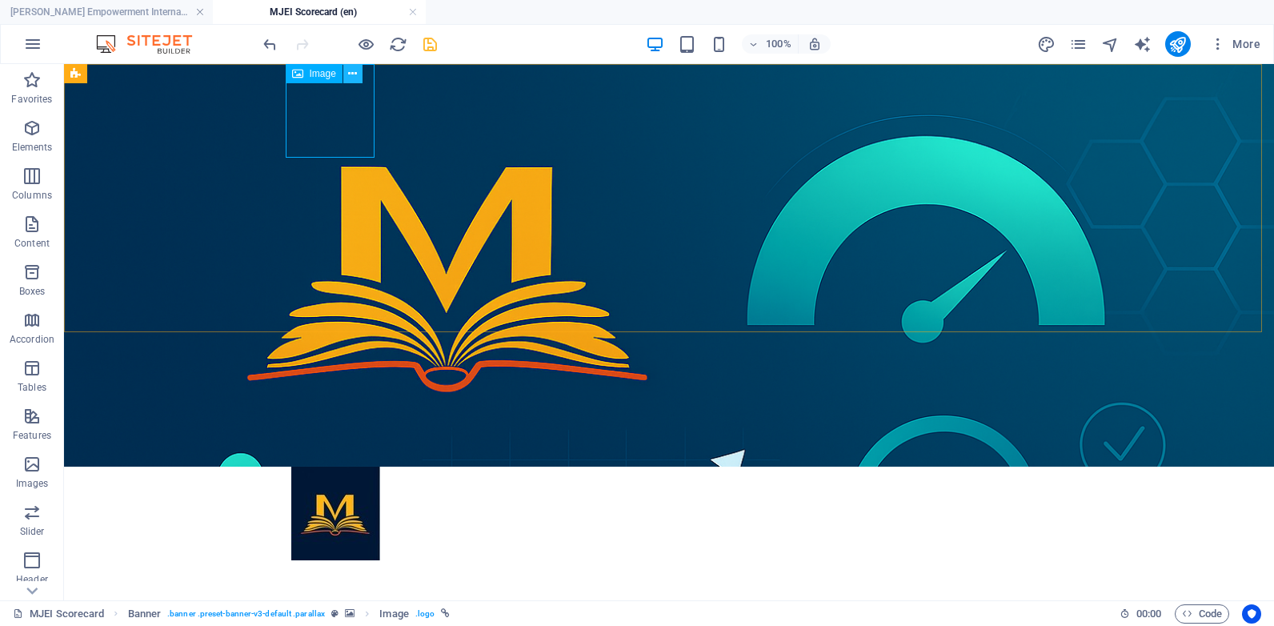
click at [352, 76] on icon at bounding box center [352, 74] width 9 height 17
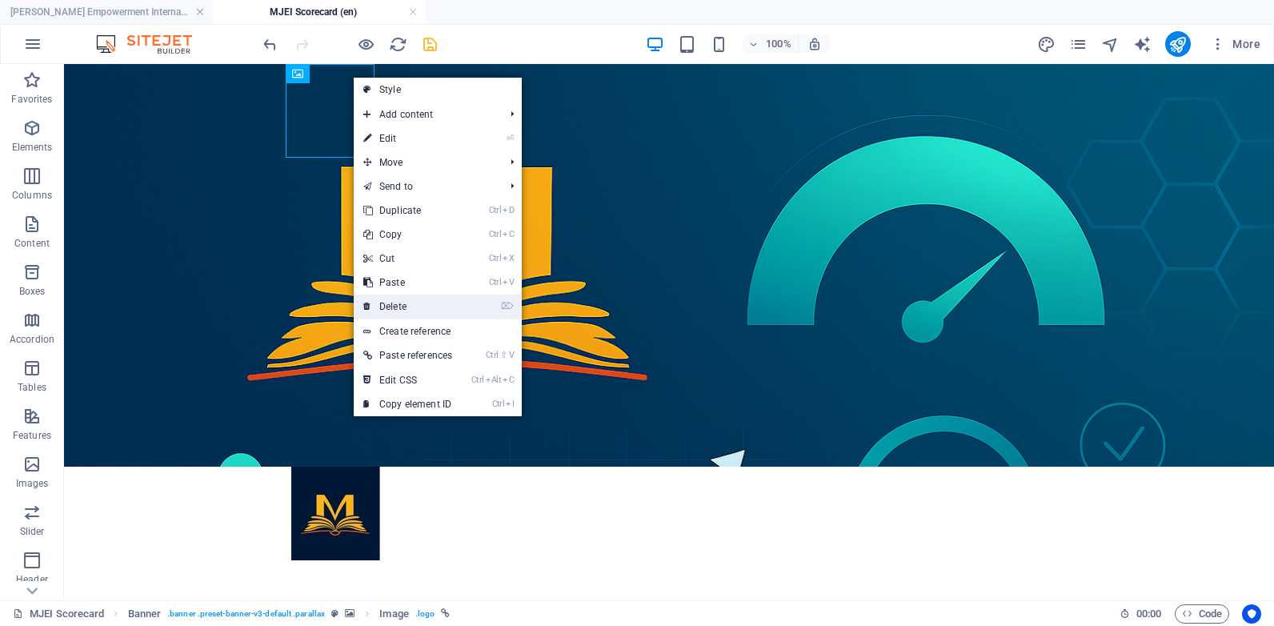
click at [391, 303] on link "⌦ Delete" at bounding box center [408, 307] width 108 height 24
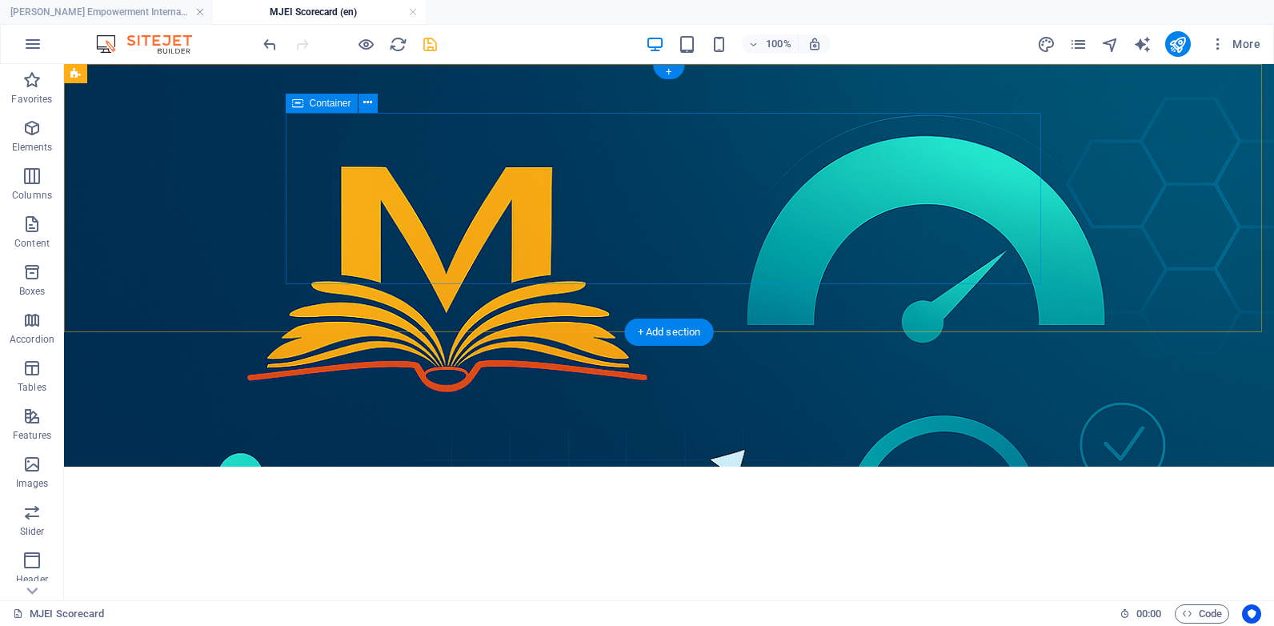
click at [395, 467] on div "organization health scorecard" at bounding box center [669, 552] width 756 height 171
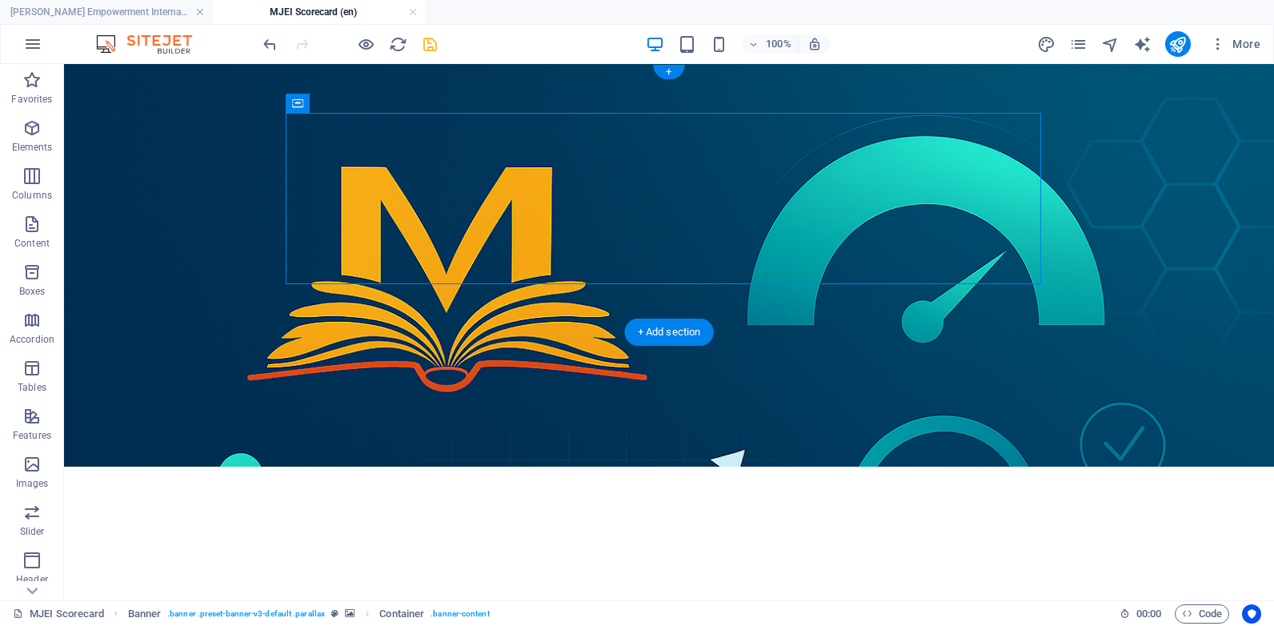
click at [404, 100] on figure at bounding box center [669, 265] width 1210 height 403
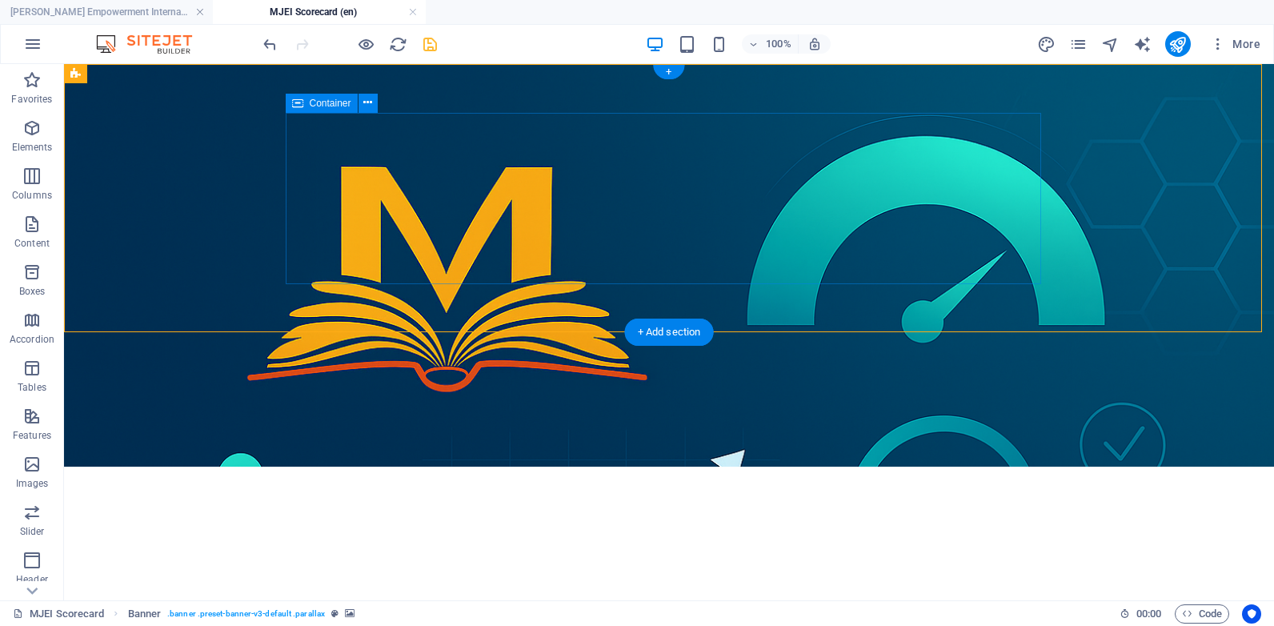
click at [402, 467] on div "organization health scorecard" at bounding box center [669, 552] width 756 height 171
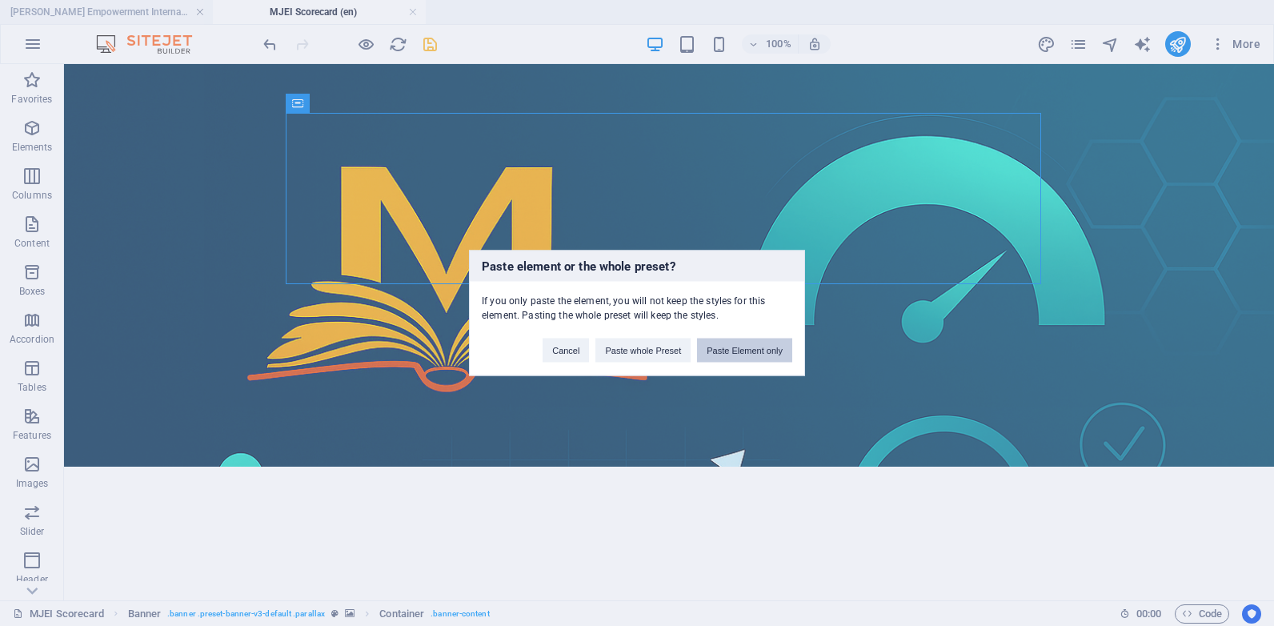
click at [755, 344] on button "Paste Element only" at bounding box center [744, 351] width 95 height 24
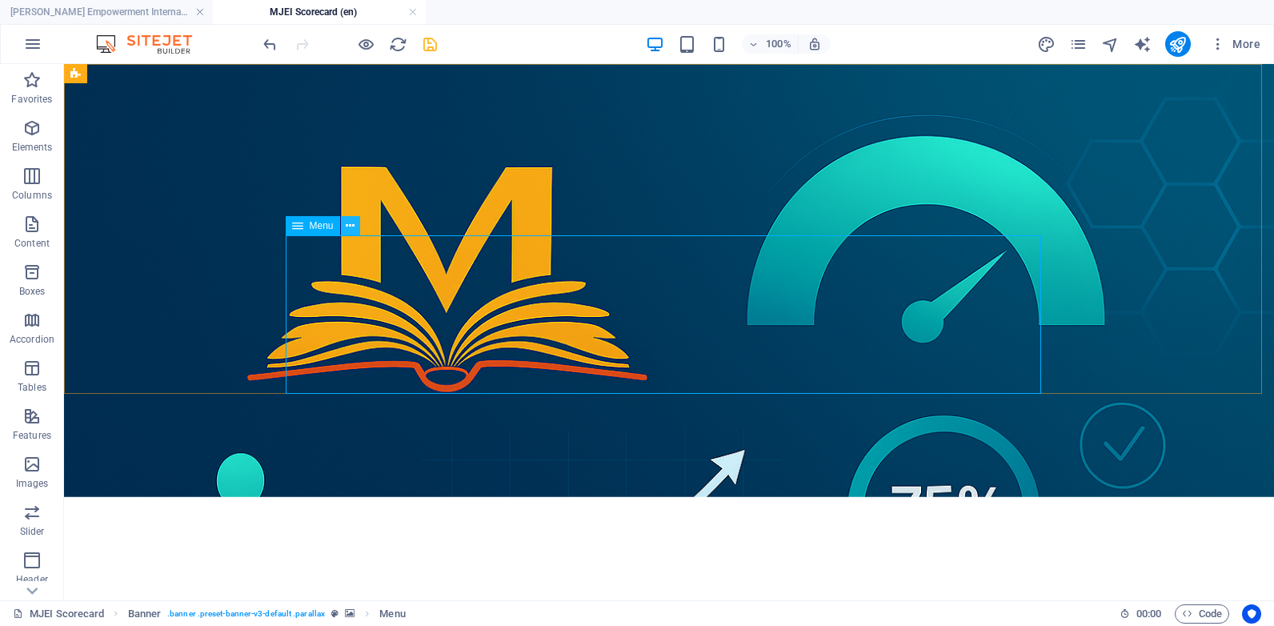
click at [351, 231] on icon at bounding box center [350, 226] width 9 height 17
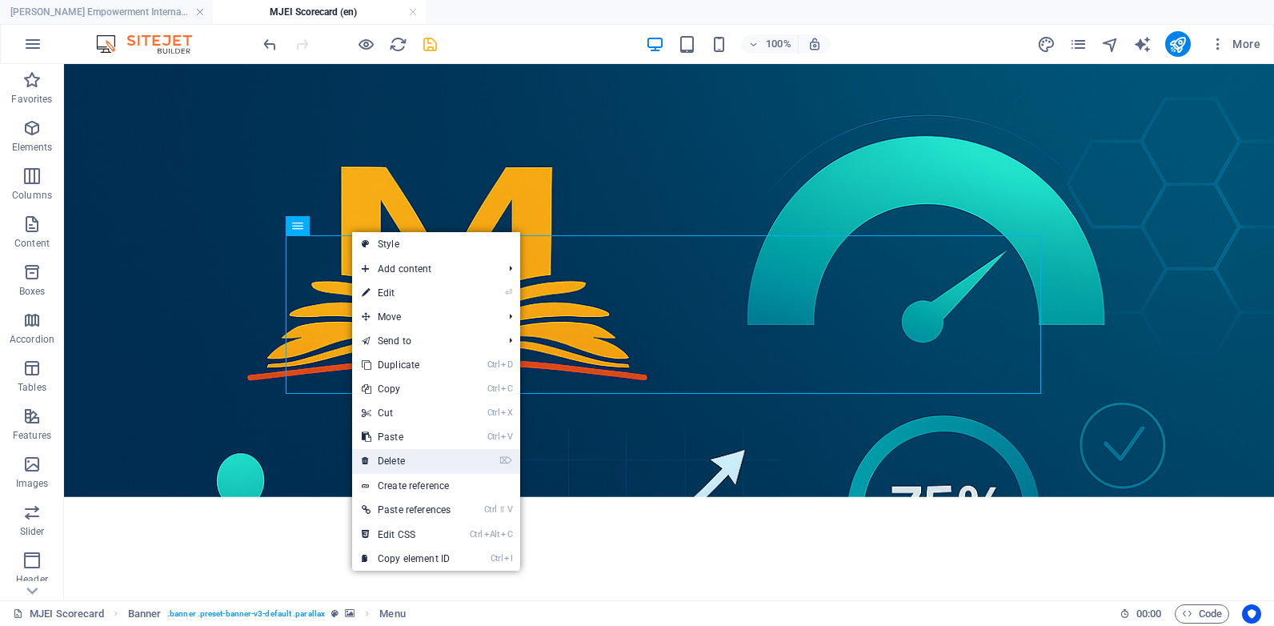
click at [435, 460] on link "⌦ Delete" at bounding box center [406, 461] width 108 height 24
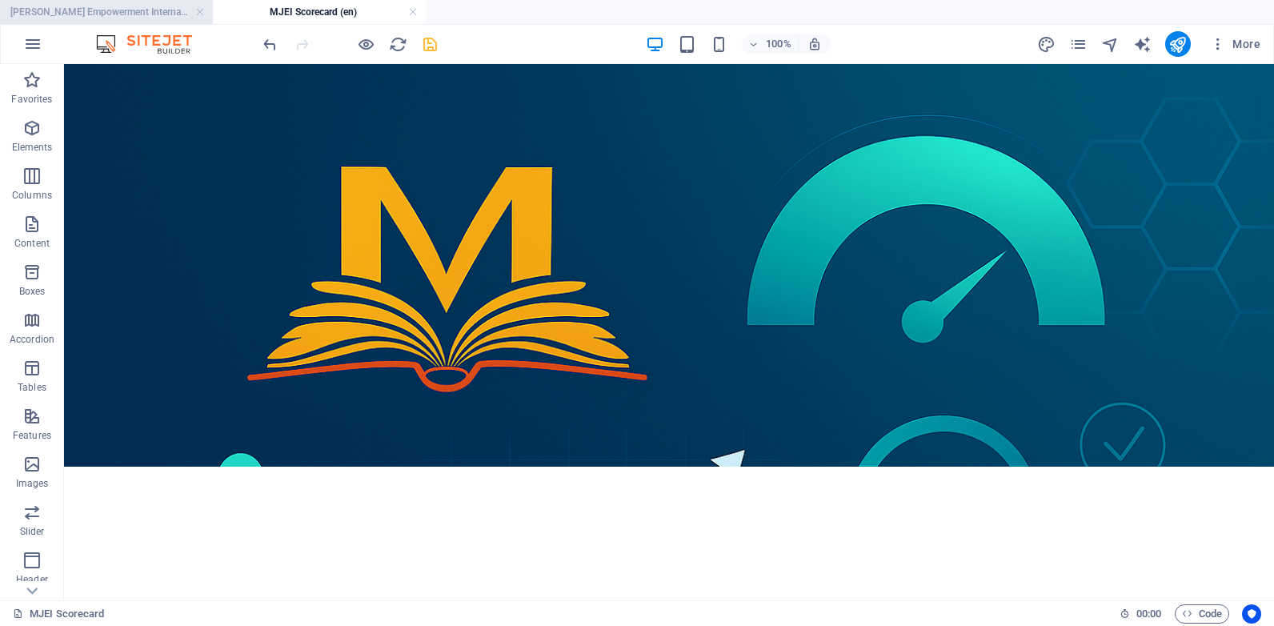
click at [161, 6] on h4 "[PERSON_NAME] Empowerment International (en)" at bounding box center [106, 12] width 213 height 18
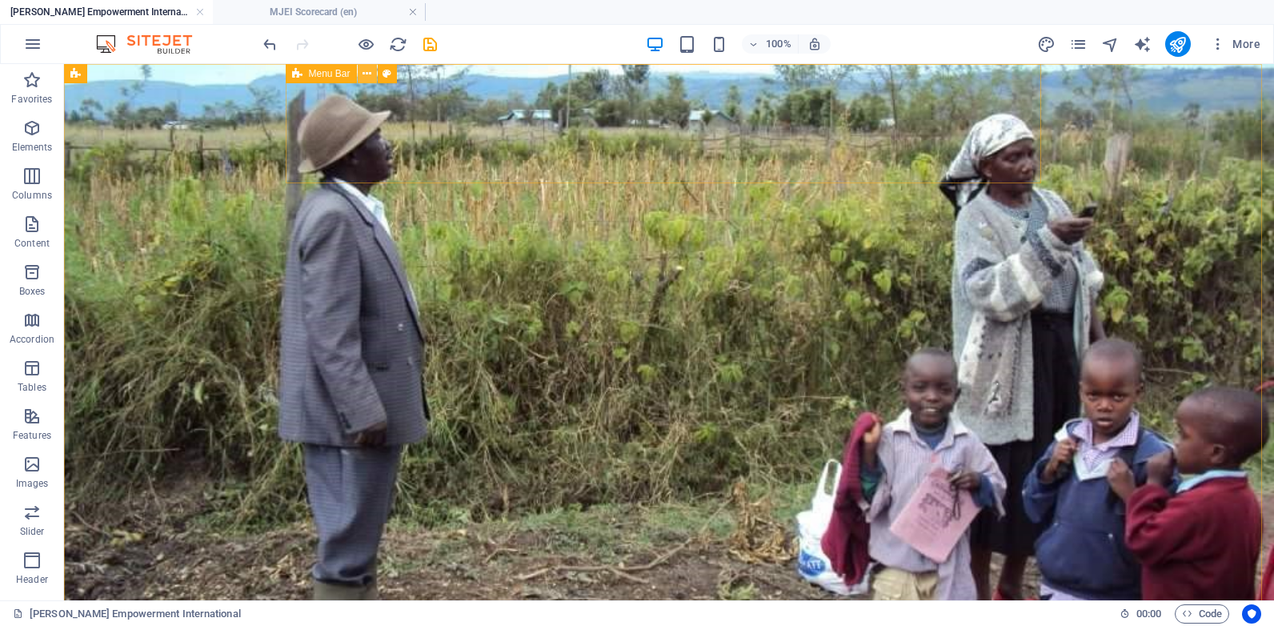
click at [367, 79] on icon at bounding box center [367, 74] width 9 height 17
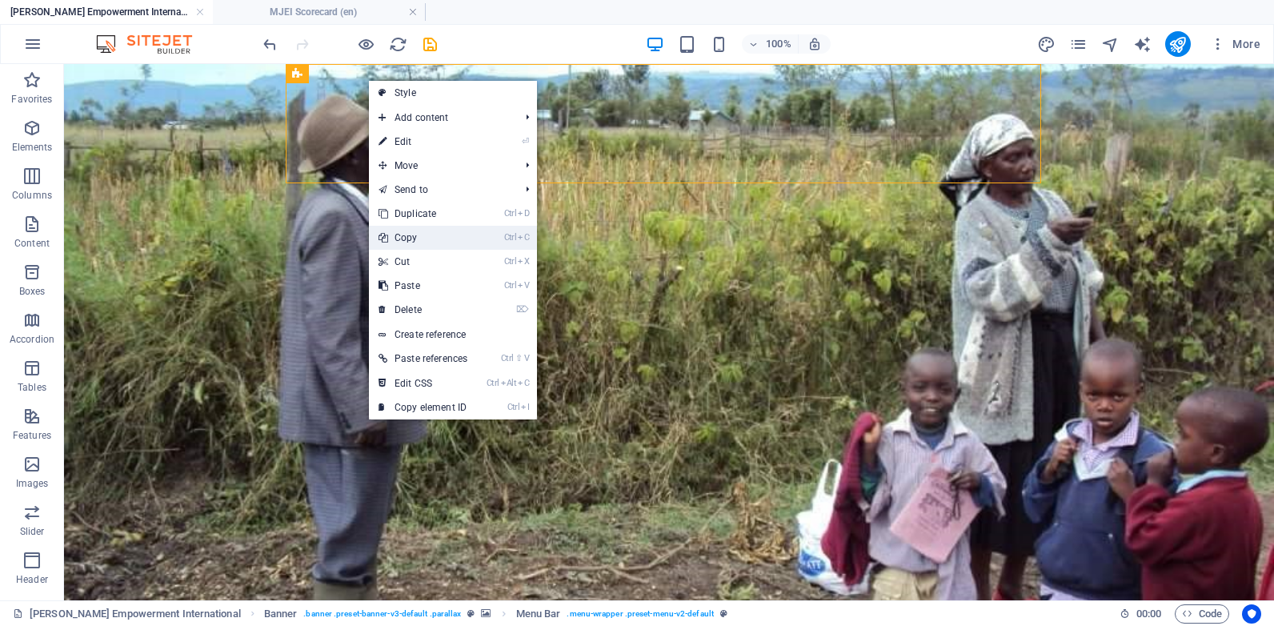
click at [432, 235] on link "Ctrl C Copy" at bounding box center [423, 238] width 108 height 24
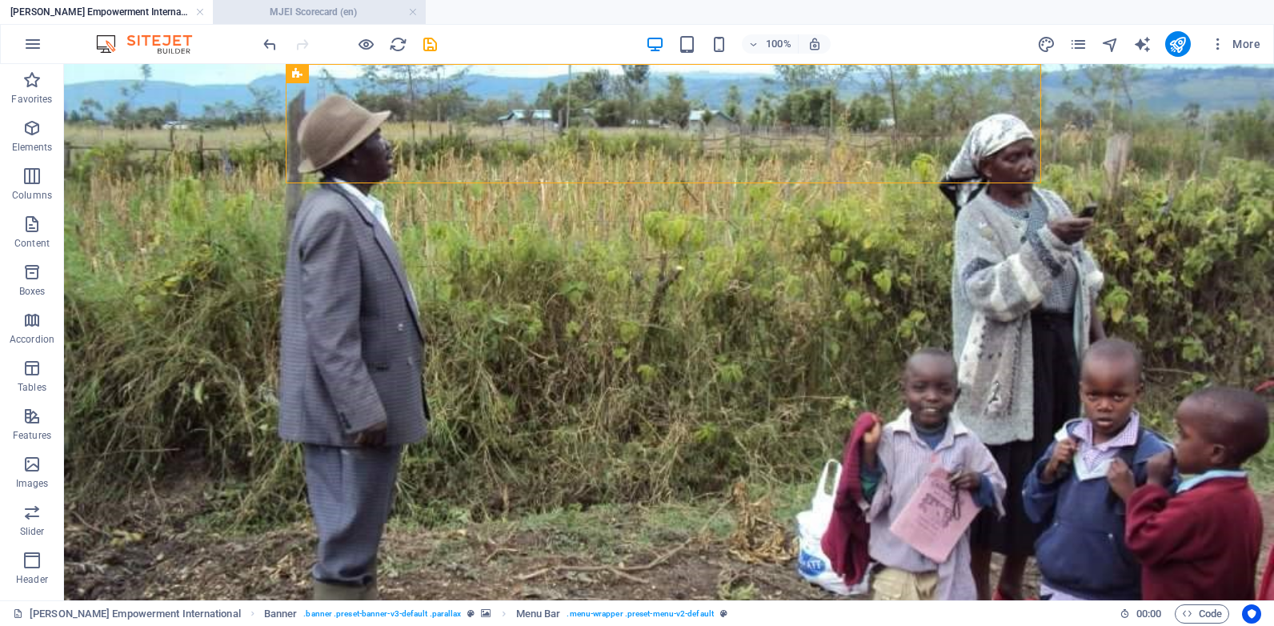
click at [336, 14] on h4 "MJEI Scorecard (en)" at bounding box center [319, 12] width 213 height 18
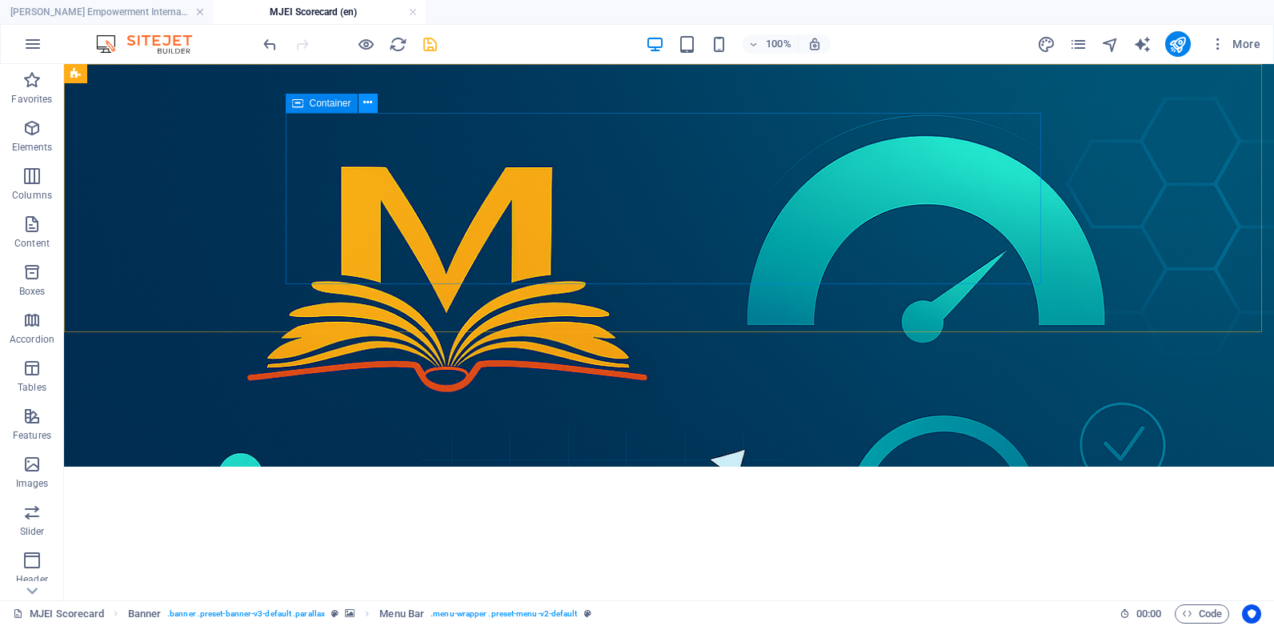
click at [372, 102] on icon at bounding box center [367, 102] width 9 height 17
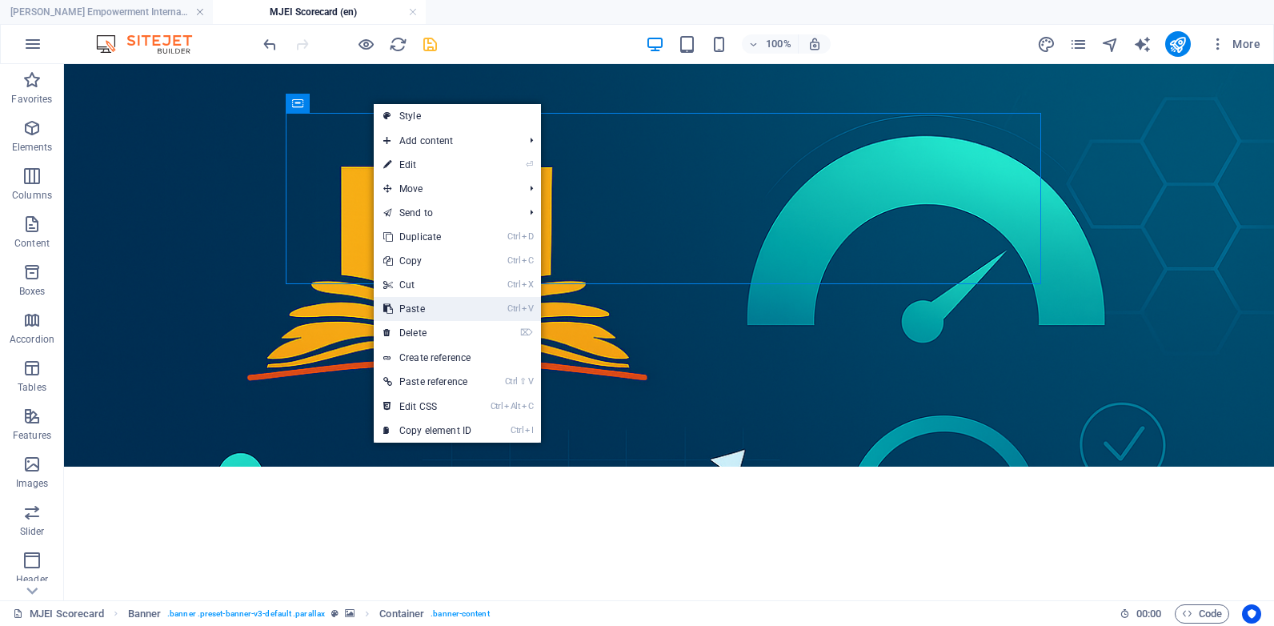
click at [431, 303] on link "Ctrl V Paste" at bounding box center [427, 309] width 107 height 24
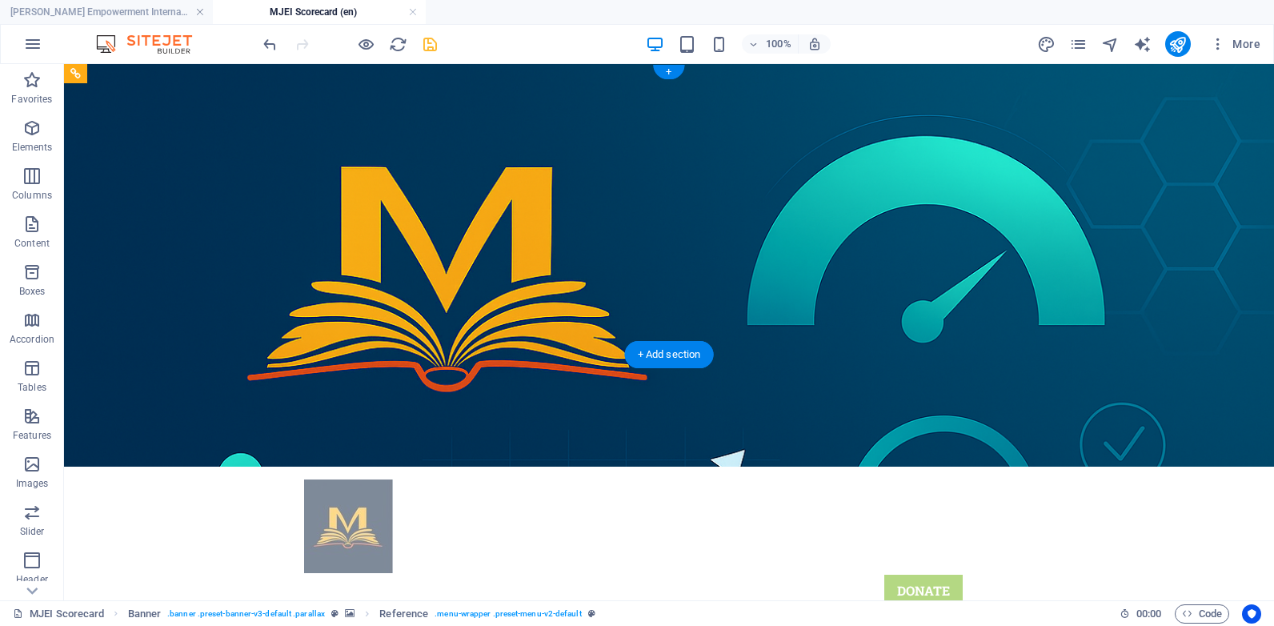
drag, startPoint x: 371, startPoint y: 294, endPoint x: 310, endPoint y: 187, distance: 123.7
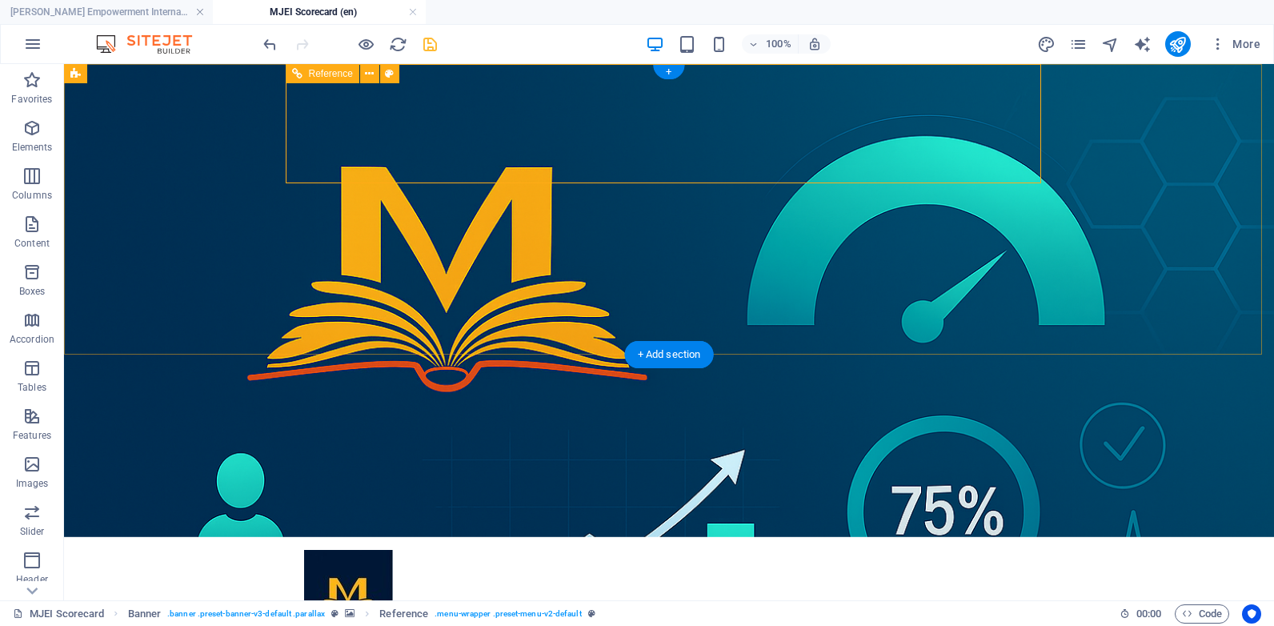
click at [369, 550] on figure at bounding box center [675, 597] width 743 height 94
click at [370, 550] on figure at bounding box center [675, 597] width 743 height 94
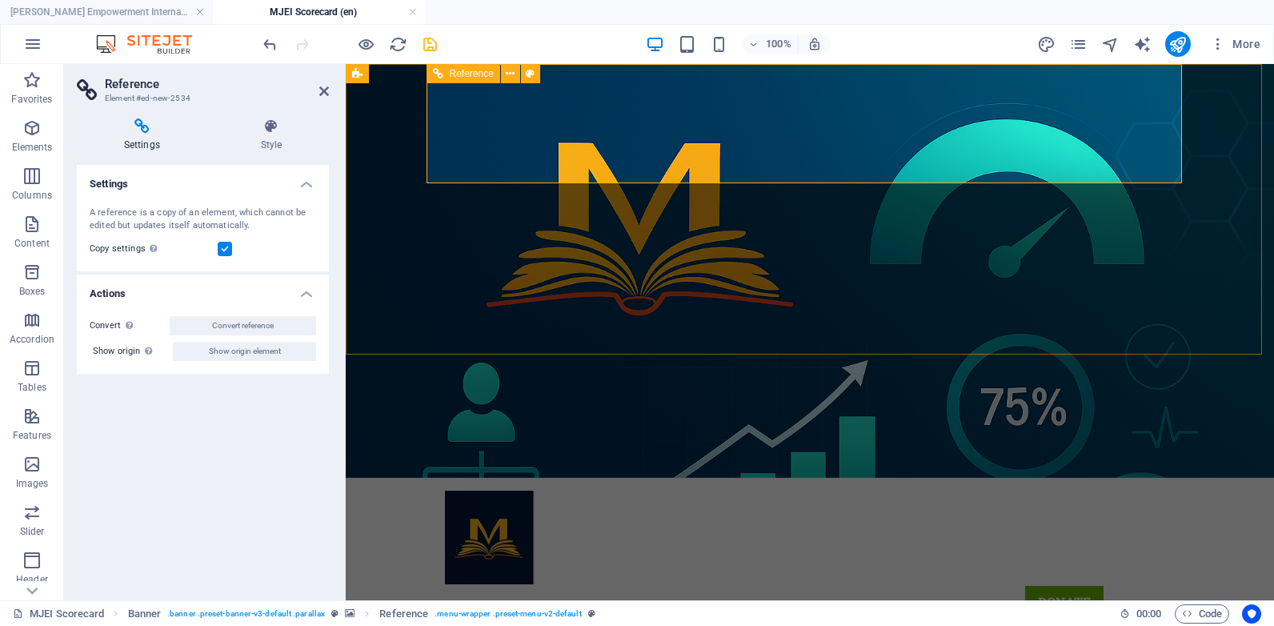
click at [496, 491] on figure at bounding box center [816, 538] width 743 height 94
click at [508, 74] on icon at bounding box center [510, 74] width 9 height 17
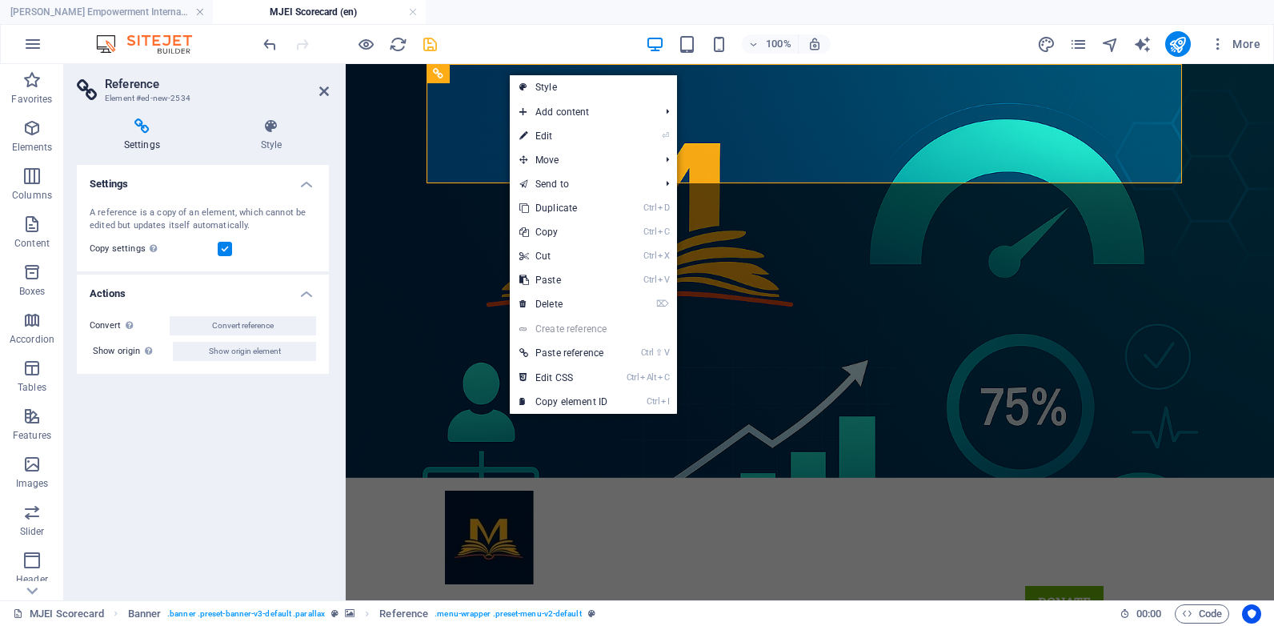
click at [219, 249] on label at bounding box center [225, 249] width 14 height 14
click at [0, 0] on input "Copy settings Use the same settings (flex, animation, position, style) as for t…" at bounding box center [0, 0] width 0 height 0
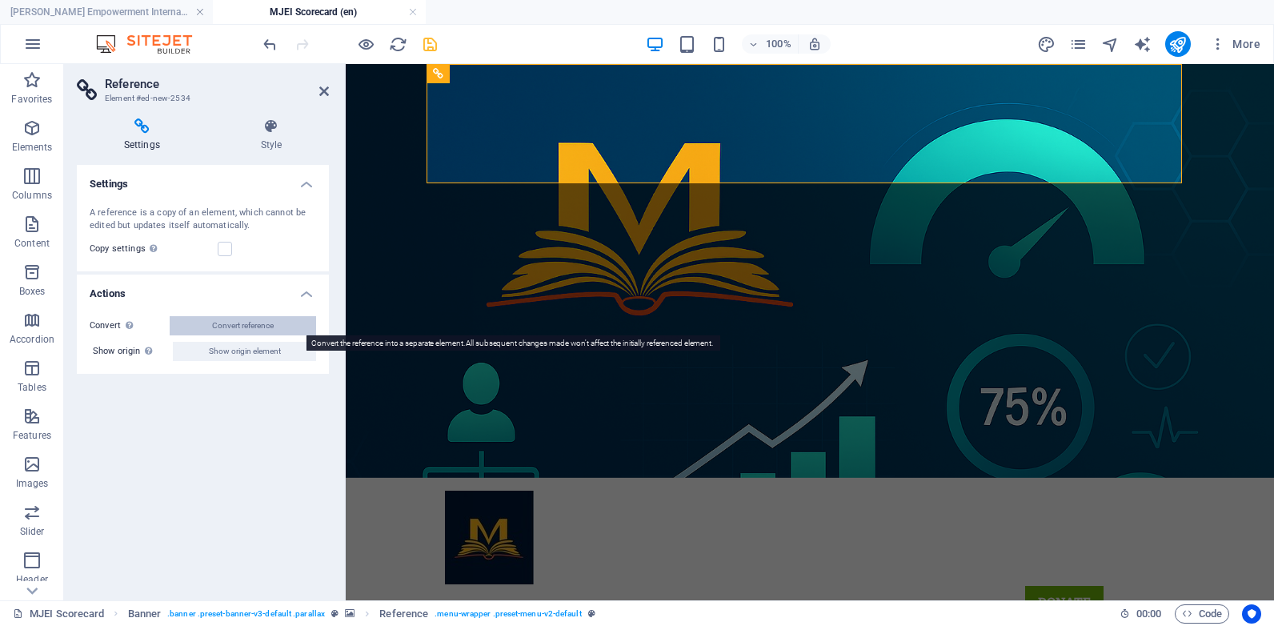
click at [243, 325] on span "Convert reference" at bounding box center [243, 325] width 62 height 19
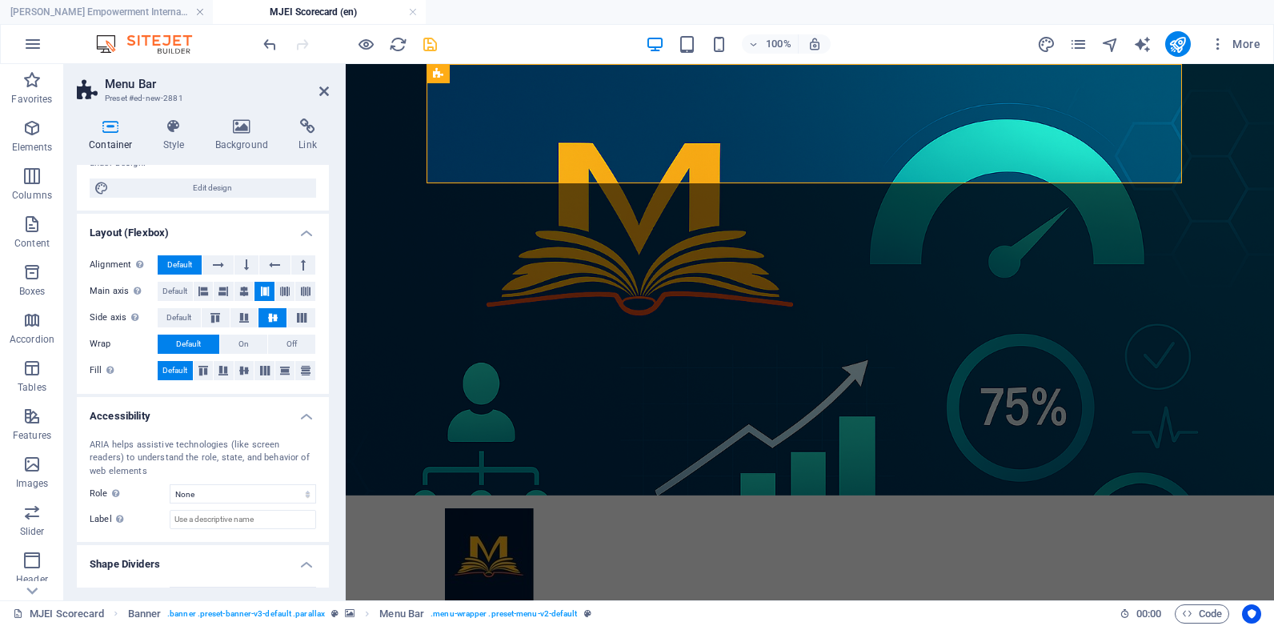
scroll to position [198, 0]
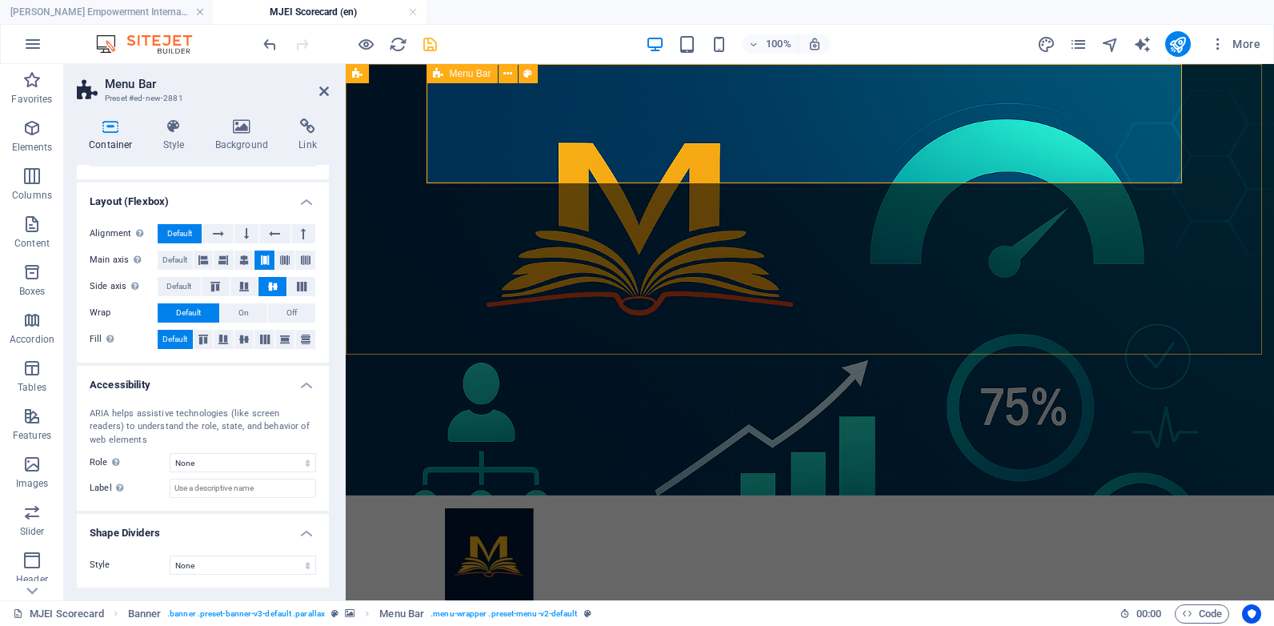
click at [581, 495] on div "Home About Events Projects Team ASSESSMENT DONATE" at bounding box center [810, 572] width 756 height 154
click at [535, 70] on icon at bounding box center [534, 74] width 9 height 17
click at [1217, 196] on figure at bounding box center [810, 279] width 929 height 431
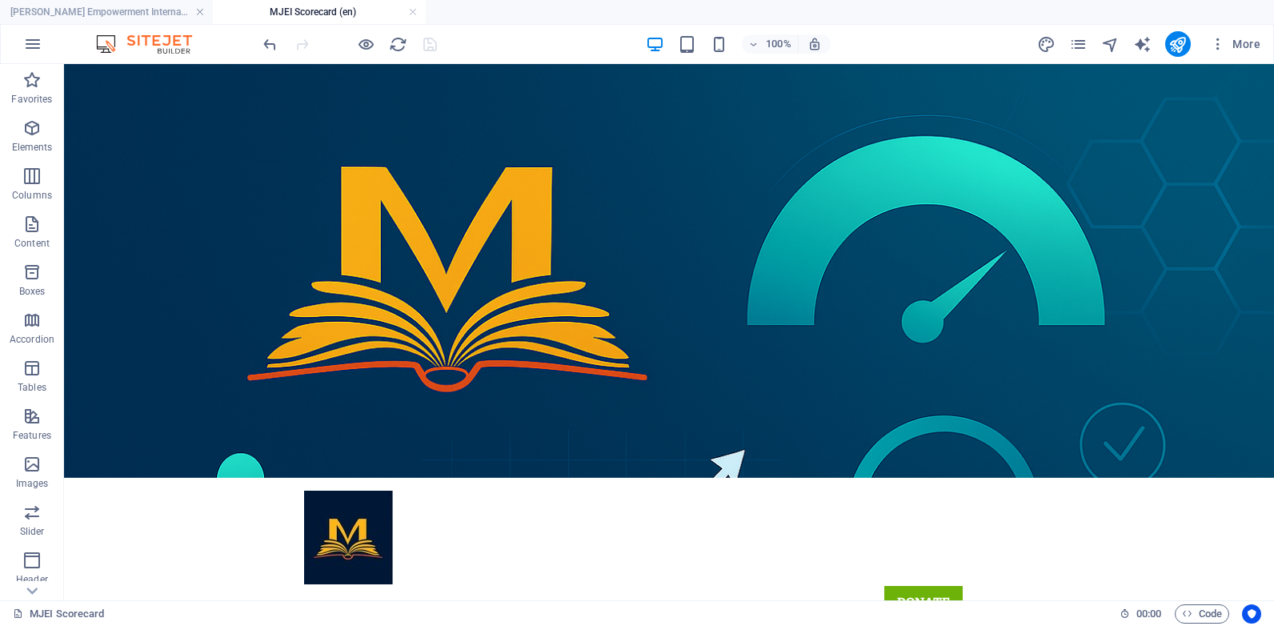
click at [677, 39] on div "100%" at bounding box center [738, 44] width 185 height 26
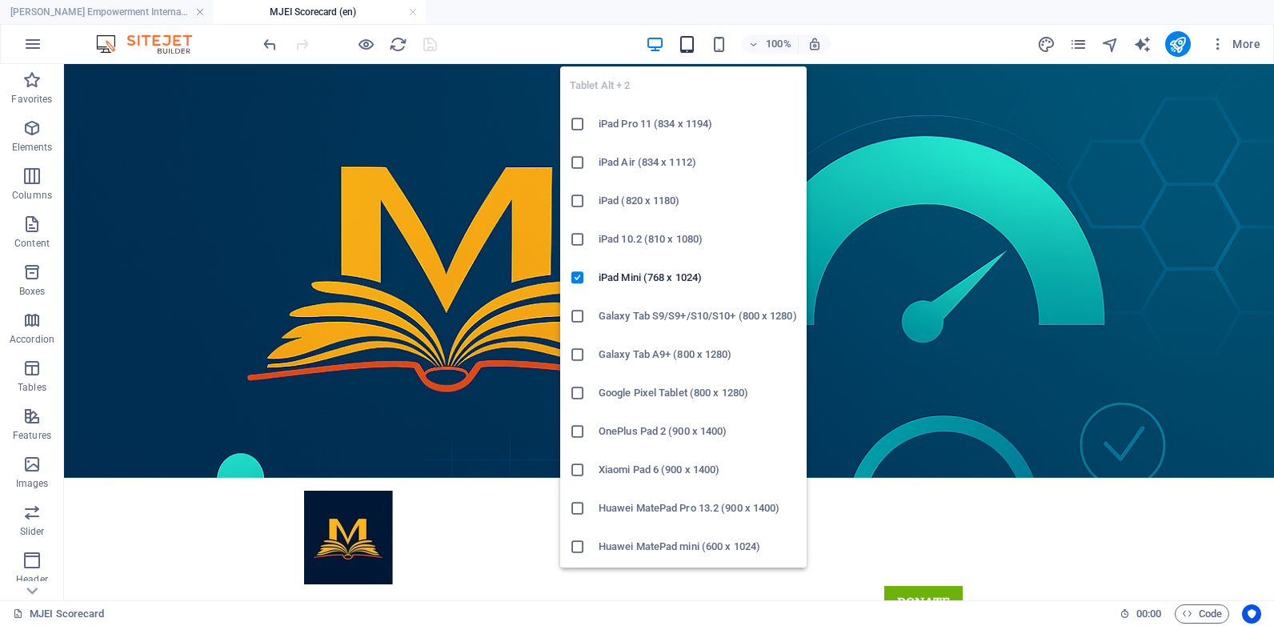
click at [686, 43] on icon "button" at bounding box center [687, 44] width 18 height 18
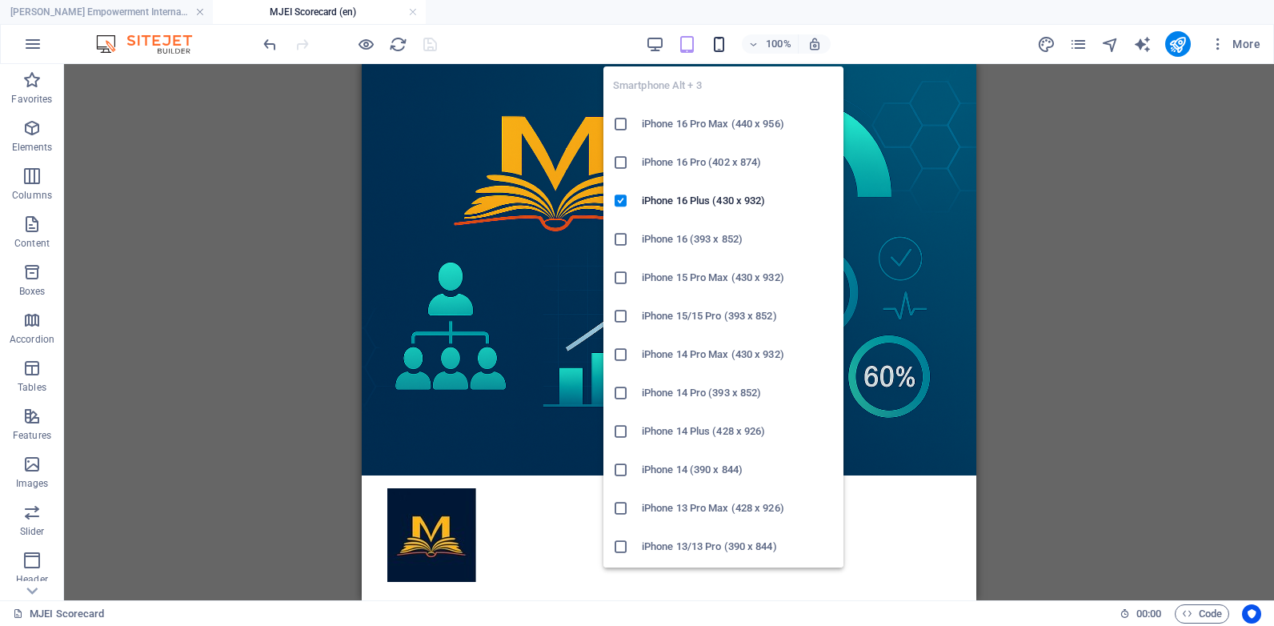
click at [716, 47] on icon "button" at bounding box center [719, 44] width 18 height 18
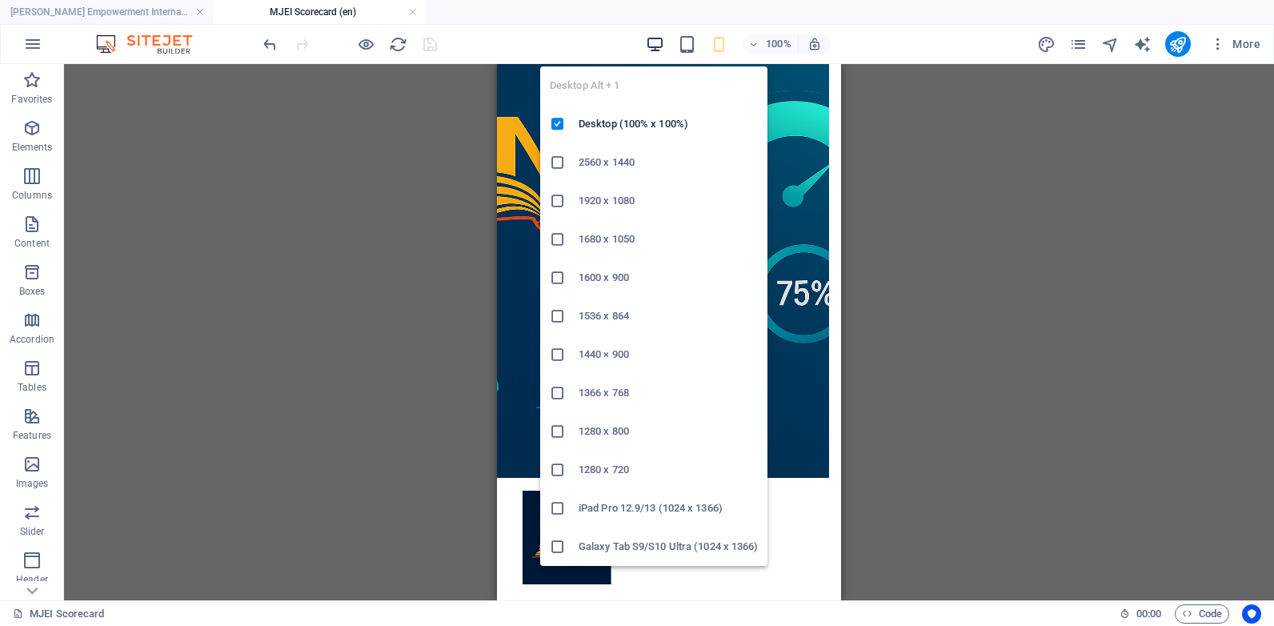
click at [656, 48] on icon "button" at bounding box center [655, 44] width 18 height 18
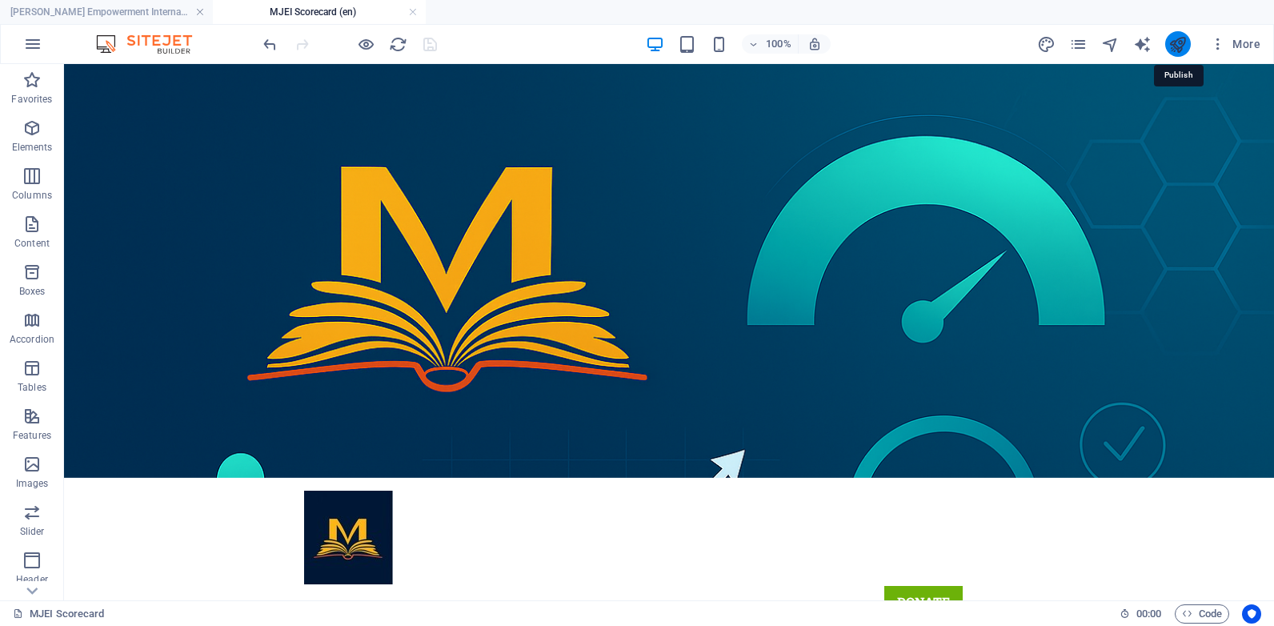
click at [1185, 46] on icon "publish" at bounding box center [1178, 44] width 18 height 18
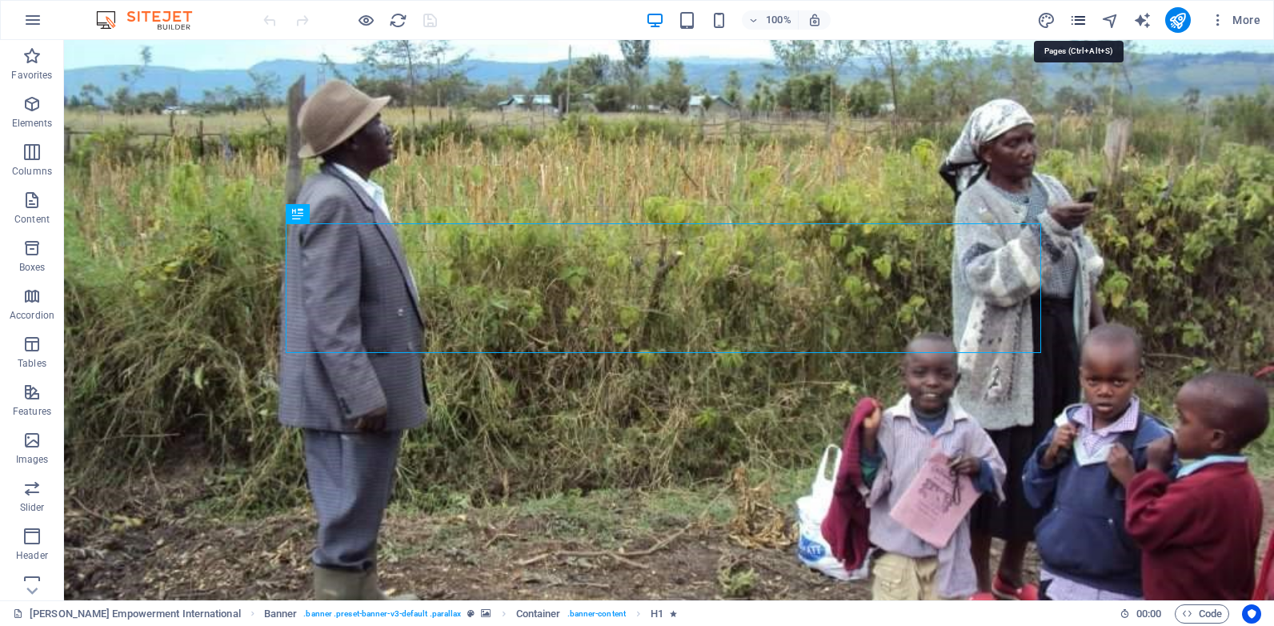
click at [1081, 24] on icon "pages" at bounding box center [1078, 20] width 18 height 18
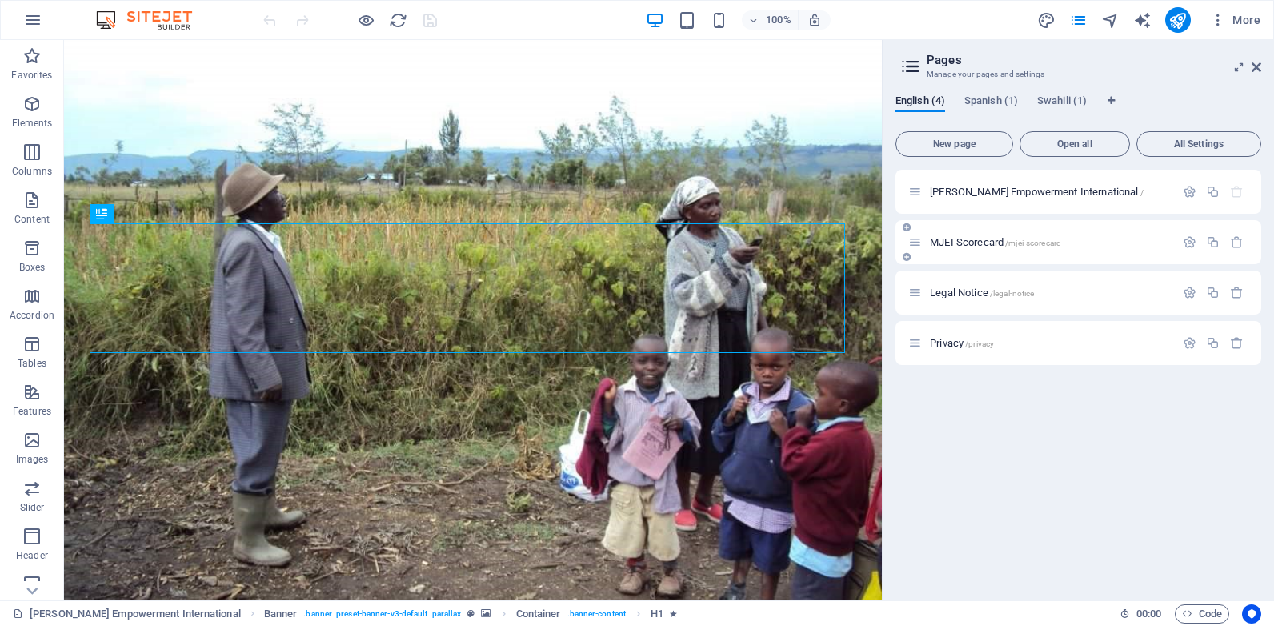
click at [988, 229] on div "MJEI Scorecard /mjei-scorecard" at bounding box center [1079, 242] width 366 height 44
click at [977, 242] on span "MJEI Scorecard /mjei-scorecard" at bounding box center [995, 242] width 131 height 12
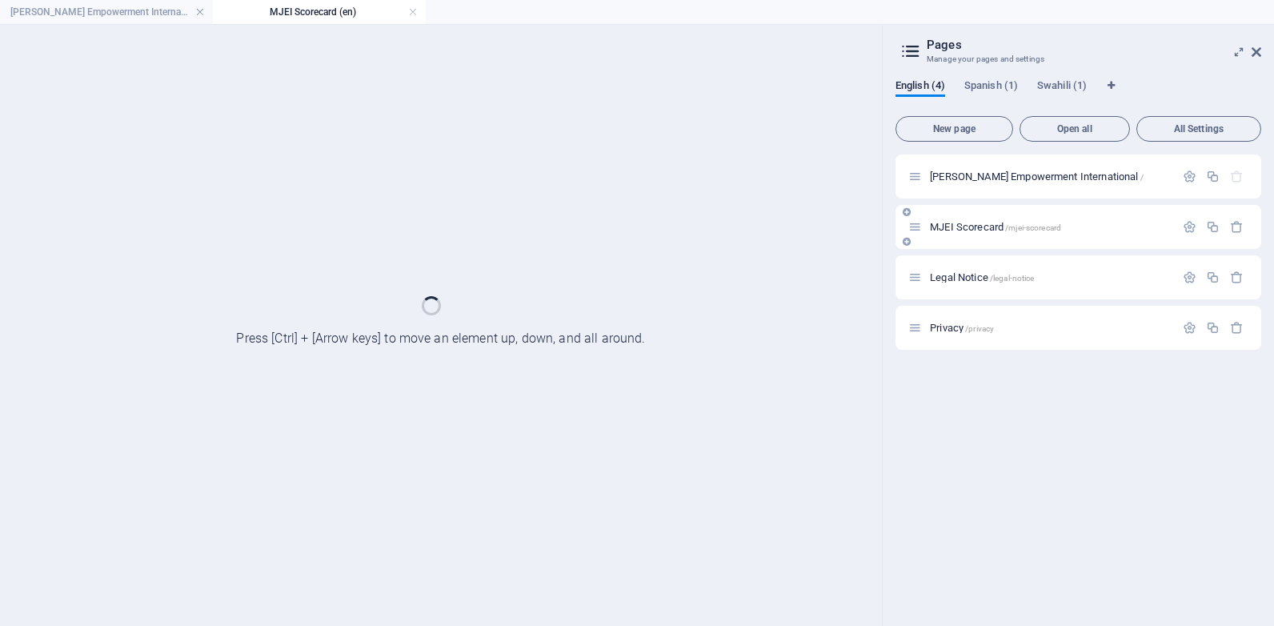
click at [977, 242] on div "MJEI Scorecard /mjei-scorecard" at bounding box center [1079, 227] width 366 height 44
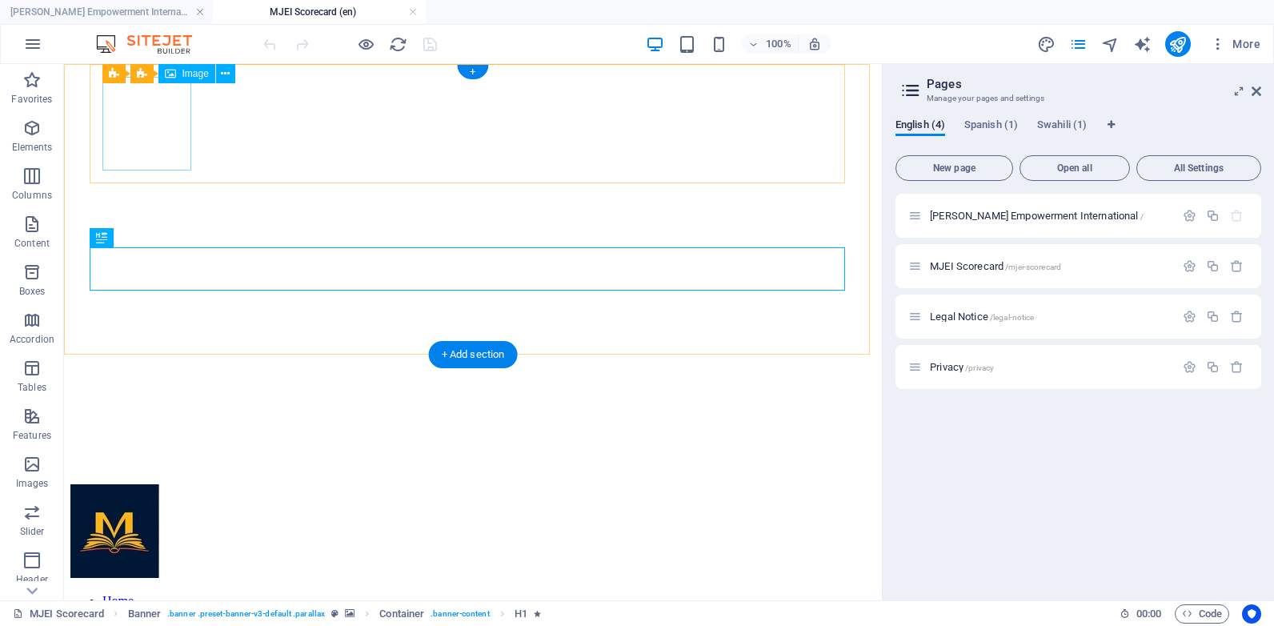
click at [162, 484] on figure at bounding box center [472, 532] width 805 height 97
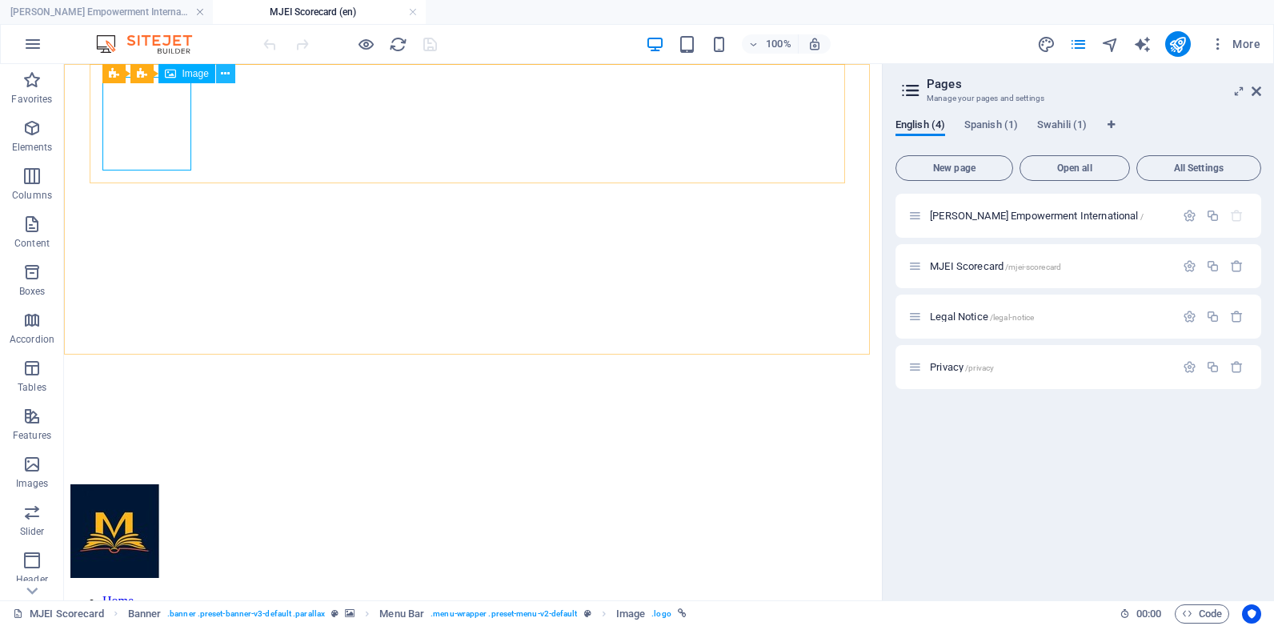
click at [225, 77] on icon at bounding box center [225, 74] width 9 height 17
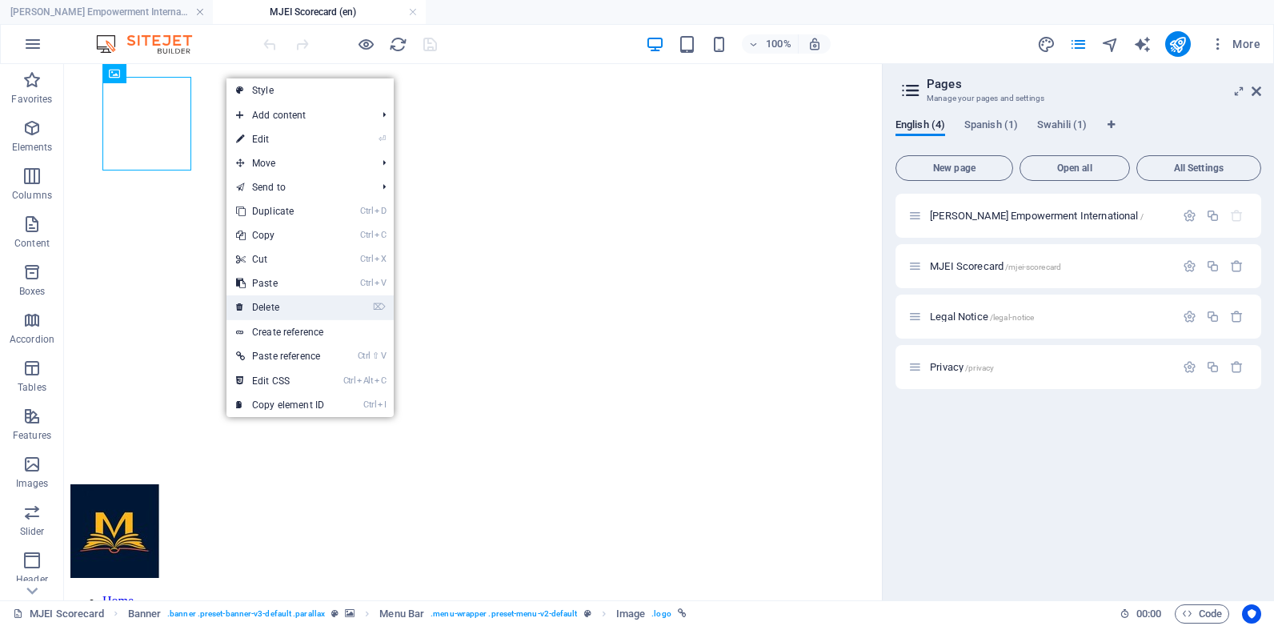
click at [287, 310] on link "⌦ Delete" at bounding box center [280, 307] width 107 height 24
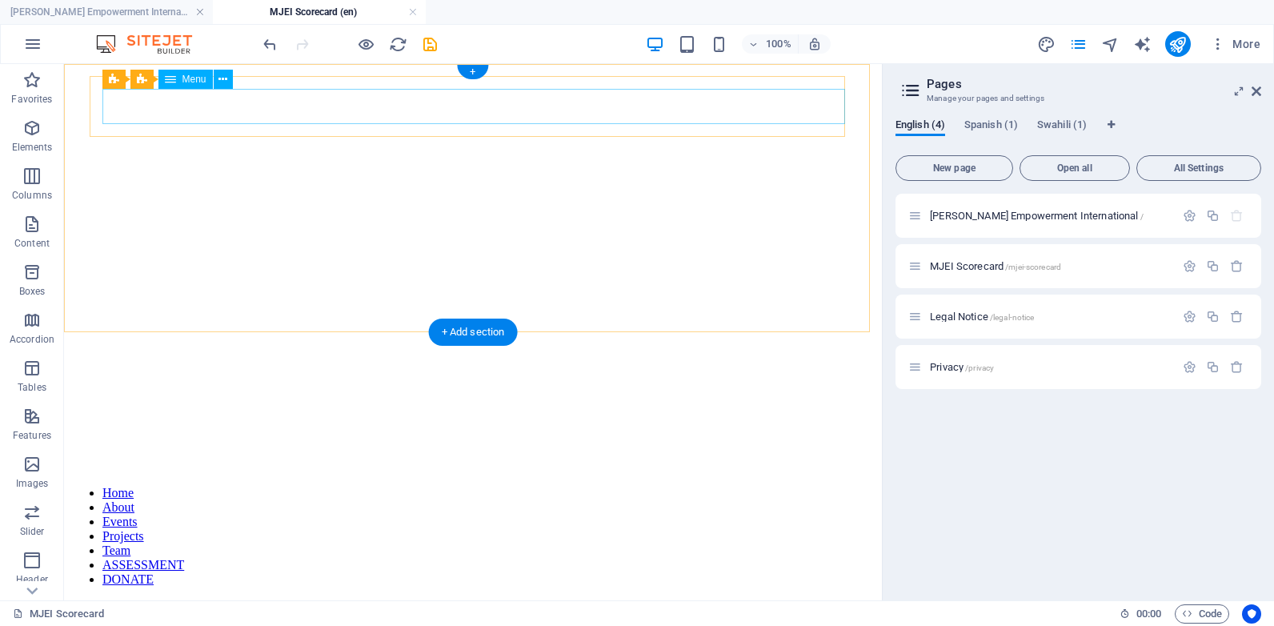
click at [408, 486] on nav "Home About Events Projects Team ASSESSMENT DONATE" at bounding box center [472, 536] width 805 height 101
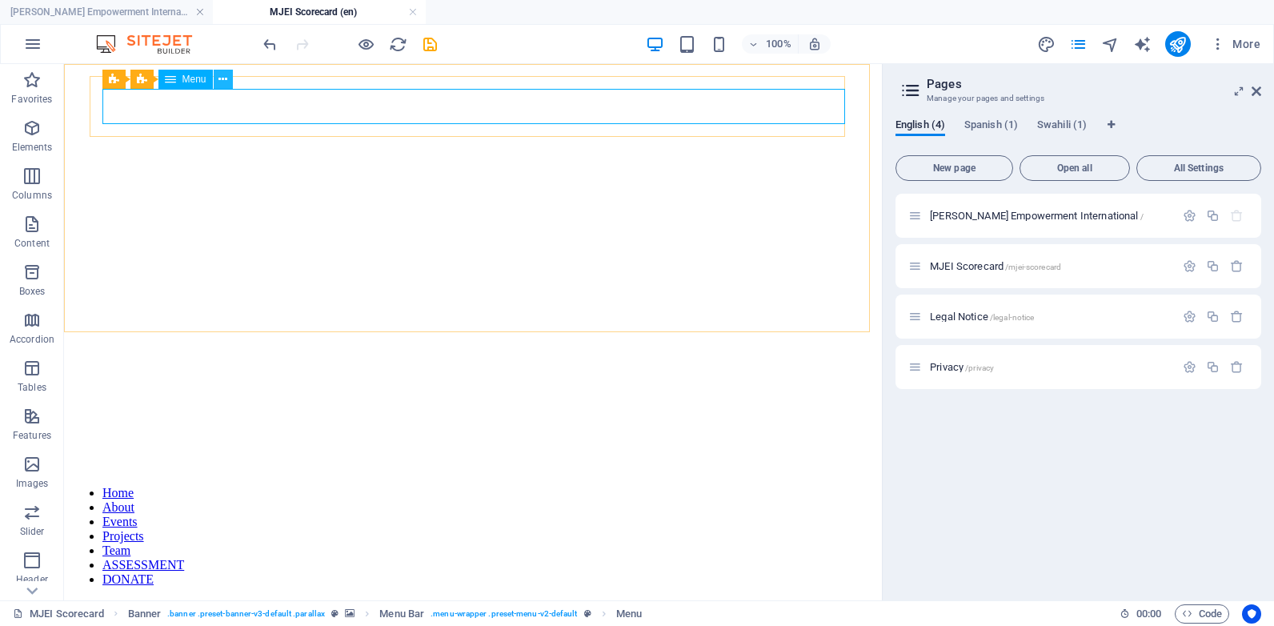
click at [219, 80] on icon at bounding box center [223, 79] width 9 height 17
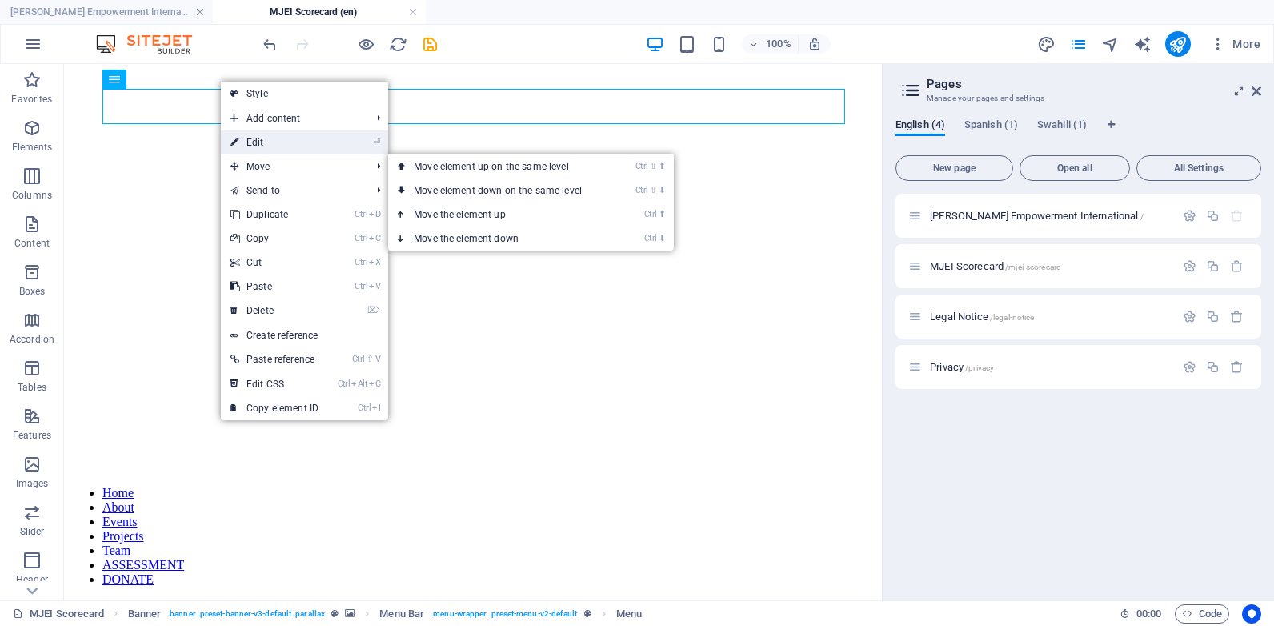
click at [266, 139] on link "⏎ Edit" at bounding box center [274, 142] width 107 height 24
select select "1"
select select "primary"
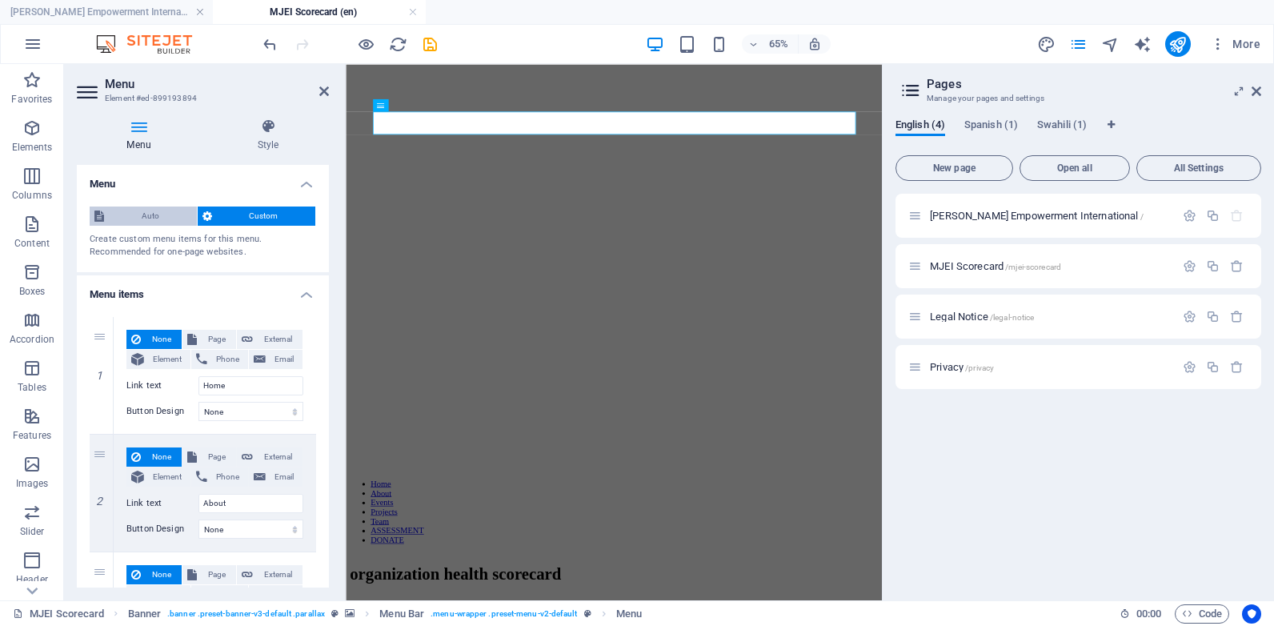
click at [162, 213] on span "Auto" at bounding box center [150, 216] width 83 height 19
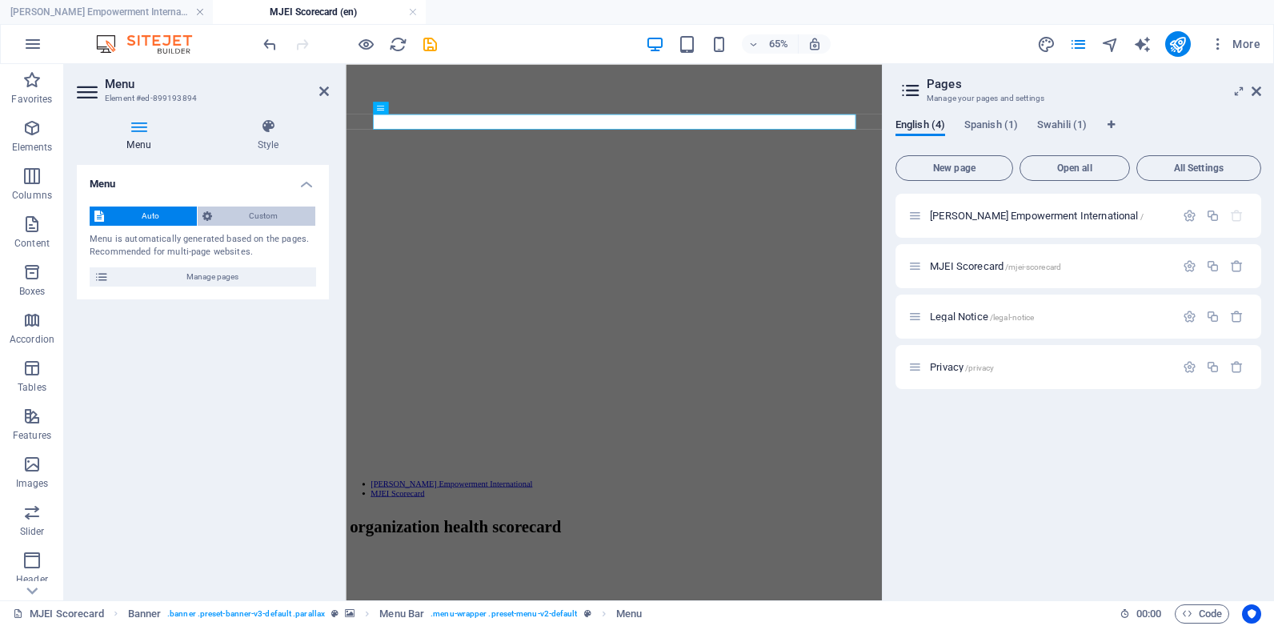
click at [230, 214] on span "Custom" at bounding box center [264, 216] width 94 height 19
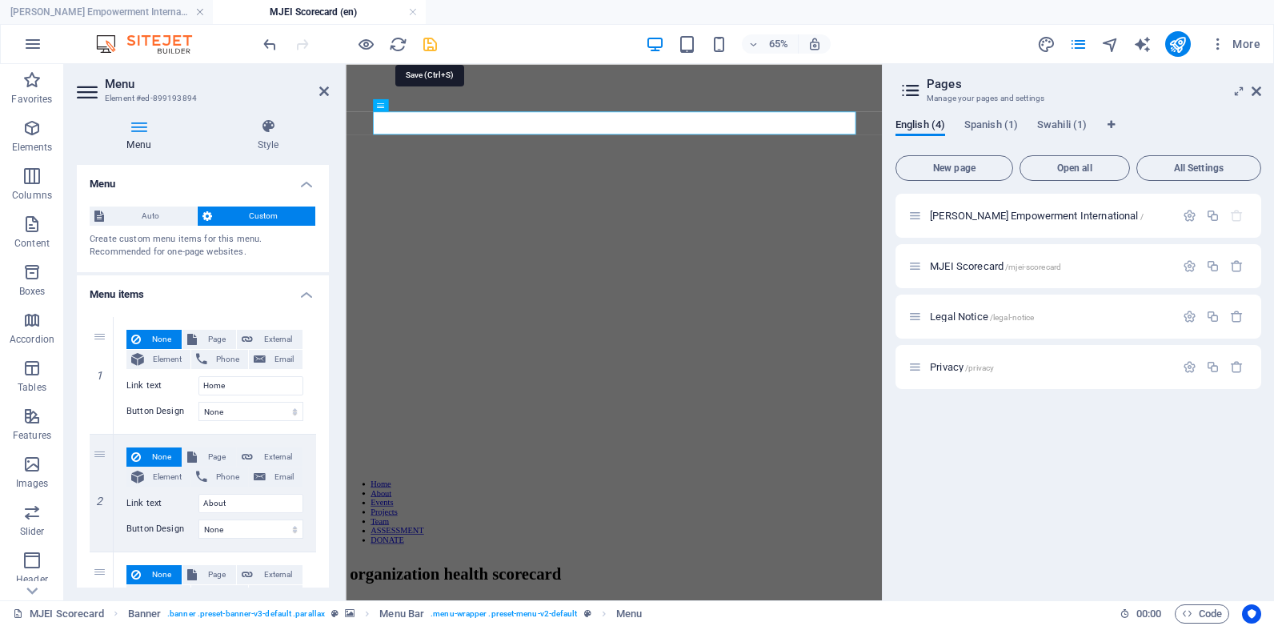
click at [437, 42] on icon "save" at bounding box center [430, 44] width 18 height 18
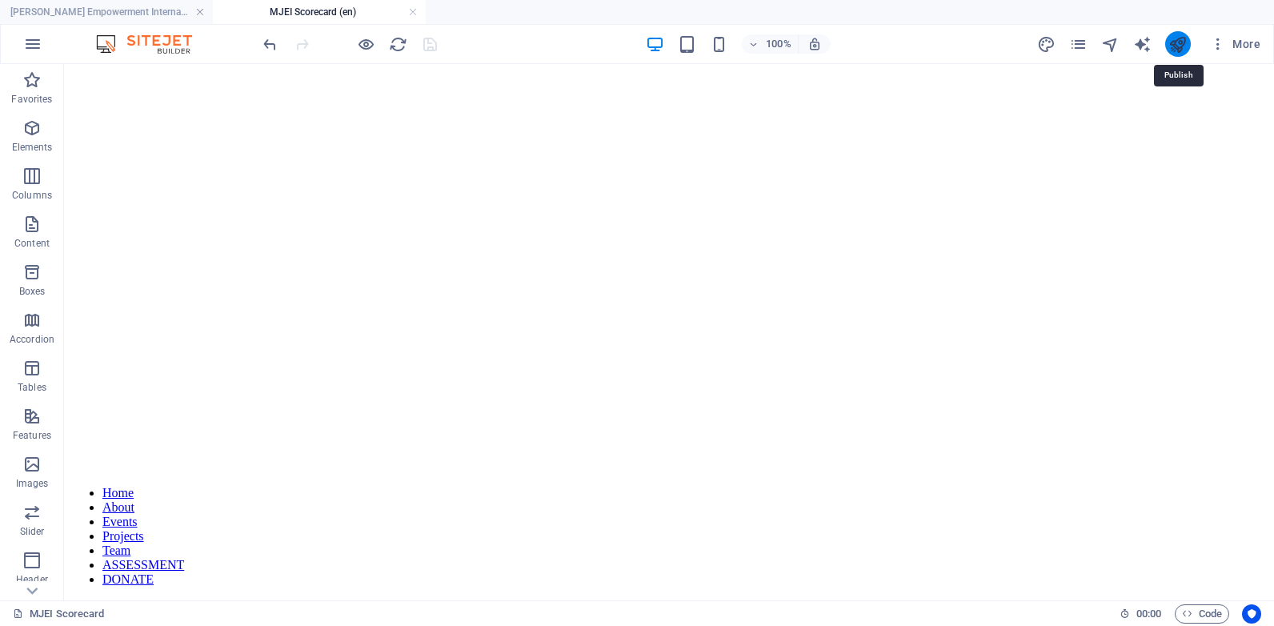
click at [1176, 46] on icon "publish" at bounding box center [1178, 44] width 18 height 18
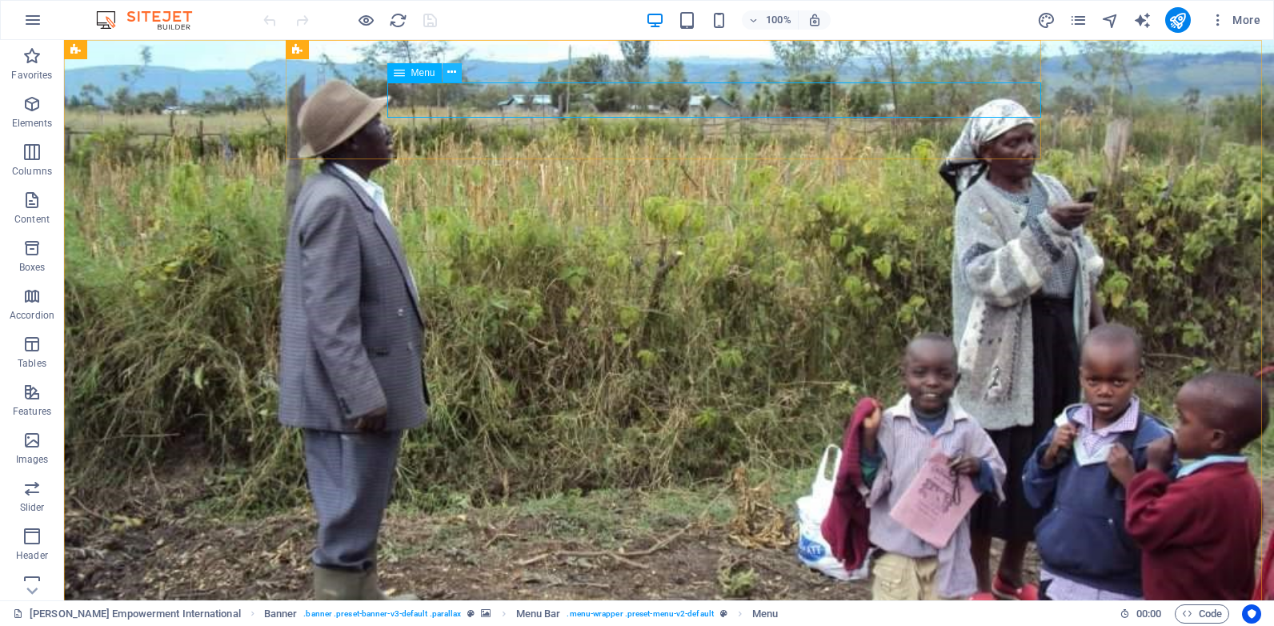
click at [449, 74] on icon at bounding box center [451, 72] width 9 height 17
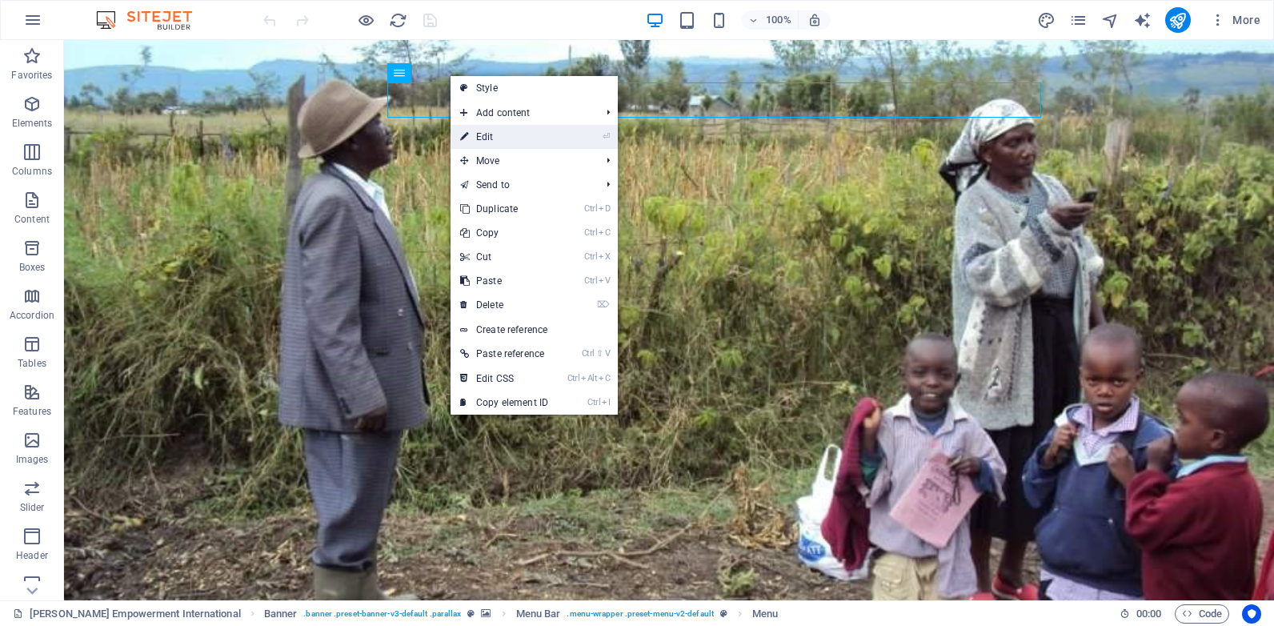
click at [491, 128] on link "⏎ Edit" at bounding box center [504, 137] width 107 height 24
select select "1"
select select "primary"
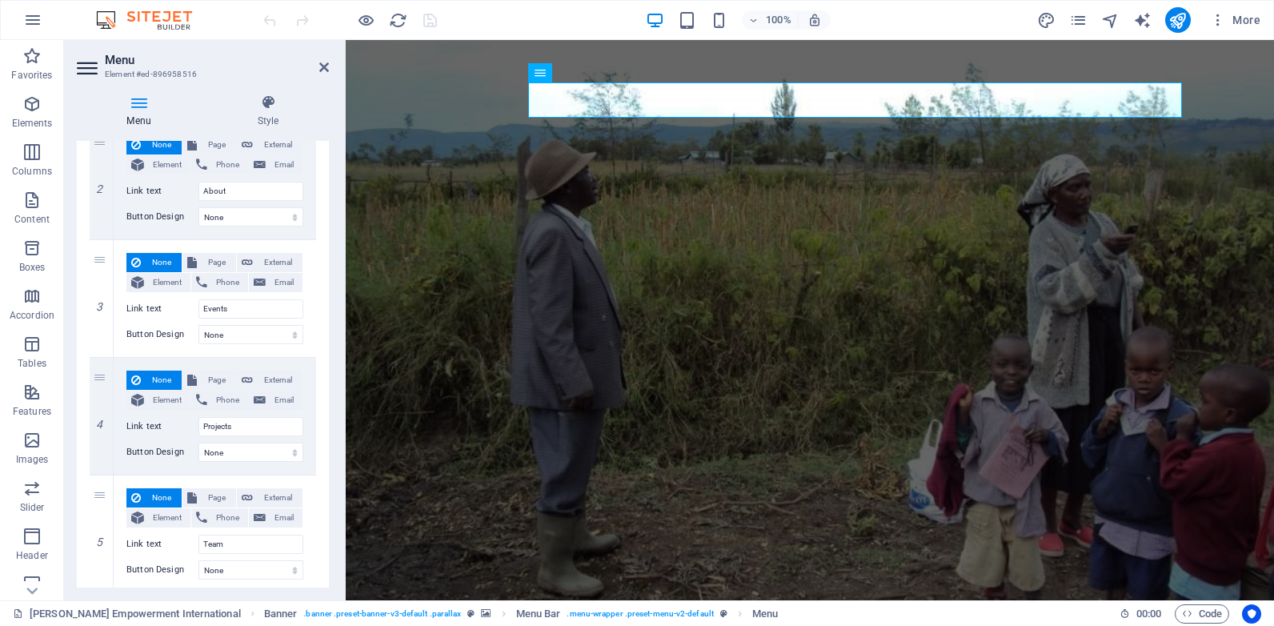
scroll to position [303, 0]
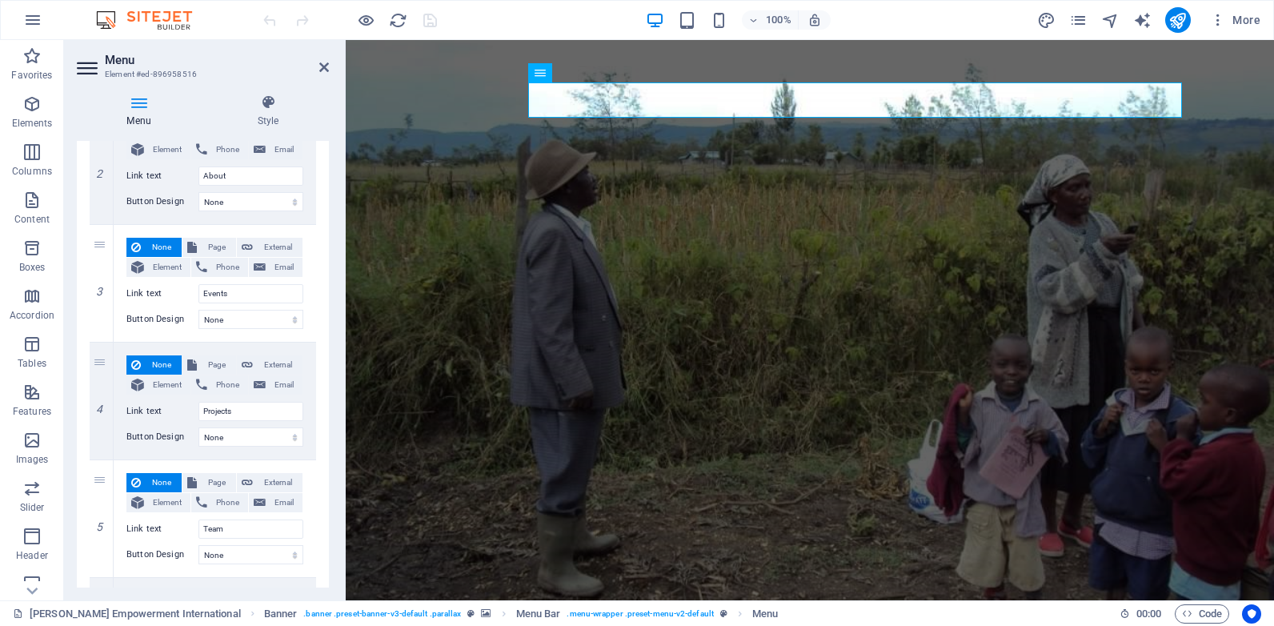
click at [316, 319] on div "1 None Page External Element Phone Email Page Mwalimu Joseph Empowerment Intern…" at bounding box center [203, 503] width 252 height 1053
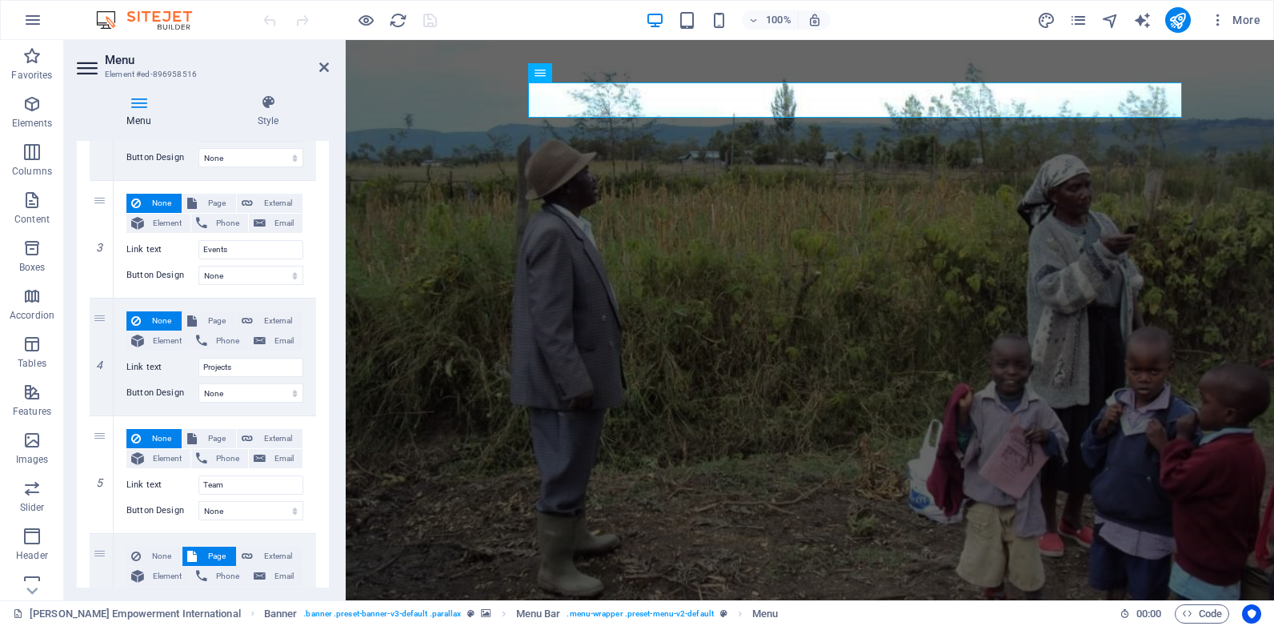
scroll to position [94, 0]
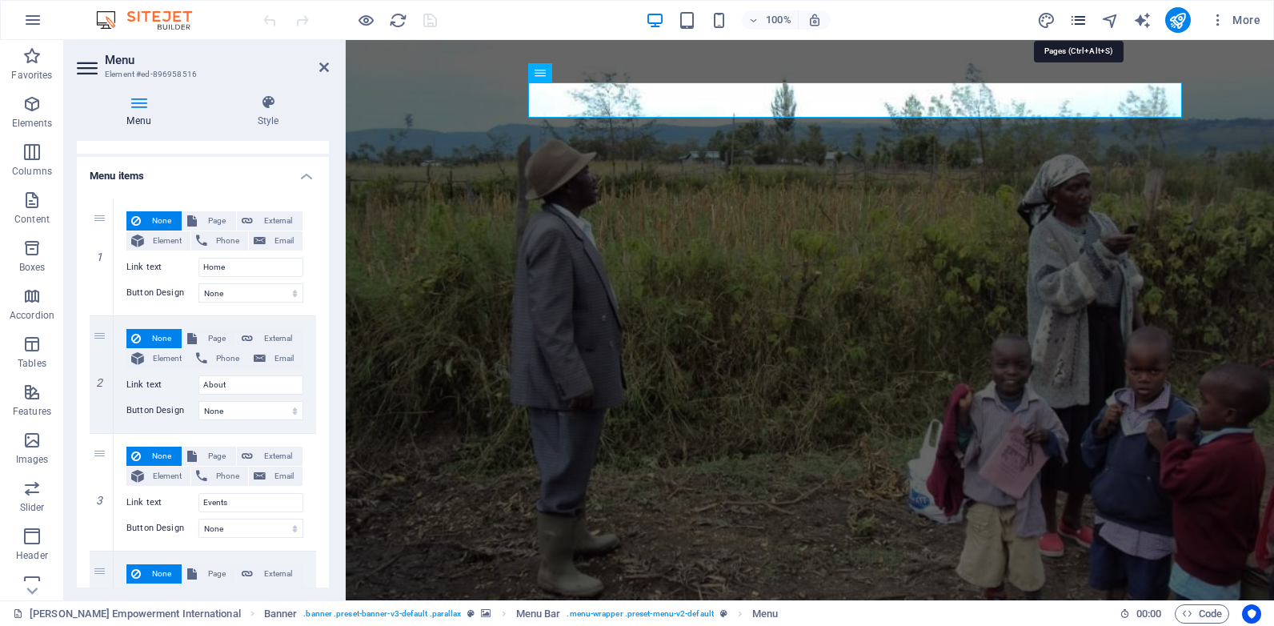
click at [1080, 23] on icon "pages" at bounding box center [1078, 20] width 18 height 18
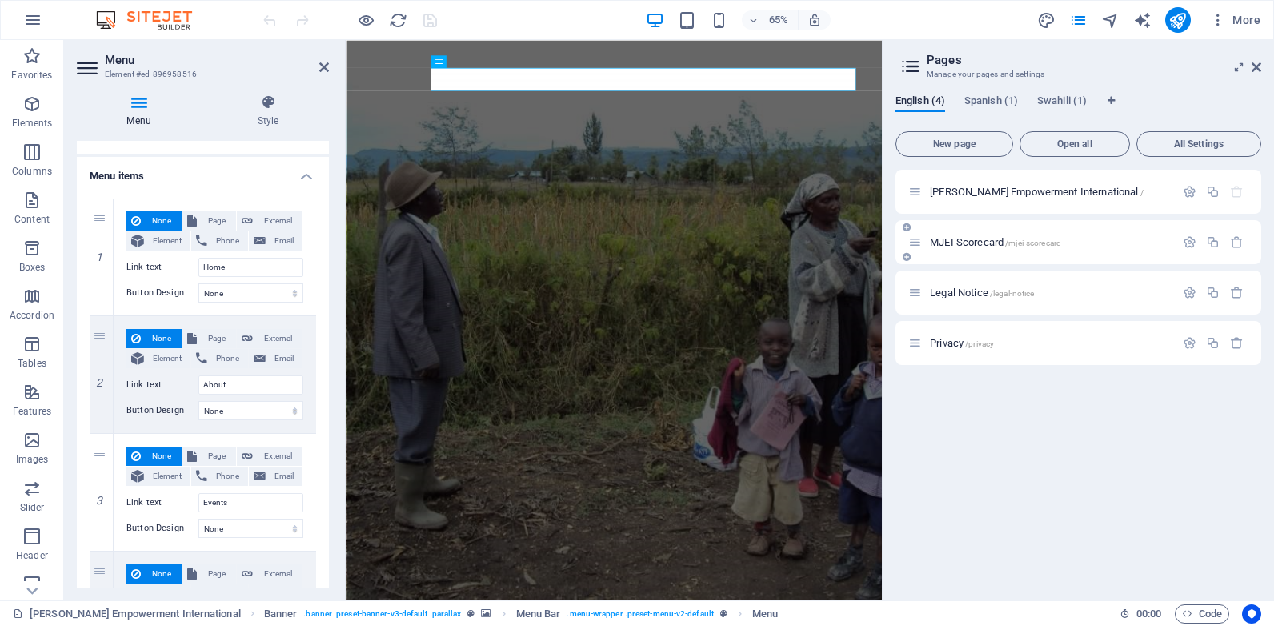
click at [998, 235] on div "MJEI Scorecard /mjei-scorecard" at bounding box center [1042, 242] width 267 height 18
click at [989, 247] on span "MJEI Scorecard /mjei-scorecard" at bounding box center [995, 242] width 131 height 12
click at [989, 247] on div "MJEI Scorecard /mjei-scorecard" at bounding box center [1079, 242] width 366 height 44
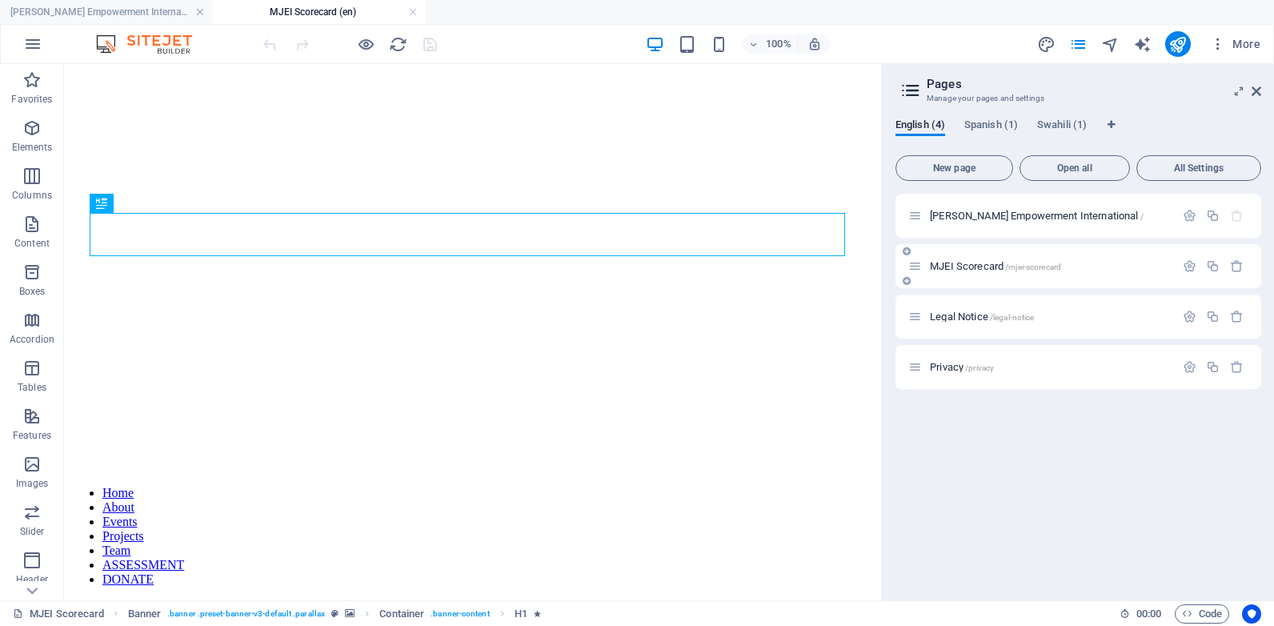
scroll to position [0, 0]
click at [1193, 215] on icon "button" at bounding box center [1190, 216] width 14 height 14
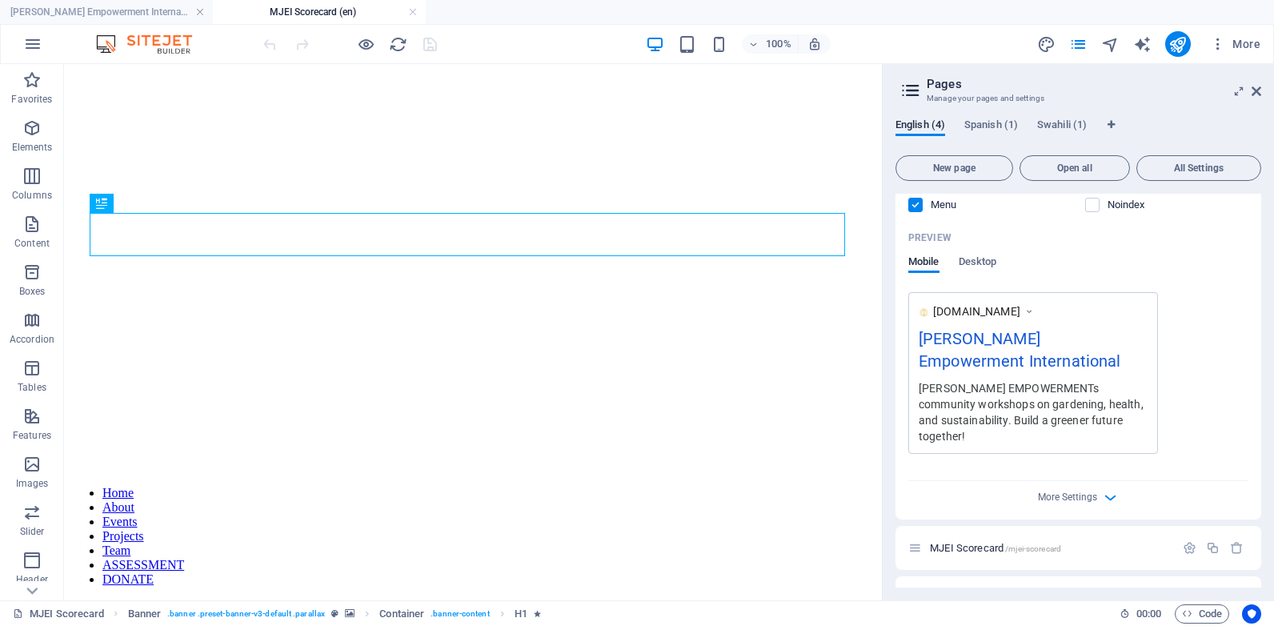
scroll to position [62, 0]
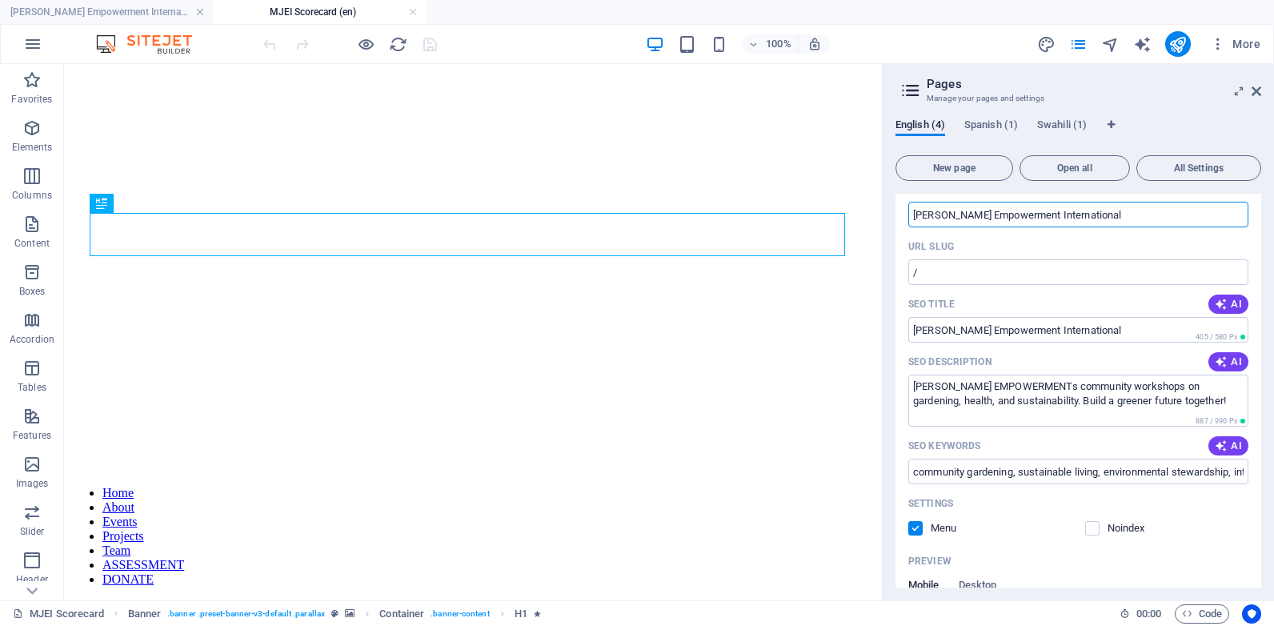
click at [1264, 92] on aside "Pages Manage your pages and settings English (4) Spanish (1) Swahili (1) New pa…" at bounding box center [1078, 332] width 392 height 536
click at [1258, 92] on icon at bounding box center [1257, 91] width 10 height 13
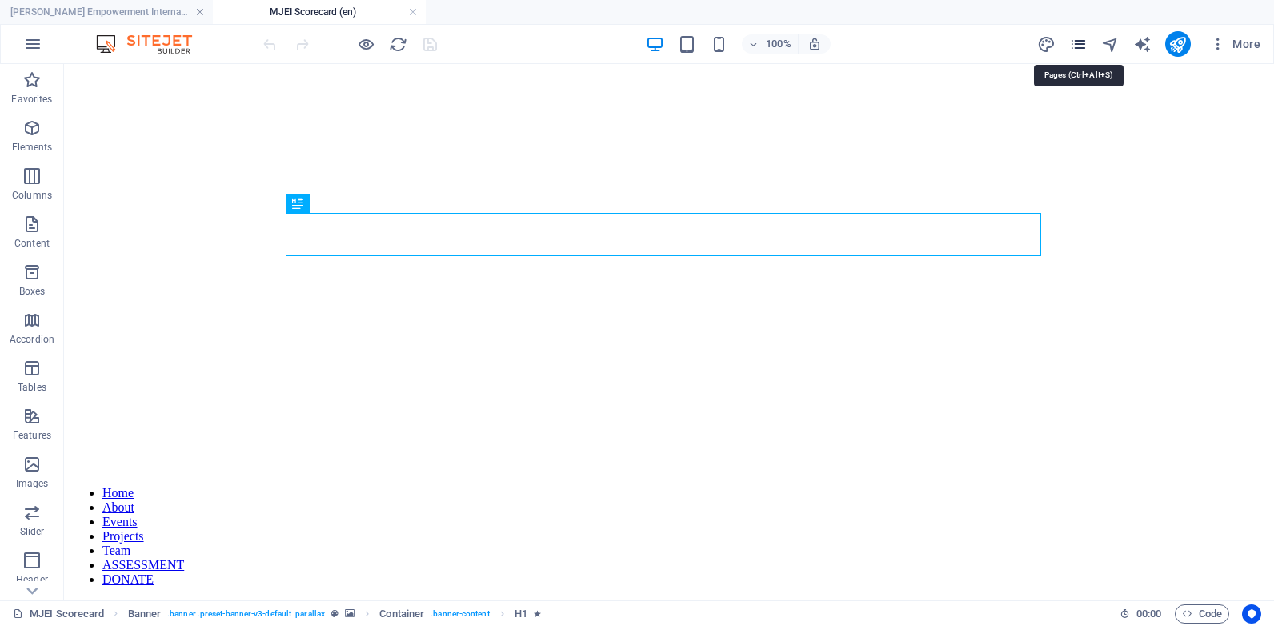
click at [1080, 46] on icon "pages" at bounding box center [1078, 44] width 18 height 18
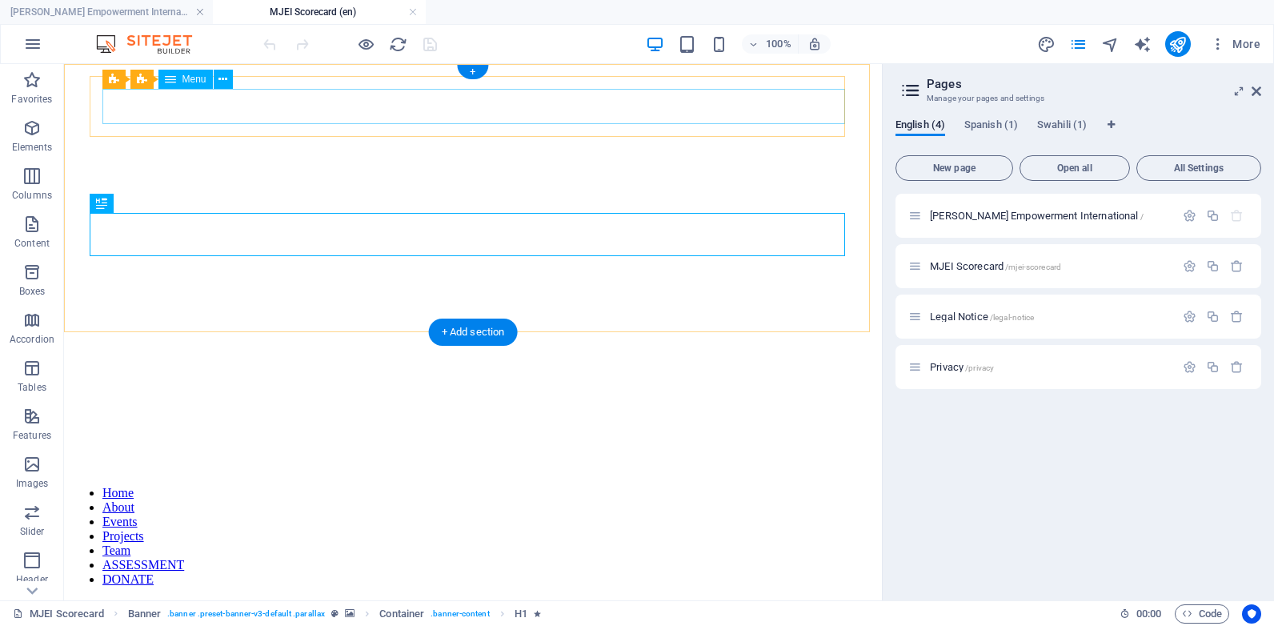
click at [243, 486] on nav "Home About Events Projects Team ASSESSMENT DONATE" at bounding box center [472, 536] width 805 height 101
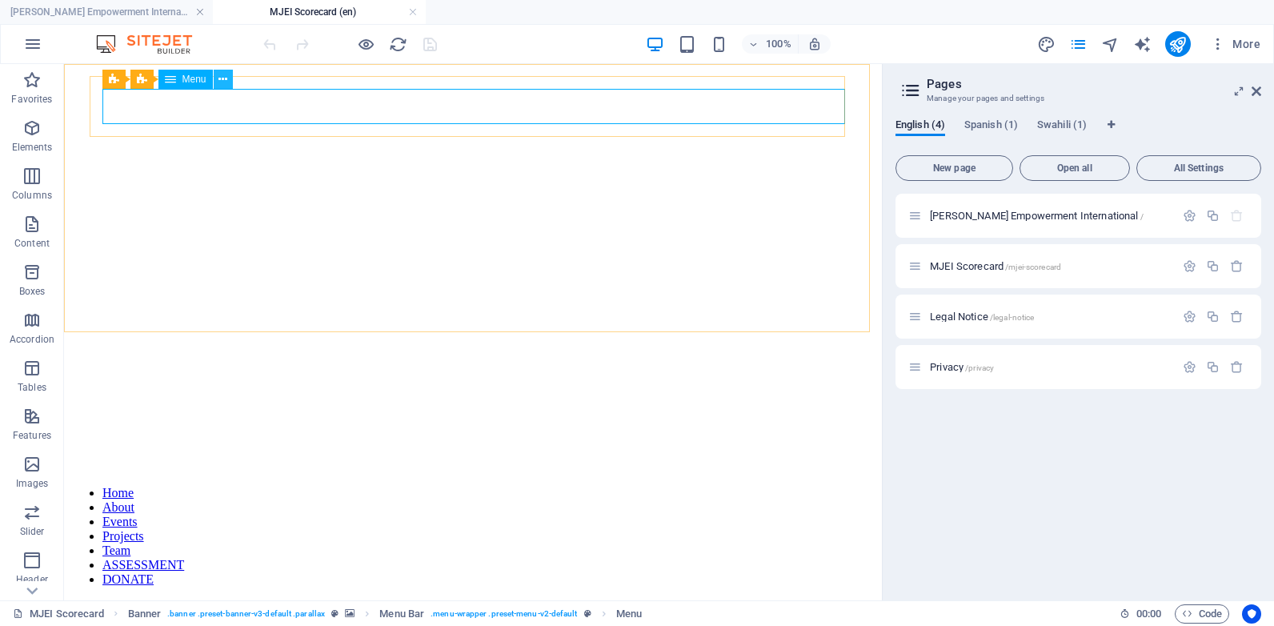
click at [222, 82] on icon at bounding box center [223, 79] width 9 height 17
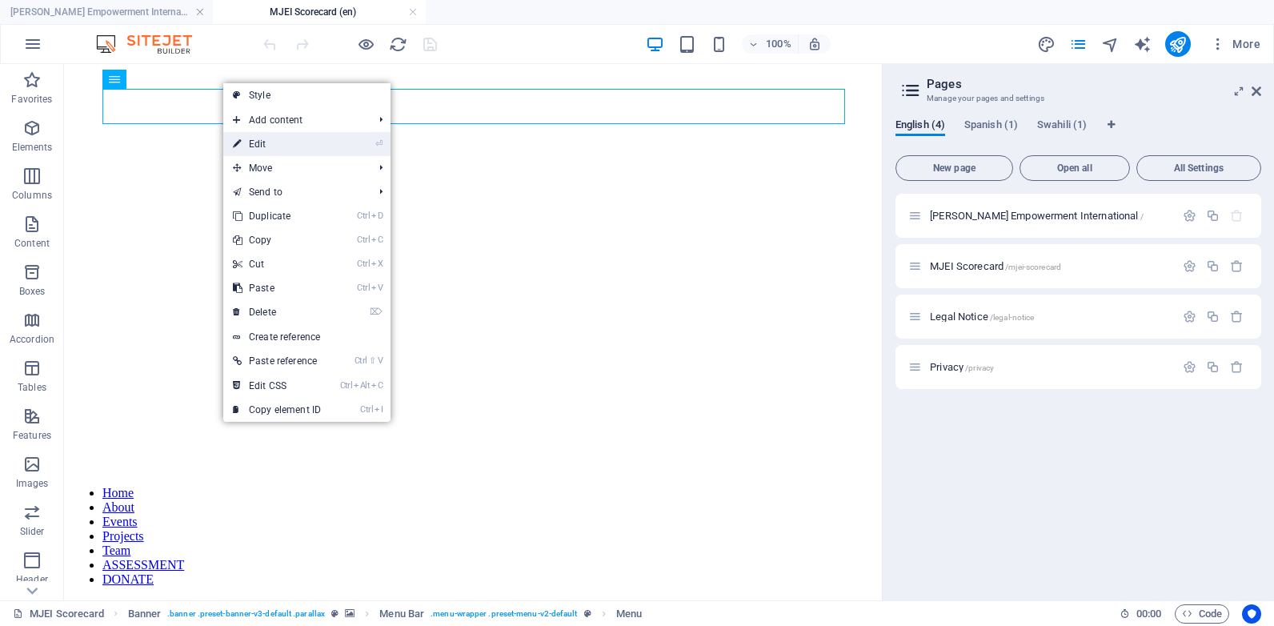
click at [292, 144] on link "⏎ Edit" at bounding box center [276, 144] width 107 height 24
select select "1"
select select "primary"
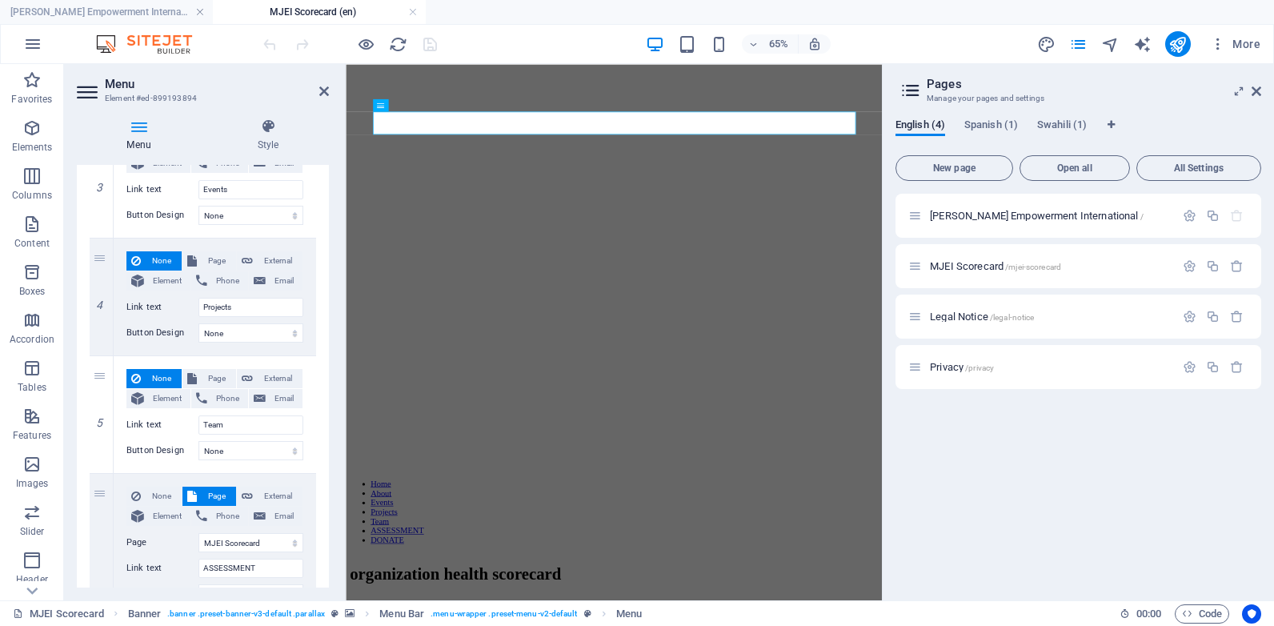
scroll to position [417, 0]
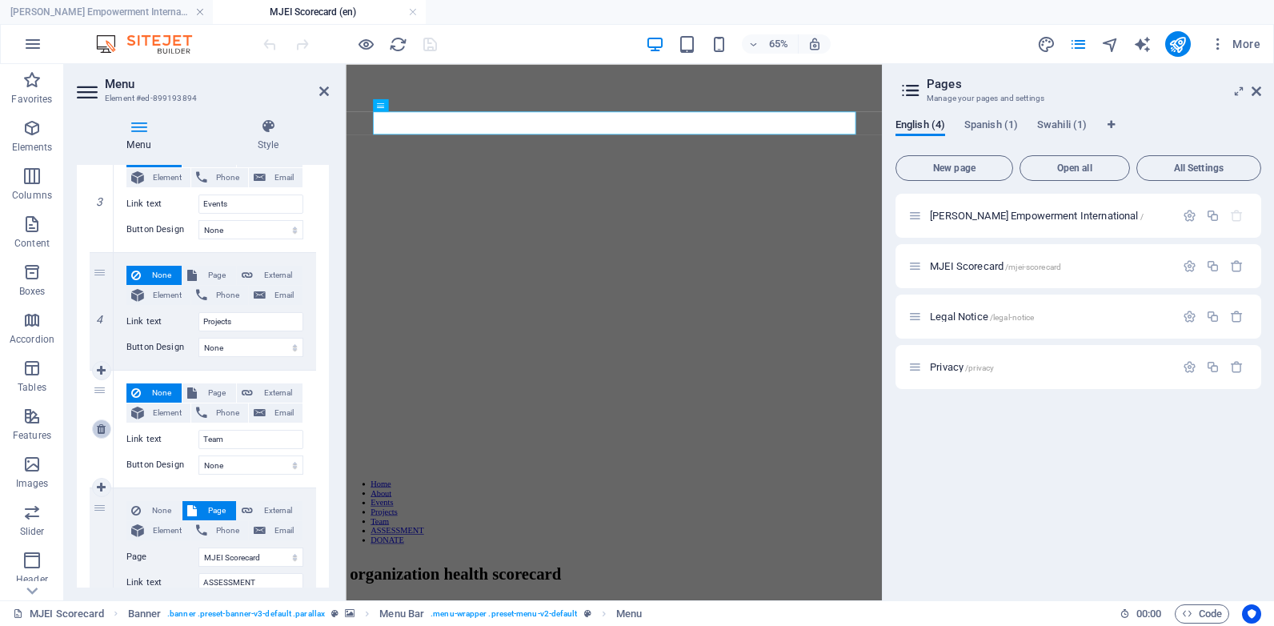
click at [99, 424] on icon at bounding box center [101, 428] width 9 height 11
select select "1"
type input "ASSESSMENT"
select select "blank"
select select
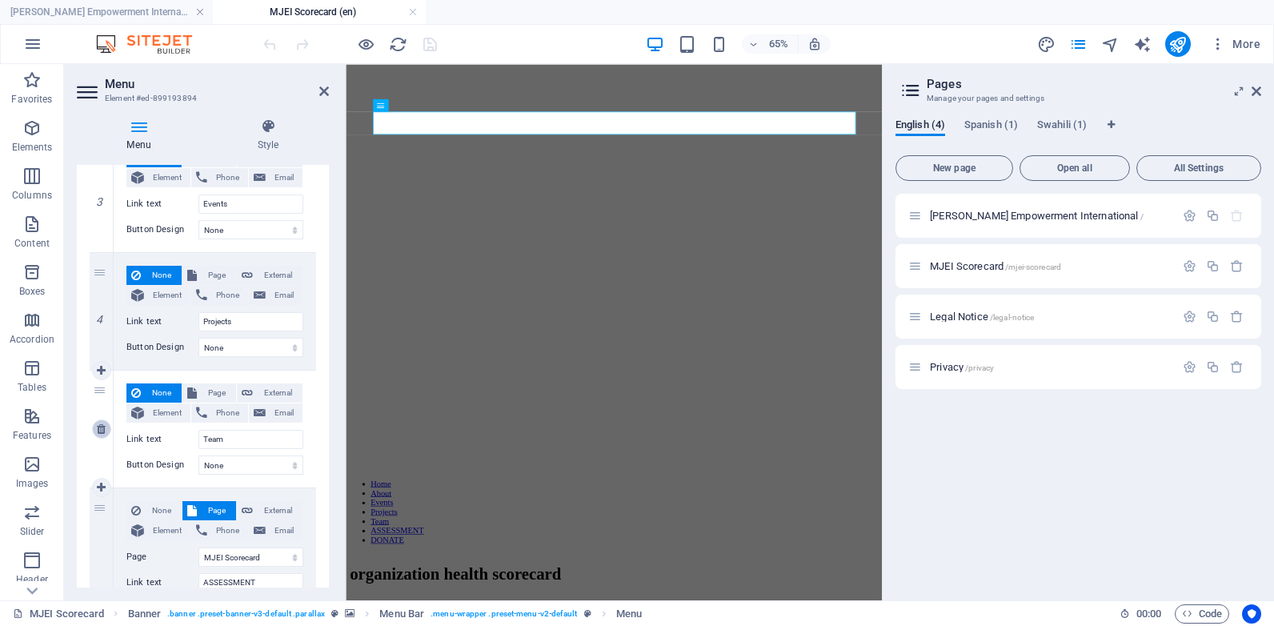
type input "[URL][DOMAIN_NAME]"
type input "DONATE"
select select
select select "primary"
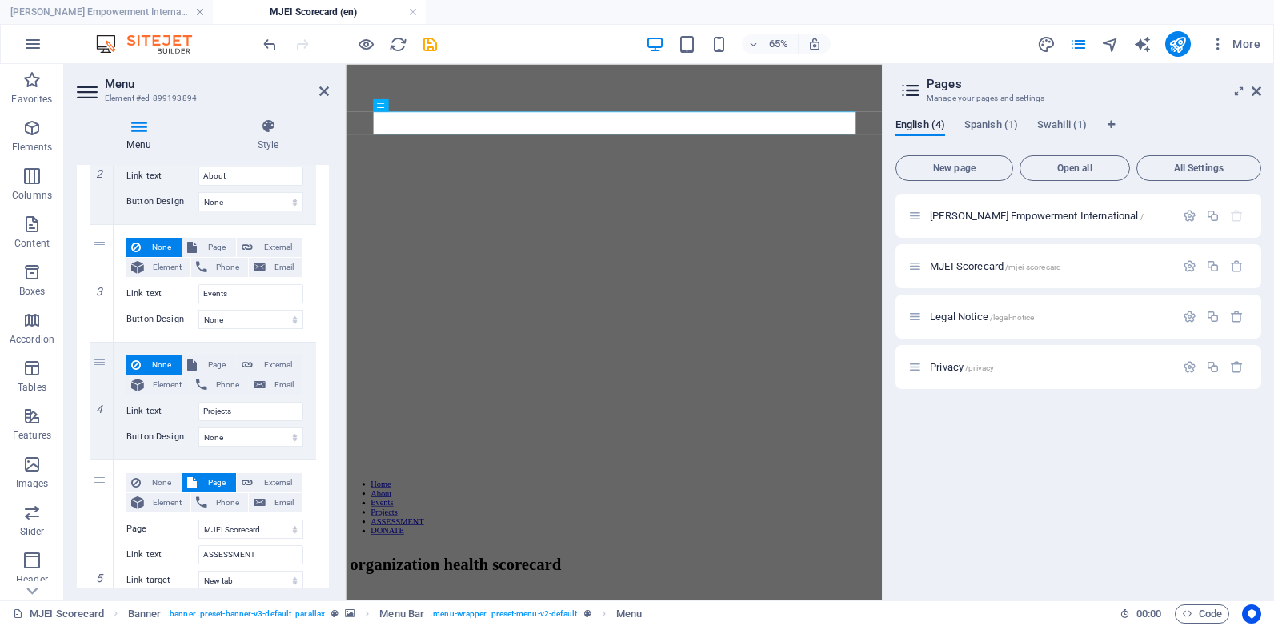
scroll to position [323, 0]
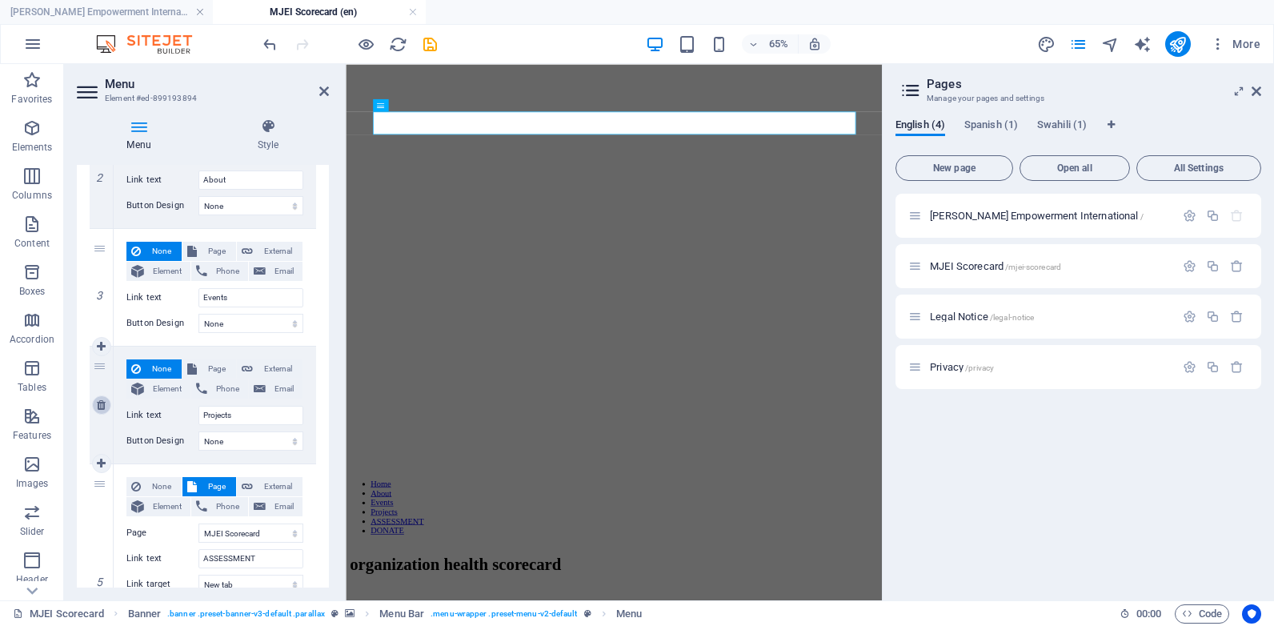
click at [100, 402] on icon at bounding box center [101, 404] width 9 height 11
select select "1"
type input "ASSESSMENT"
select select "blank"
select select
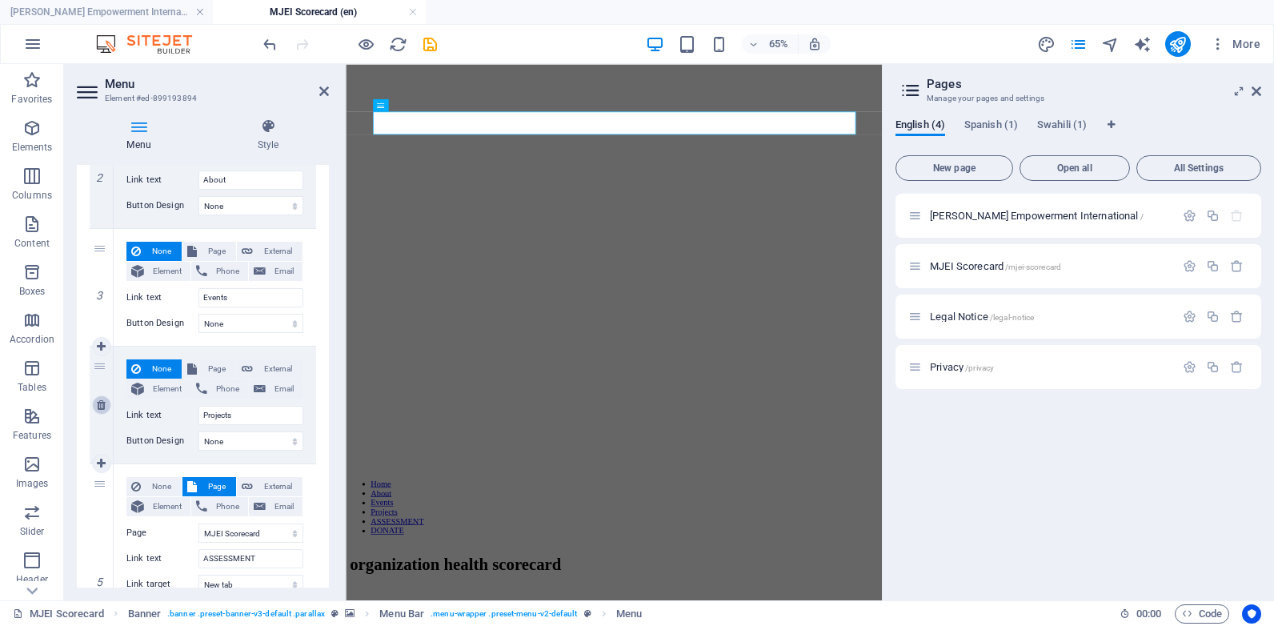
type input "[URL][DOMAIN_NAME]"
type input "DONATE"
select select
select select "primary"
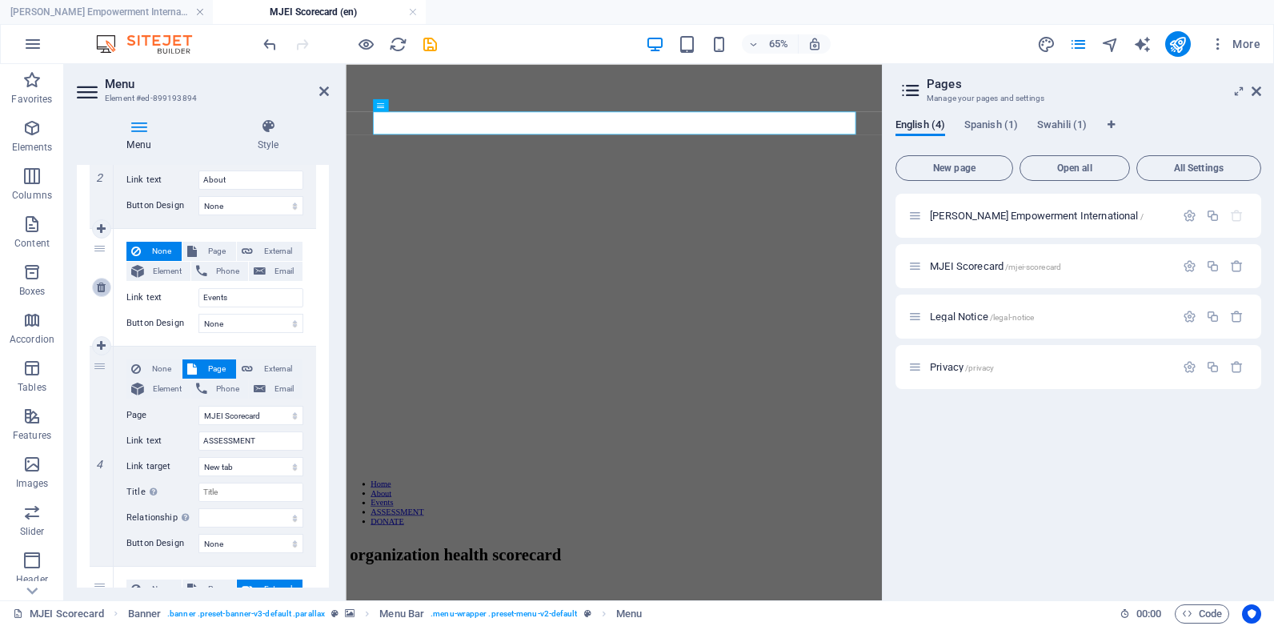
click at [102, 292] on icon at bounding box center [101, 287] width 9 height 11
select select "1"
type input "ASSESSMENT"
select select "blank"
select select
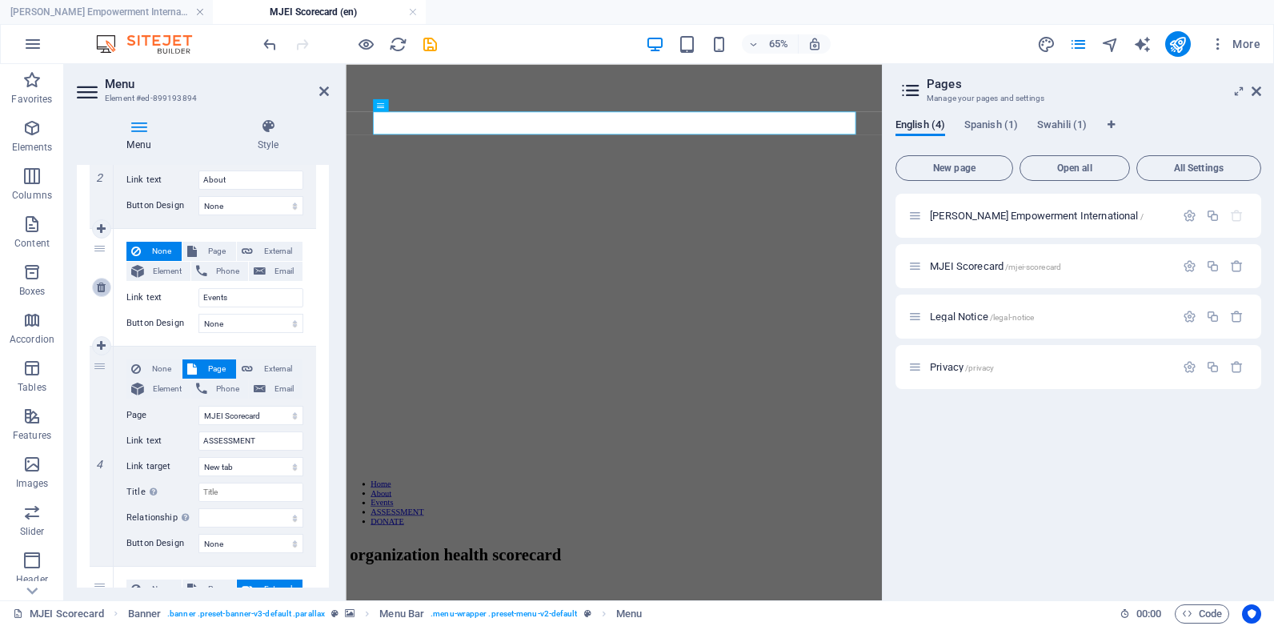
type input "[URL][DOMAIN_NAME]"
type input "DONATE"
select select
select select "primary"
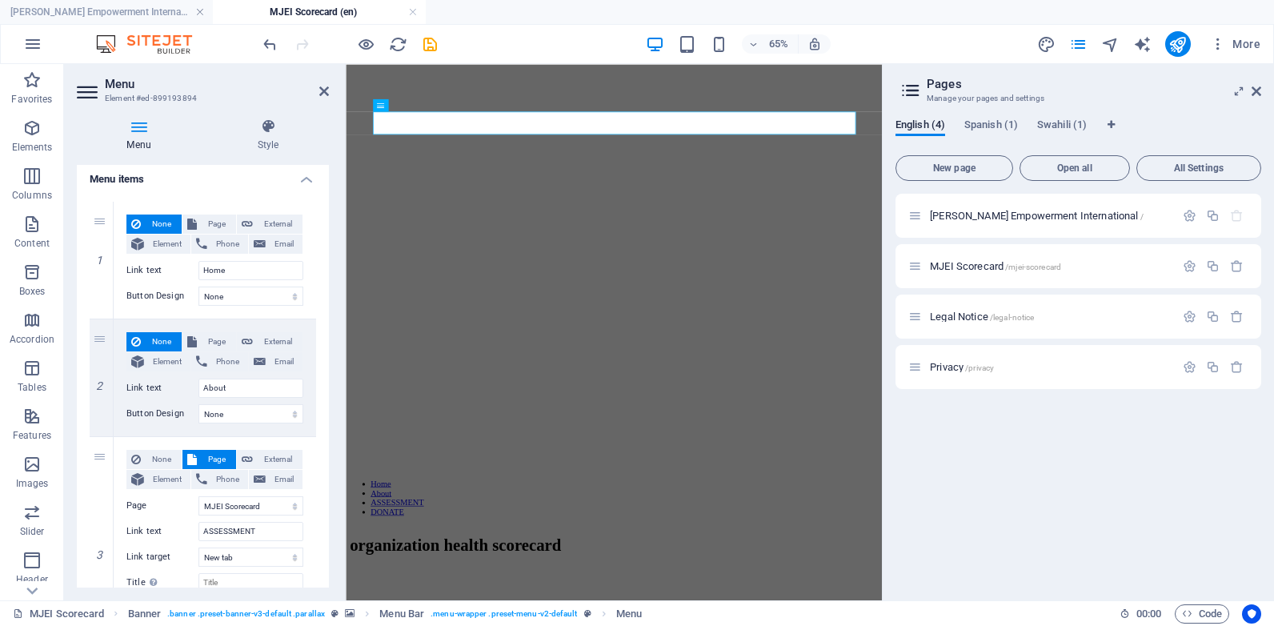
scroll to position [106, 0]
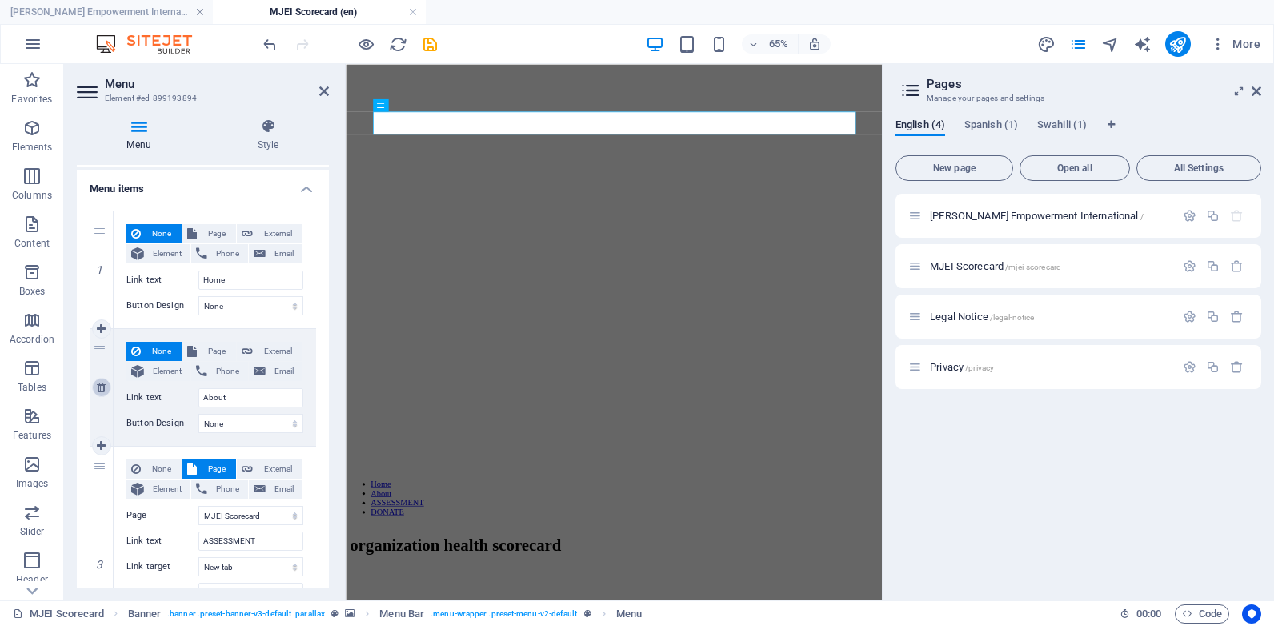
click at [101, 388] on icon at bounding box center [101, 387] width 9 height 11
select select "1"
type input "ASSESSMENT"
select select "blank"
select select
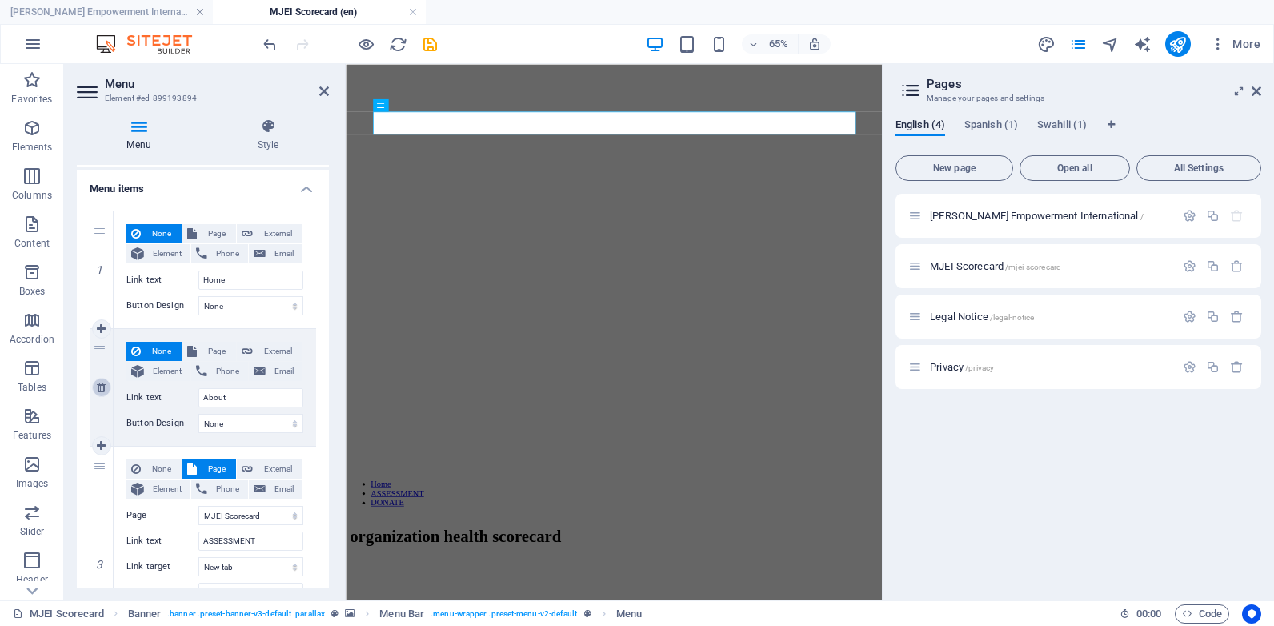
type input "[URL][DOMAIN_NAME]"
type input "DONATE"
select select
select select "primary"
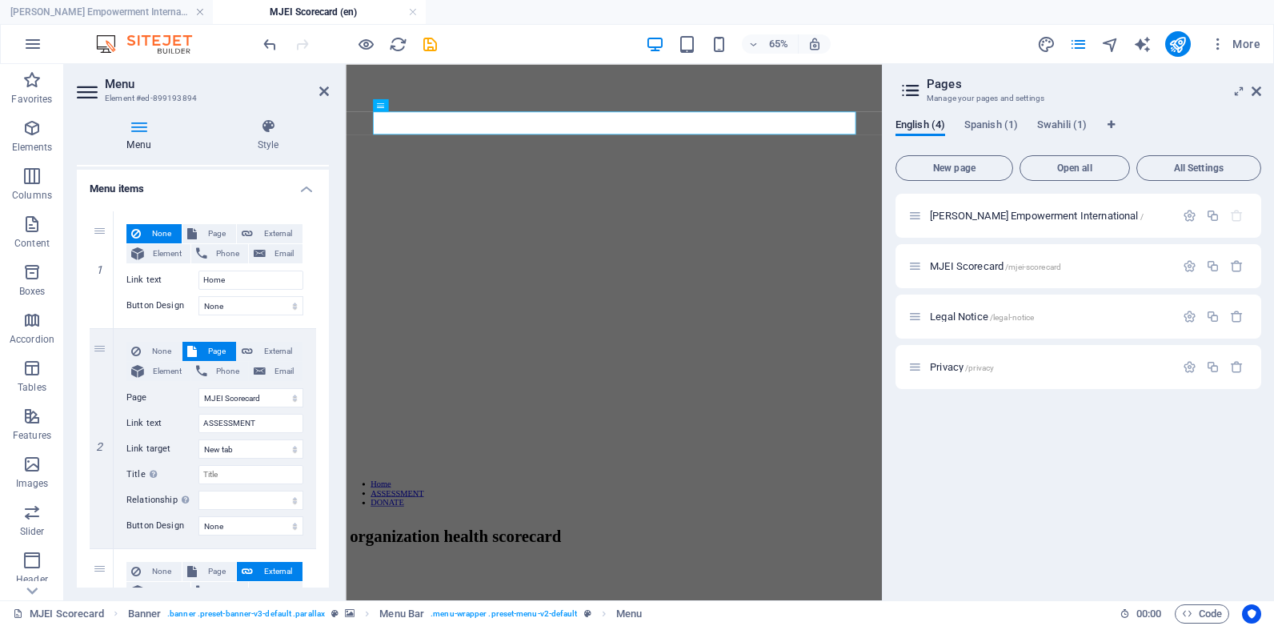
click at [444, 54] on div "65% More" at bounding box center [763, 44] width 1007 height 26
click at [507, 37] on div "65% More" at bounding box center [763, 44] width 1007 height 26
click at [429, 42] on icon "save" at bounding box center [430, 44] width 18 height 18
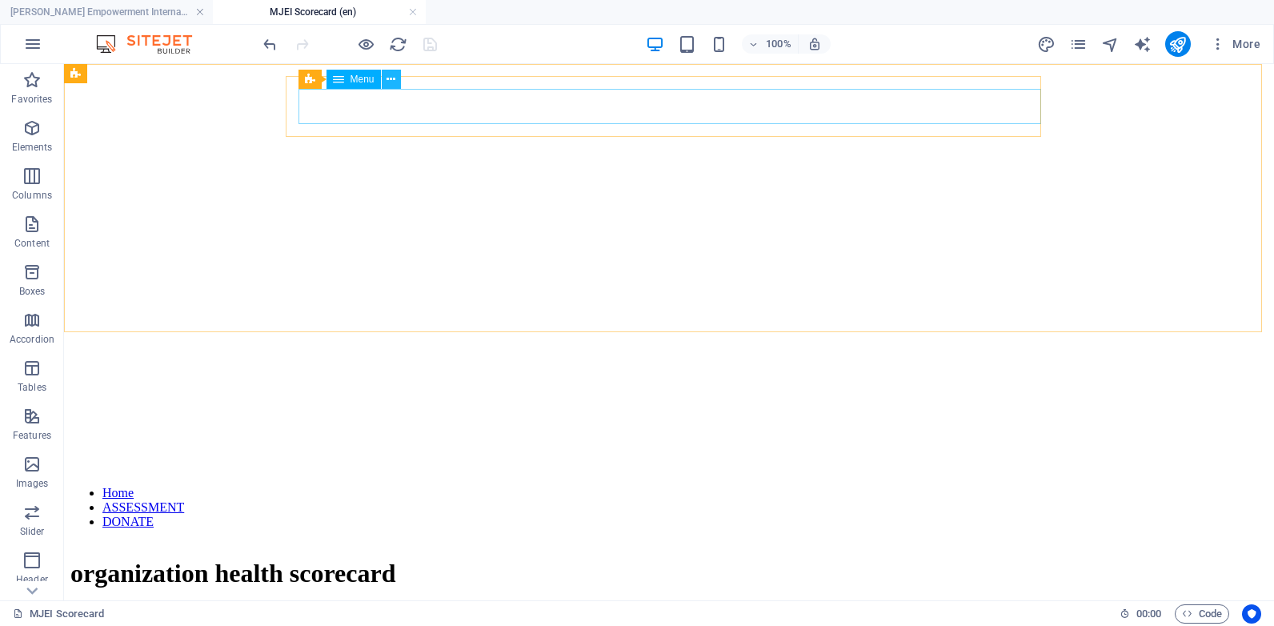
click at [395, 77] on icon at bounding box center [391, 79] width 9 height 17
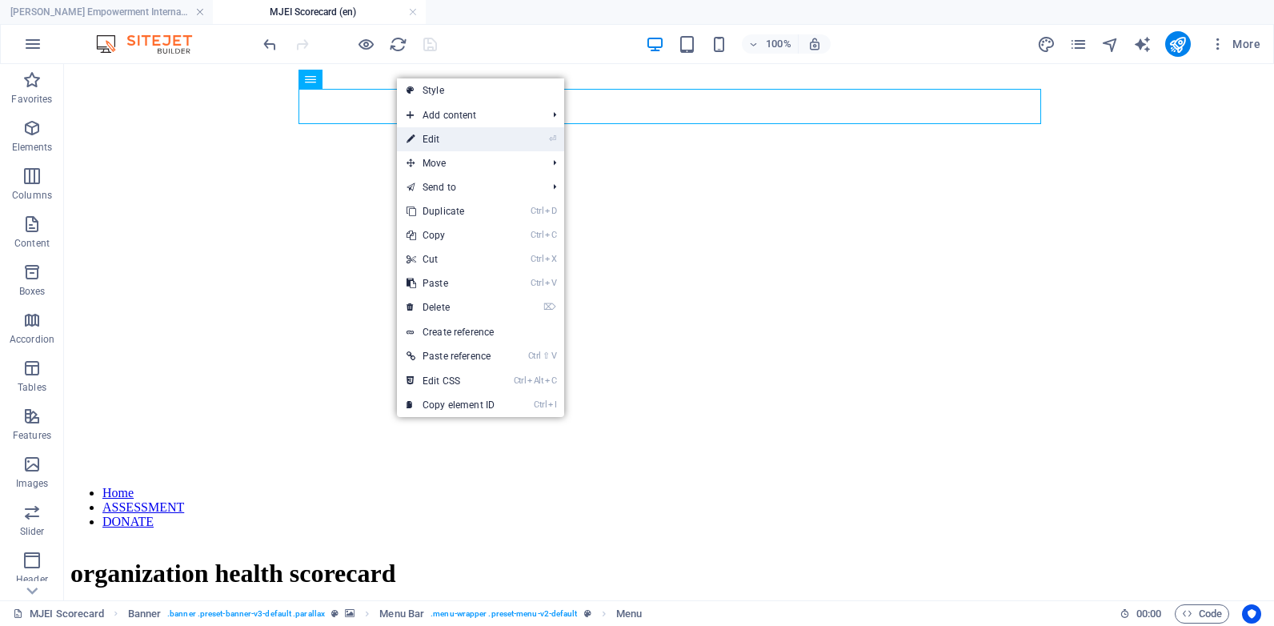
click at [473, 146] on link "⏎ Edit" at bounding box center [450, 139] width 107 height 24
select select "1"
select select "primary"
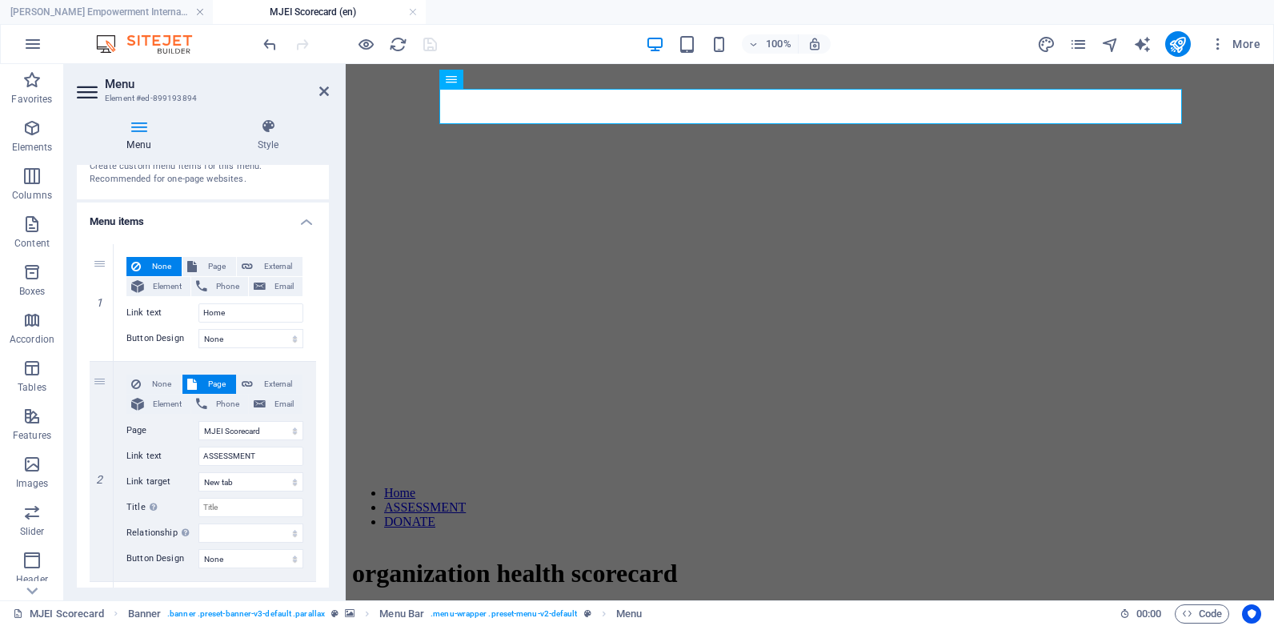
scroll to position [70, 0]
click at [213, 274] on span "Page" at bounding box center [217, 269] width 30 height 19
select select
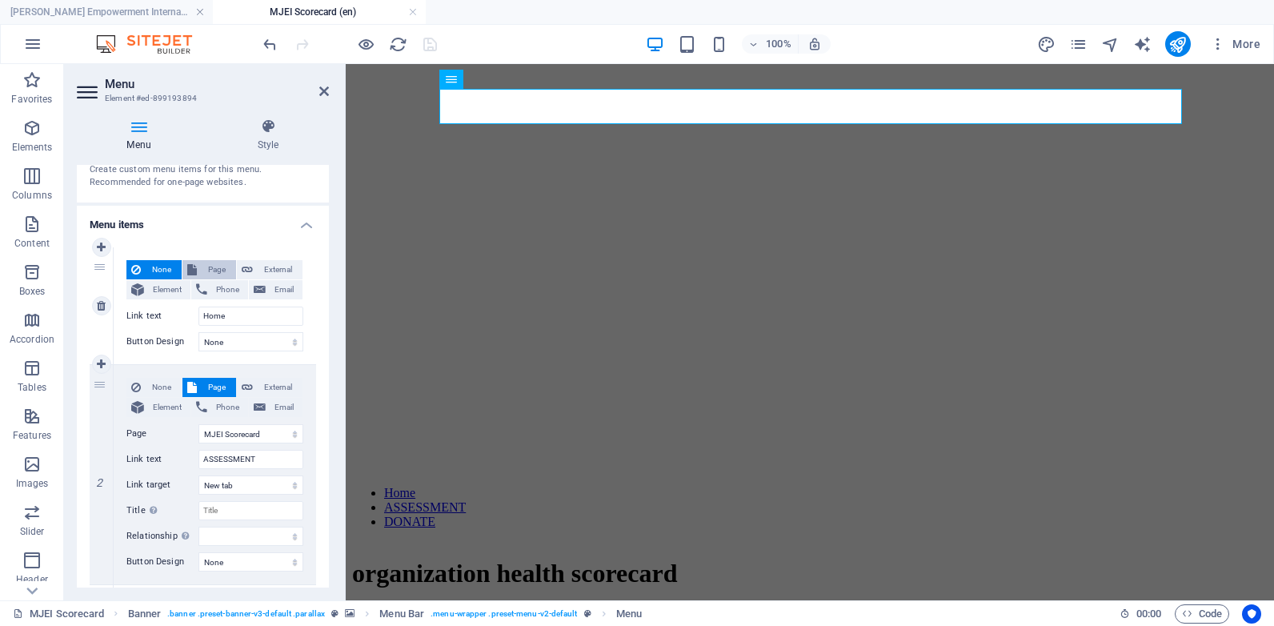
select select
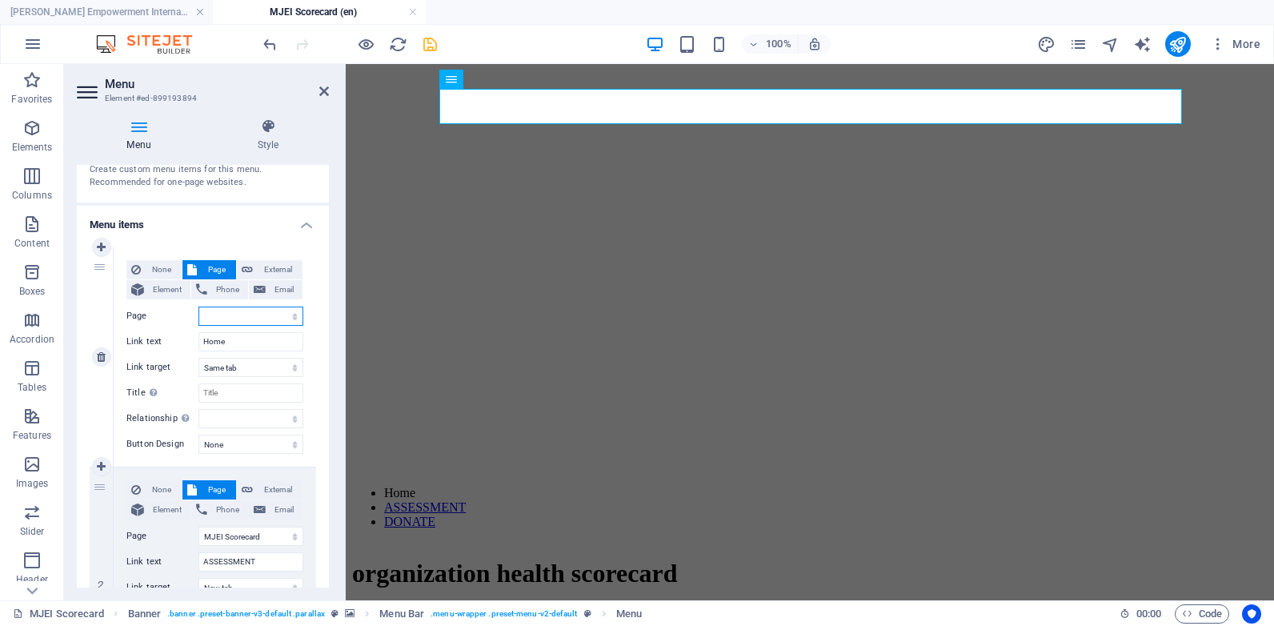
click at [291, 315] on select "Mwalimu Joseph Empowerment International MJEI Scorecard Legal Notice Privacy St…" at bounding box center [251, 316] width 105 height 19
select select "0"
click at [199, 307] on select "Mwalimu Joseph Empowerment International MJEI Scorecard Legal Notice Privacy St…" at bounding box center [251, 316] width 105 height 19
select select
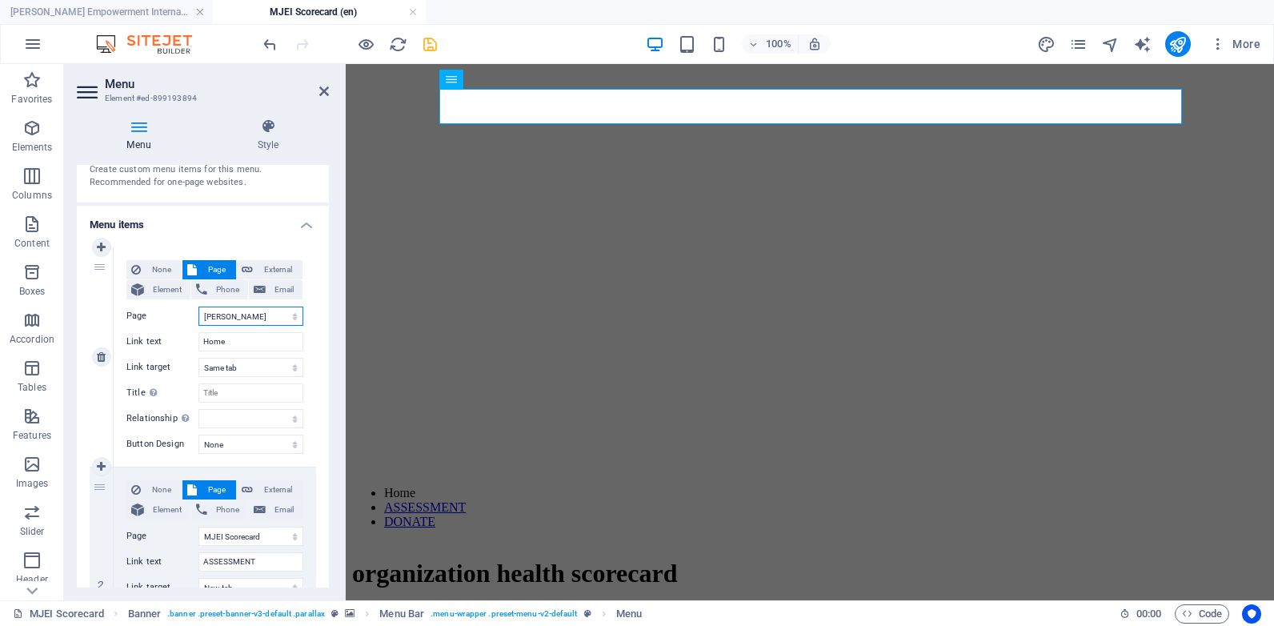
select select
click at [433, 40] on icon "save" at bounding box center [430, 44] width 18 height 18
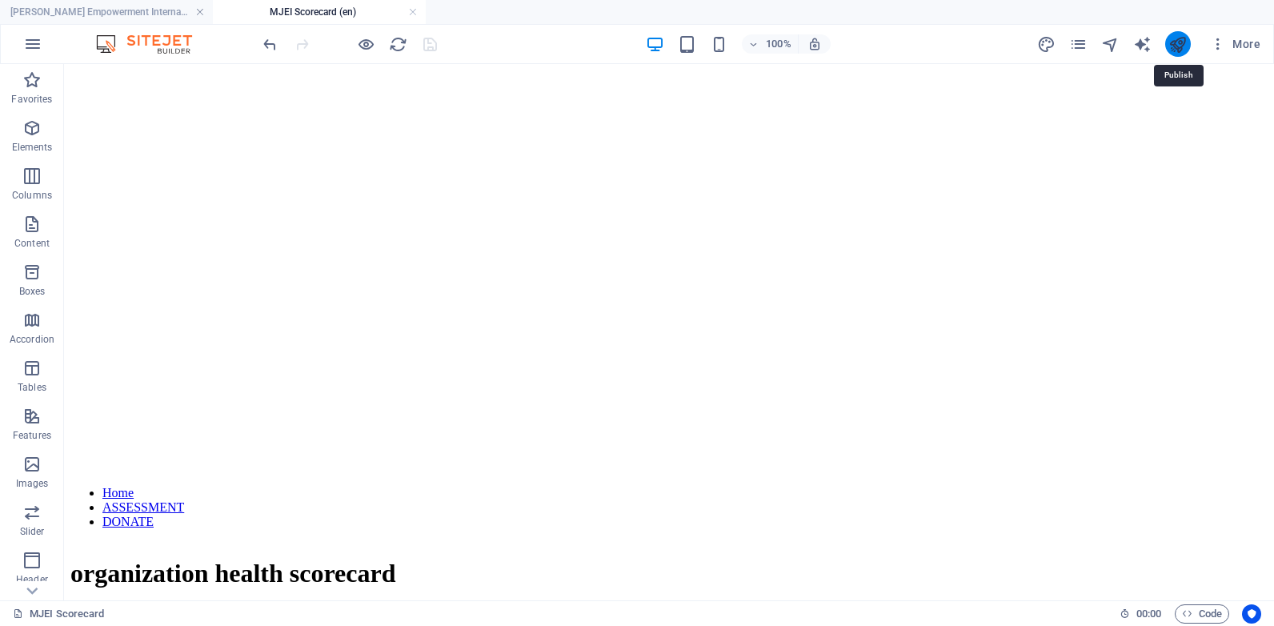
click at [1186, 52] on icon "publish" at bounding box center [1178, 44] width 18 height 18
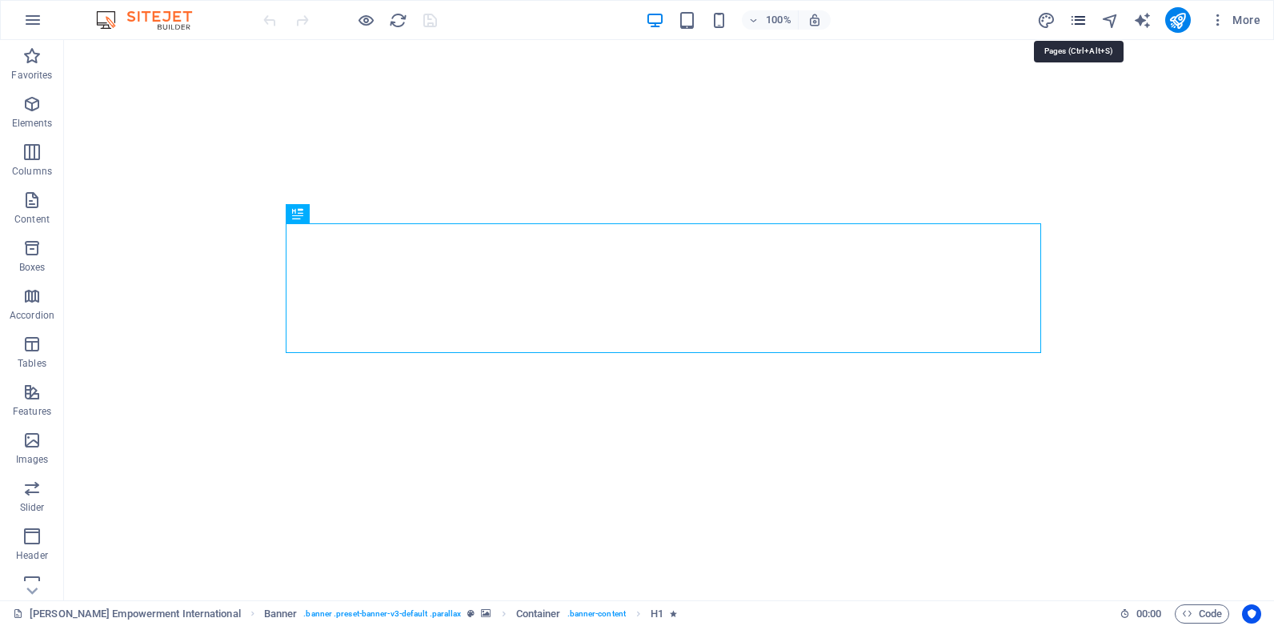
click at [1087, 18] on icon "pages" at bounding box center [1078, 20] width 18 height 18
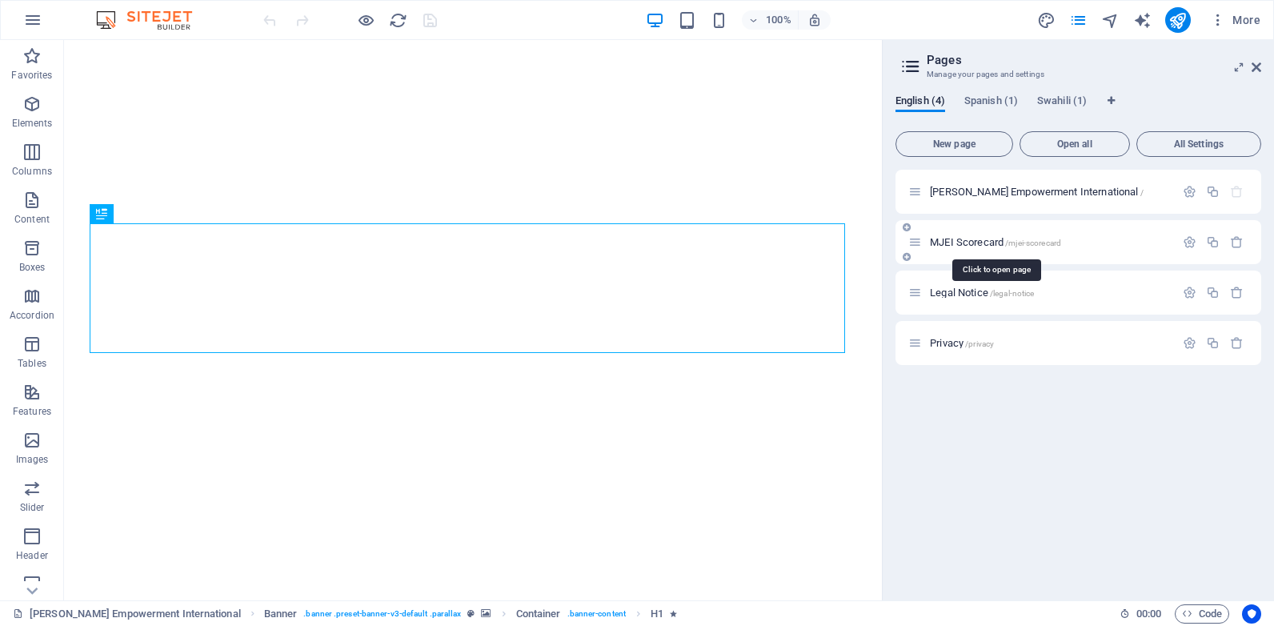
click at [1038, 239] on span "/mjei-scorecard" at bounding box center [1033, 243] width 56 height 9
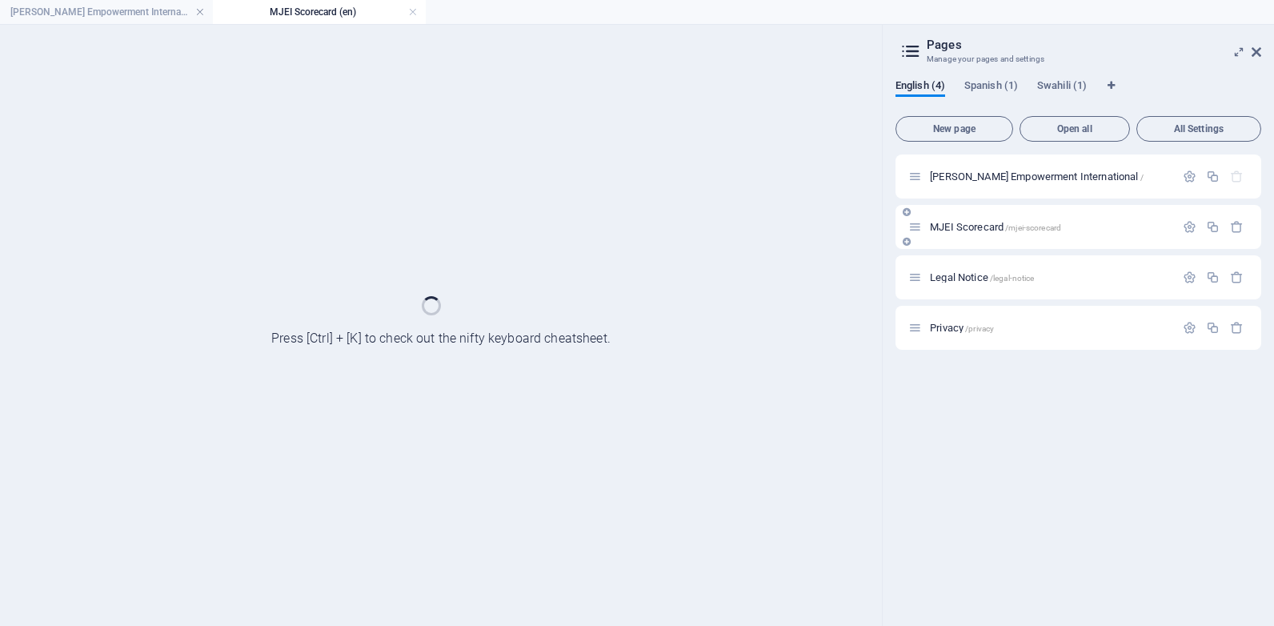
click at [1038, 239] on div "MJEI Scorecard /mjei-scorecard" at bounding box center [1079, 227] width 366 height 44
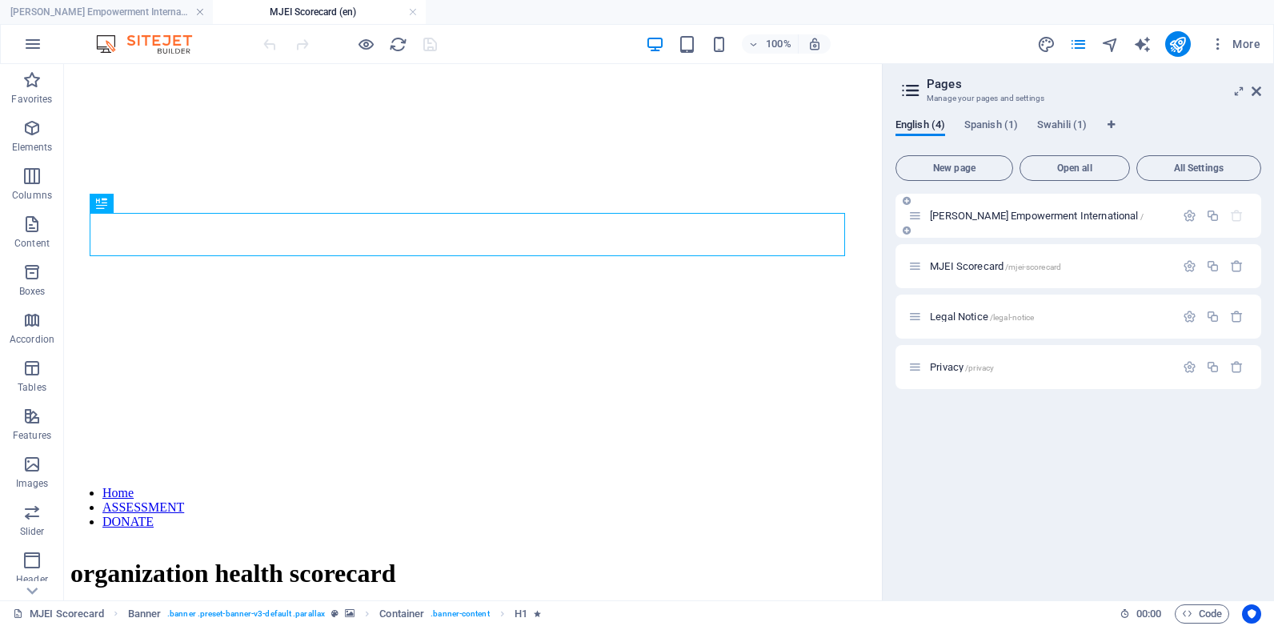
click at [958, 219] on span "Mwalimu Joseph Empowerment International /" at bounding box center [1037, 216] width 214 height 12
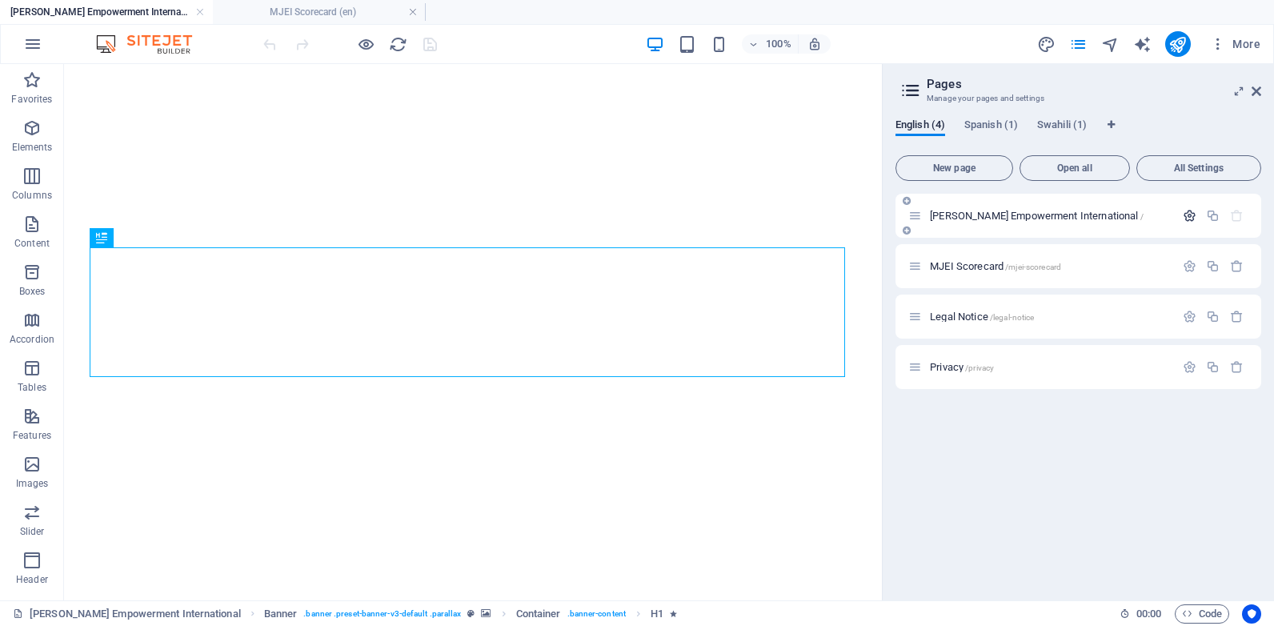
click at [1185, 211] on icon "button" at bounding box center [1190, 216] width 14 height 14
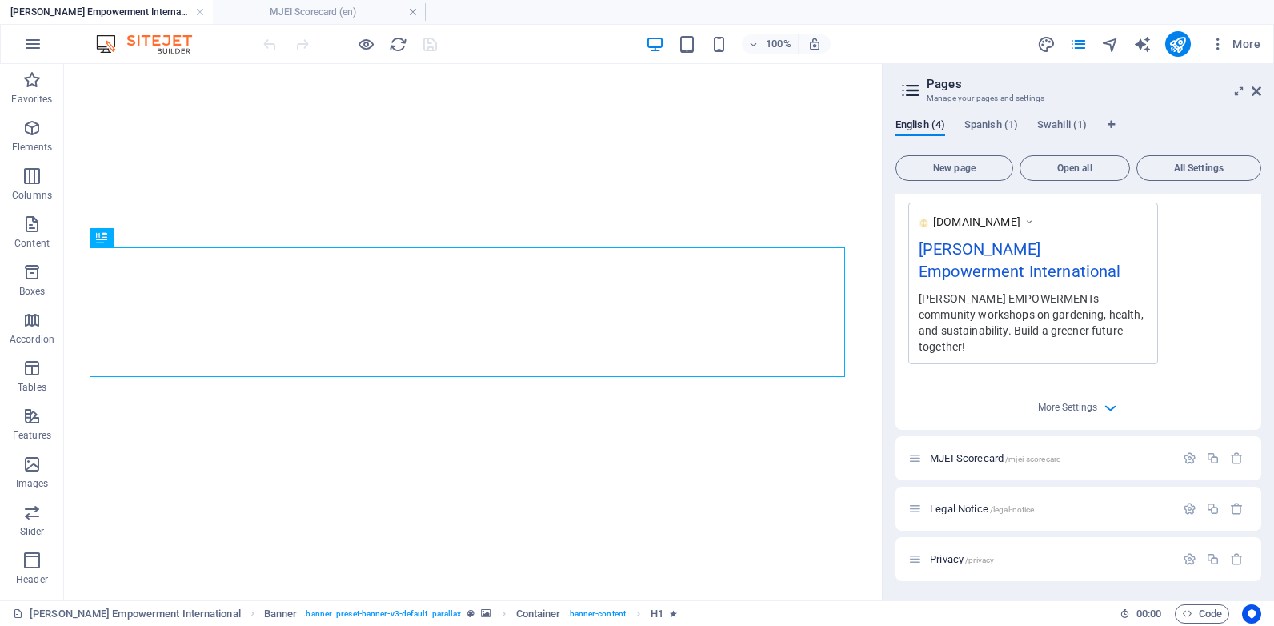
scroll to position [368, 0]
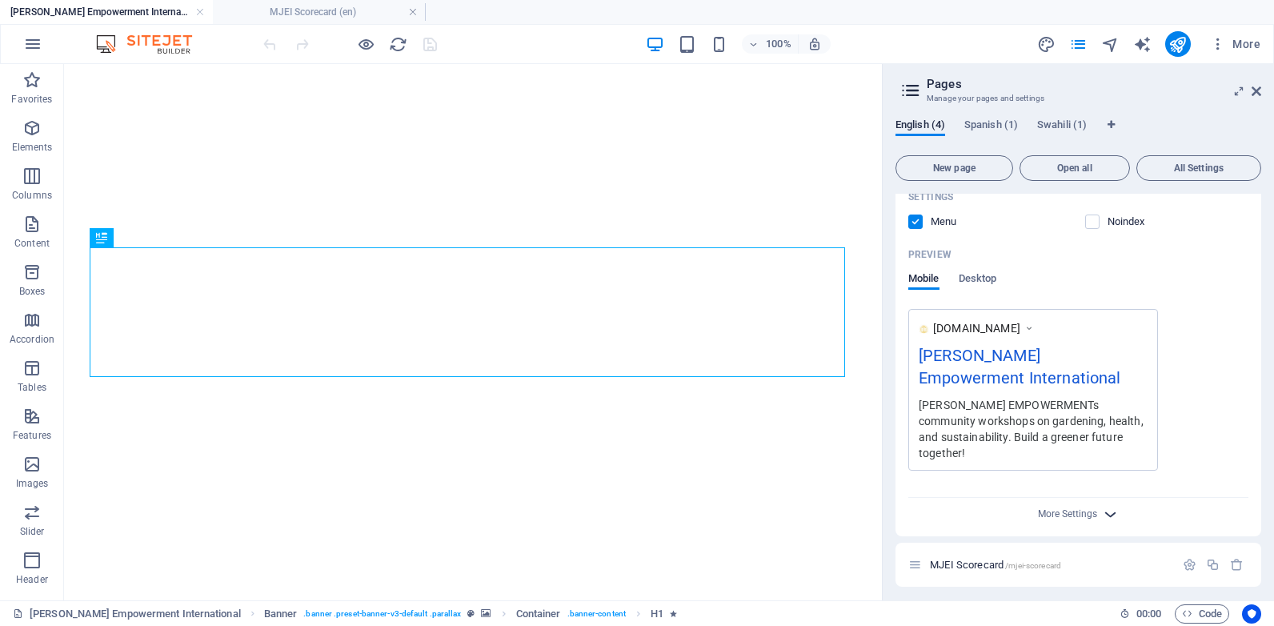
click at [1106, 515] on icon "button" at bounding box center [1110, 514] width 18 height 18
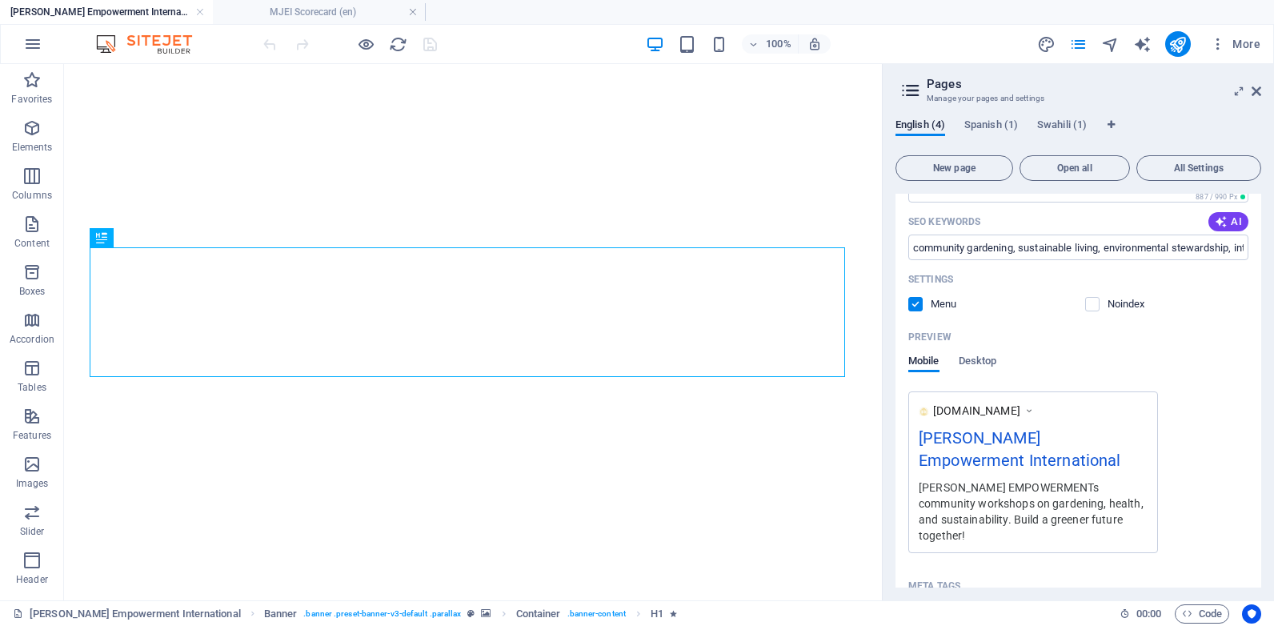
scroll to position [0, 0]
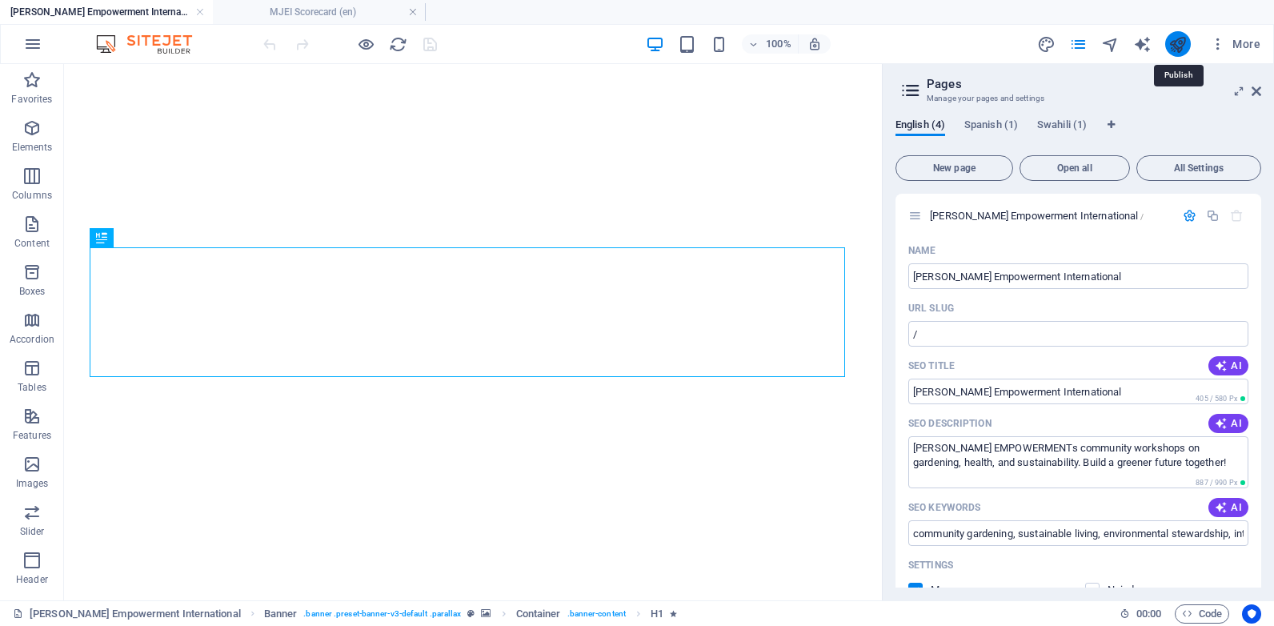
click at [1184, 42] on icon "publish" at bounding box center [1178, 44] width 18 height 18
